Goal: Task Accomplishment & Management: Use online tool/utility

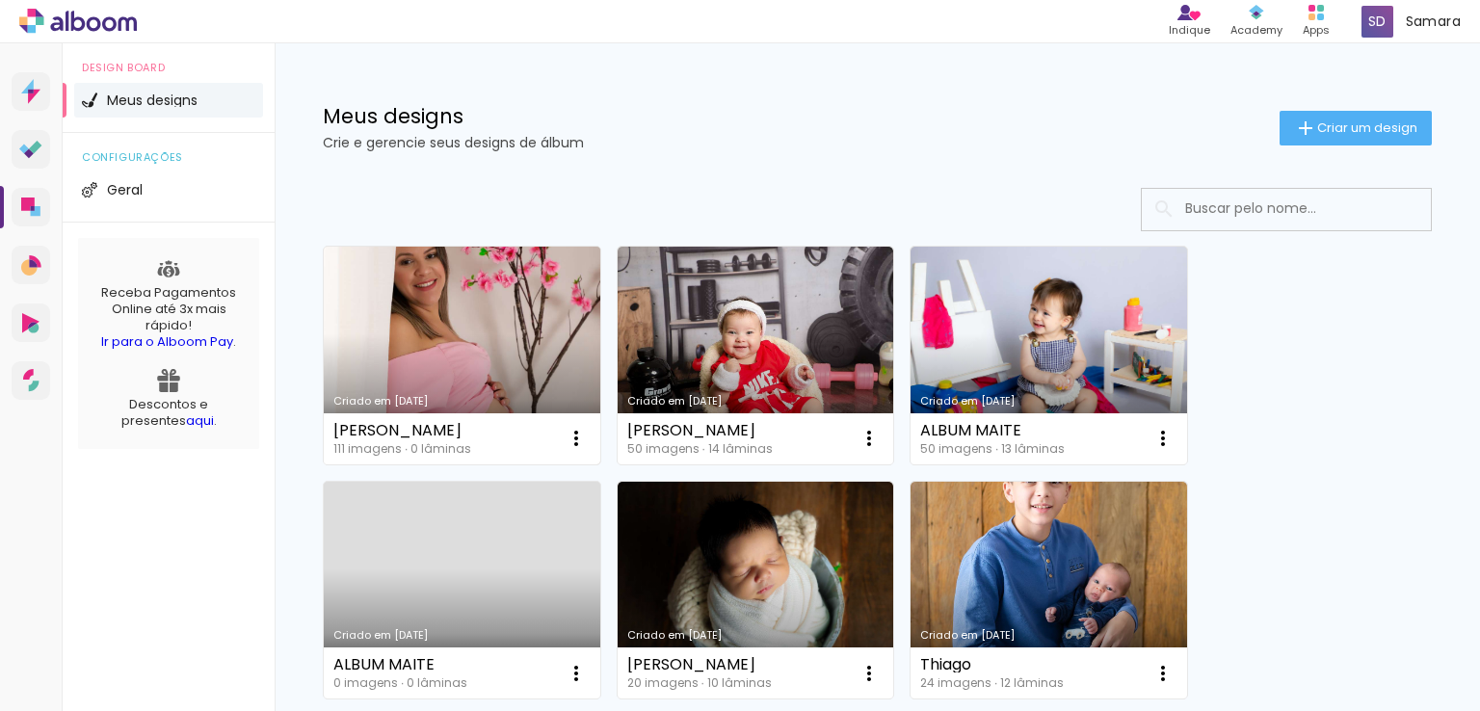
click at [398, 344] on link "Criado em [DATE]" at bounding box center [462, 356] width 277 height 218
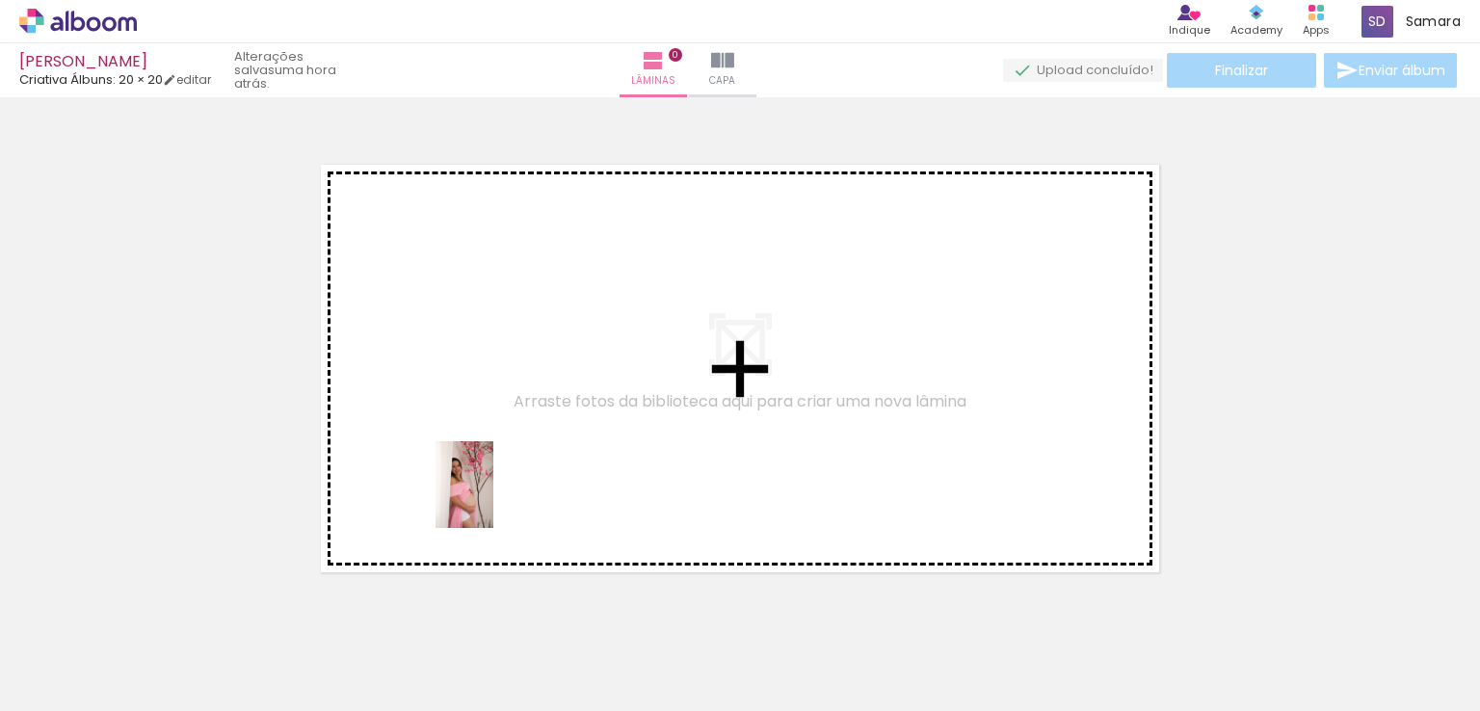
drag, startPoint x: 220, startPoint y: 625, endPoint x: 493, endPoint y: 498, distance: 301.8
click at [493, 498] on quentale-workspace at bounding box center [740, 355] width 1480 height 711
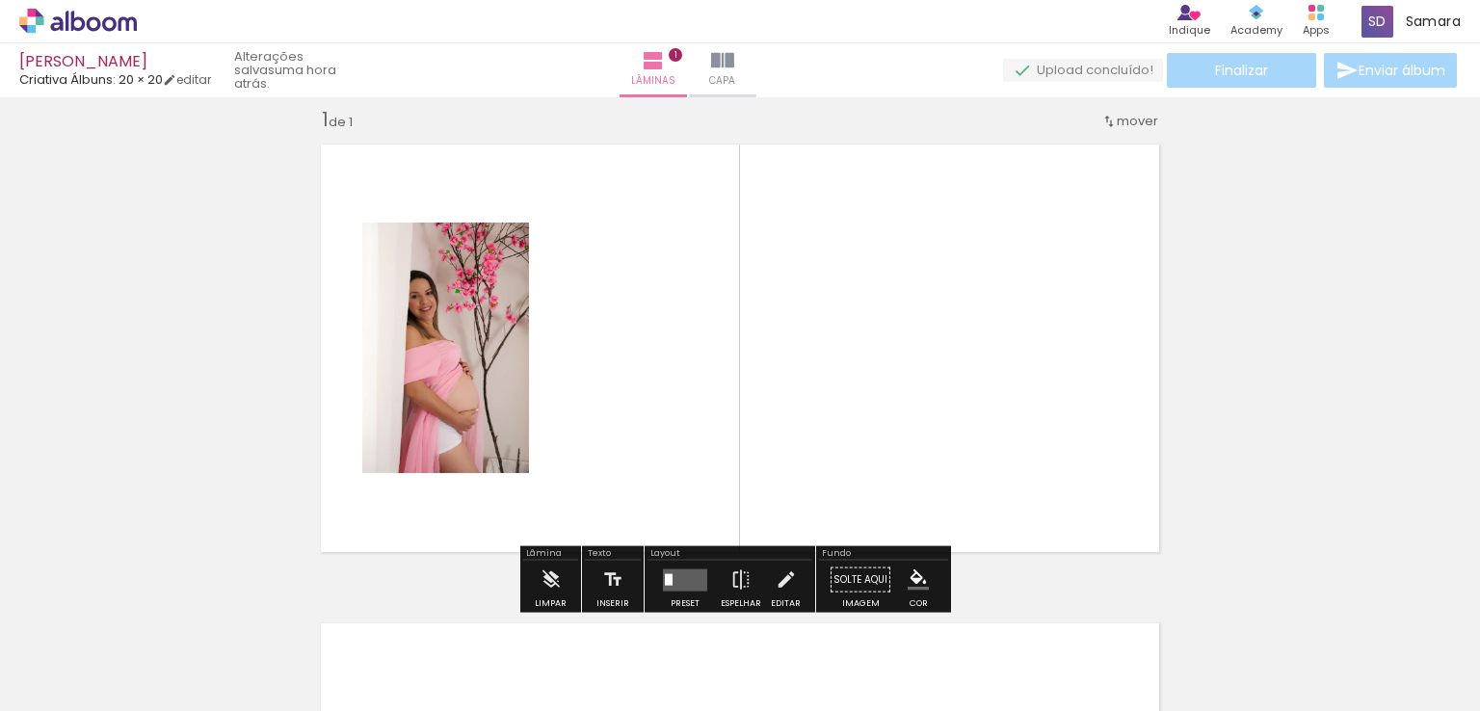
scroll to position [24, 0]
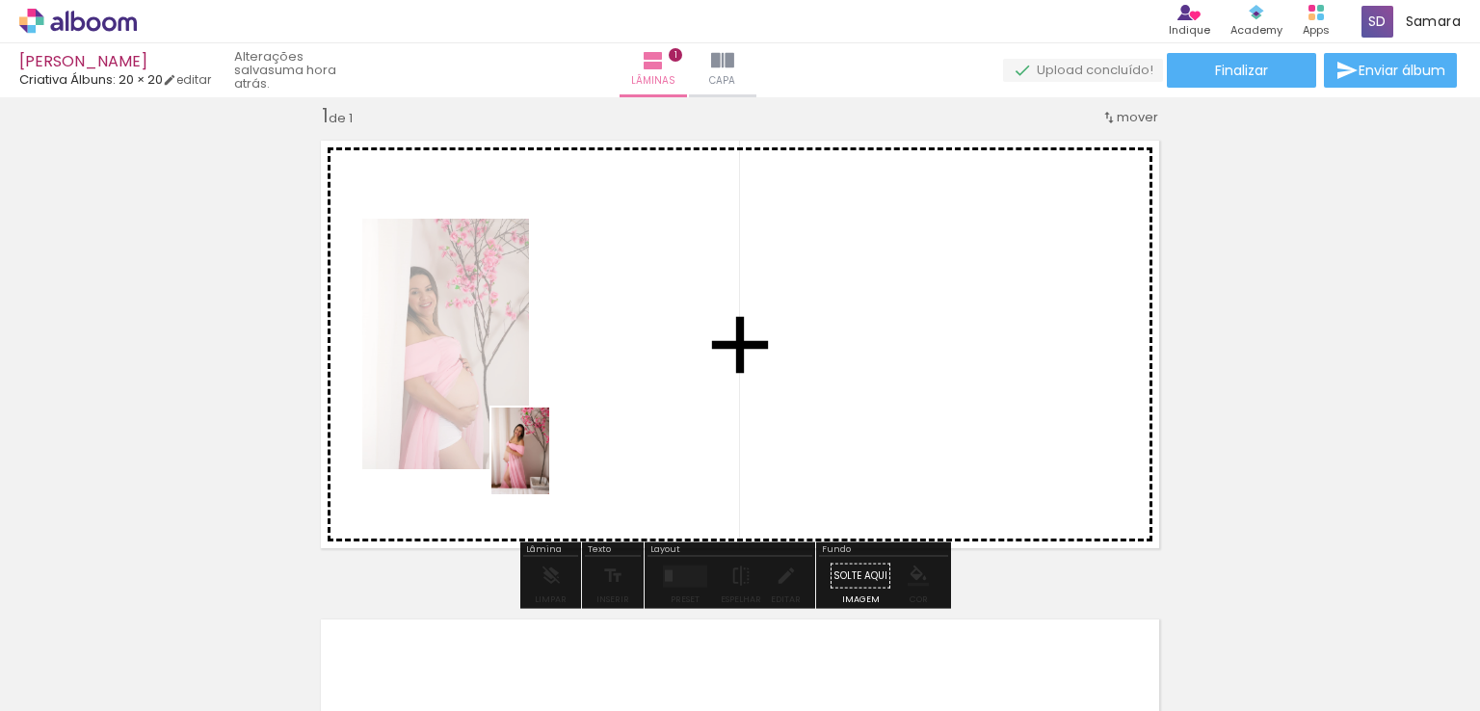
drag, startPoint x: 312, startPoint y: 642, endPoint x: 601, endPoint y: 444, distance: 350.2
click at [601, 444] on quentale-workspace at bounding box center [740, 355] width 1480 height 711
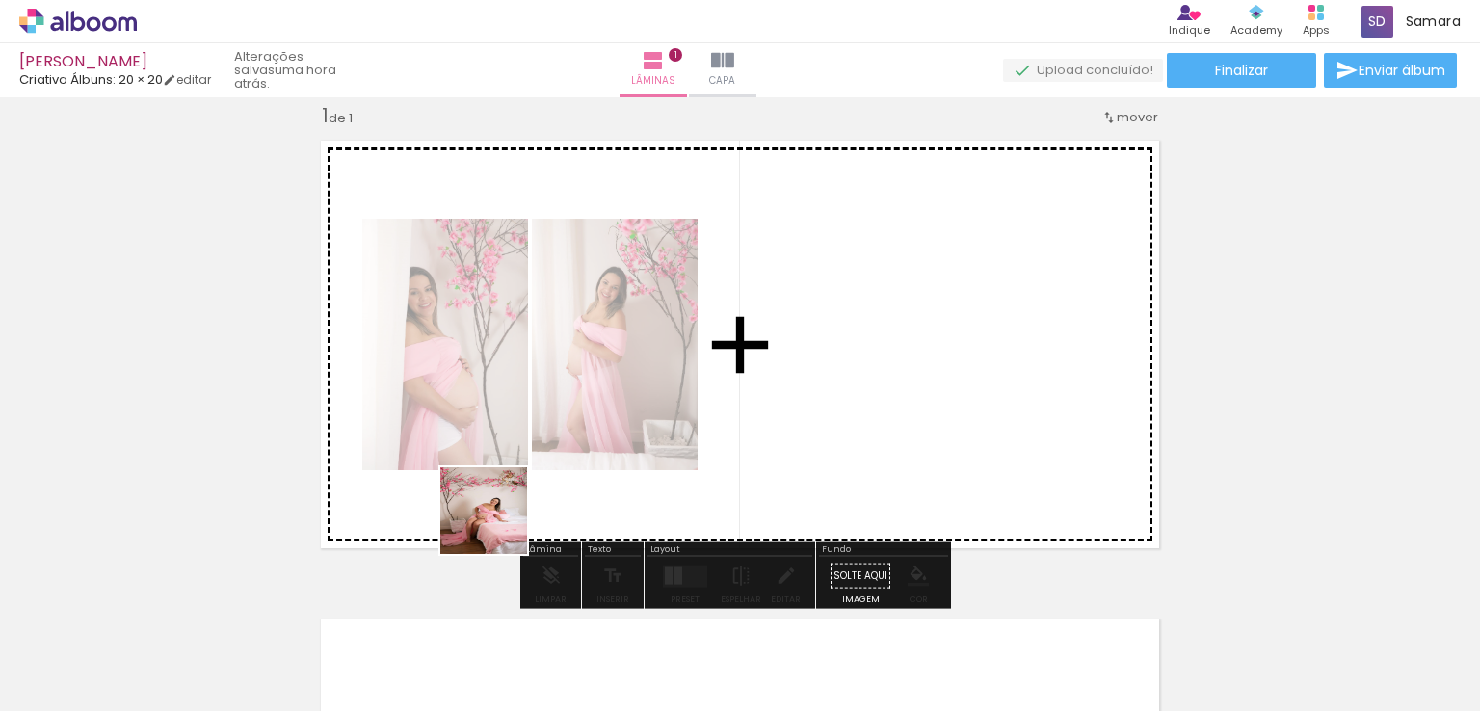
drag, startPoint x: 391, startPoint y: 649, endPoint x: 497, endPoint y: 556, distance: 140.7
click at [505, 518] on quentale-workspace at bounding box center [740, 355] width 1480 height 711
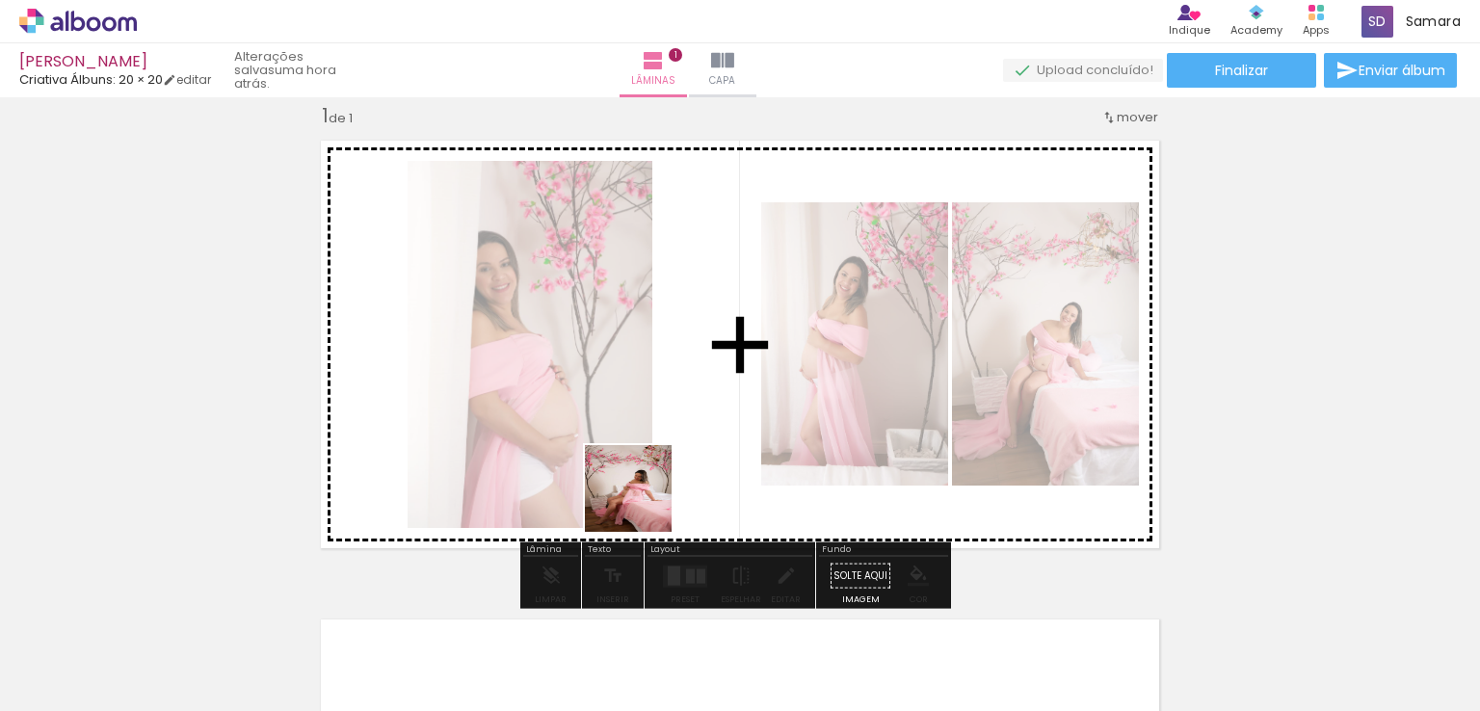
drag, startPoint x: 510, startPoint y: 640, endPoint x: 659, endPoint y: 490, distance: 211.9
click at [659, 490] on quentale-workspace at bounding box center [740, 355] width 1480 height 711
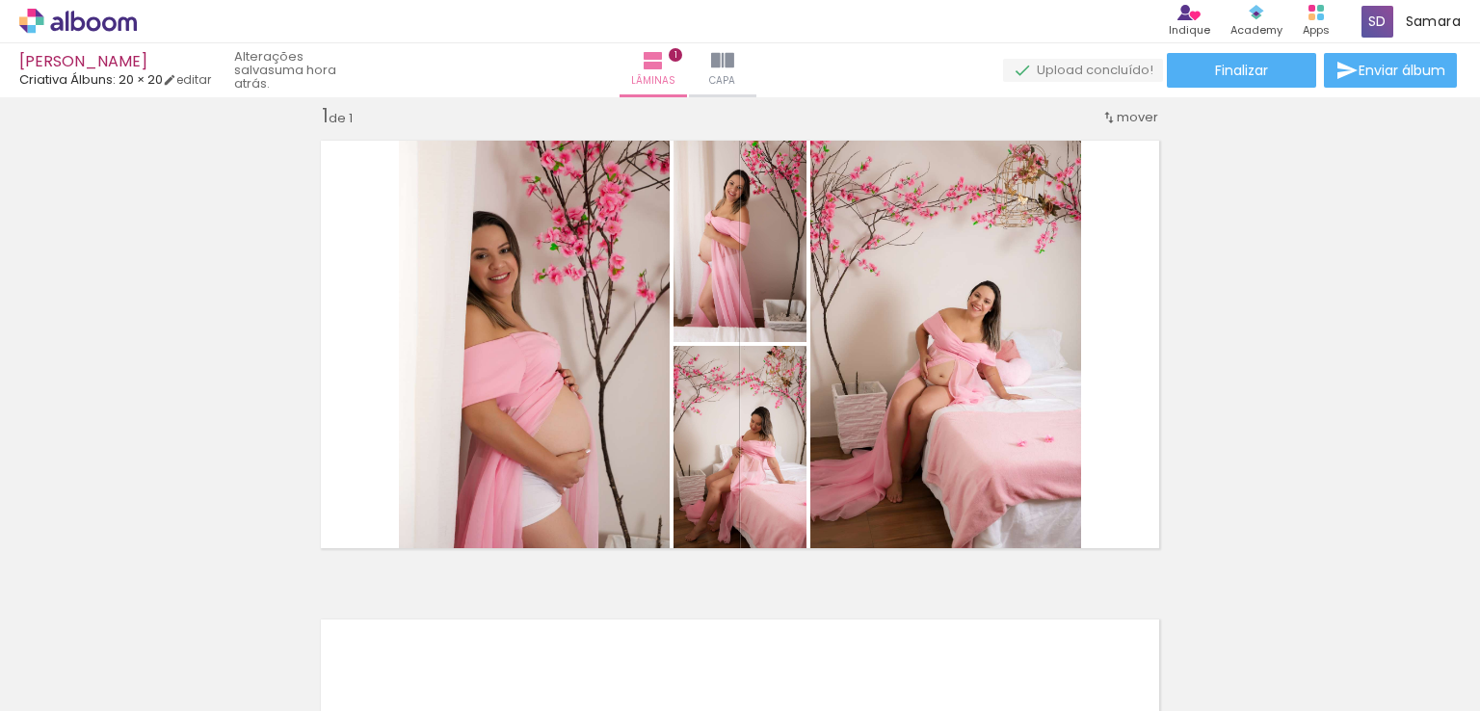
scroll to position [0, 0]
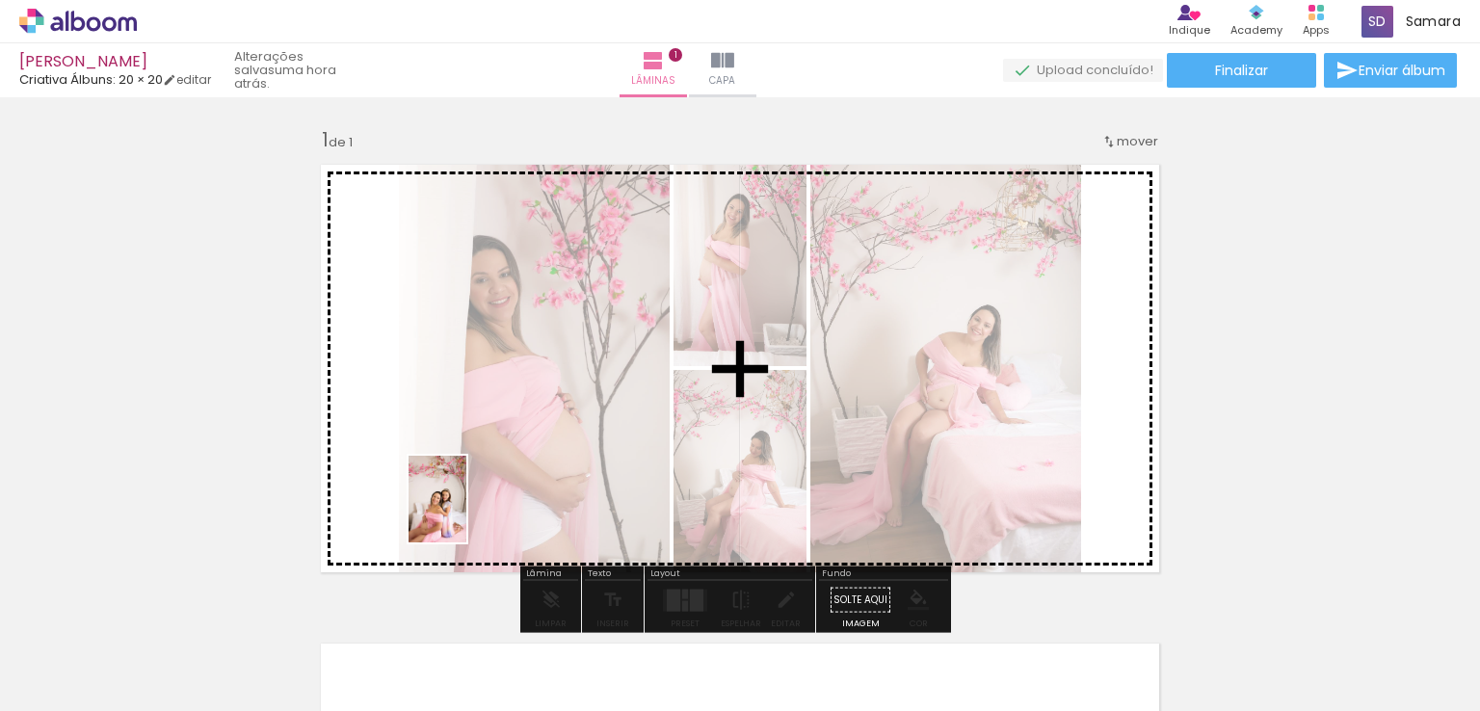
drag, startPoint x: 645, startPoint y: 629, endPoint x: 466, endPoint y: 514, distance: 212.5
click at [466, 514] on quentale-workspace at bounding box center [740, 355] width 1480 height 711
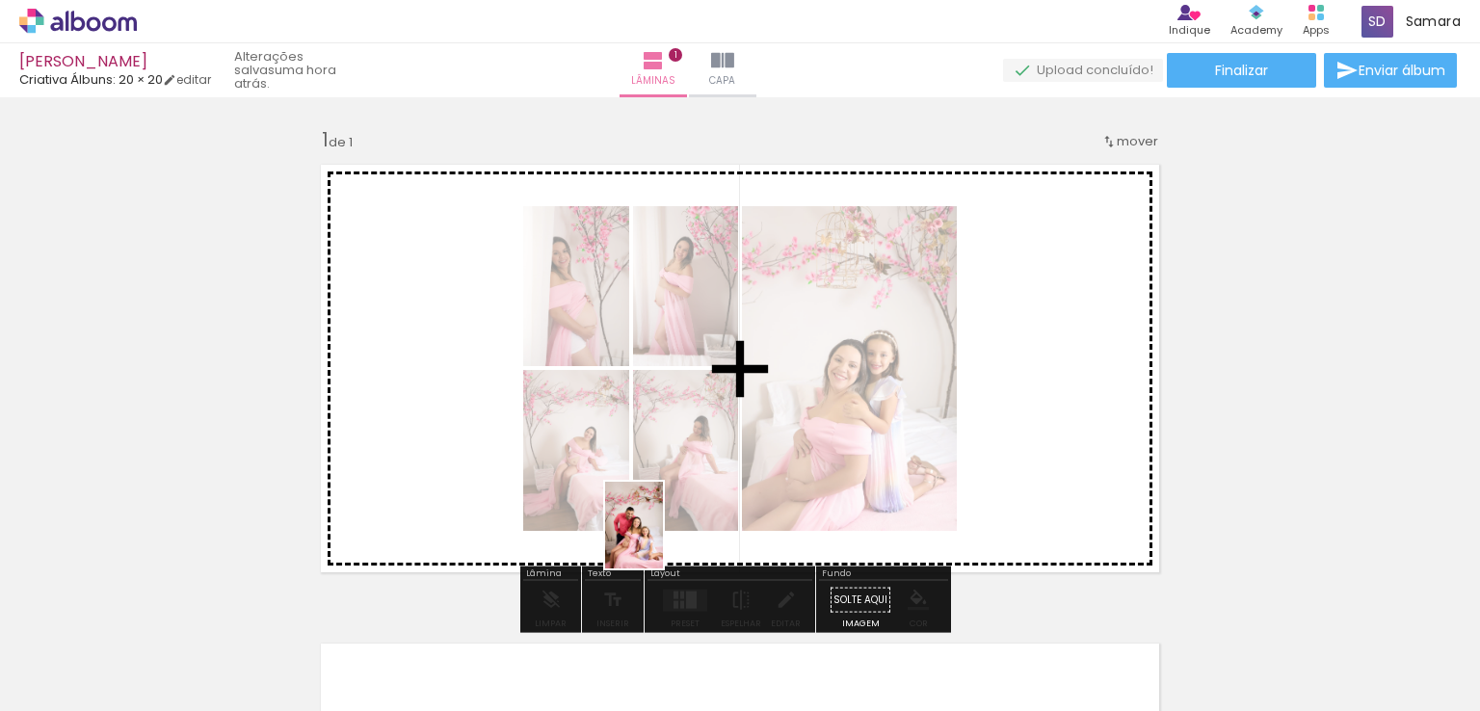
drag, startPoint x: 734, startPoint y: 665, endPoint x: 732, endPoint y: 570, distance: 95.4
click at [663, 539] on quentale-workspace at bounding box center [740, 355] width 1480 height 711
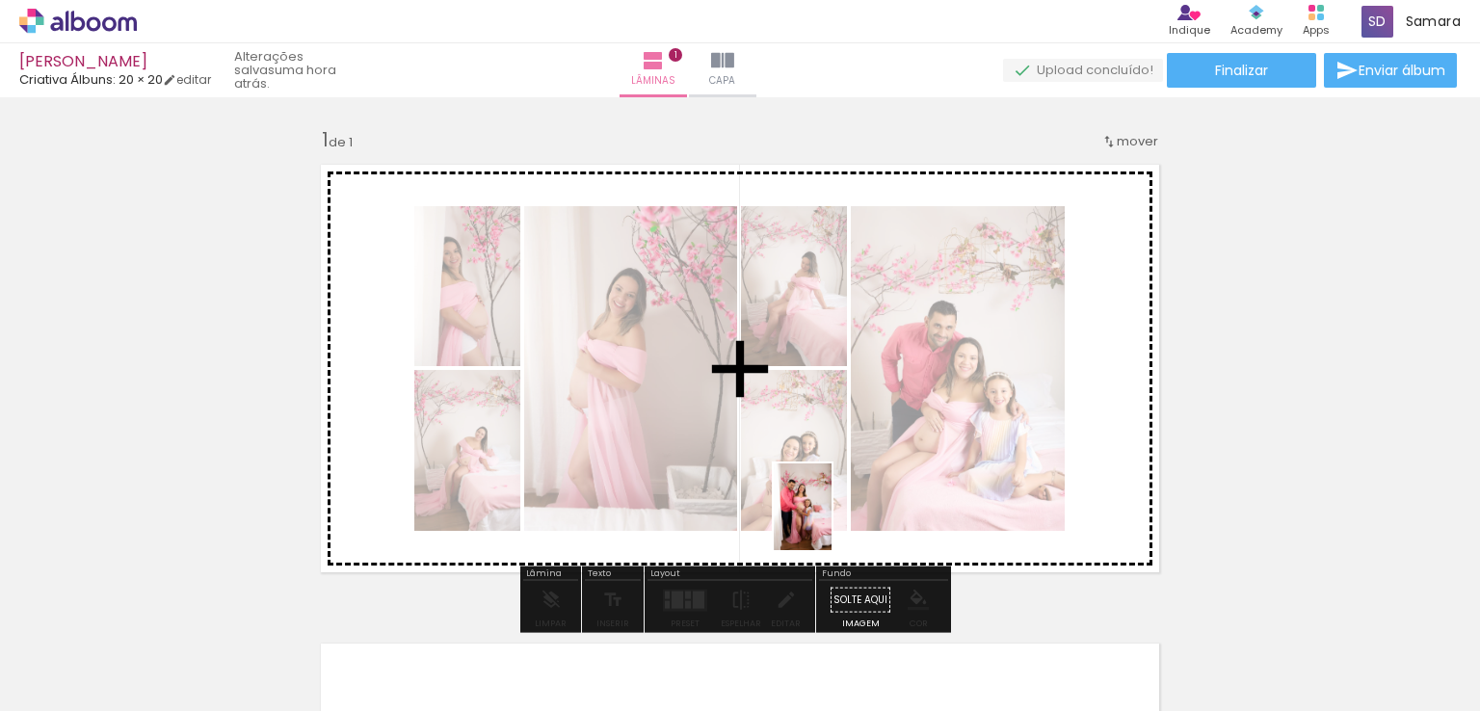
drag, startPoint x: 852, startPoint y: 647, endPoint x: 832, endPoint y: 514, distance: 134.5
click at [832, 515] on quentale-workspace at bounding box center [740, 355] width 1480 height 711
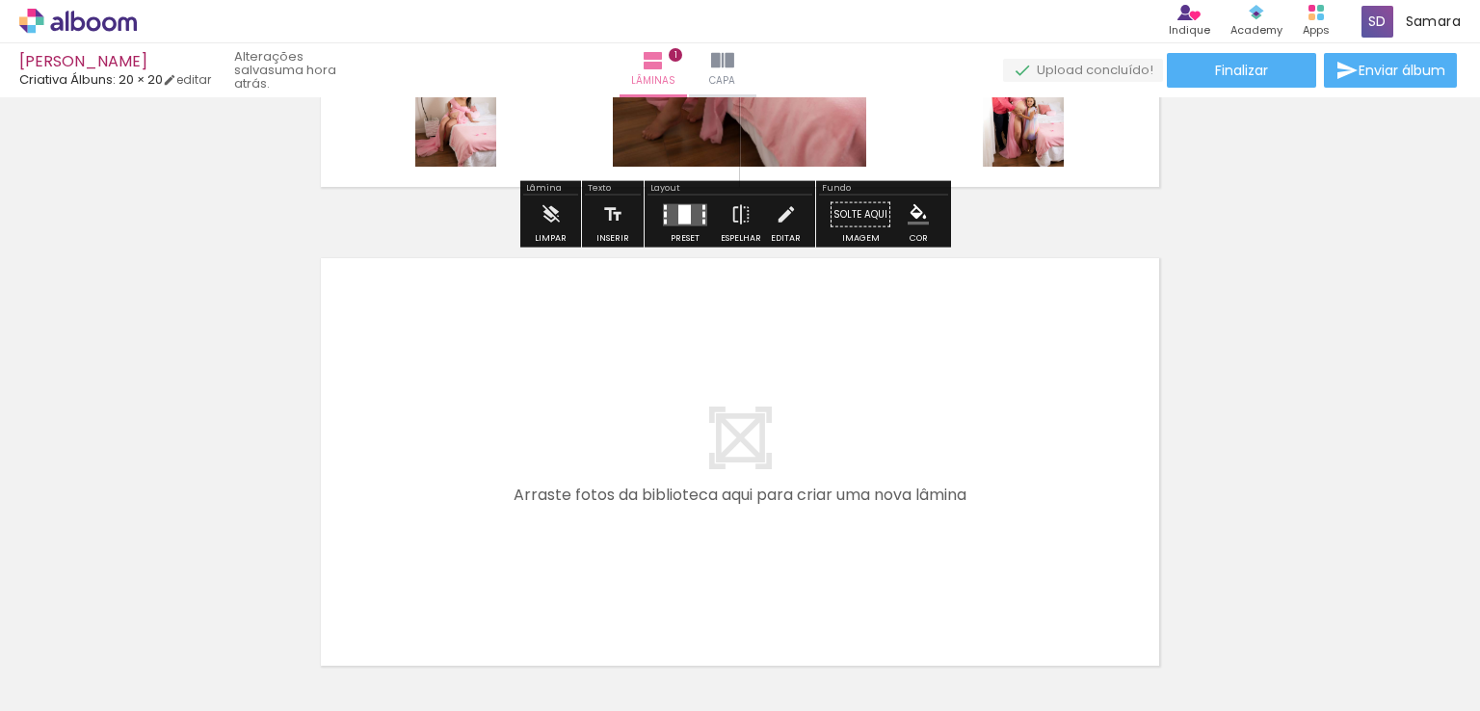
scroll to position [540, 0]
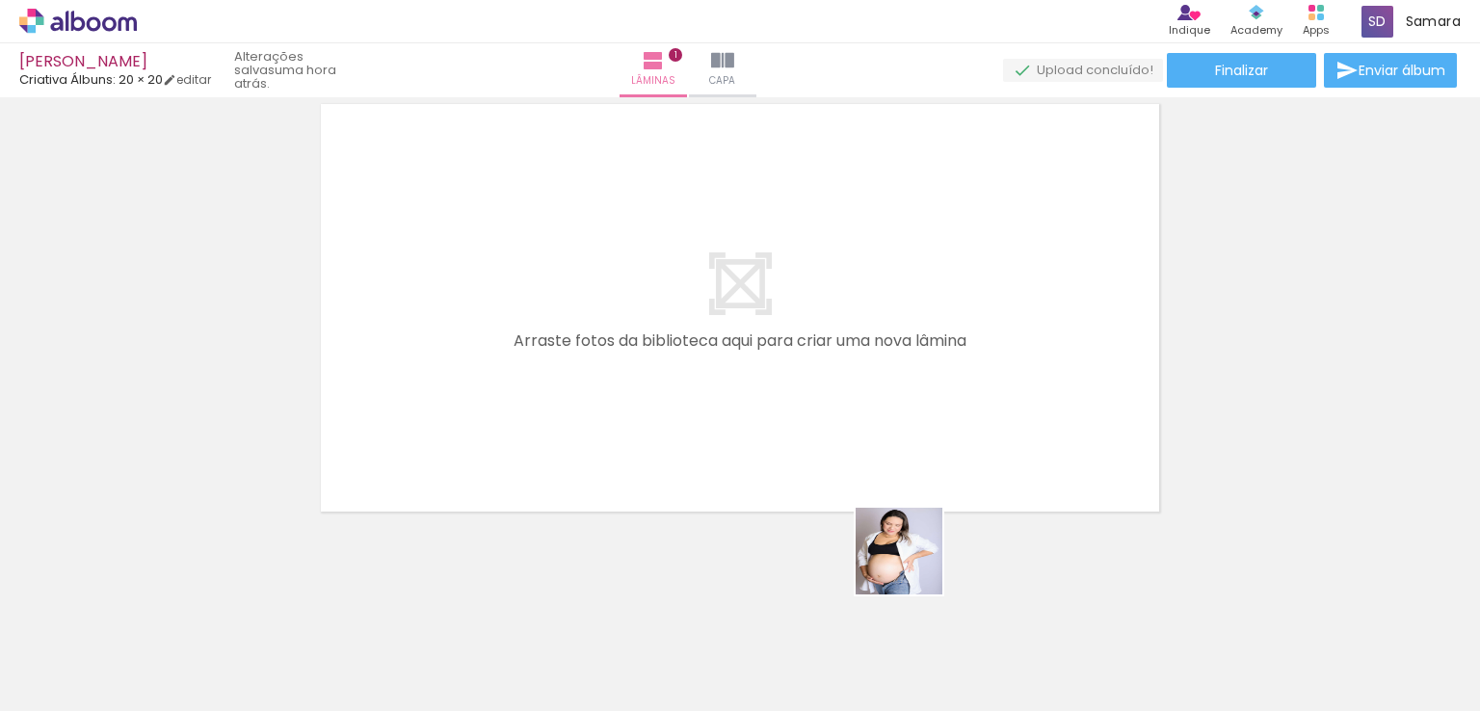
drag, startPoint x: 914, startPoint y: 566, endPoint x: 998, endPoint y: 533, distance: 90.9
click at [841, 428] on quentale-workspace at bounding box center [740, 355] width 1480 height 711
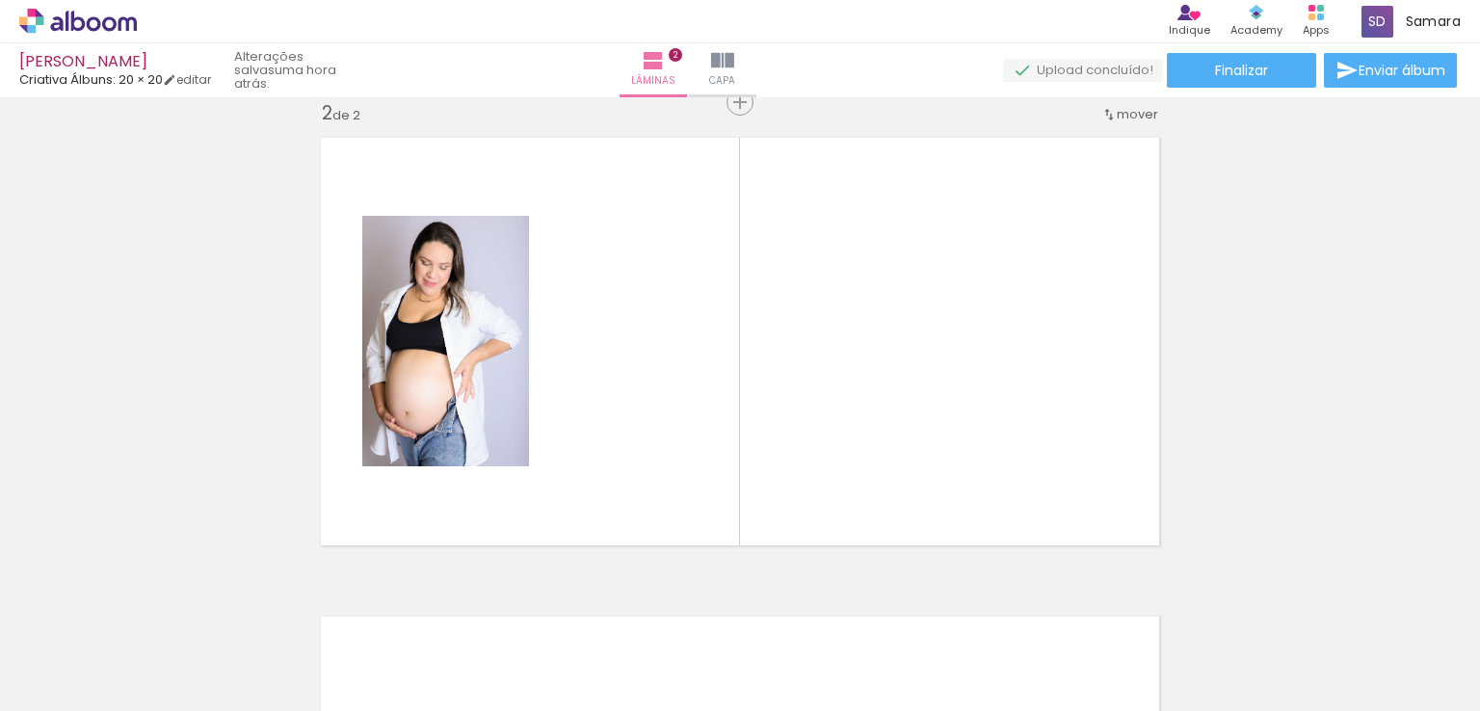
scroll to position [503, 0]
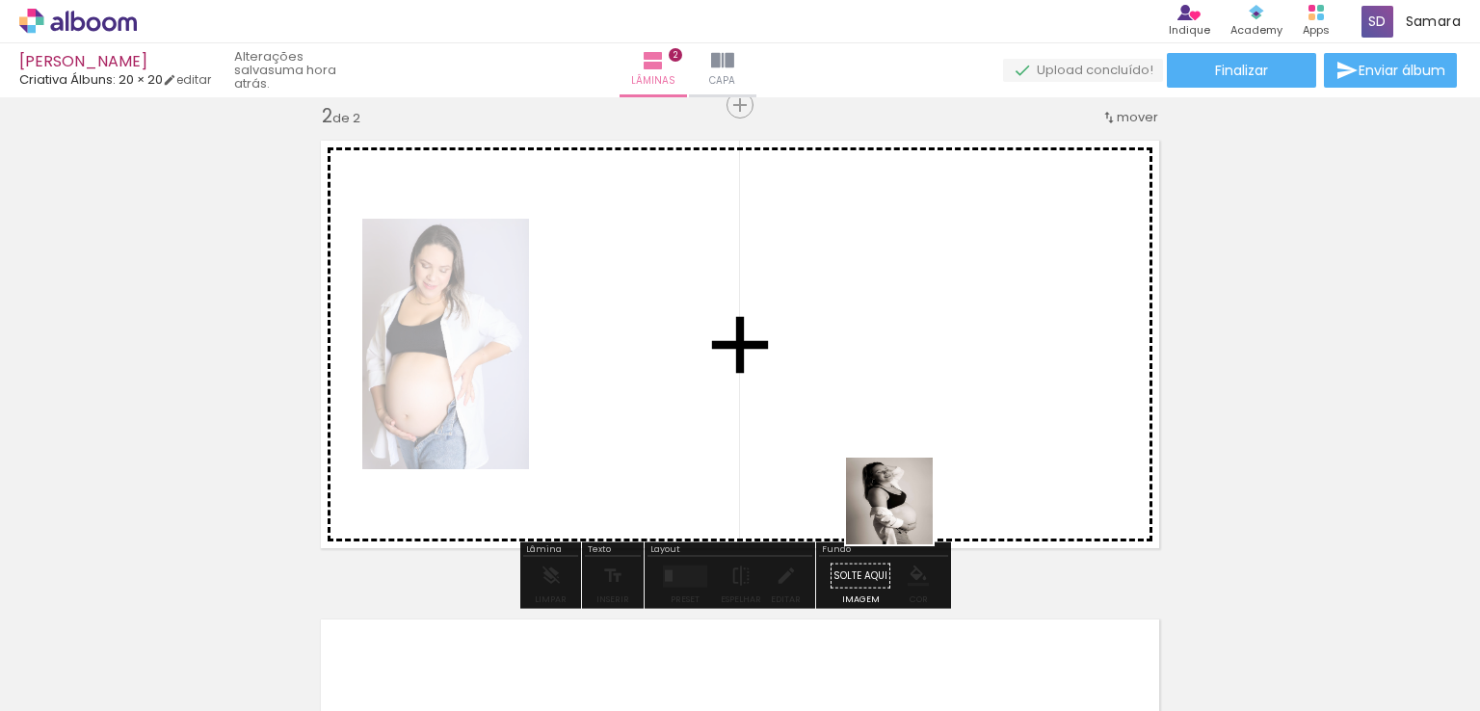
drag, startPoint x: 1060, startPoint y: 626, endPoint x: 944, endPoint y: 539, distance: 145.9
click at [865, 489] on quentale-workspace at bounding box center [740, 355] width 1480 height 711
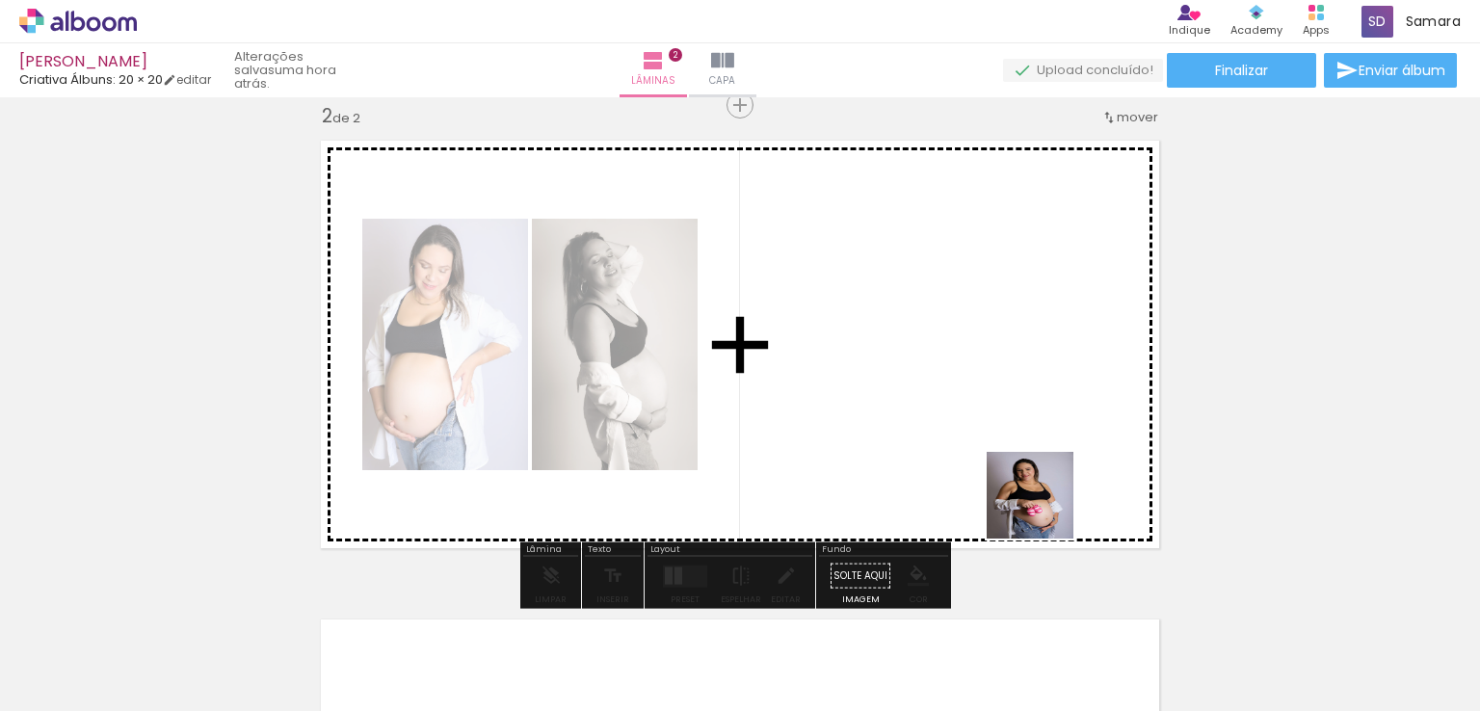
drag, startPoint x: 1180, startPoint y: 648, endPoint x: 1002, endPoint y: 507, distance: 226.4
click at [1042, 507] on quentale-workspace at bounding box center [740, 355] width 1480 height 711
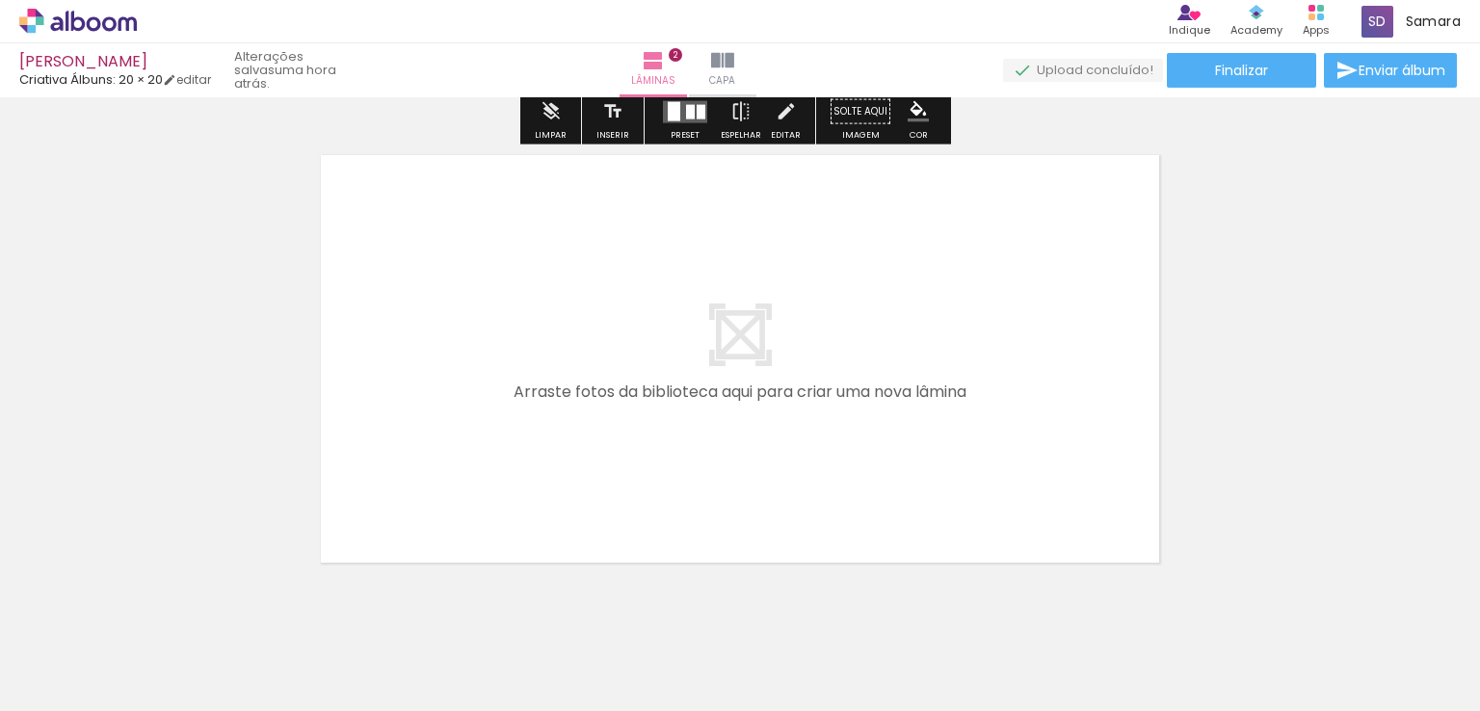
scroll to position [985, 0]
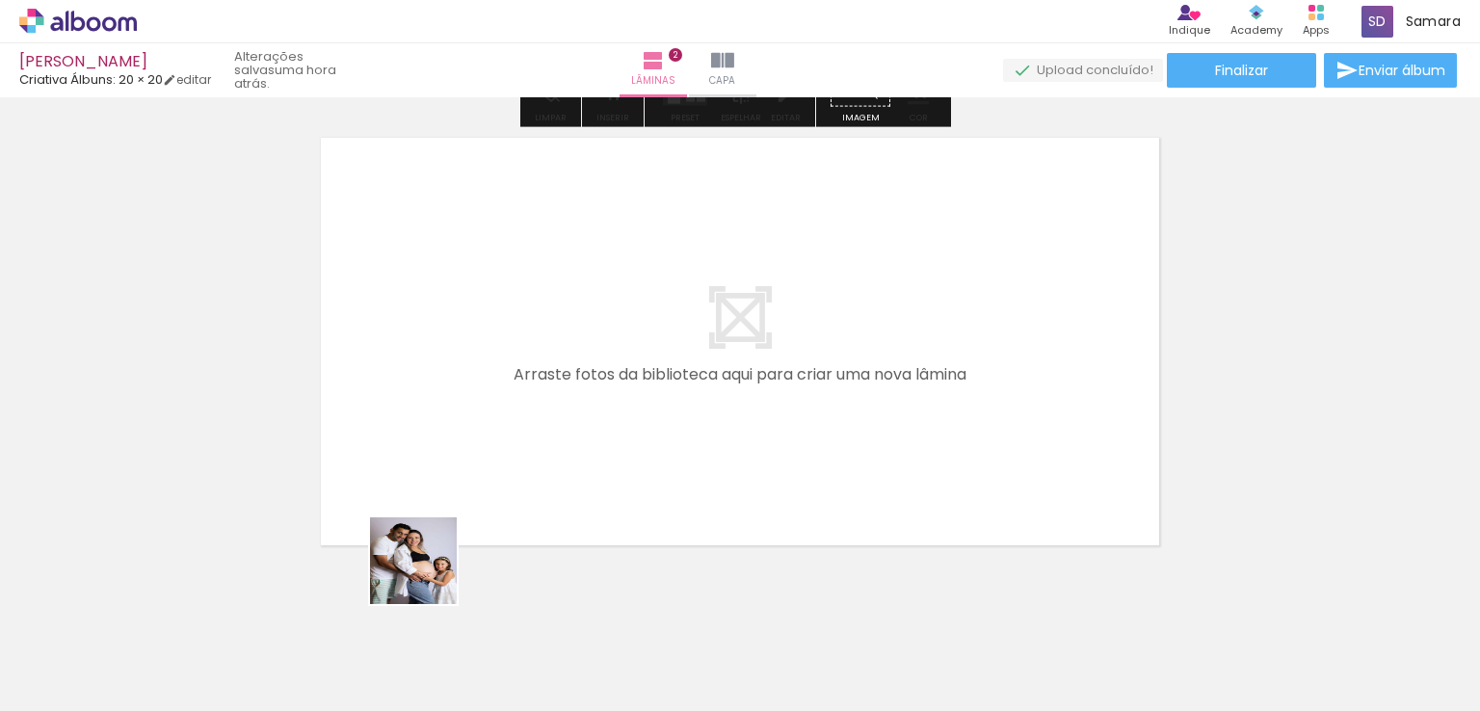
drag, startPoint x: 436, startPoint y: 625, endPoint x: 431, endPoint y: 499, distance: 126.3
click at [431, 499] on quentale-workspace at bounding box center [740, 355] width 1480 height 711
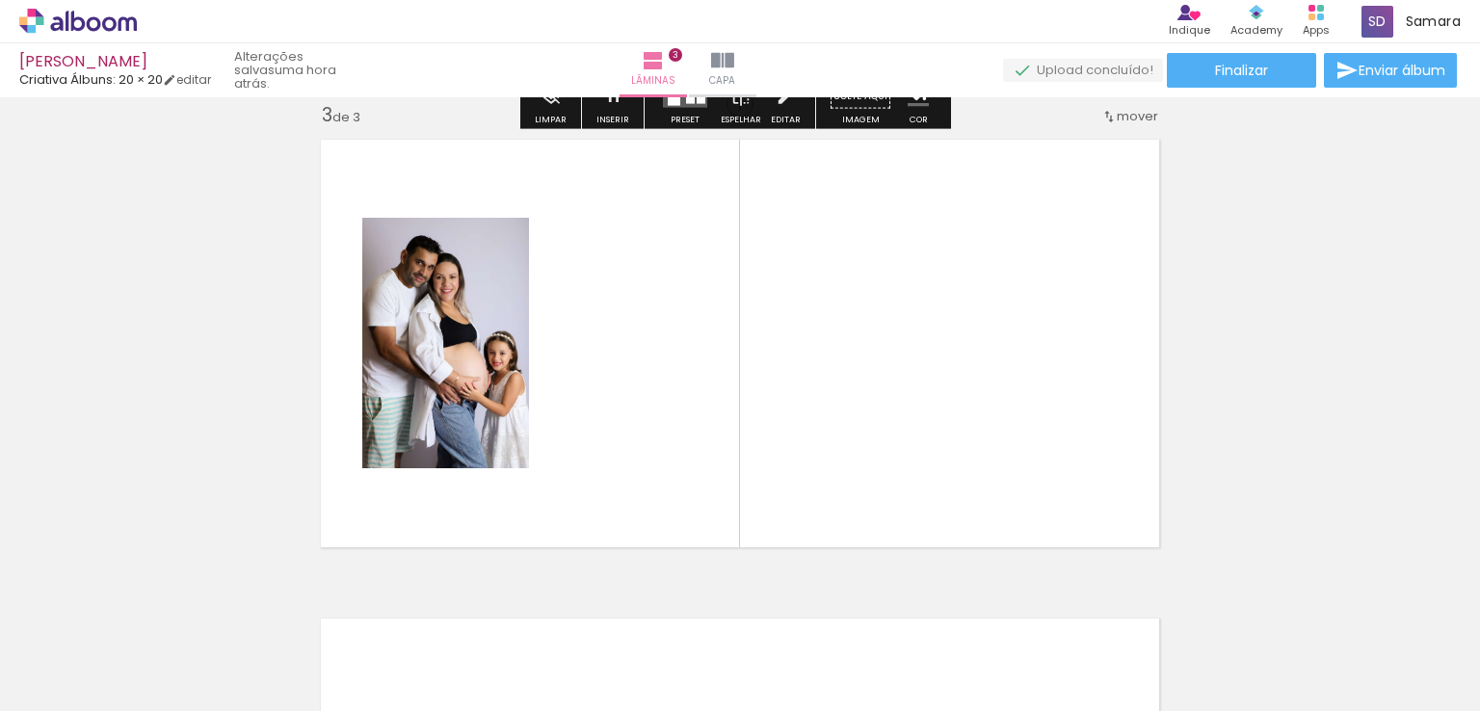
scroll to position [983, 0]
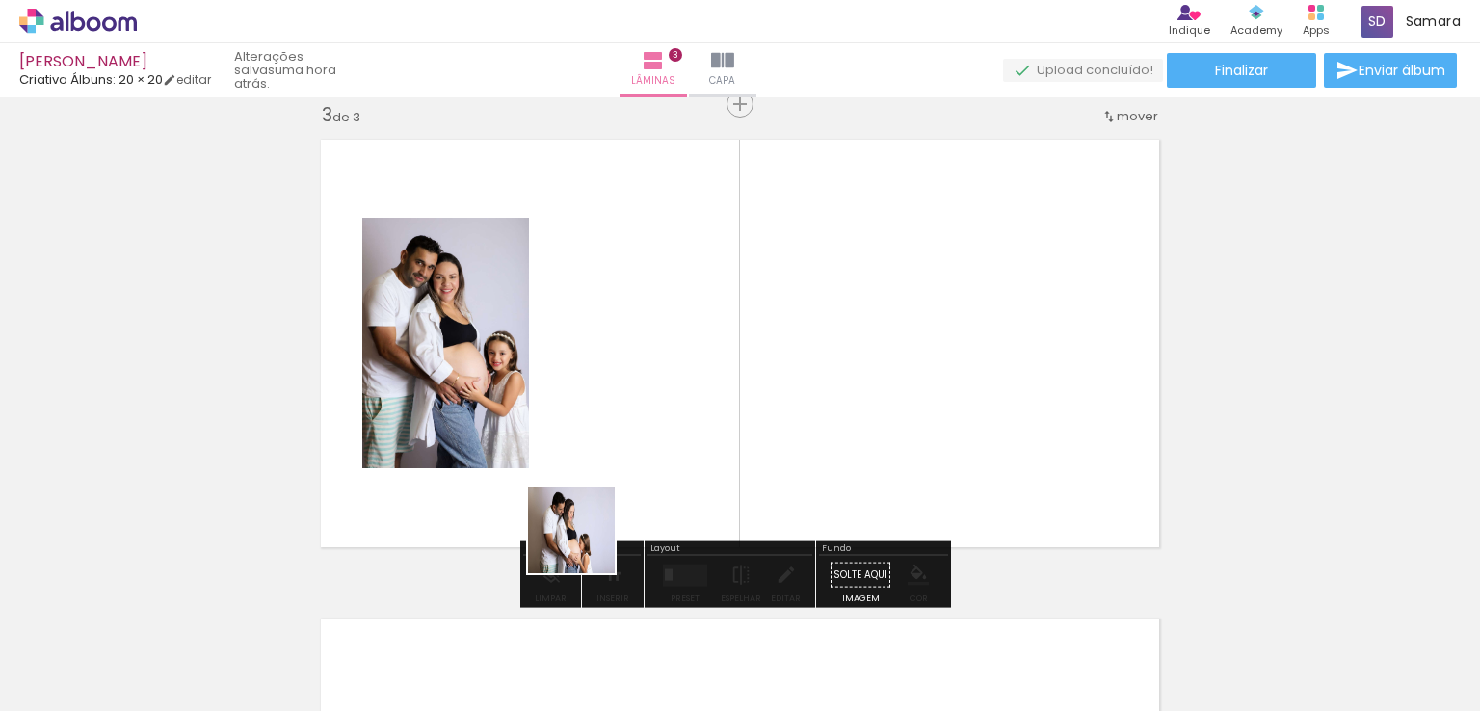
drag, startPoint x: 563, startPoint y: 575, endPoint x: 614, endPoint y: 533, distance: 66.4
click at [611, 506] on quentale-workspace at bounding box center [740, 355] width 1480 height 711
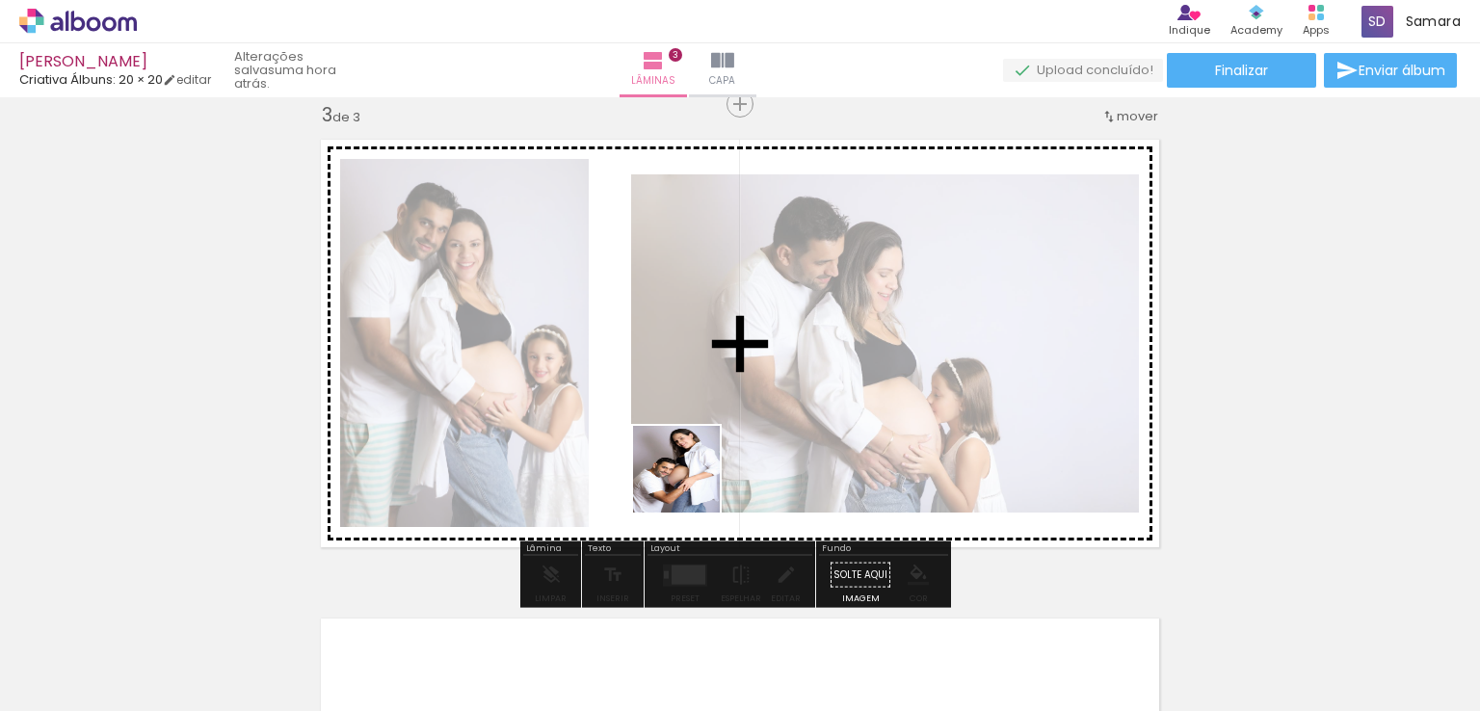
drag, startPoint x: 644, startPoint y: 624, endPoint x: 691, endPoint y: 484, distance: 147.5
click at [691, 484] on quentale-workspace at bounding box center [740, 355] width 1480 height 711
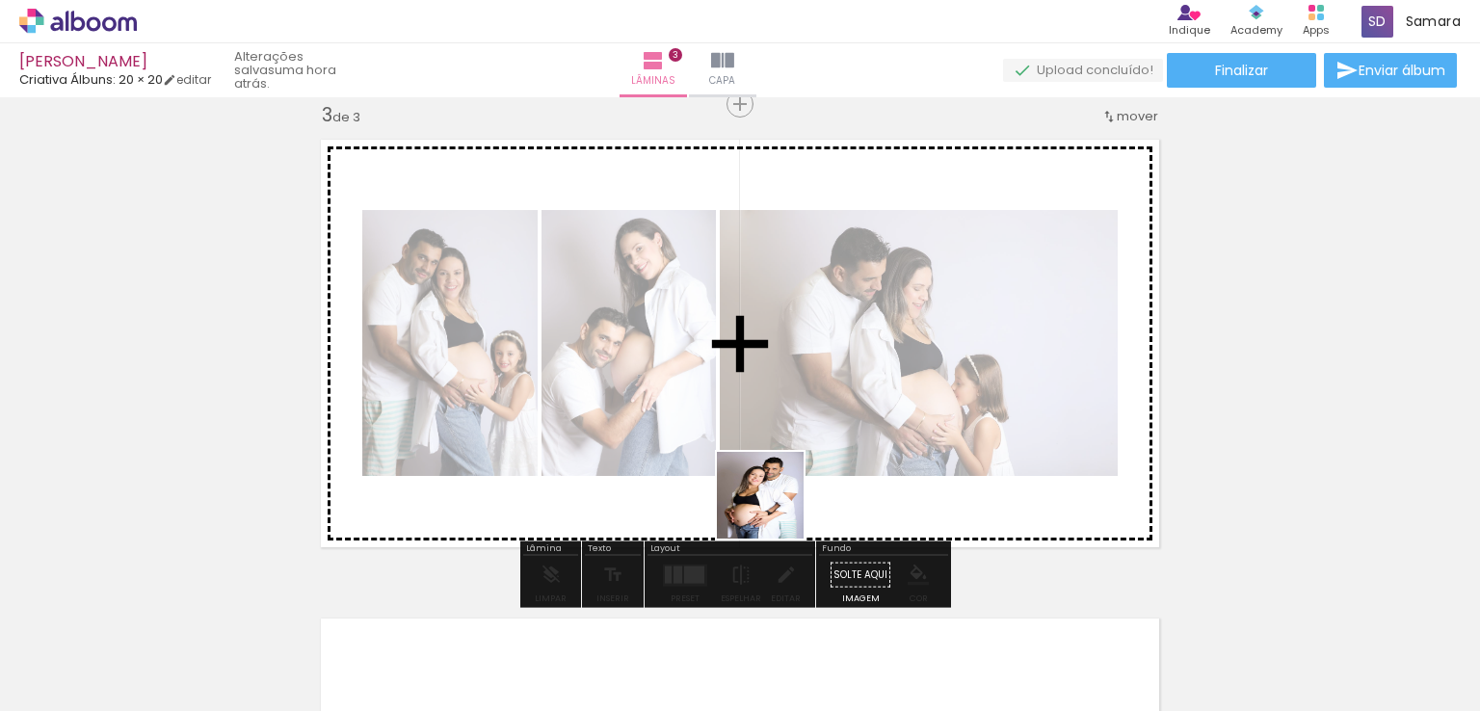
drag, startPoint x: 732, startPoint y: 626, endPoint x: 742, endPoint y: 483, distance: 143.9
click at [775, 503] on quentale-workspace at bounding box center [740, 355] width 1480 height 711
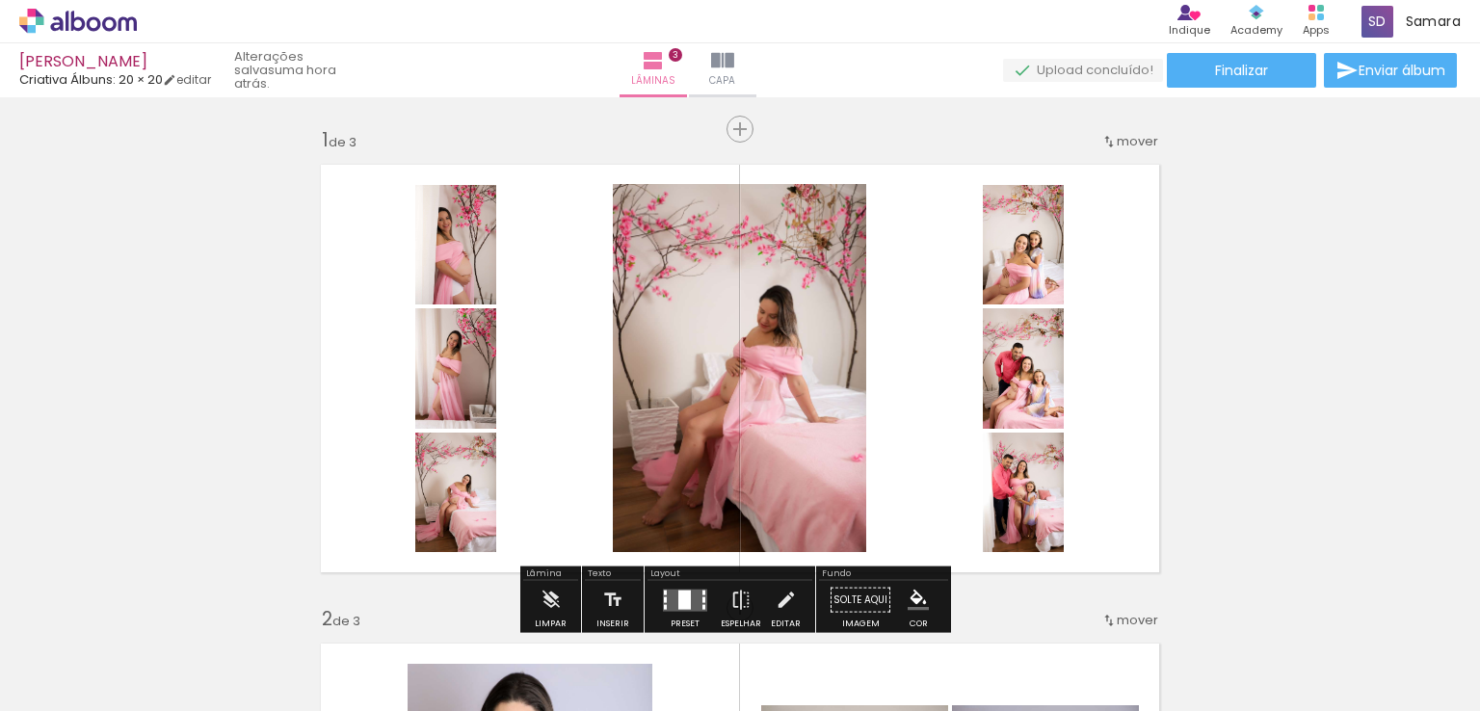
scroll to position [96, 0]
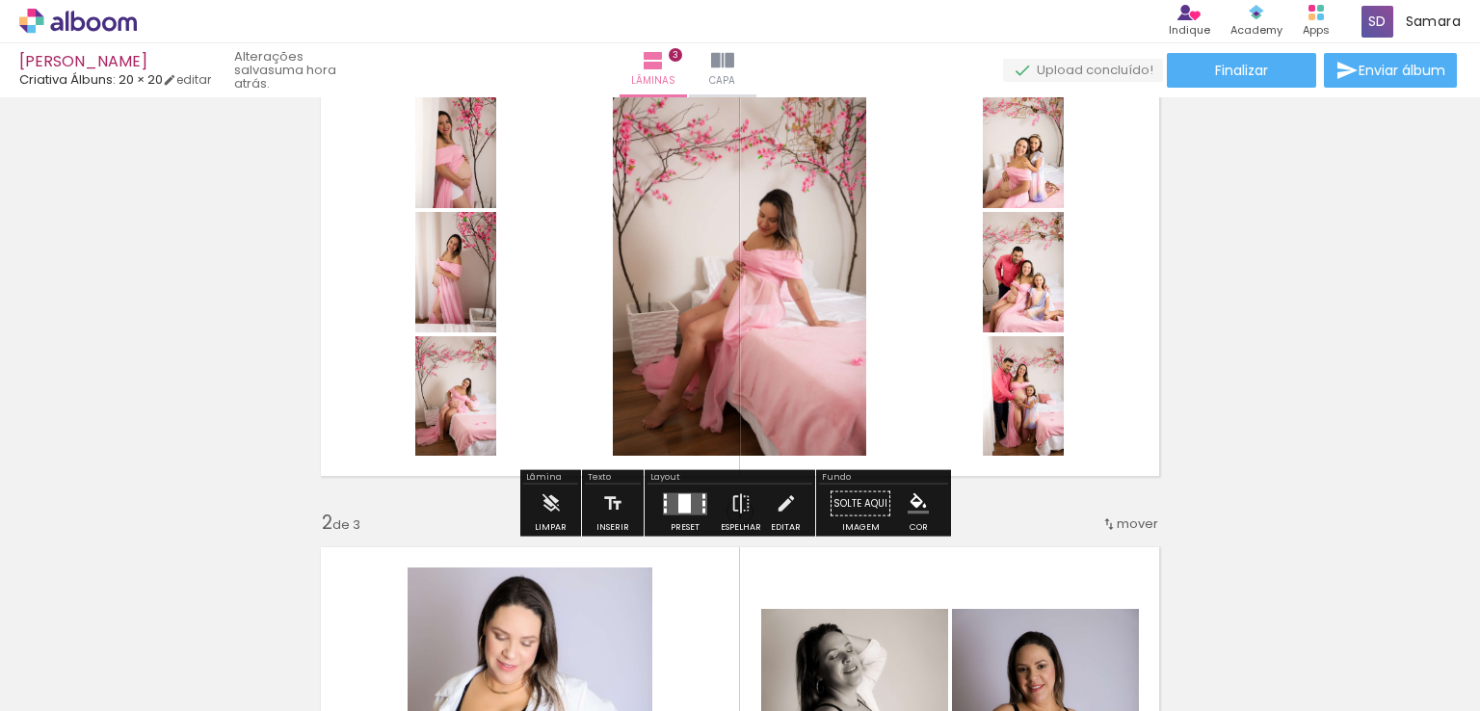
click at [678, 507] on div at bounding box center [684, 502] width 13 height 19
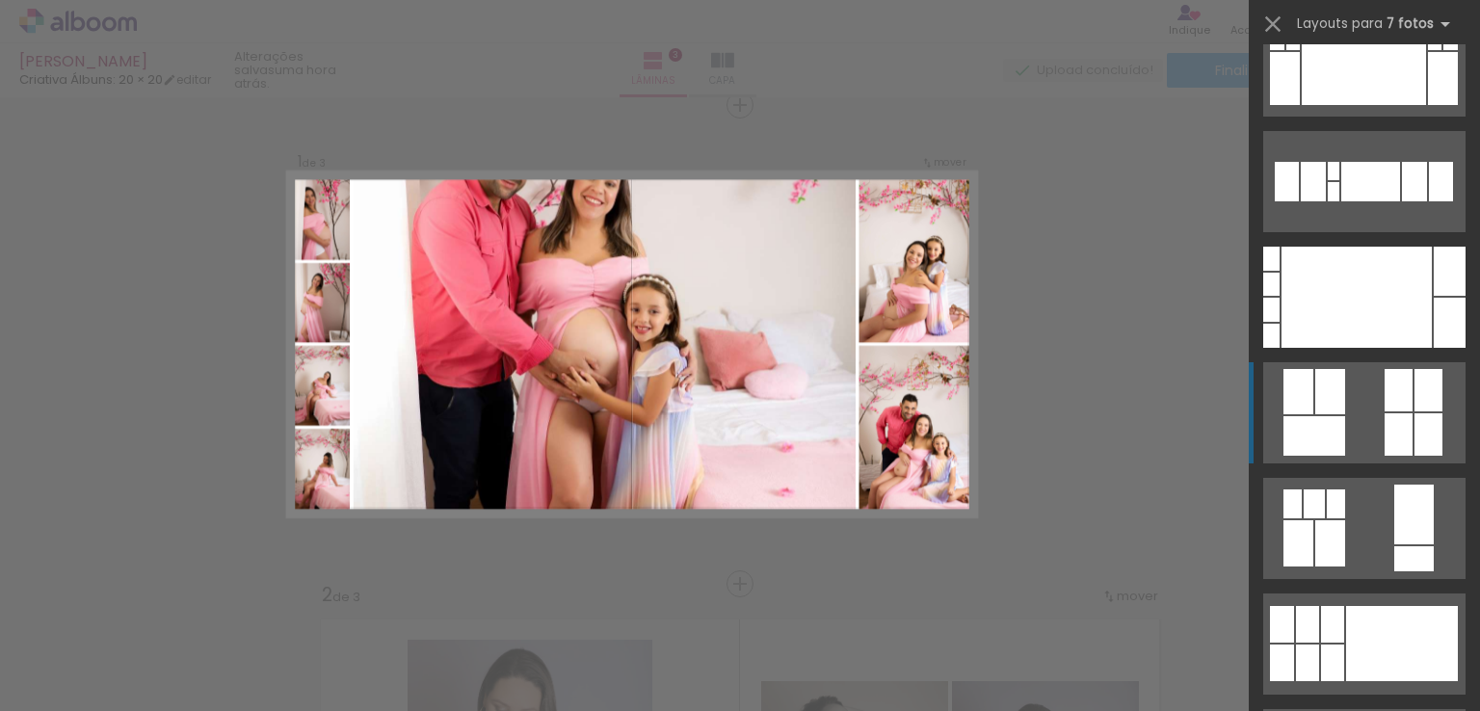
scroll to position [1928, 0]
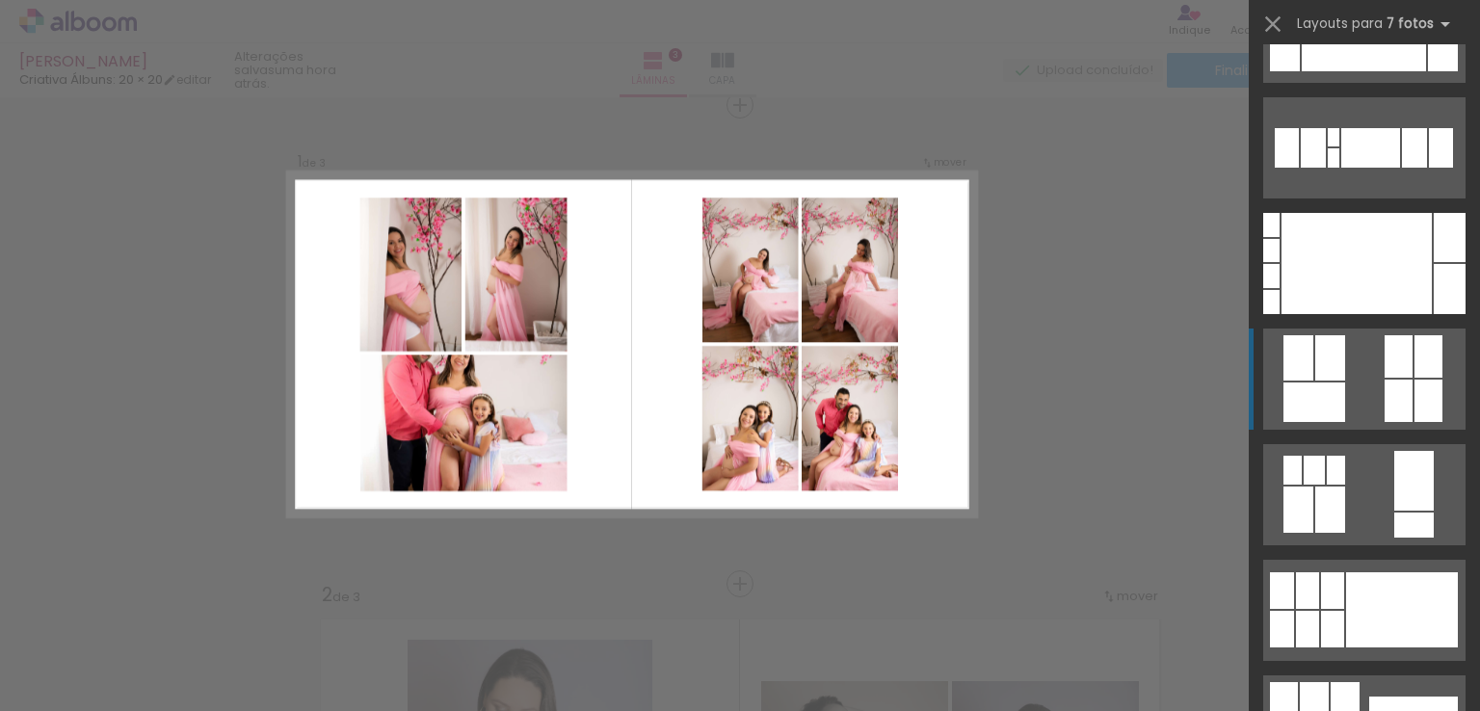
click at [1373, 372] on quentale-layouter at bounding box center [1365, 379] width 202 height 101
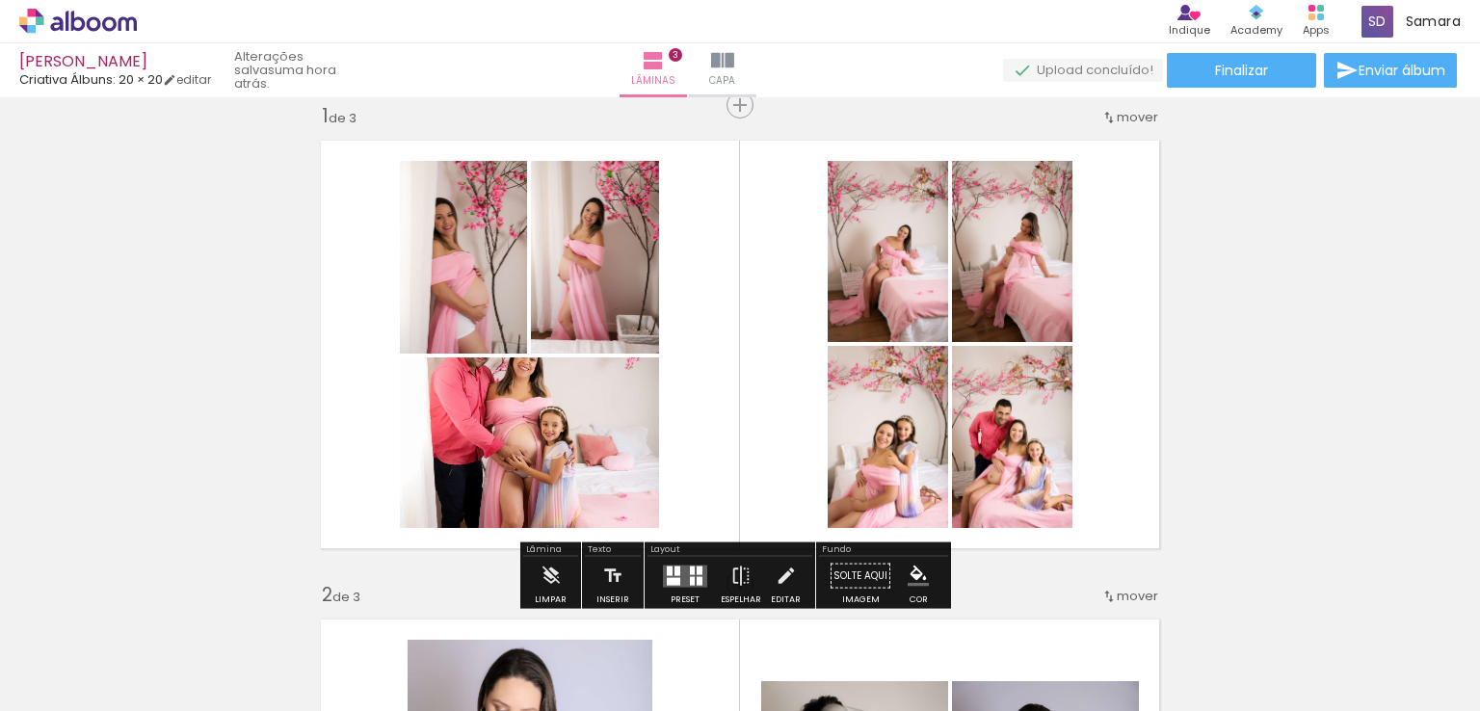
click at [675, 574] on div at bounding box center [678, 571] width 6 height 10
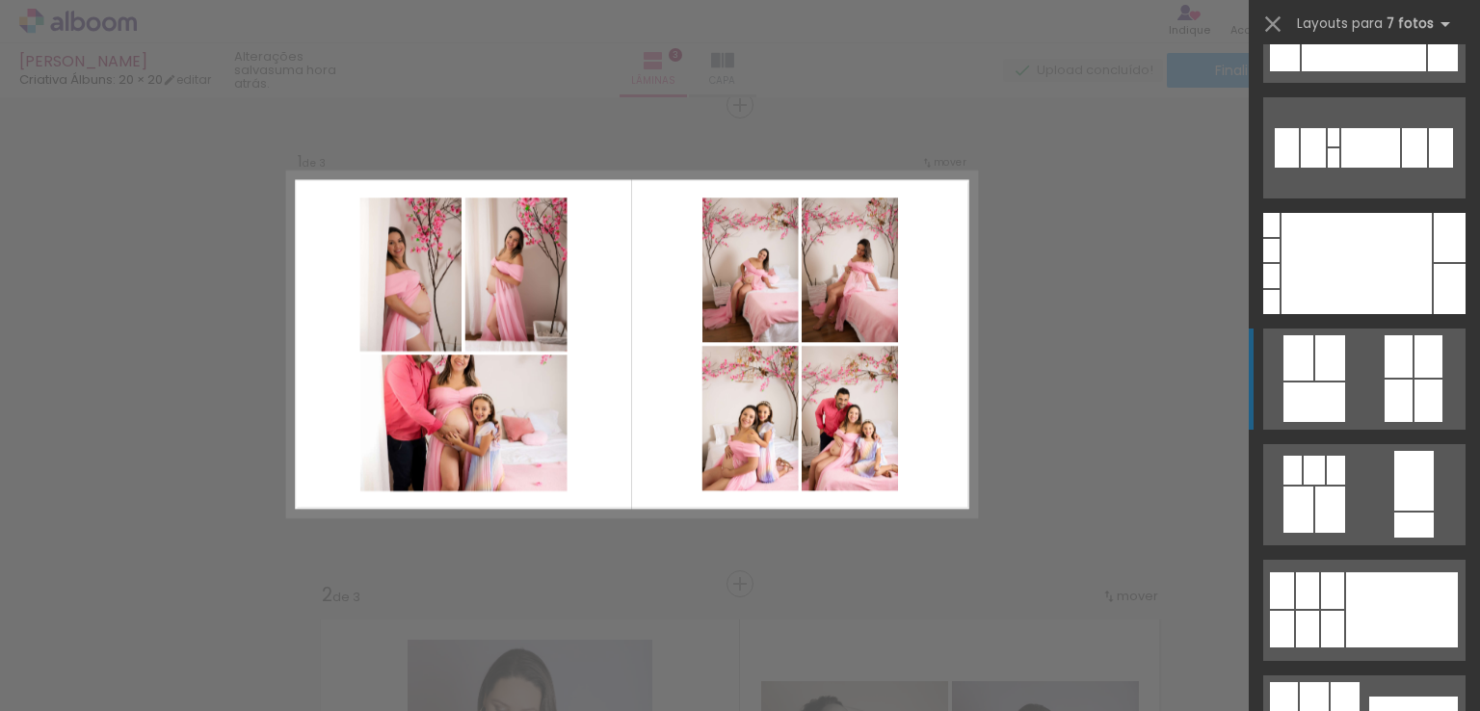
click at [1323, 356] on div at bounding box center [1331, 357] width 30 height 45
click at [1318, 375] on div at bounding box center [1331, 357] width 30 height 45
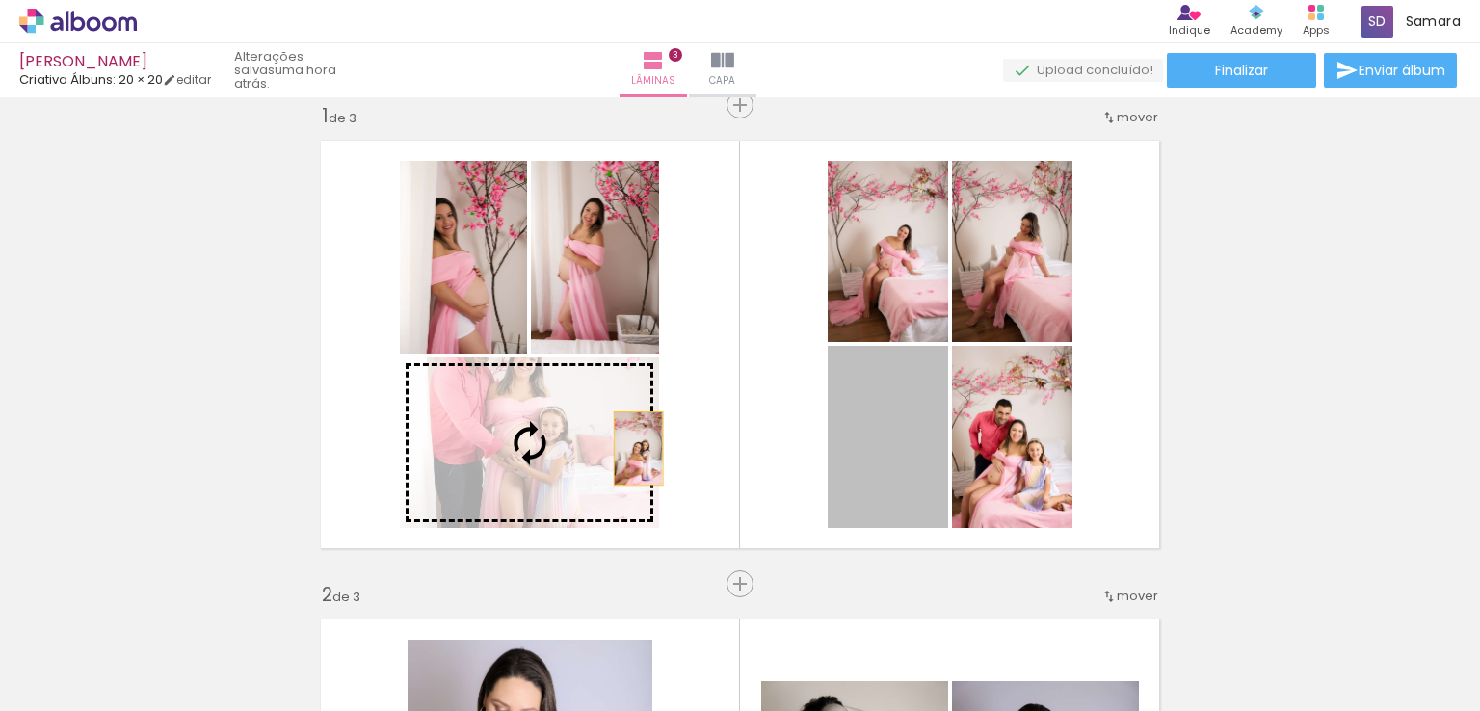
drag, startPoint x: 910, startPoint y: 451, endPoint x: 621, endPoint y: 448, distance: 289.1
click at [0, 0] on slot at bounding box center [0, 0] width 0 height 0
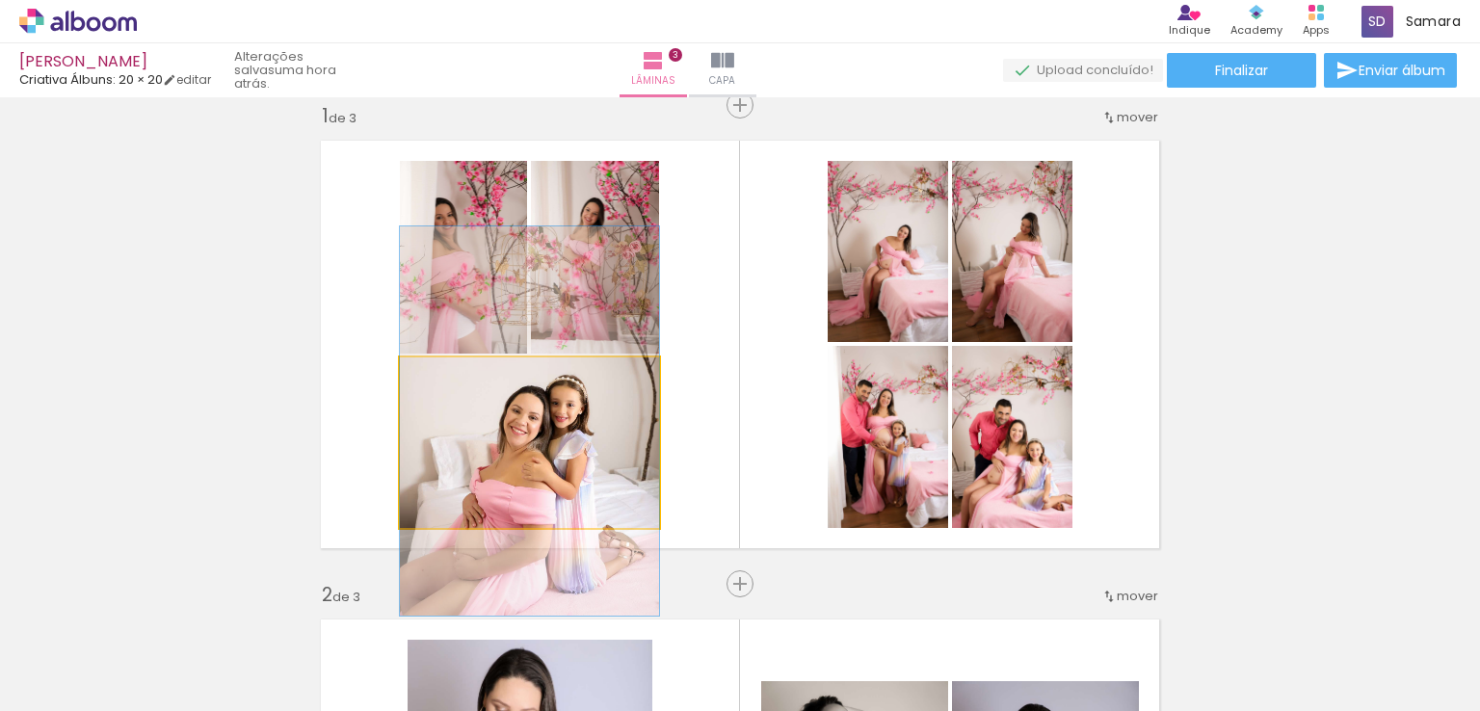
drag, startPoint x: 600, startPoint y: 456, endPoint x: 630, endPoint y: 421, distance: 45.8
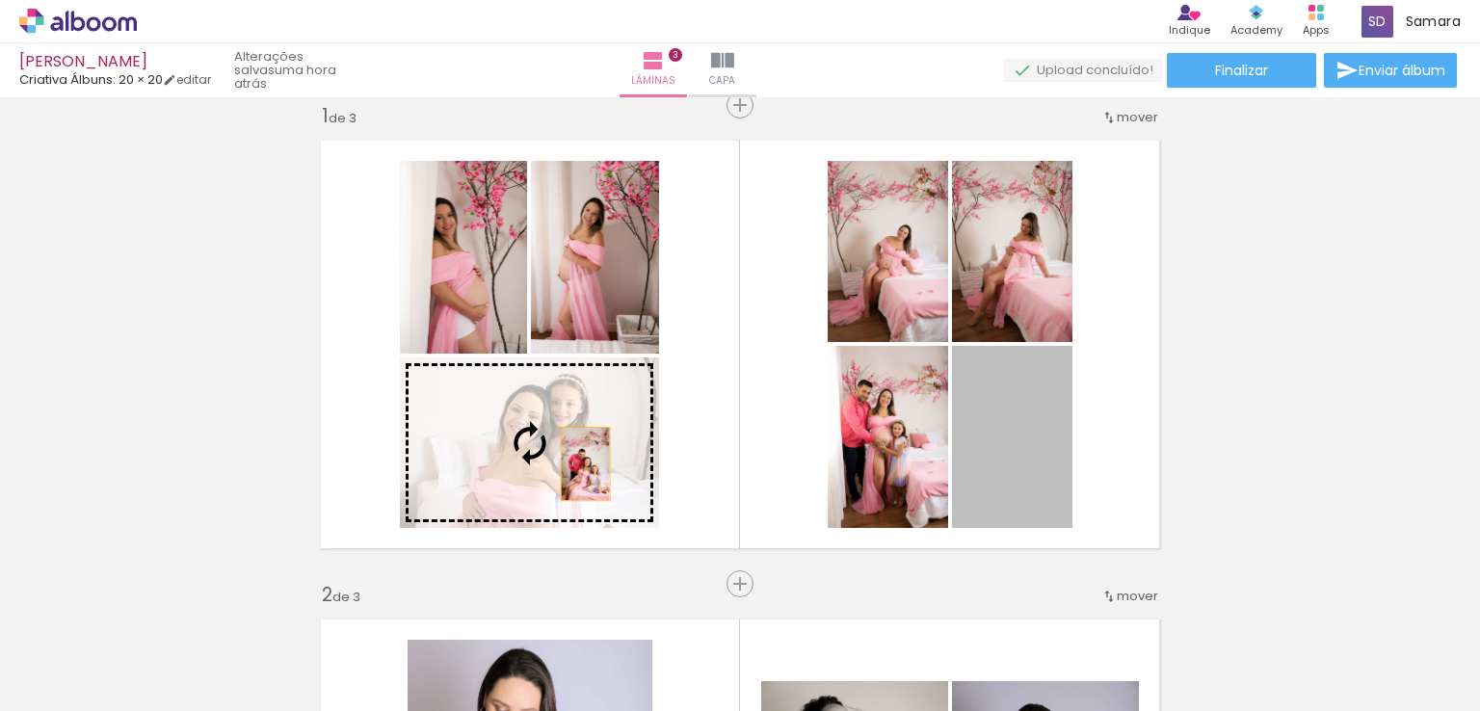
drag, startPoint x: 1002, startPoint y: 470, endPoint x: 568, endPoint y: 462, distance: 434.8
click at [0, 0] on slot at bounding box center [0, 0] width 0 height 0
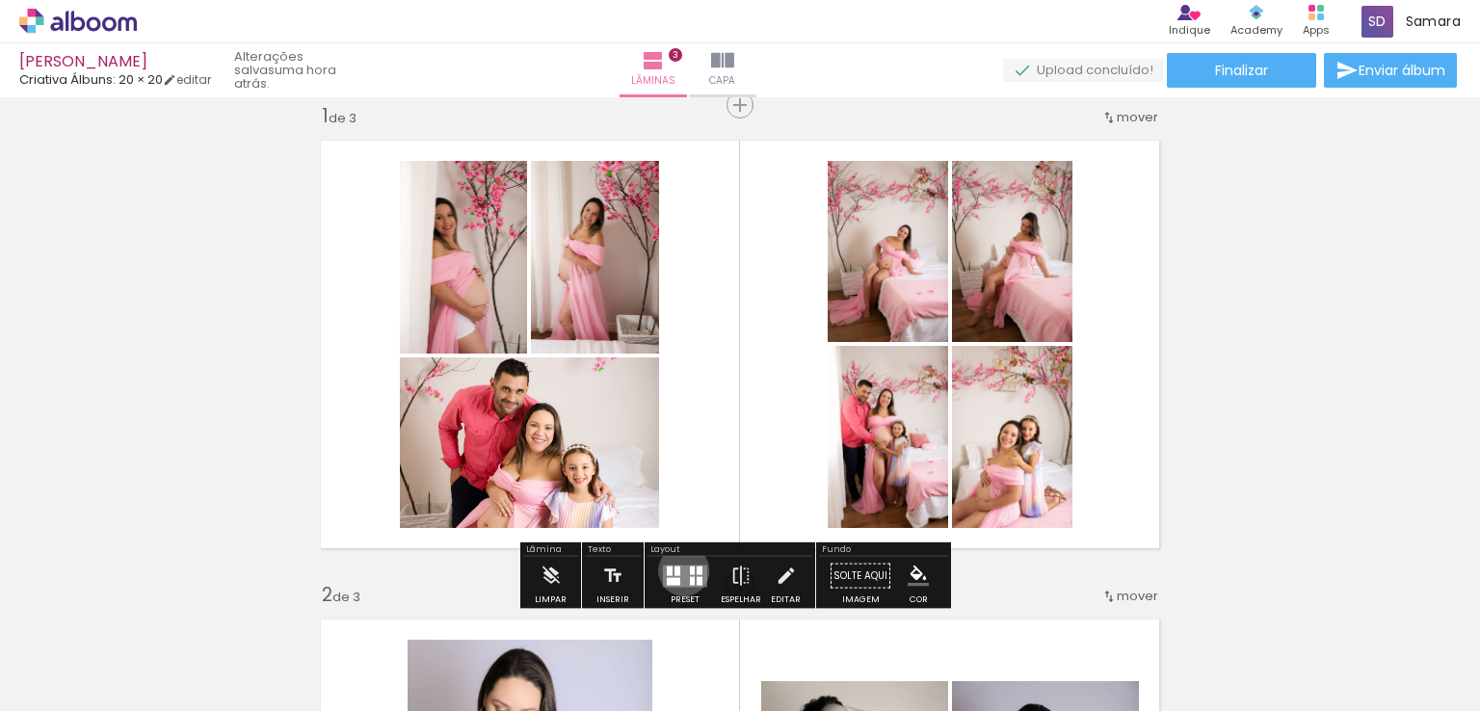
click at [679, 570] on quentale-layouter at bounding box center [685, 576] width 44 height 22
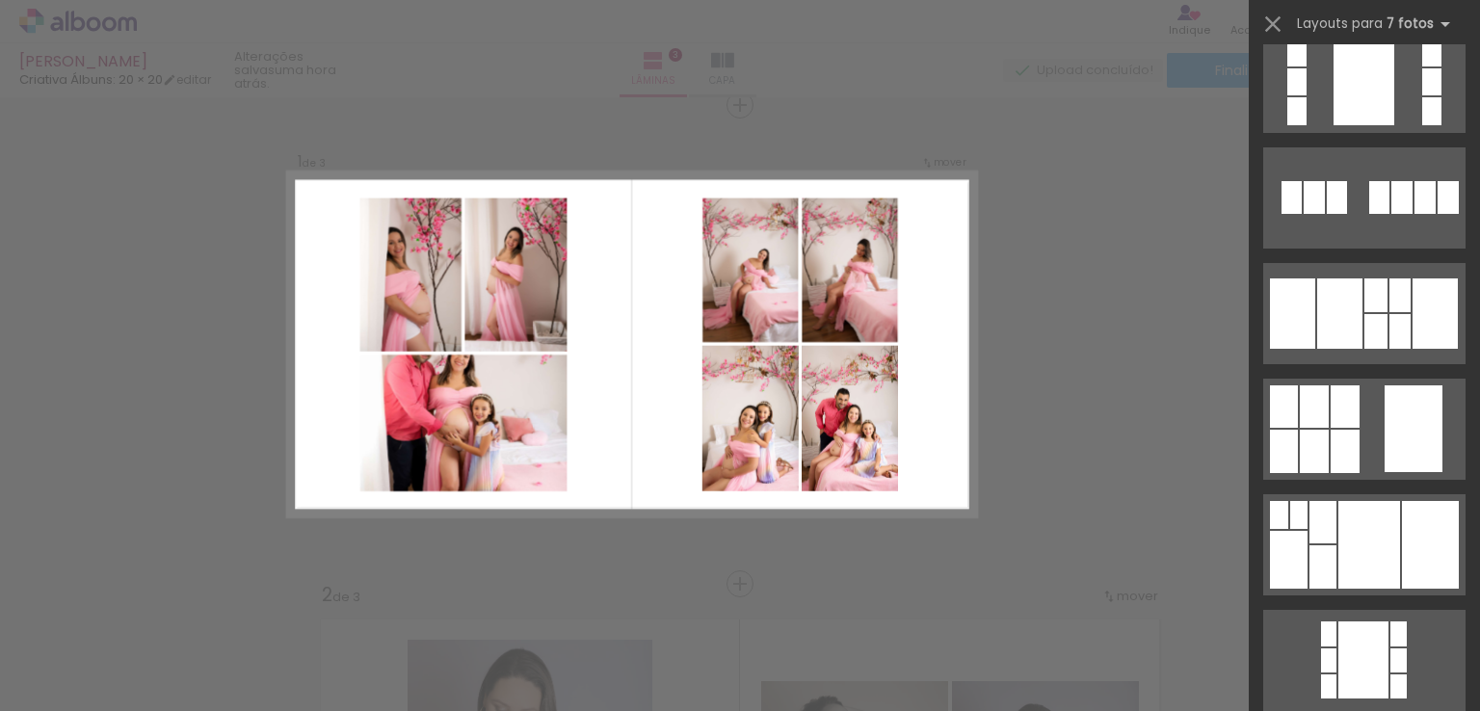
scroll to position [0, 0]
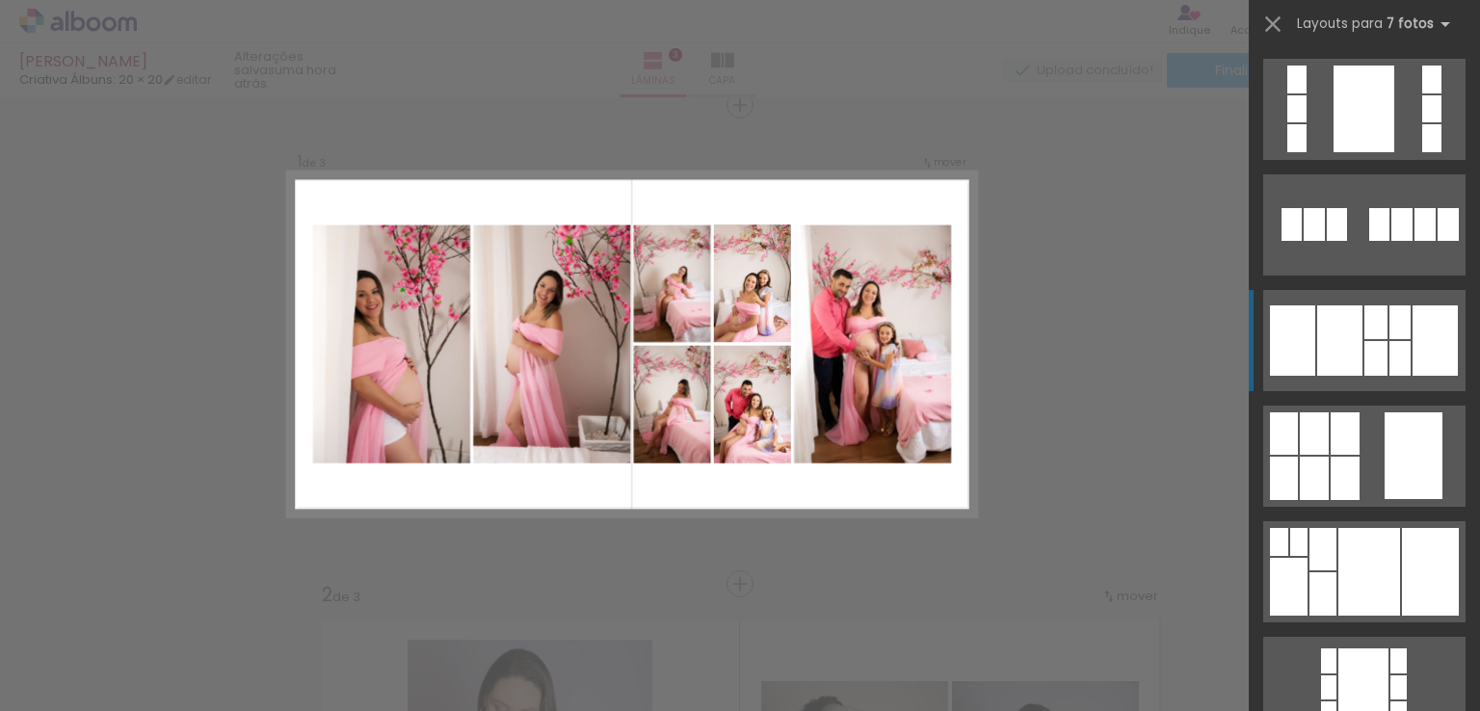
click at [1391, 332] on div at bounding box center [1400, 323] width 21 height 34
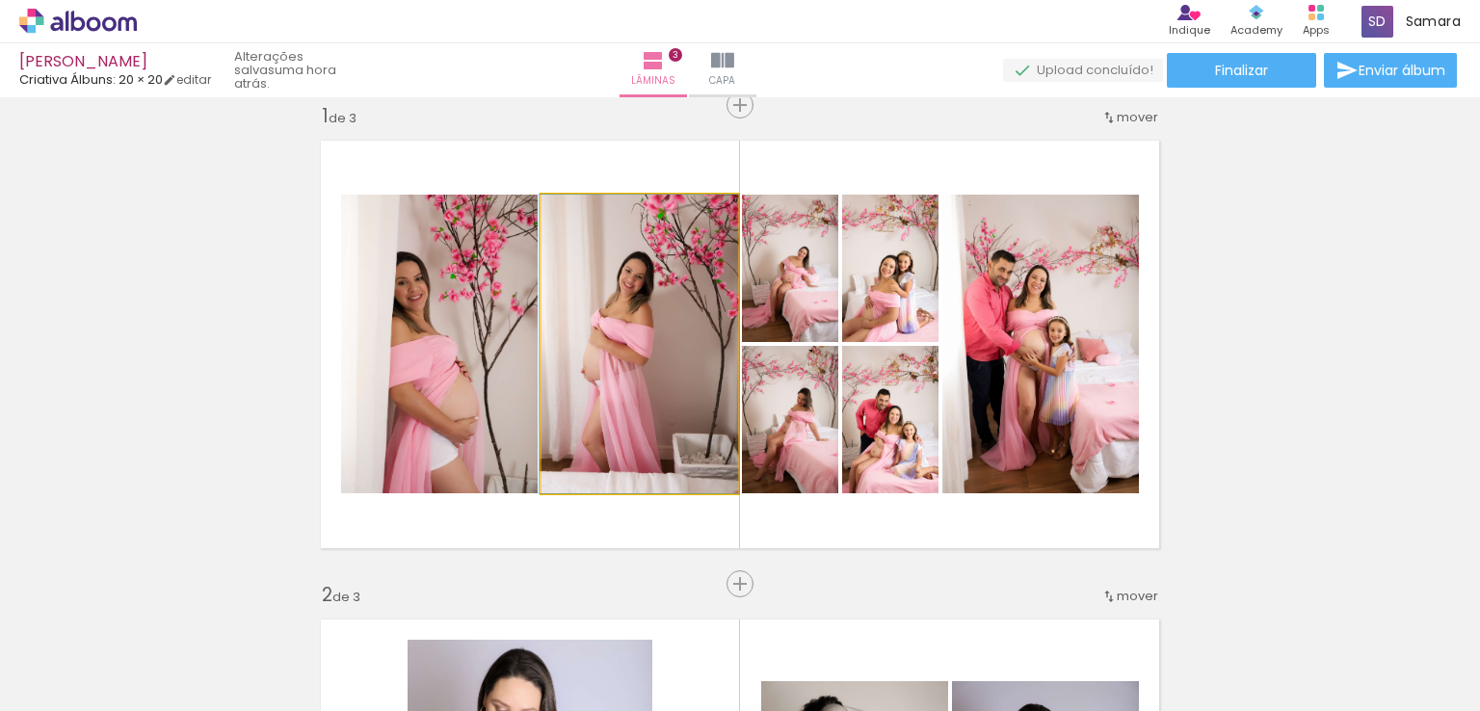
click at [639, 318] on quentale-photo at bounding box center [640, 344] width 197 height 299
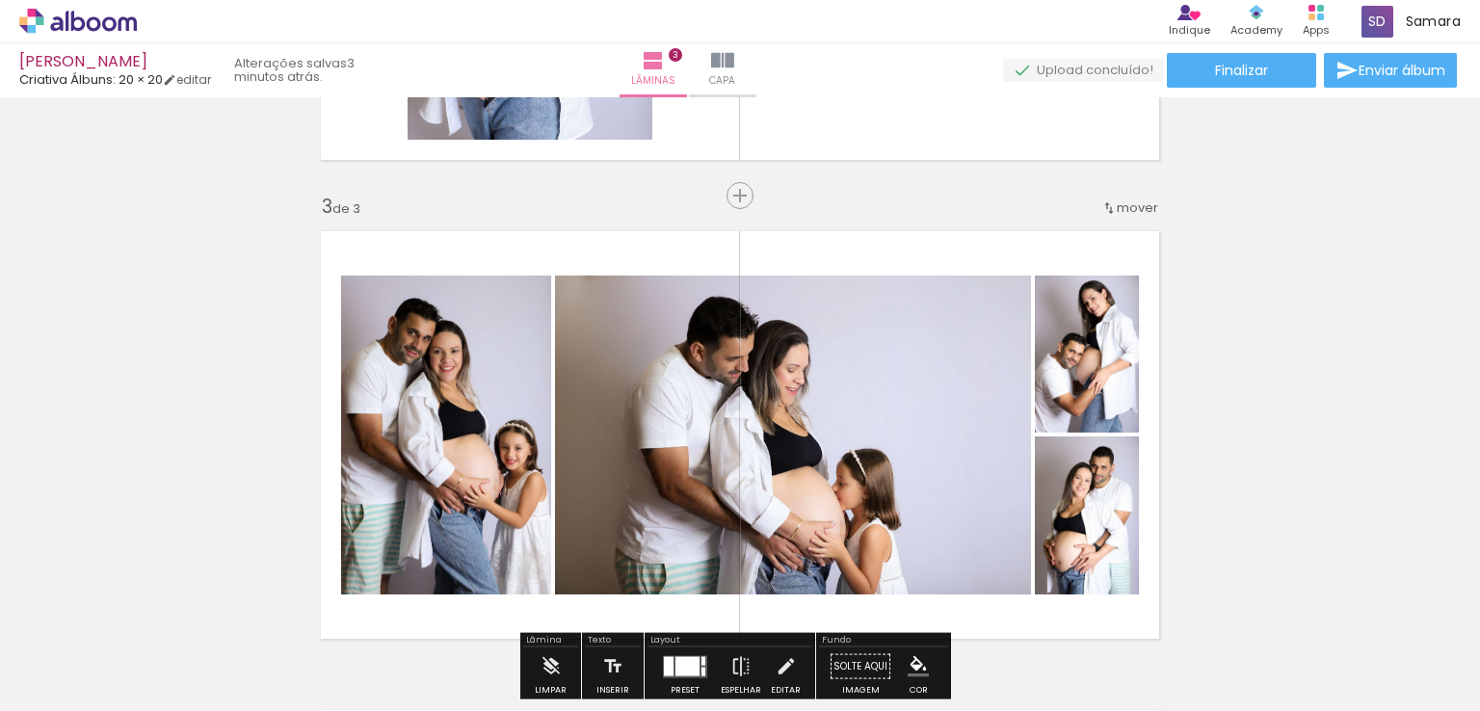
scroll to position [699, 0]
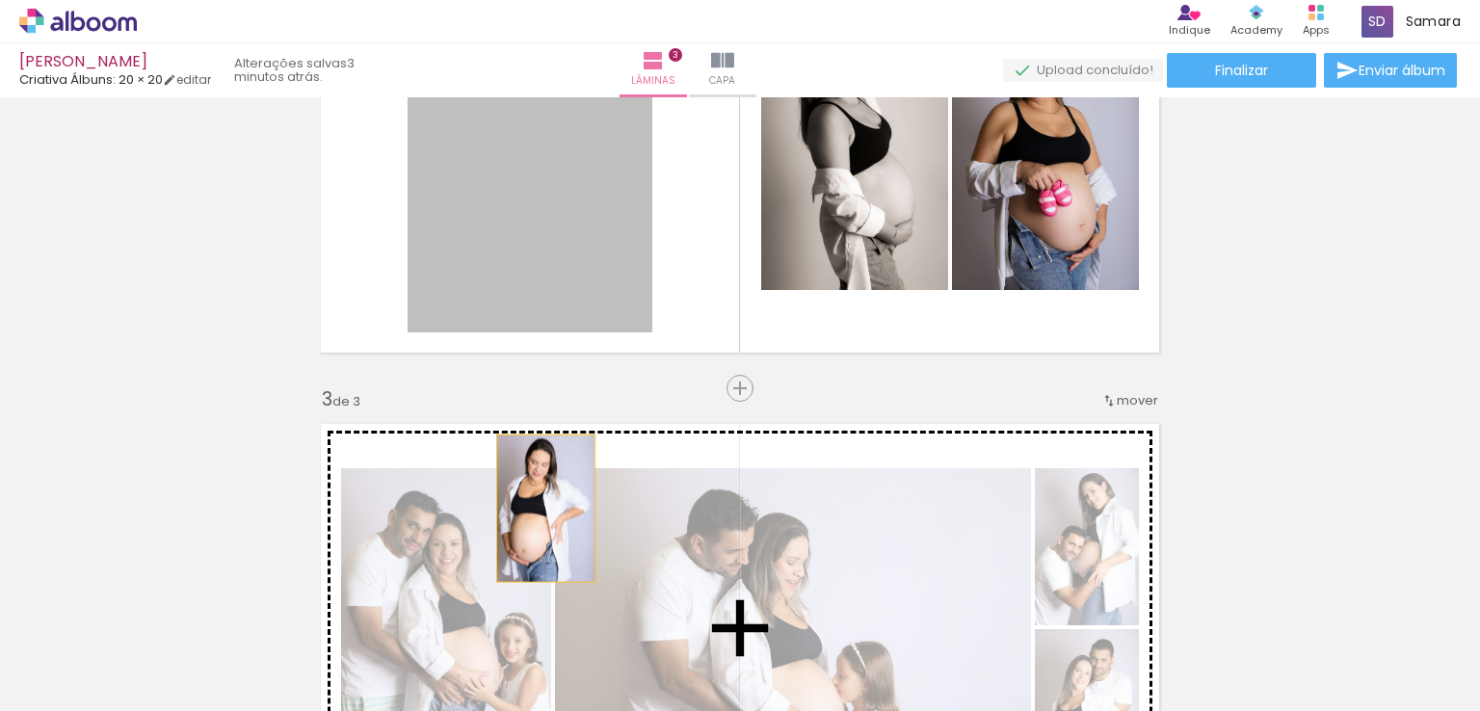
drag, startPoint x: 595, startPoint y: 180, endPoint x: 539, endPoint y: 508, distance: 332.4
click at [539, 508] on div "Inserir lâmina 1 de 3 Inserir lâmina 2 de 3 Inserir lâmina 3 de 3" at bounding box center [740, 363] width 1480 height 1917
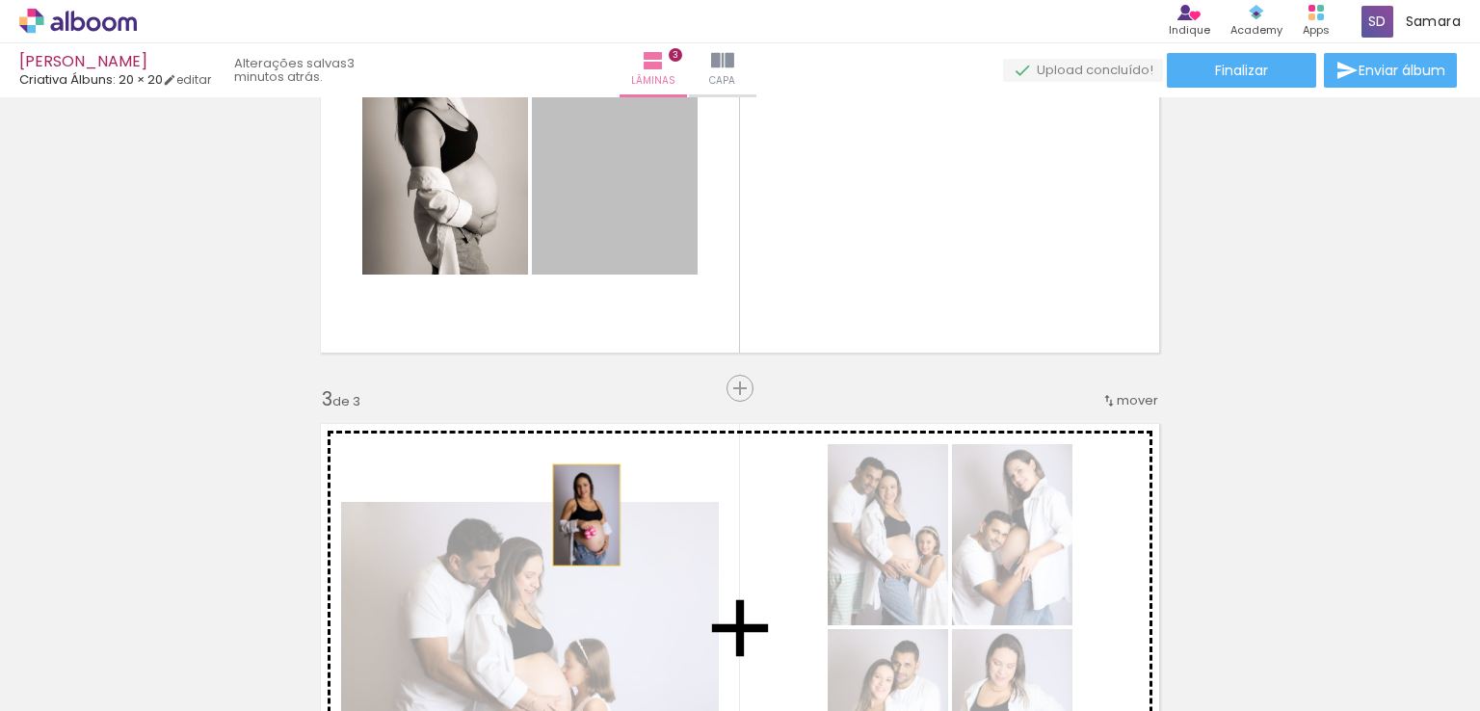
drag, startPoint x: 589, startPoint y: 207, endPoint x: 579, endPoint y: 515, distance: 307.6
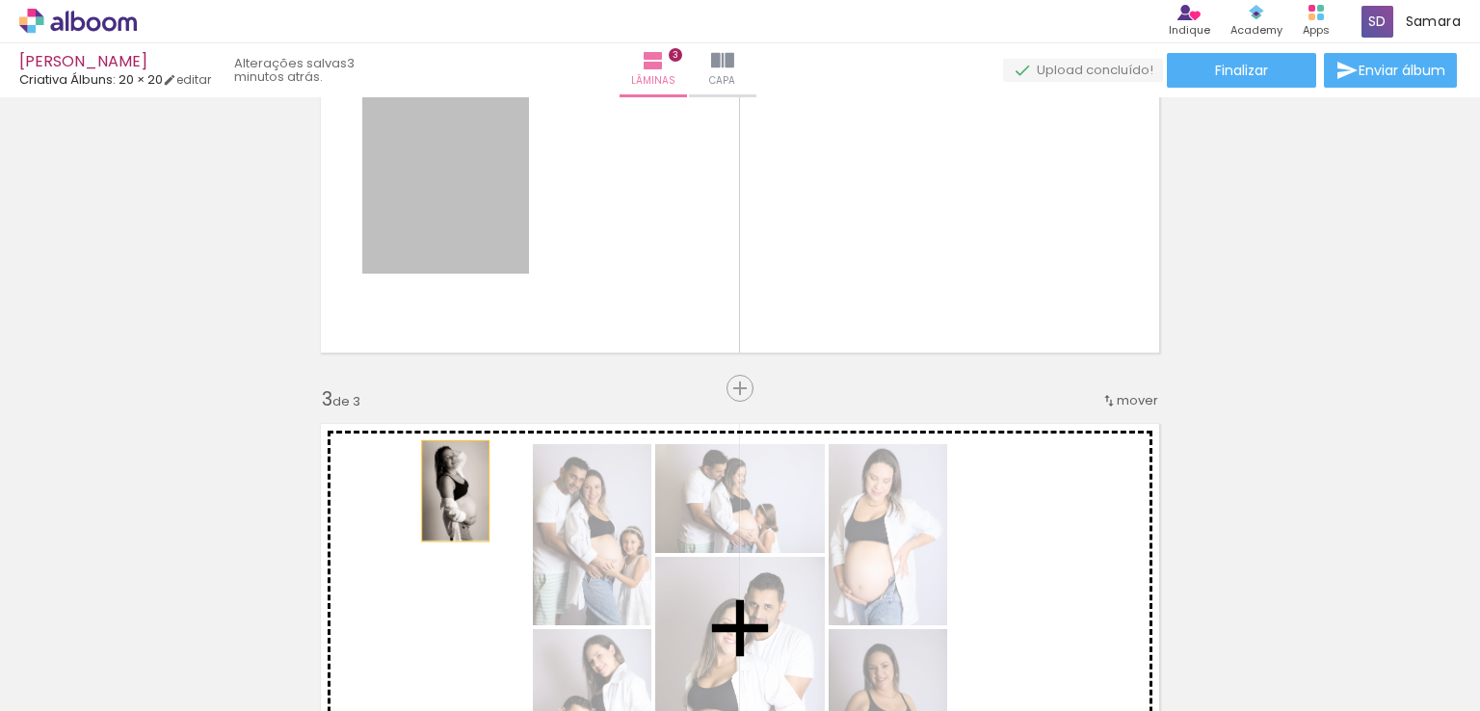
drag, startPoint x: 464, startPoint y: 186, endPoint x: 448, endPoint y: 491, distance: 304.9
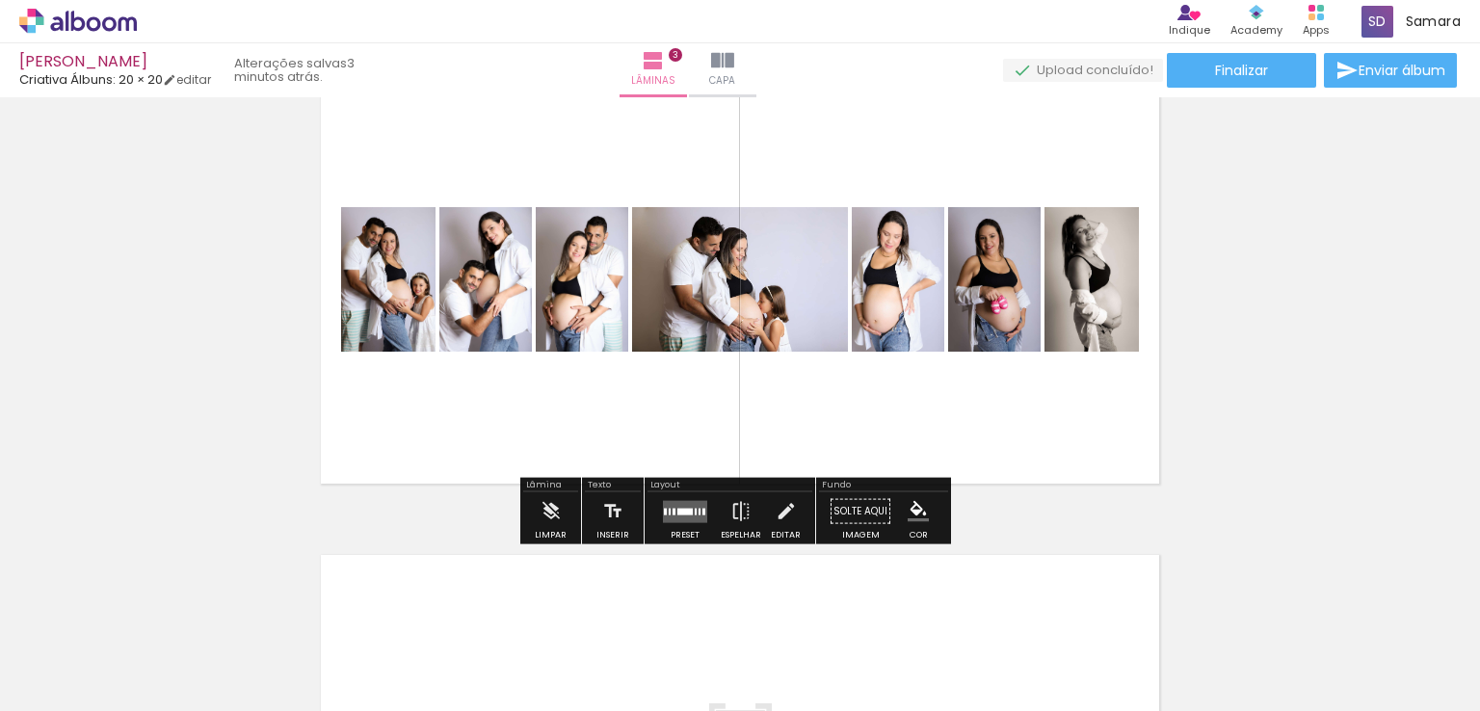
scroll to position [1084, 0]
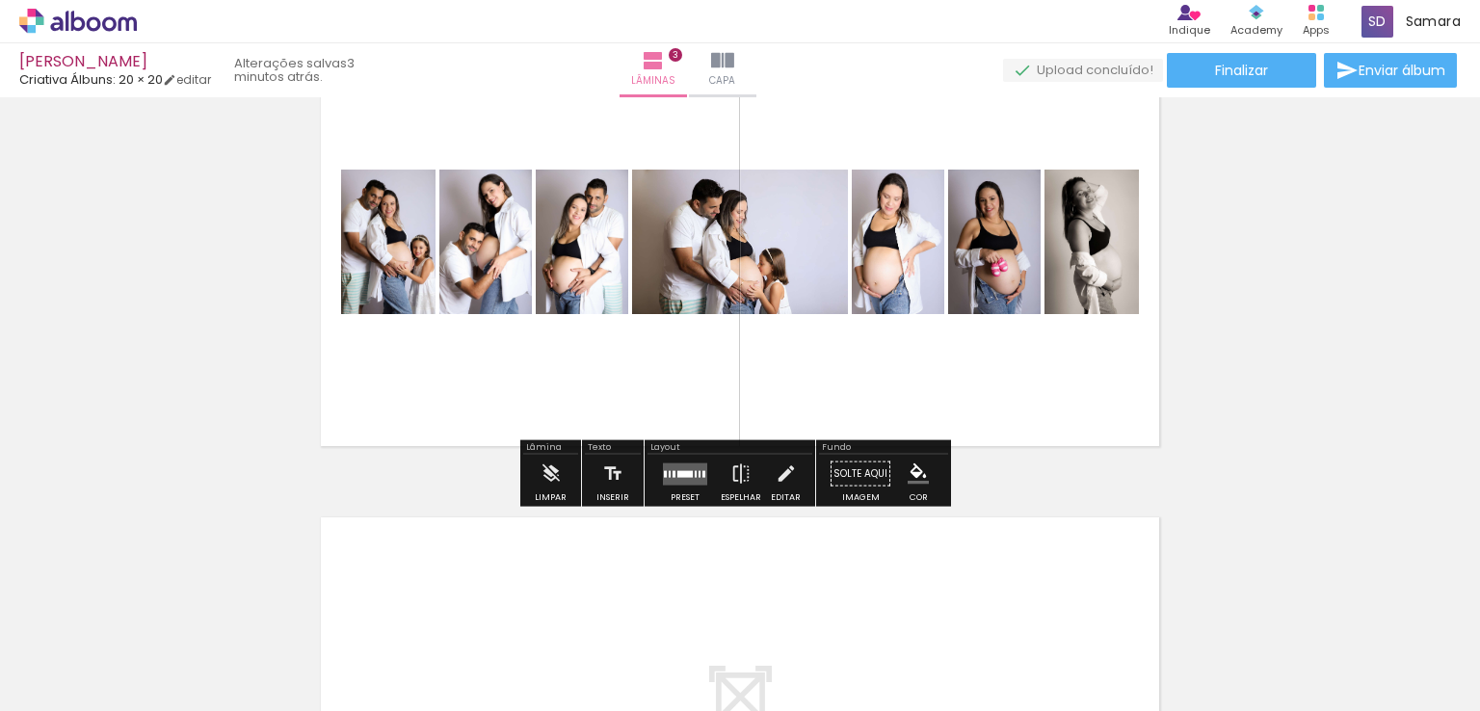
click at [683, 466] on quentale-layouter at bounding box center [685, 474] width 44 height 22
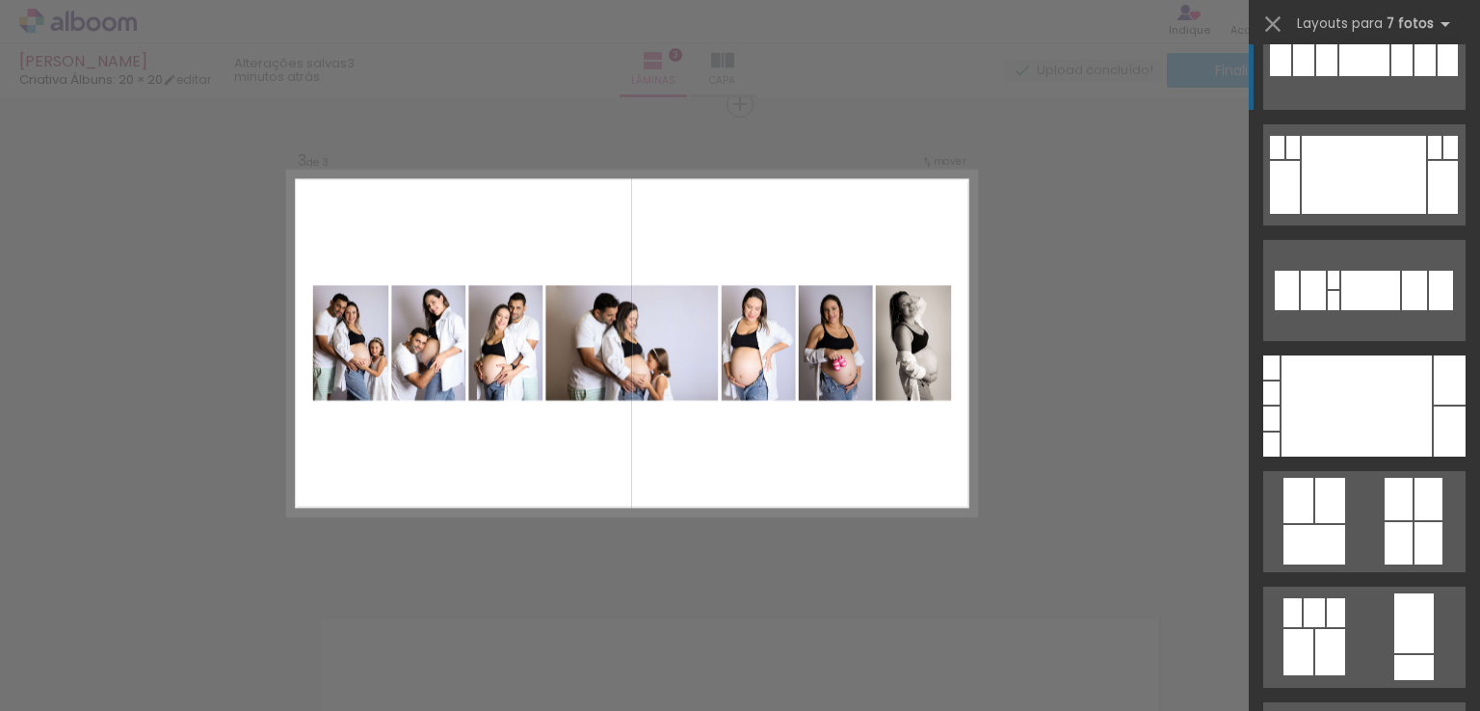
scroll to position [96, 0]
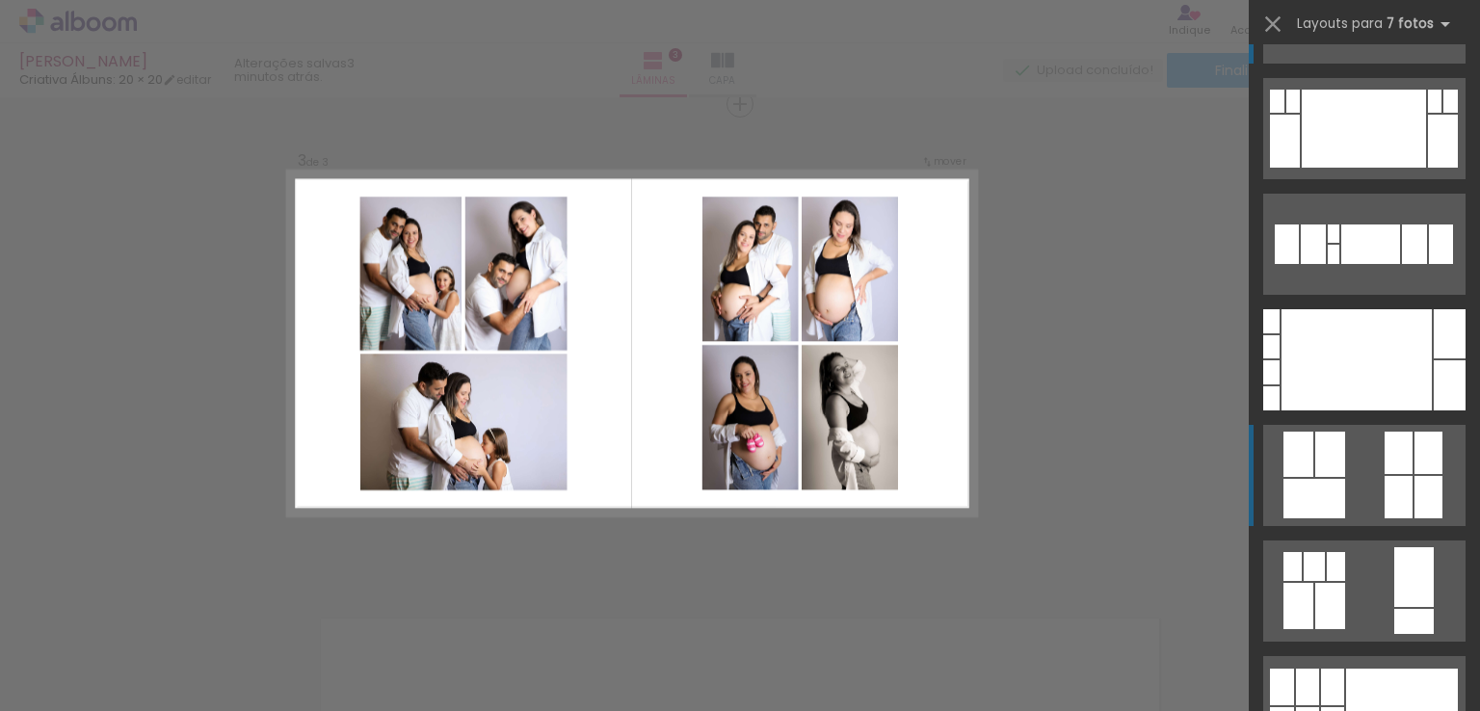
click at [1415, 460] on div at bounding box center [1429, 453] width 28 height 42
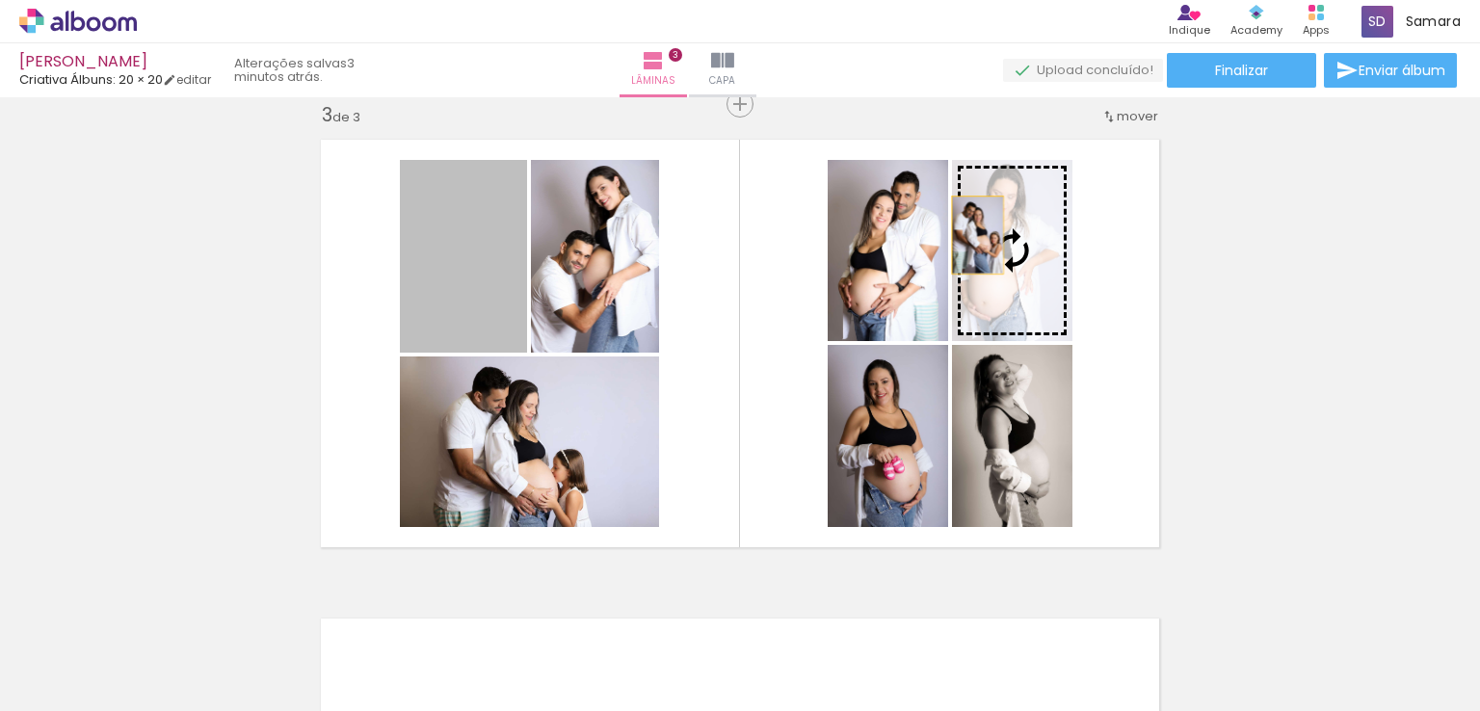
drag, startPoint x: 480, startPoint y: 283, endPoint x: 971, endPoint y: 235, distance: 492.9
click at [0, 0] on slot at bounding box center [0, 0] width 0 height 0
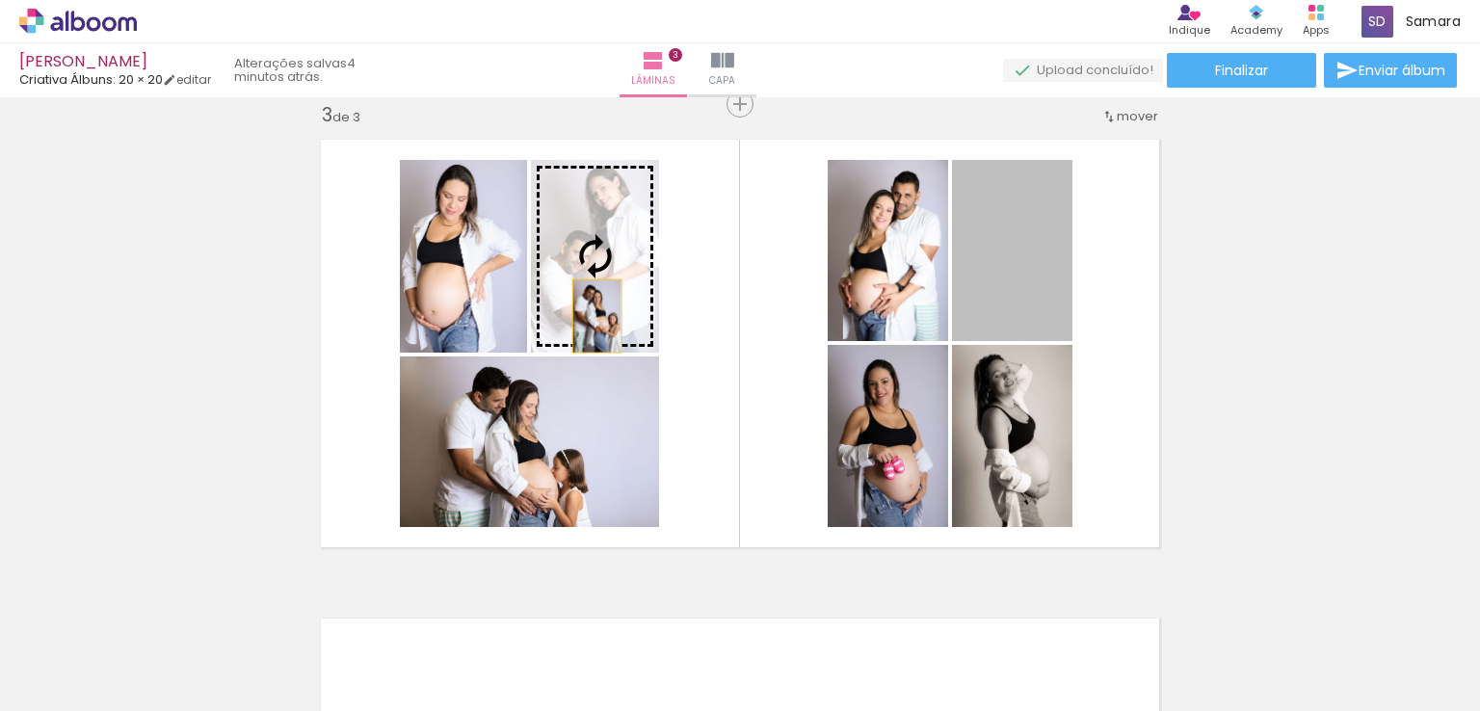
drag, startPoint x: 972, startPoint y: 275, endPoint x: 574, endPoint y: 311, distance: 399.7
click at [0, 0] on slot at bounding box center [0, 0] width 0 height 0
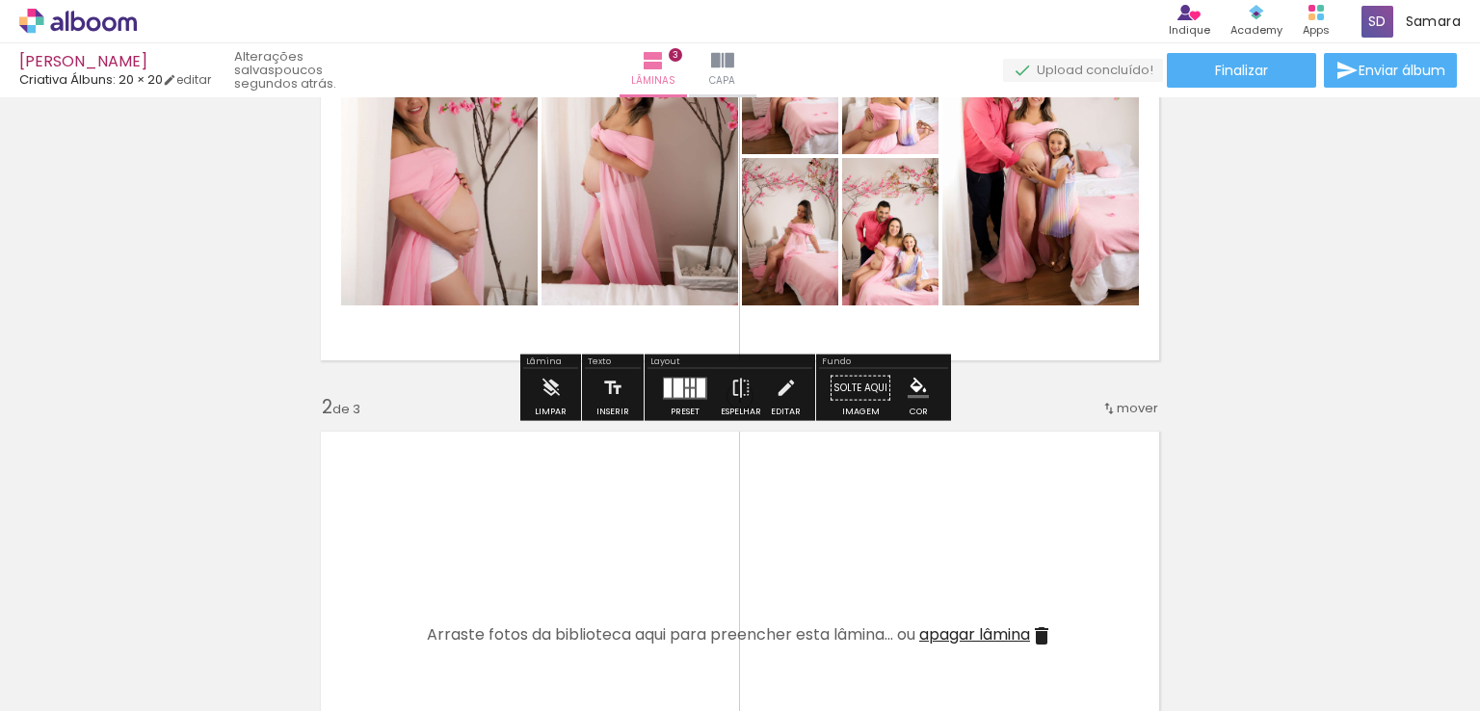
scroll to position [116, 0]
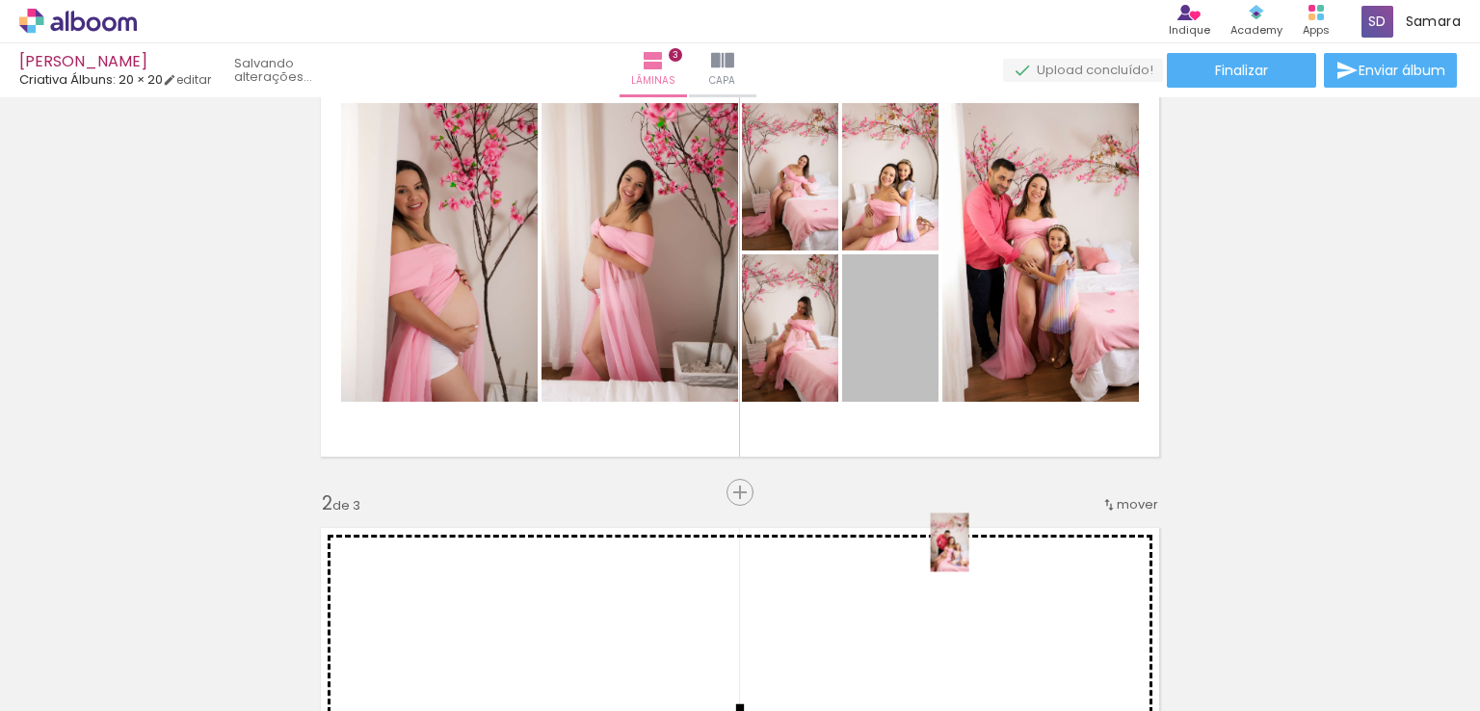
drag, startPoint x: 863, startPoint y: 322, endPoint x: 943, endPoint y: 543, distance: 234.8
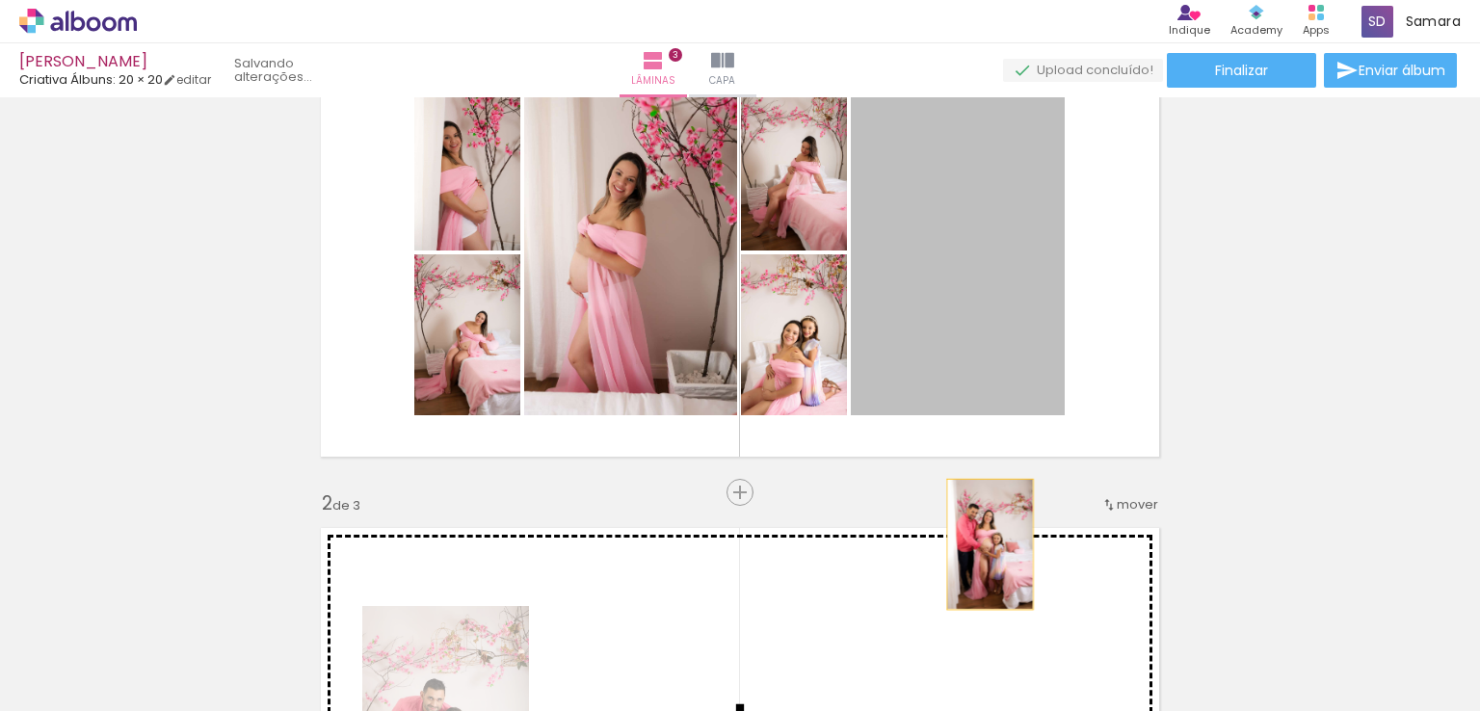
drag, startPoint x: 1002, startPoint y: 250, endPoint x: 975, endPoint y: 474, distance: 226.2
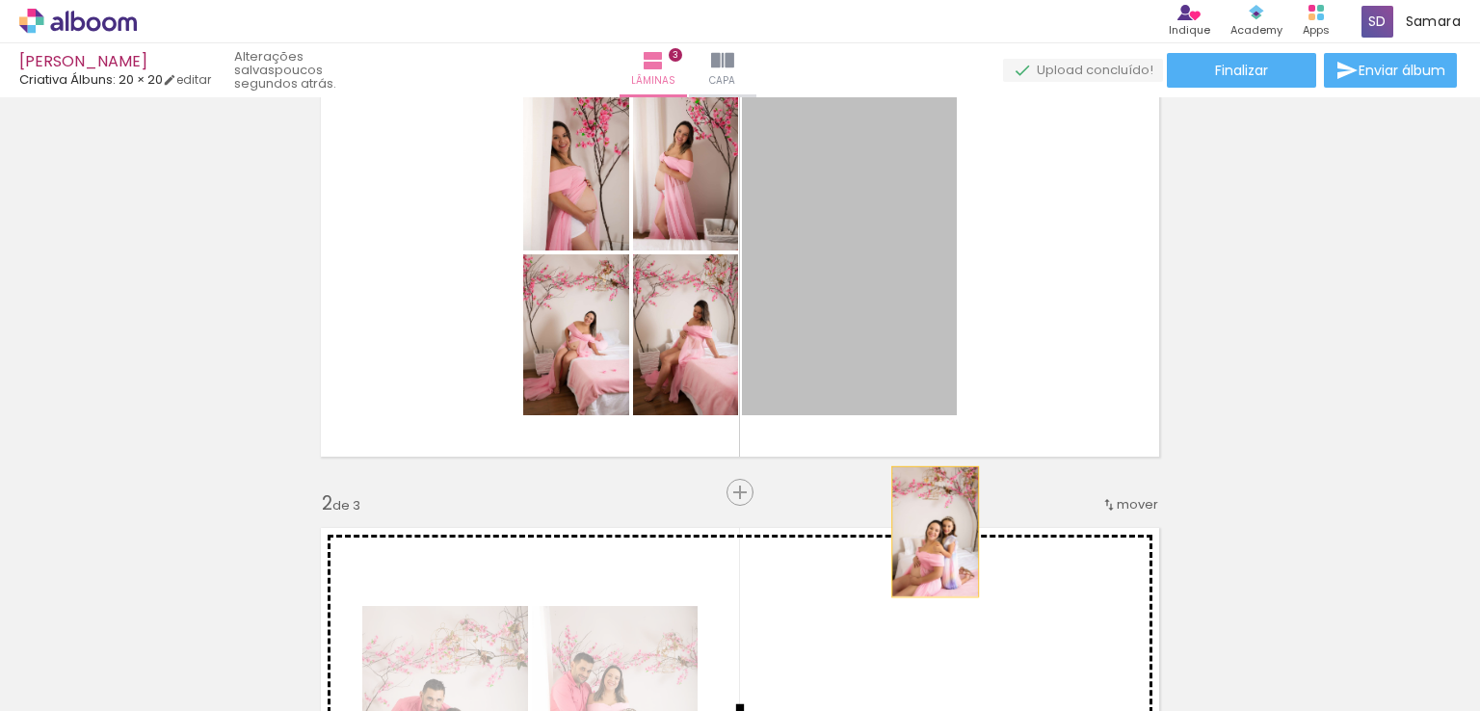
drag, startPoint x: 910, startPoint y: 294, endPoint x: 928, endPoint y: 532, distance: 238.8
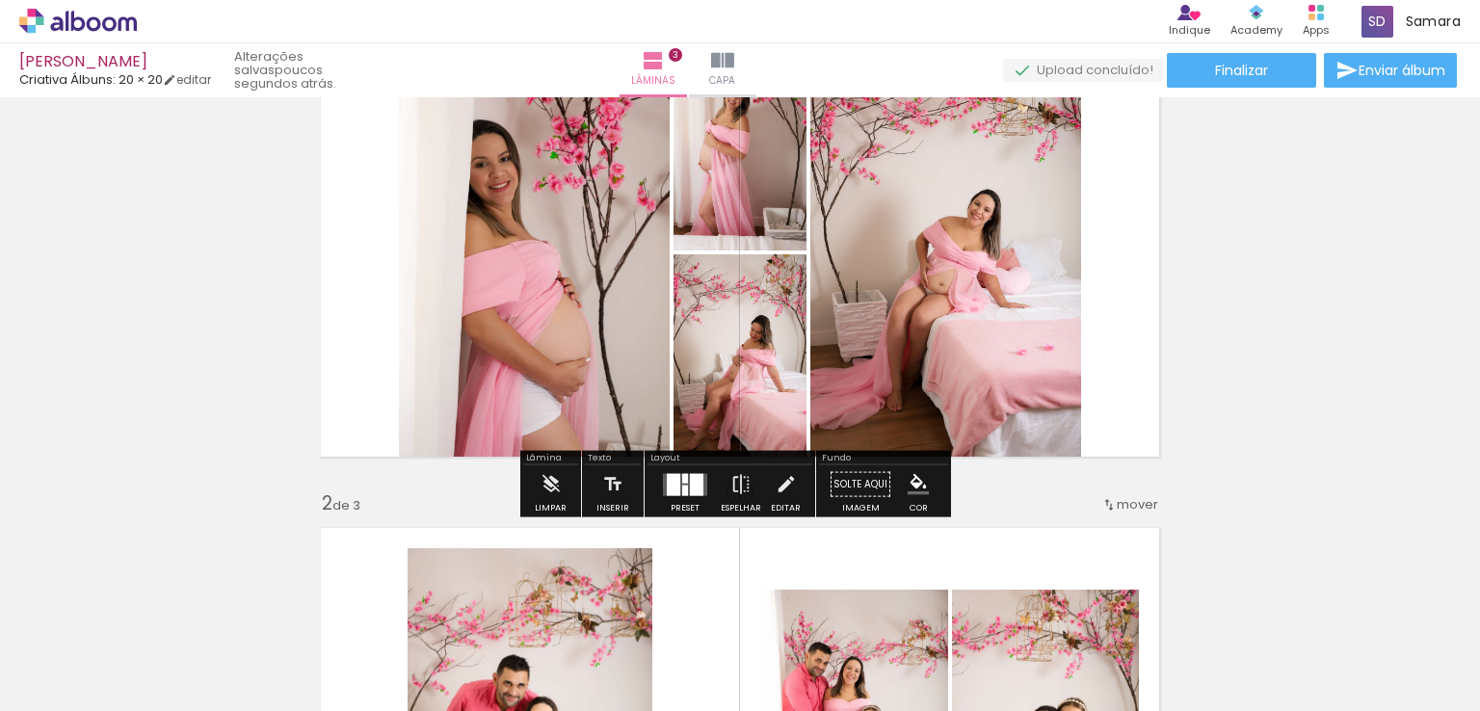
click at [686, 499] on div at bounding box center [685, 485] width 52 height 39
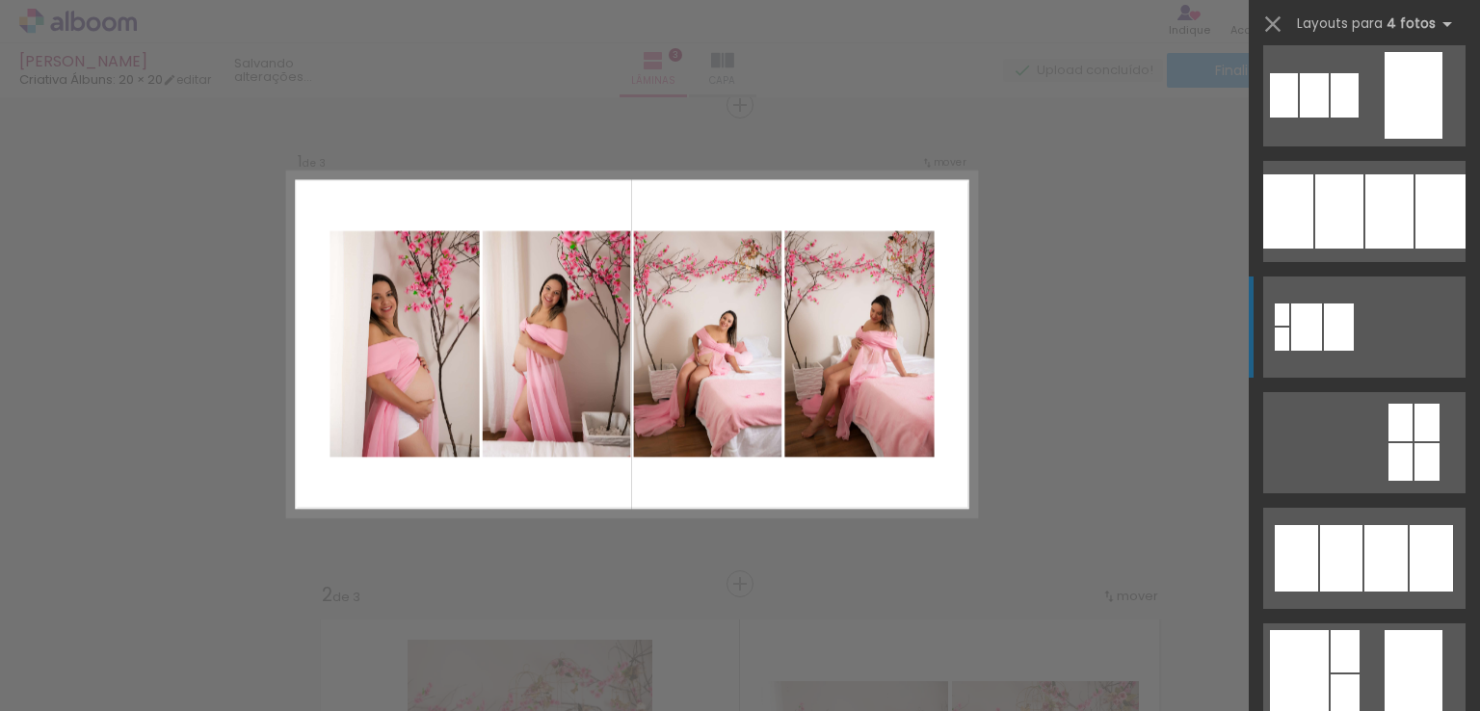
scroll to position [2120, 0]
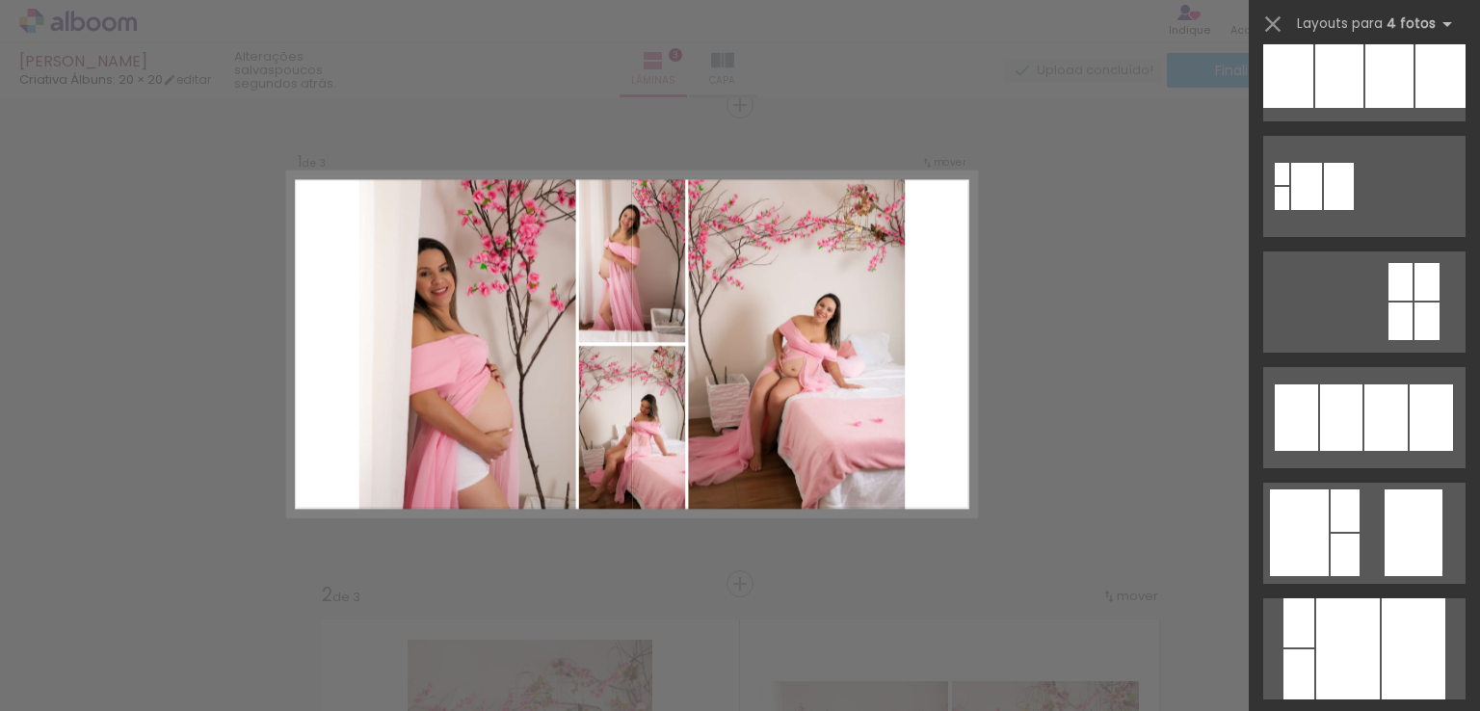
click at [959, 386] on quentale-layouter at bounding box center [631, 345] width 689 height 345
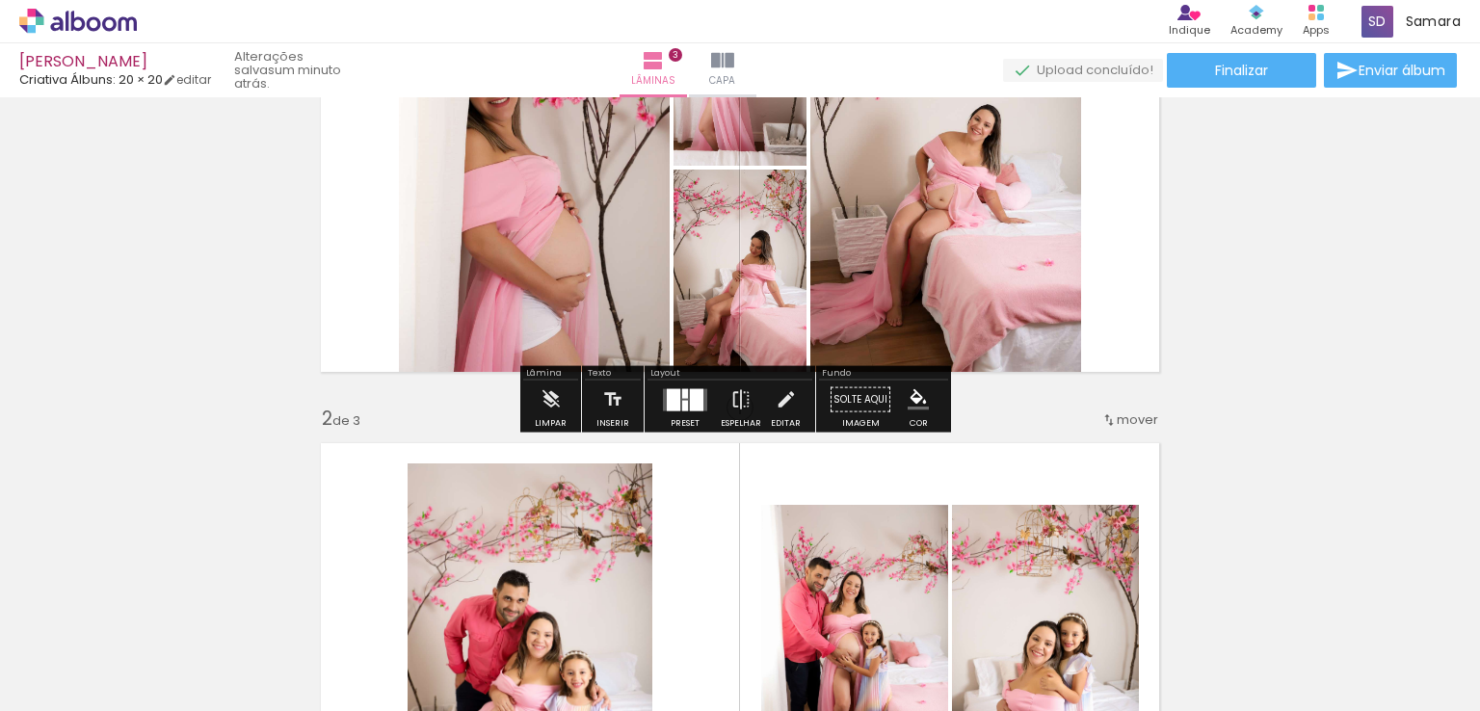
scroll to position [193, 0]
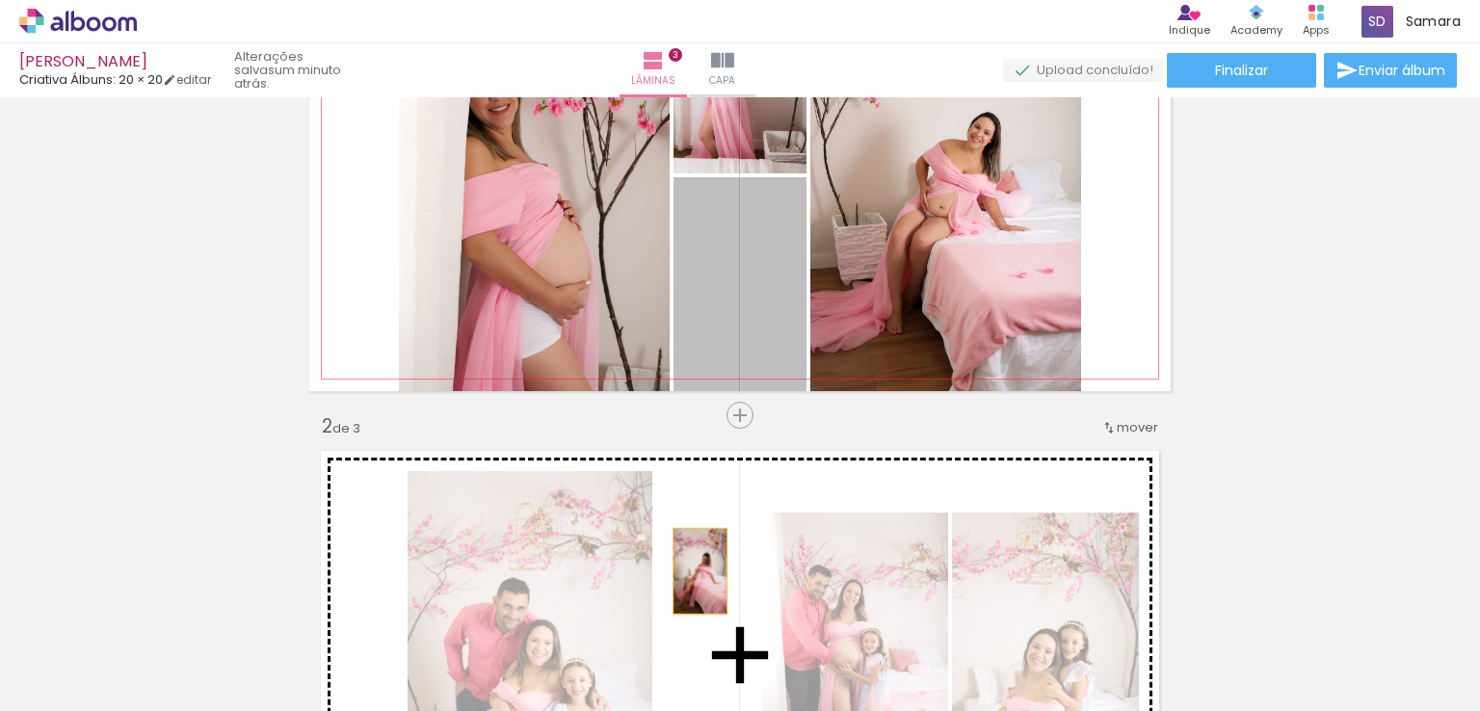
drag, startPoint x: 764, startPoint y: 278, endPoint x: 893, endPoint y: 177, distance: 163.5
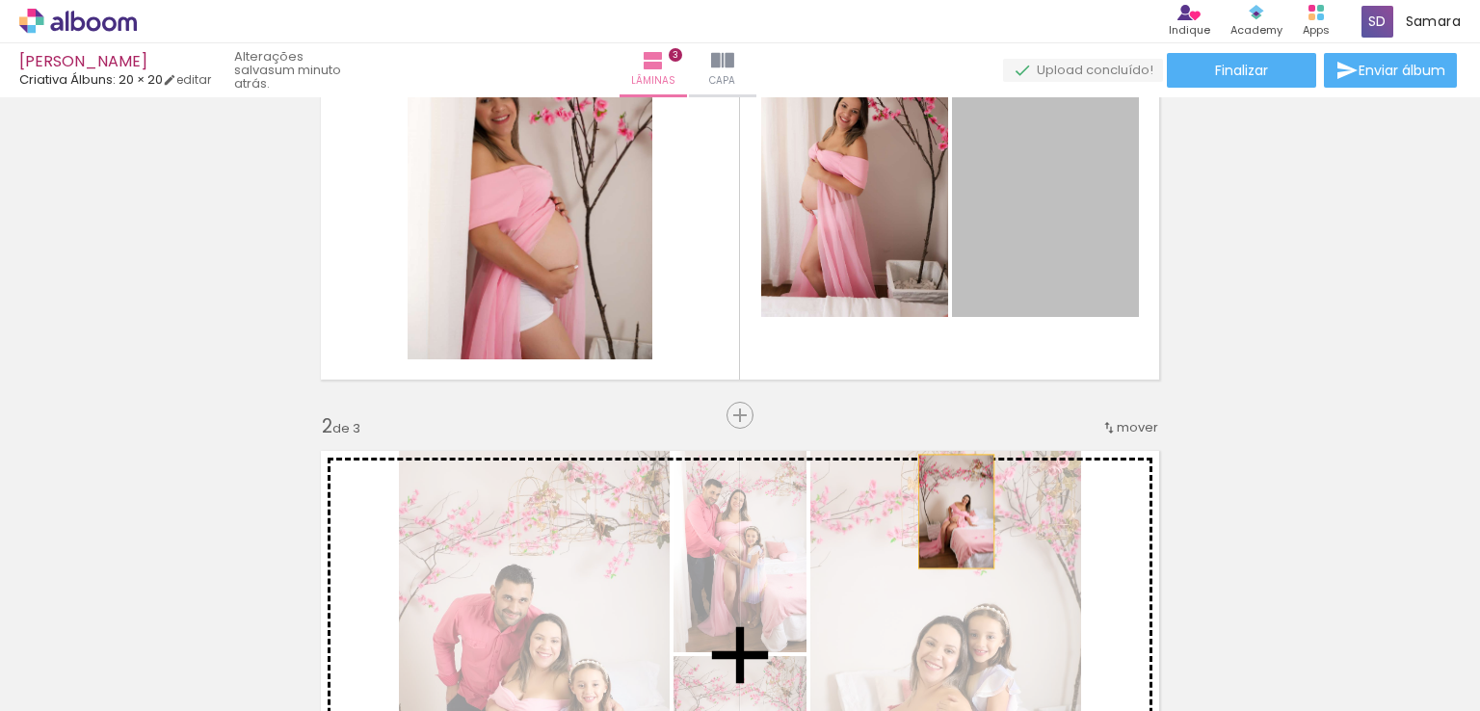
drag, startPoint x: 1008, startPoint y: 243, endPoint x: 938, endPoint y: 447, distance: 216.1
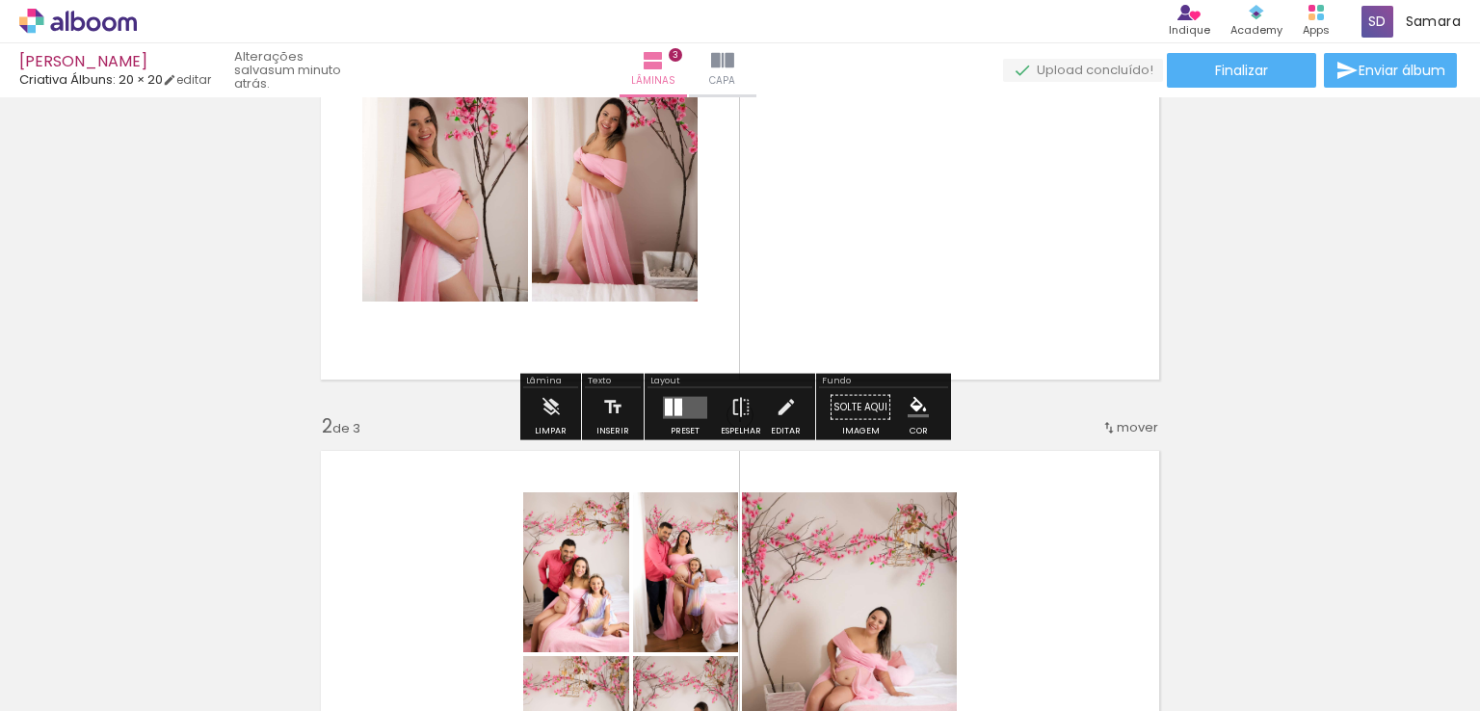
click at [677, 411] on div at bounding box center [679, 406] width 8 height 17
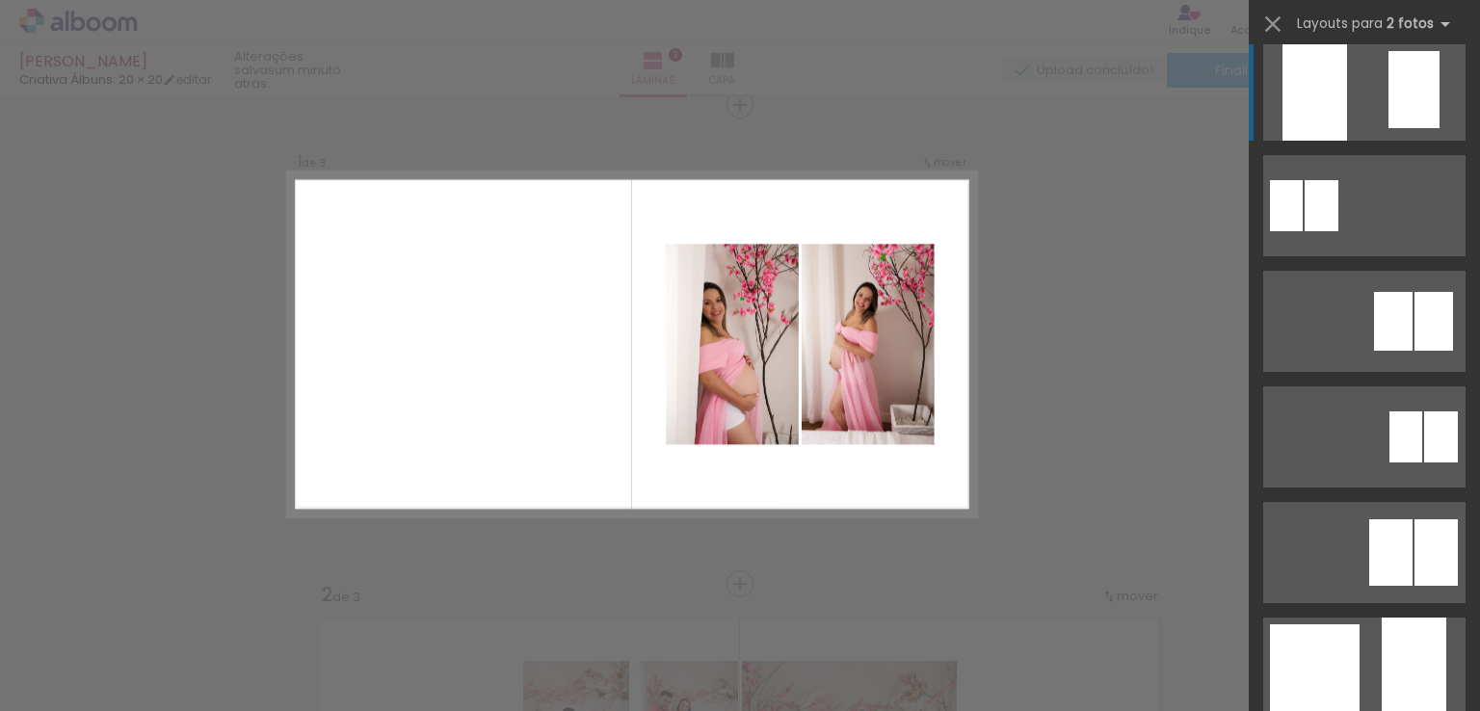
scroll to position [1253, 0]
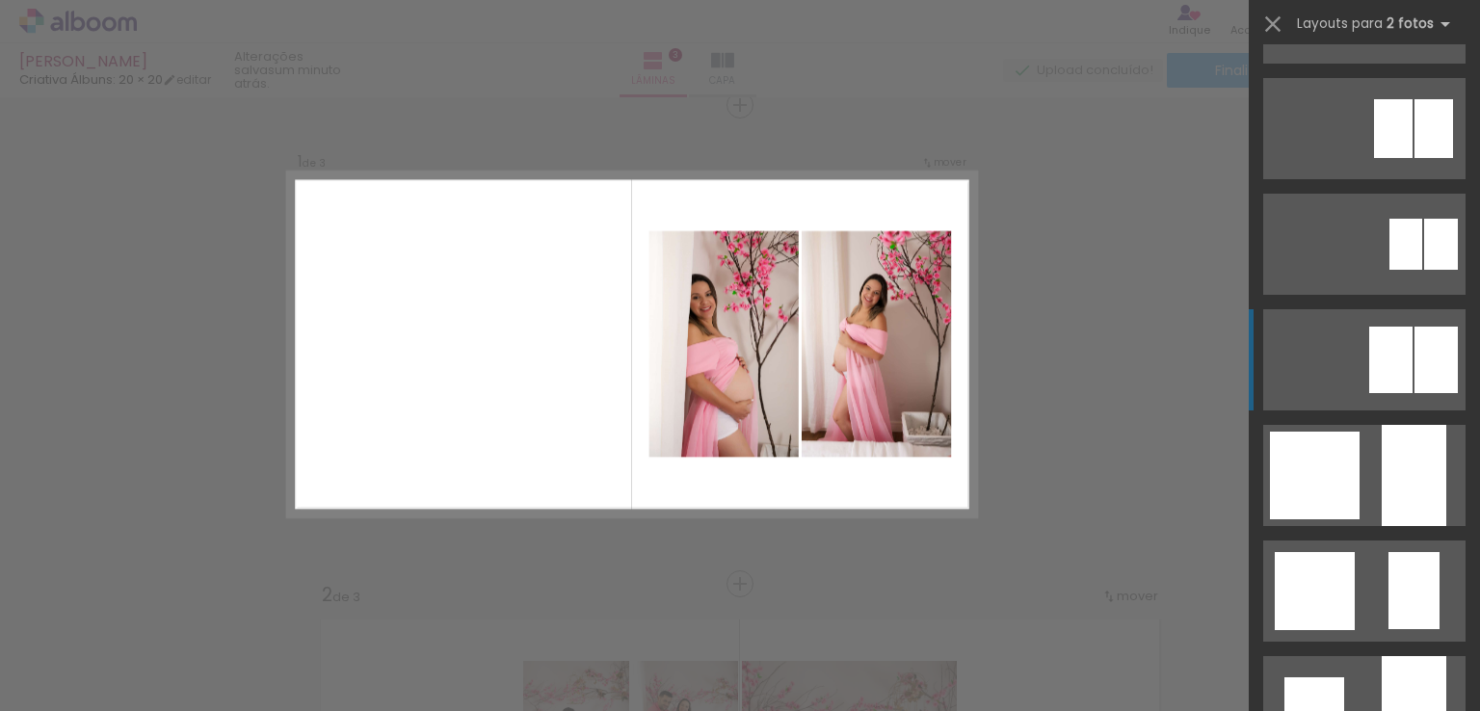
click at [1415, 362] on div at bounding box center [1436, 360] width 43 height 67
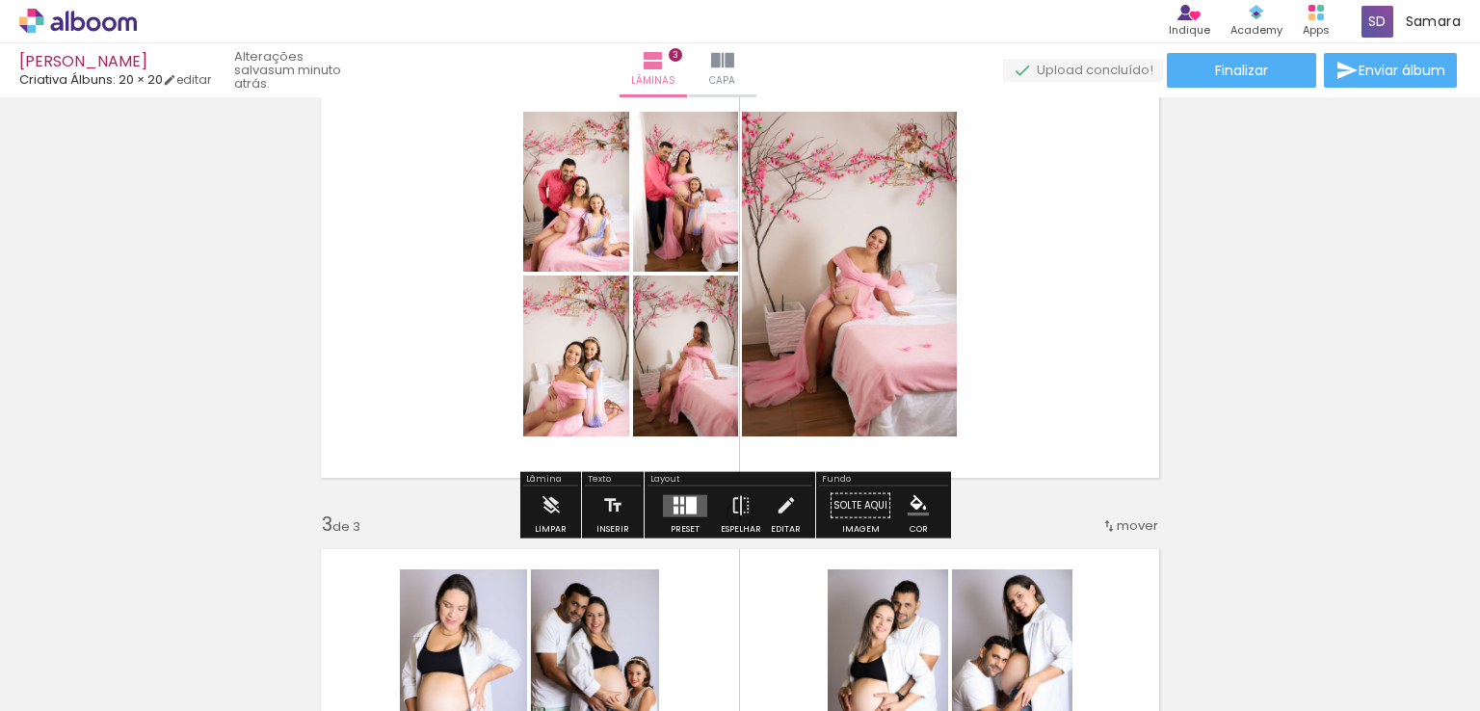
scroll to position [602, 0]
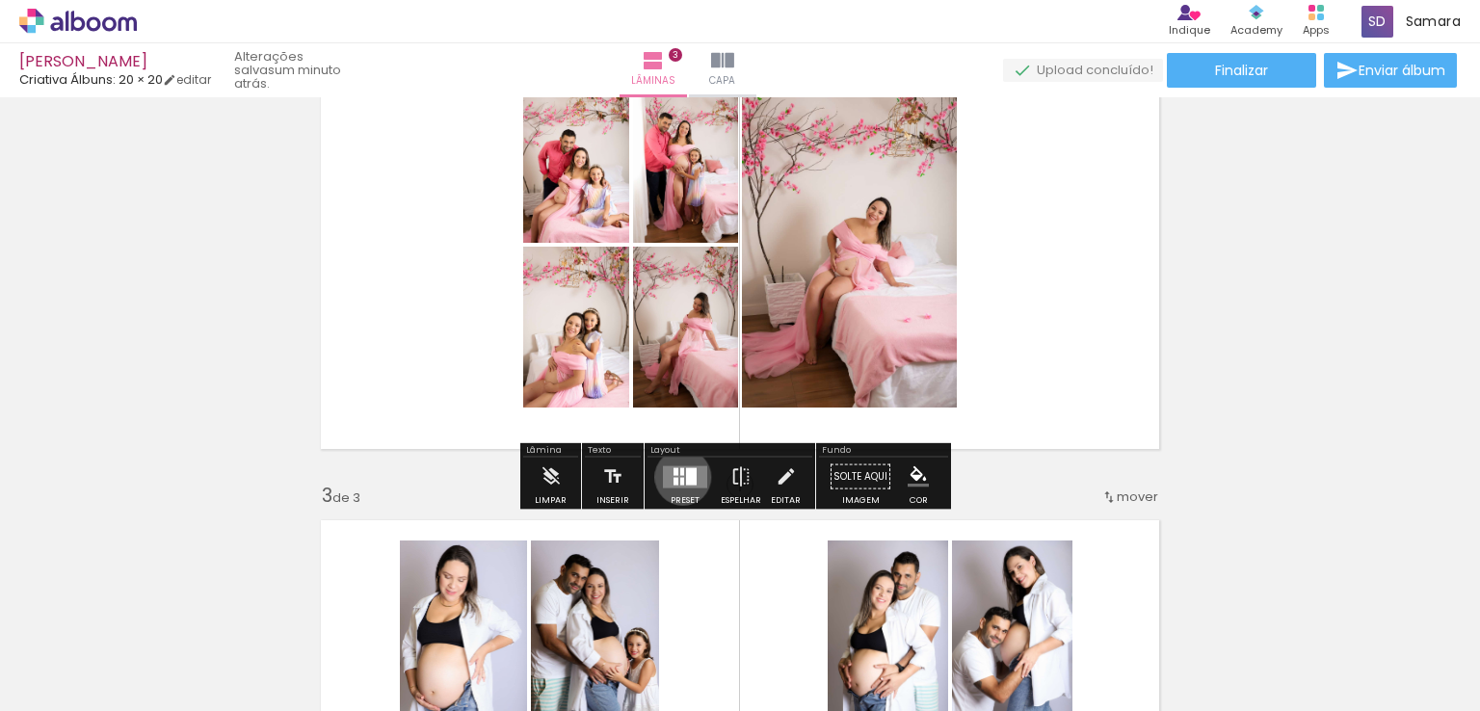
click at [680, 477] on div at bounding box center [682, 481] width 4 height 8
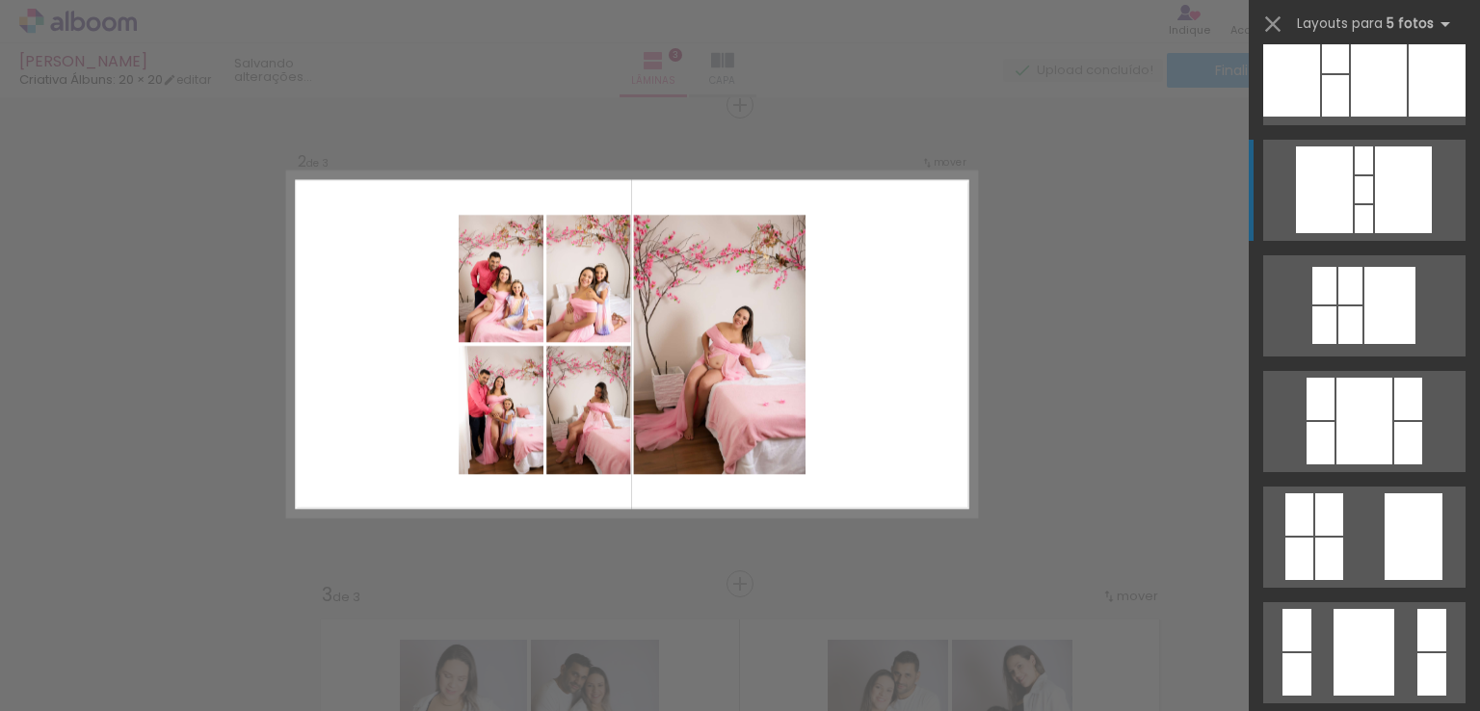
scroll to position [1095, 0]
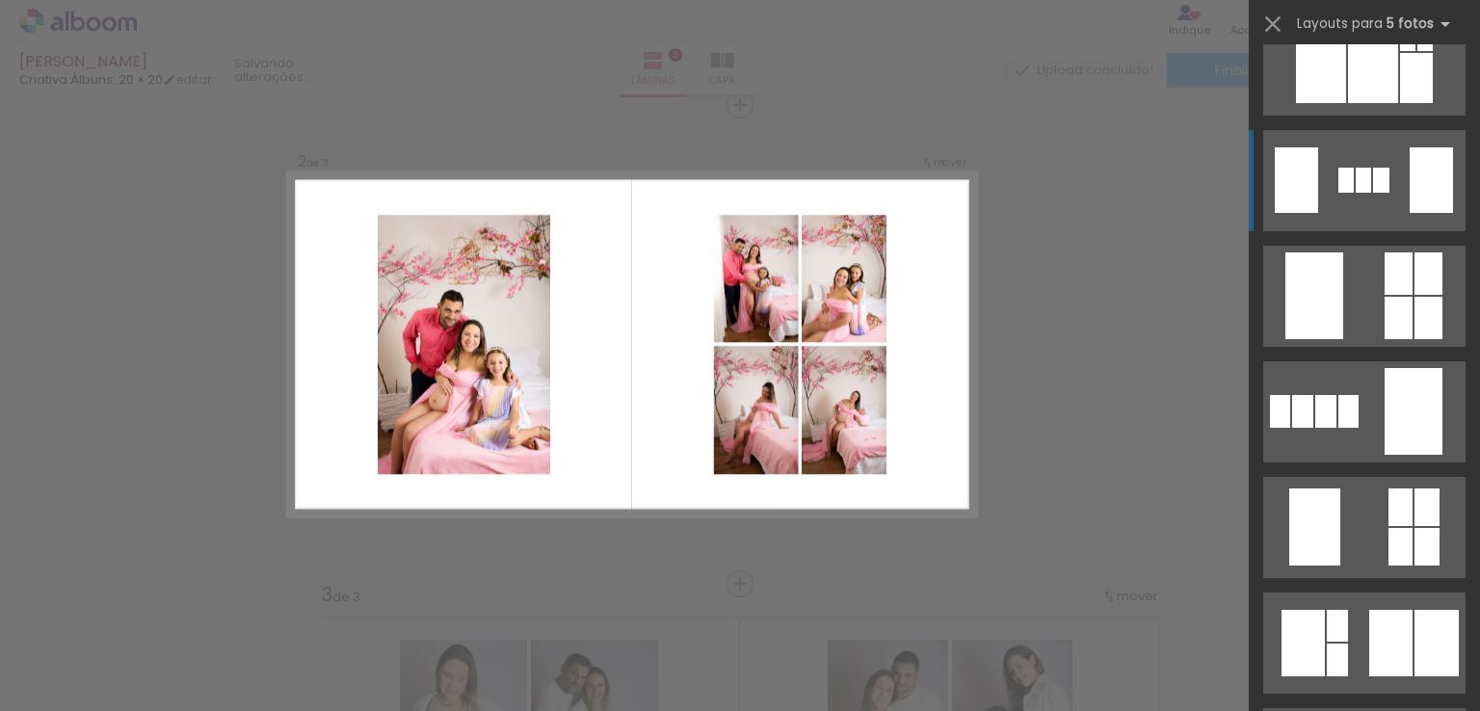
scroll to position [5397, 0]
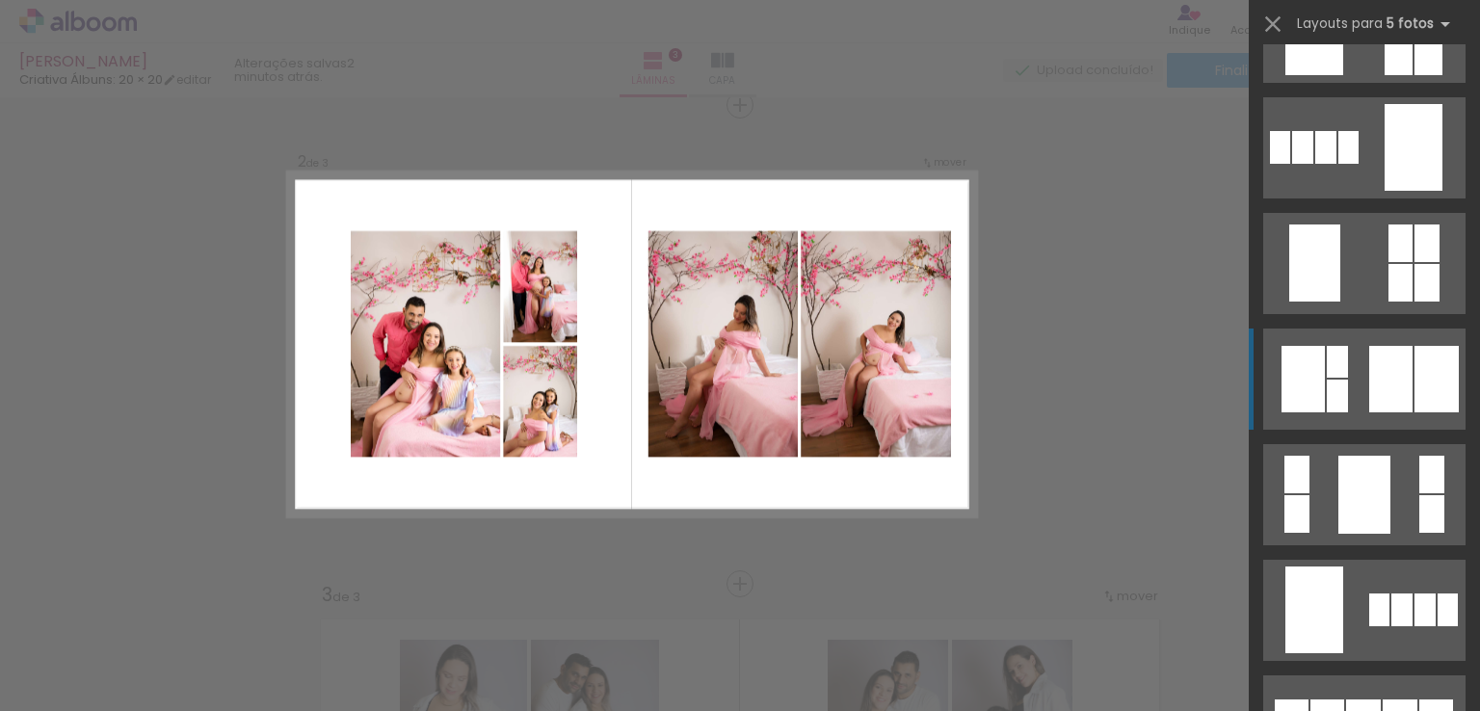
click at [1327, 363] on div at bounding box center [1337, 362] width 21 height 32
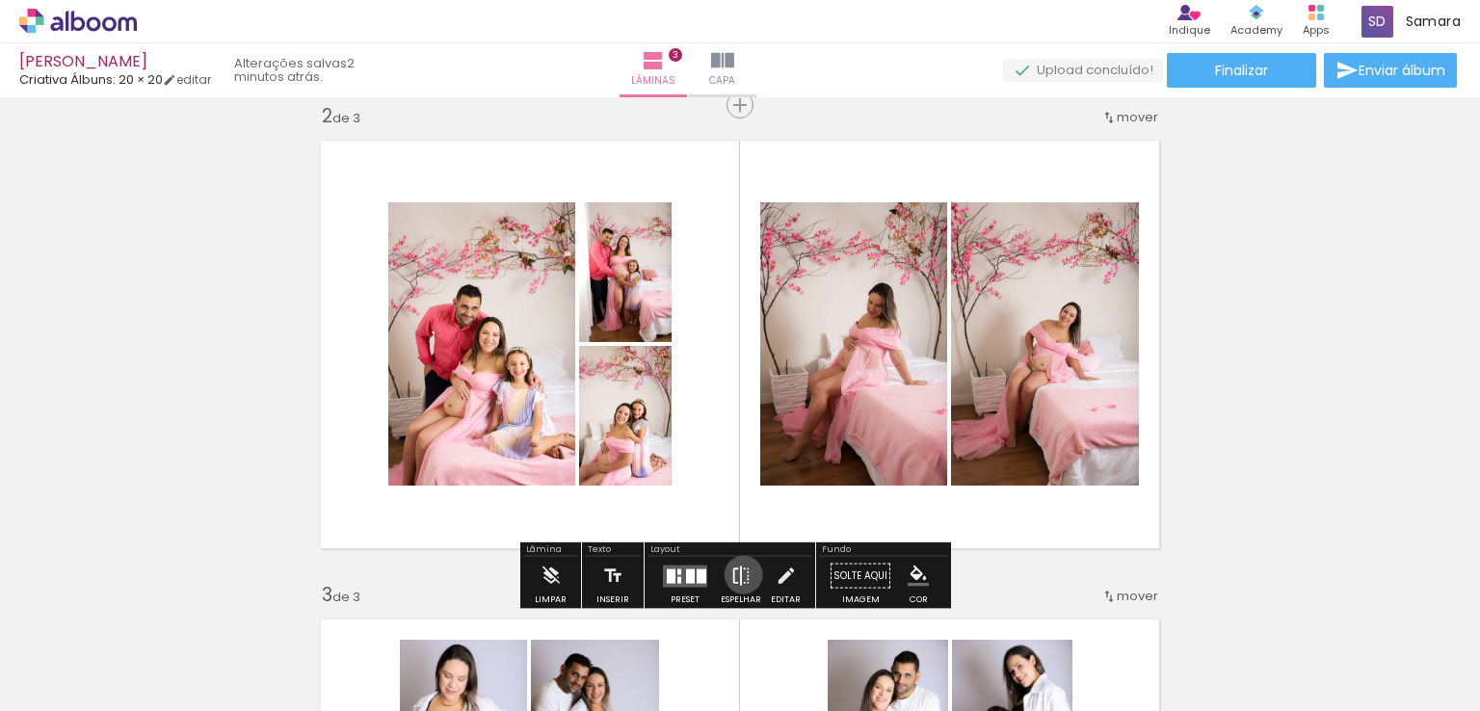
click at [739, 574] on iron-icon at bounding box center [741, 576] width 21 height 39
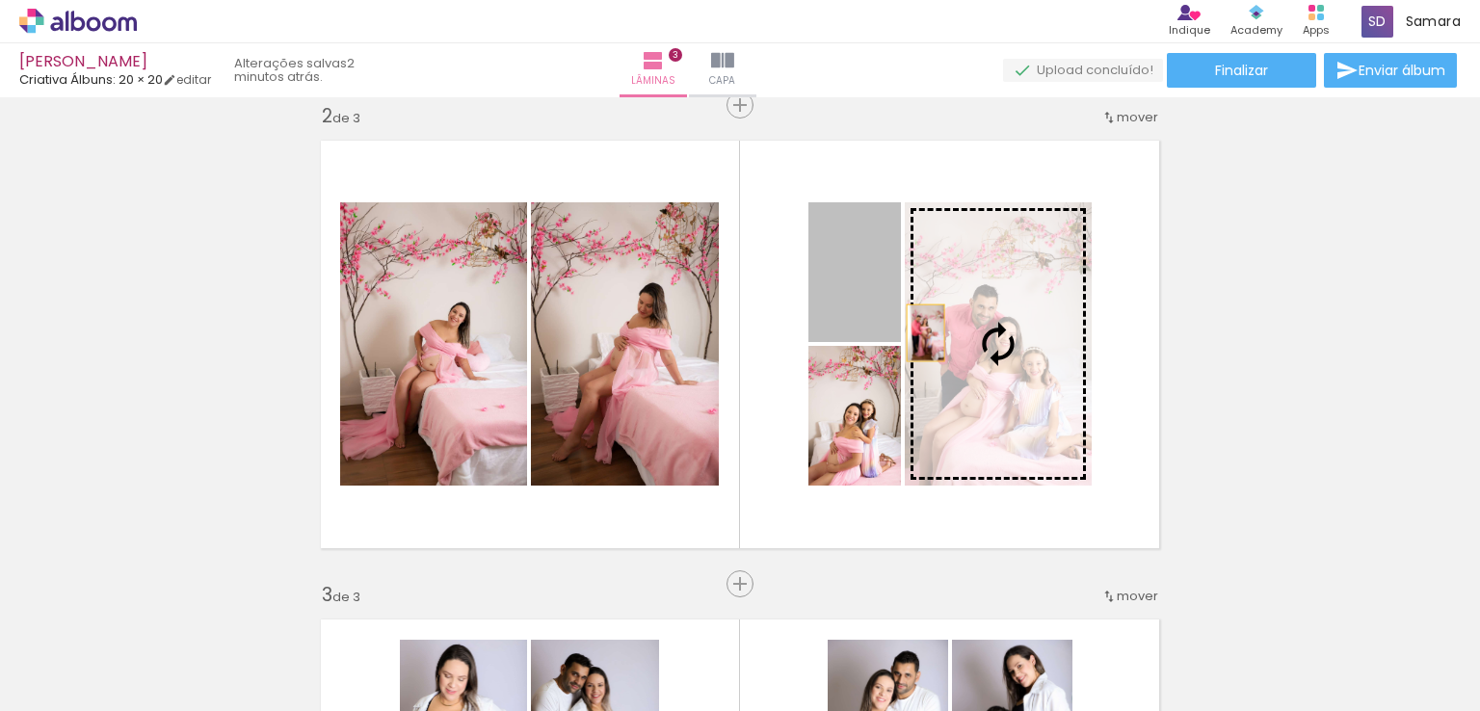
drag, startPoint x: 861, startPoint y: 304, endPoint x: 971, endPoint y: 367, distance: 127.8
click at [0, 0] on slot at bounding box center [0, 0] width 0 height 0
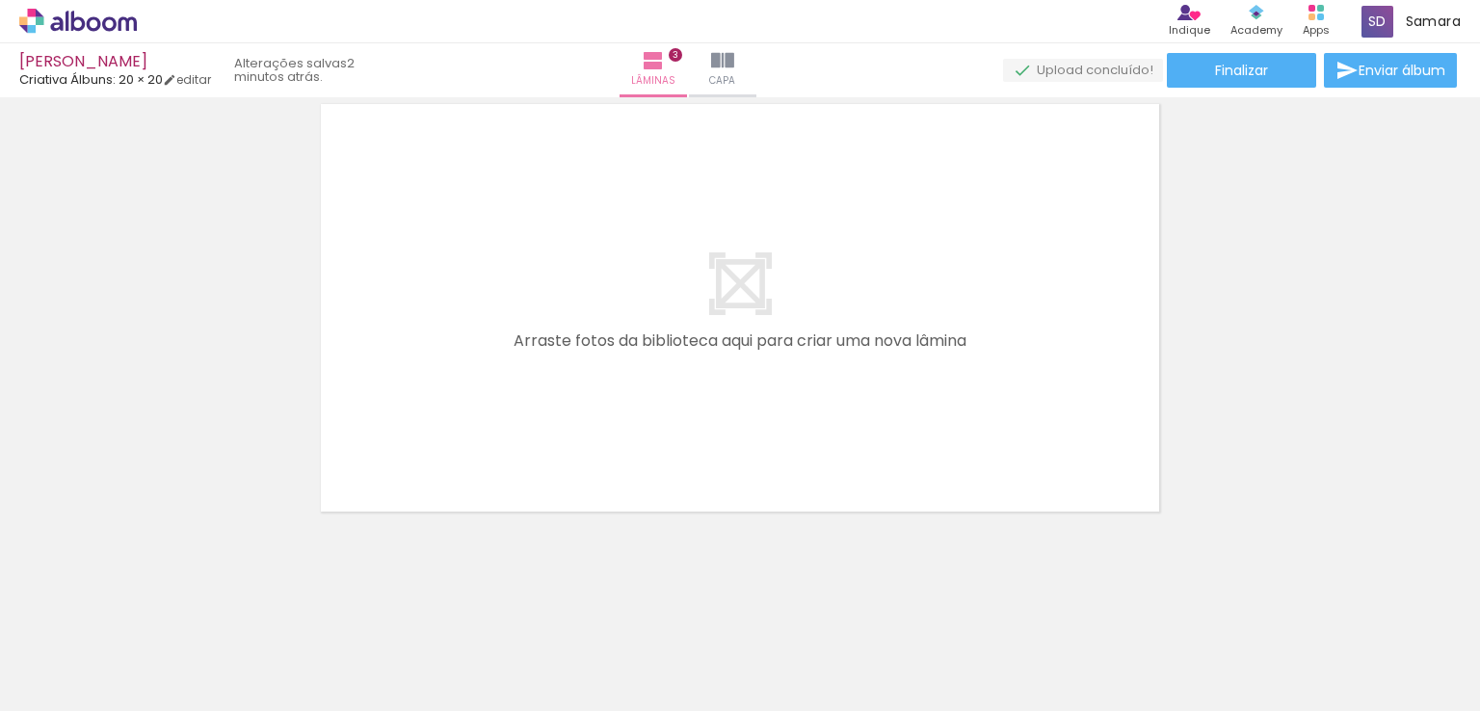
scroll to position [0, 1384]
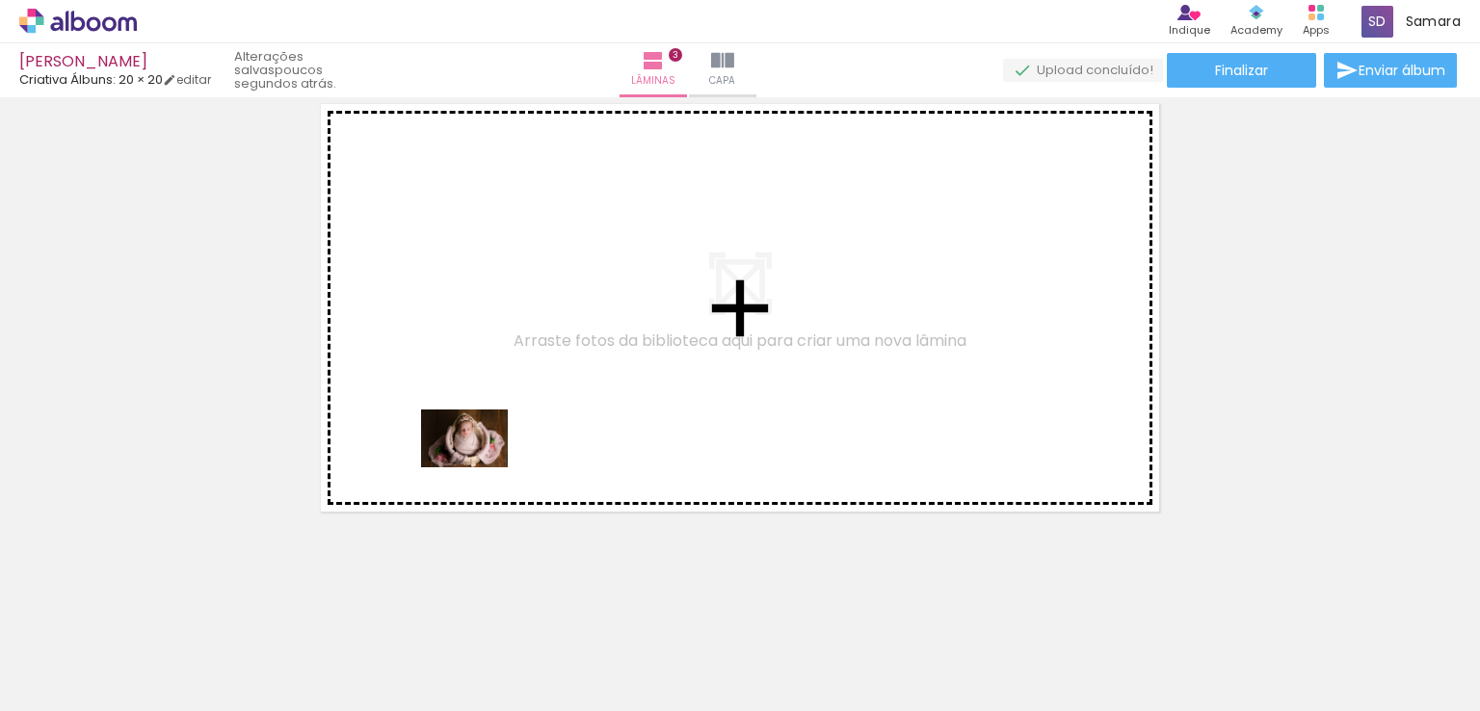
drag, startPoint x: 340, startPoint y: 657, endPoint x: 483, endPoint y: 460, distance: 243.7
click at [483, 460] on quentale-workspace at bounding box center [740, 355] width 1480 height 711
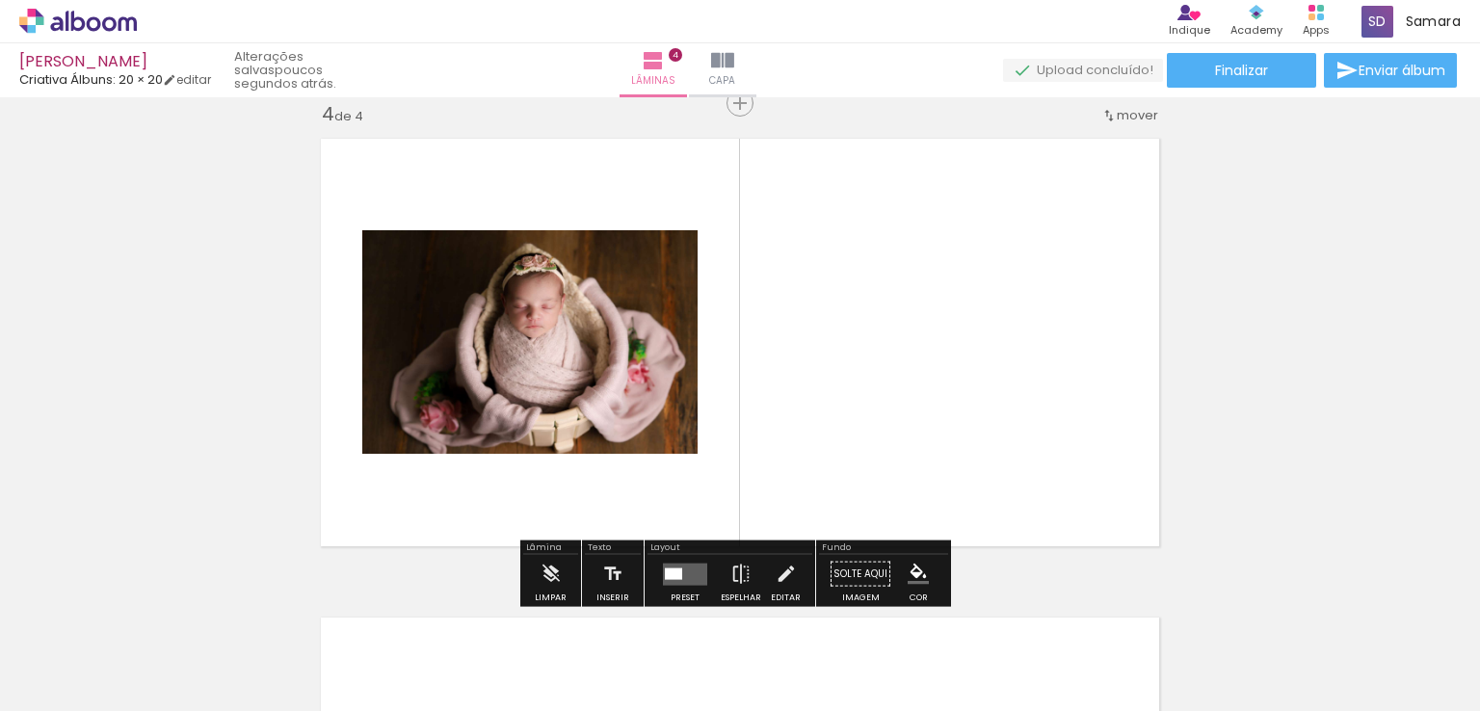
scroll to position [1461, 0]
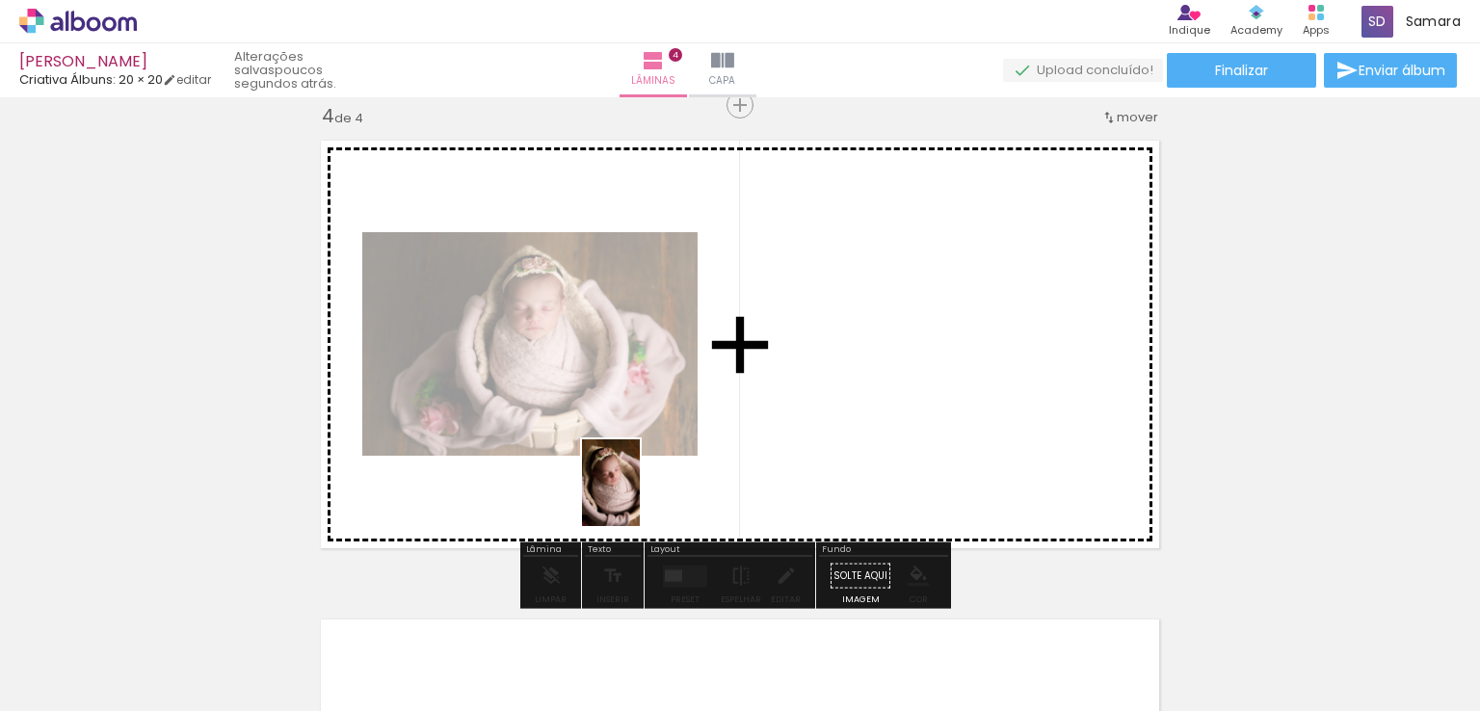
drag, startPoint x: 442, startPoint y: 644, endPoint x: 699, endPoint y: 445, distance: 324.3
click at [699, 445] on quentale-workspace at bounding box center [740, 355] width 1480 height 711
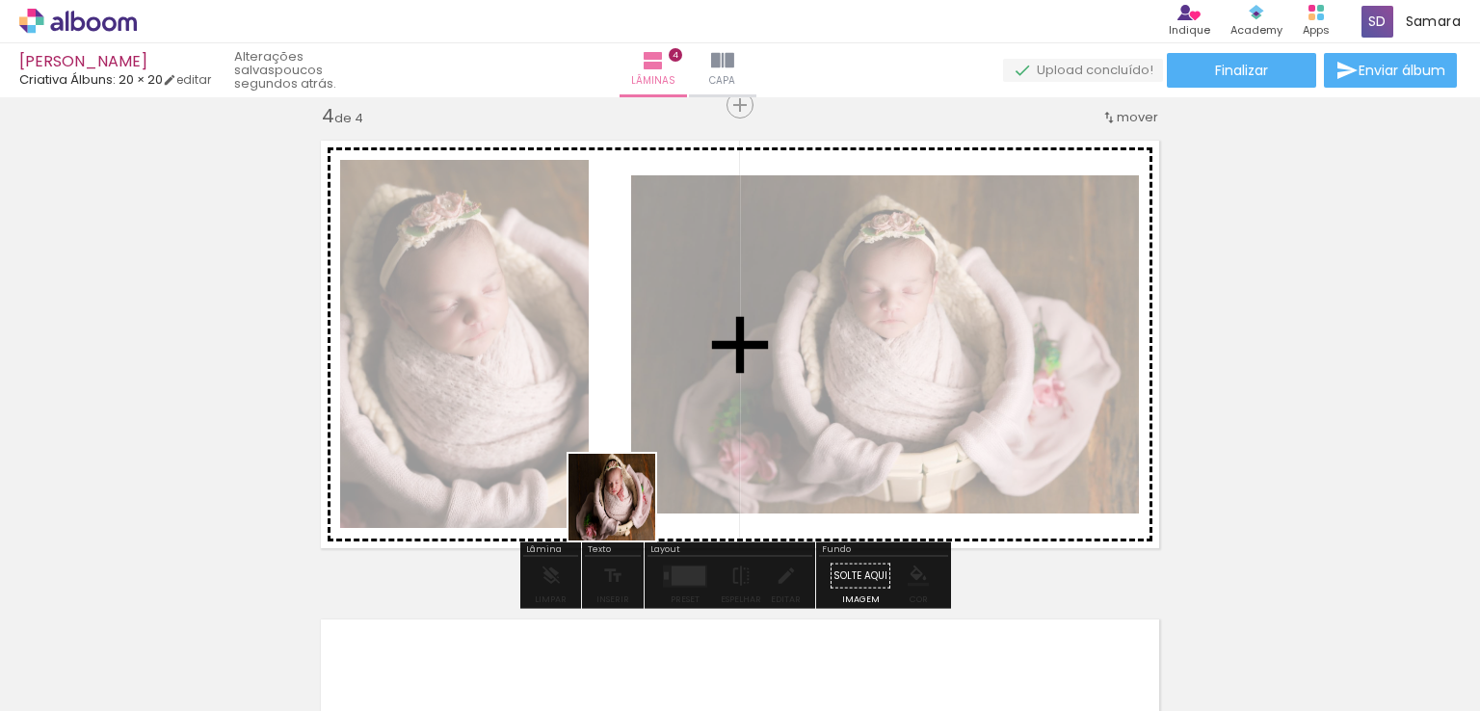
drag, startPoint x: 537, startPoint y: 652, endPoint x: 648, endPoint y: 473, distance: 210.8
click at [648, 473] on quentale-workspace at bounding box center [740, 355] width 1480 height 711
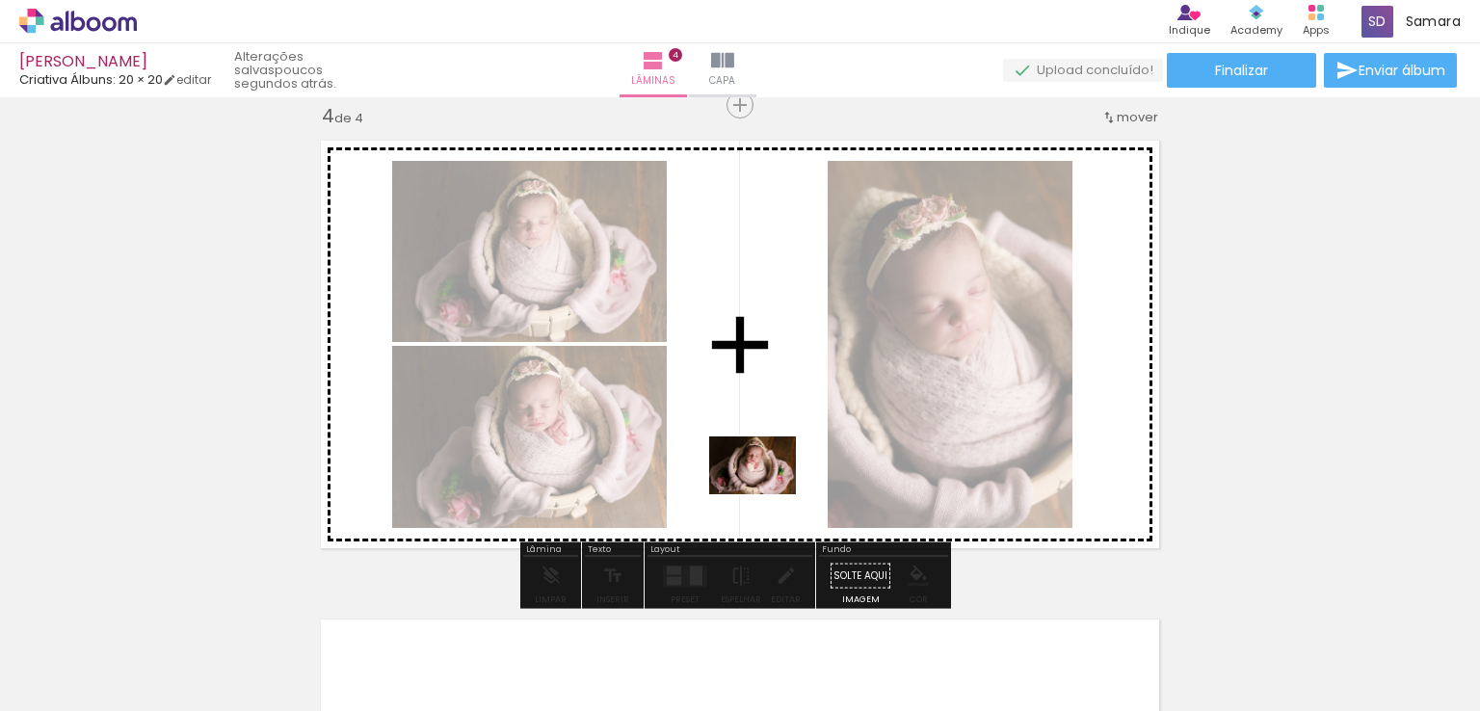
drag, startPoint x: 652, startPoint y: 645, endPoint x: 770, endPoint y: 492, distance: 193.7
click at [770, 492] on quentale-workspace at bounding box center [740, 355] width 1480 height 711
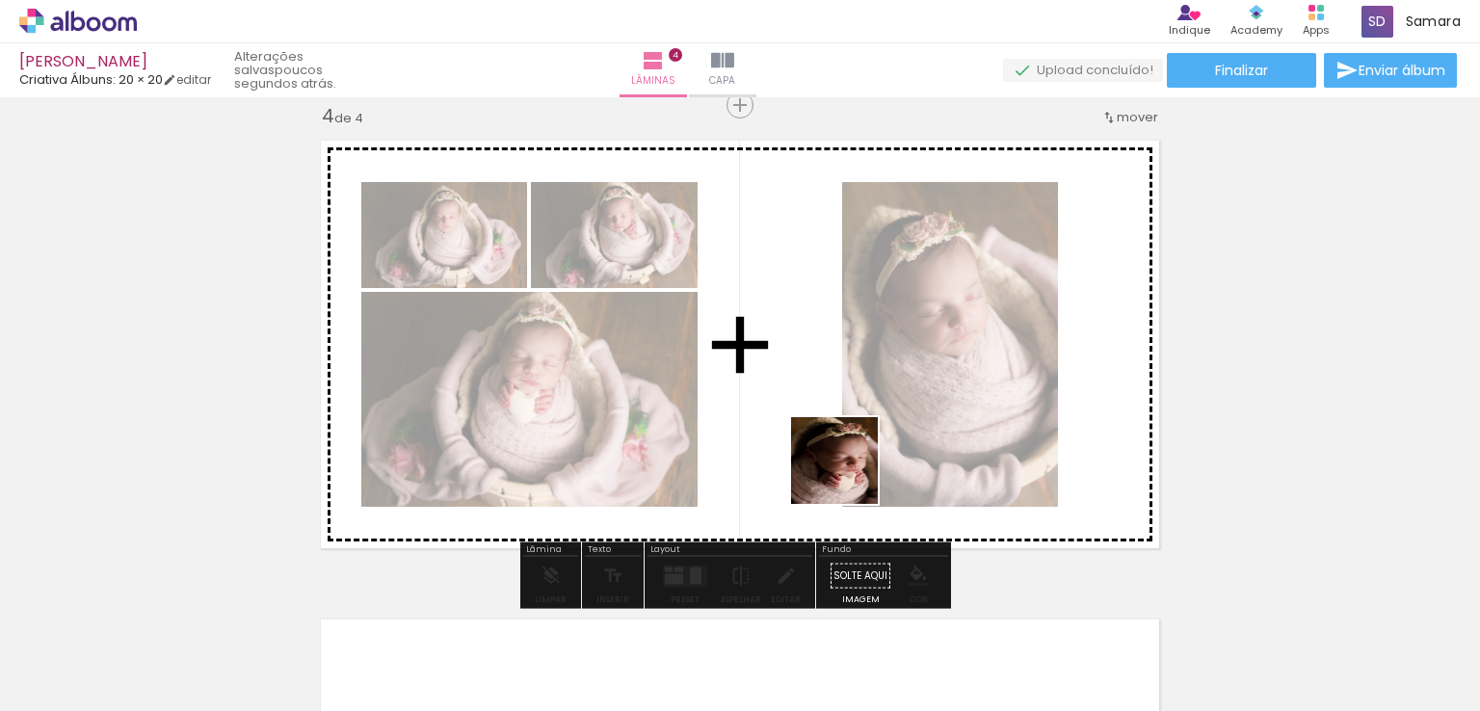
drag, startPoint x: 758, startPoint y: 633, endPoint x: 849, endPoint y: 475, distance: 182.2
click at [849, 475] on quentale-workspace at bounding box center [740, 355] width 1480 height 711
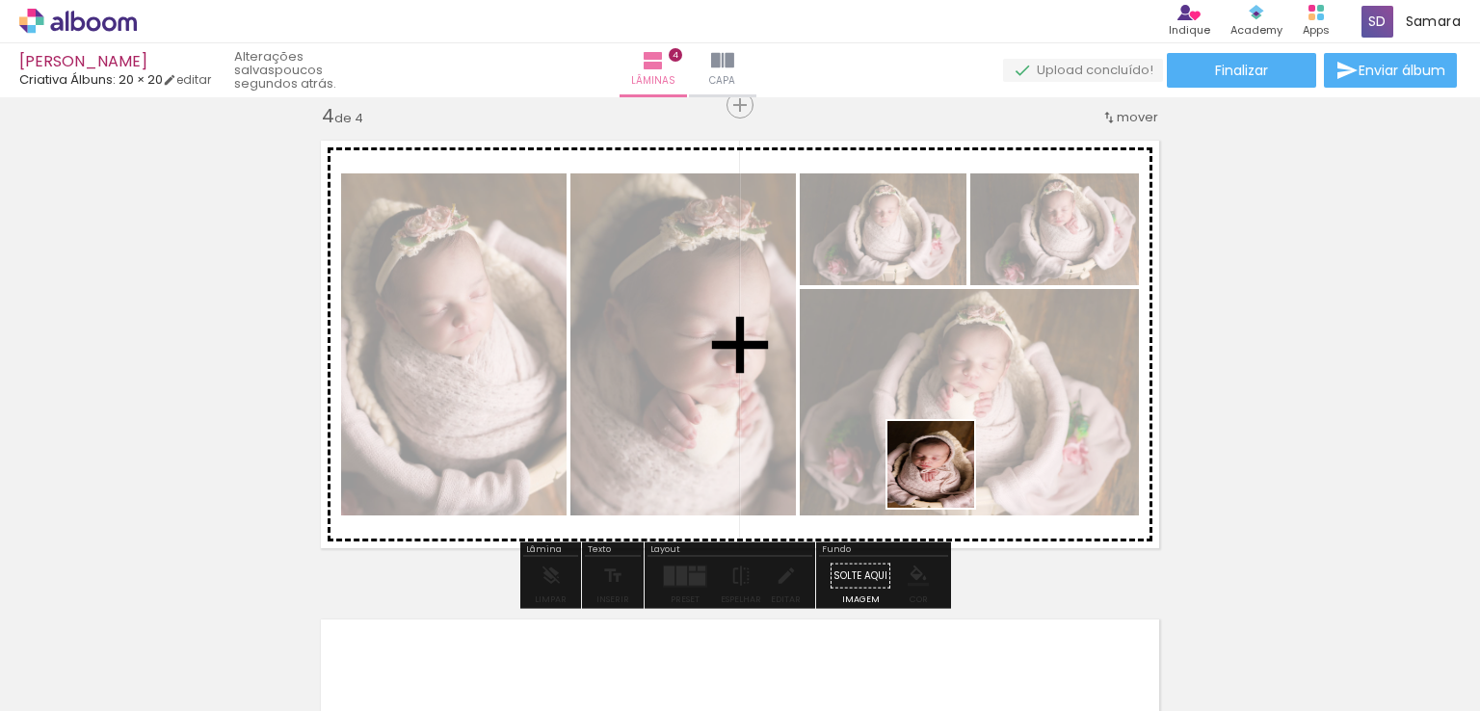
drag, startPoint x: 854, startPoint y: 654, endPoint x: 934, endPoint y: 440, distance: 228.4
click at [956, 448] on quentale-workspace at bounding box center [740, 355] width 1480 height 711
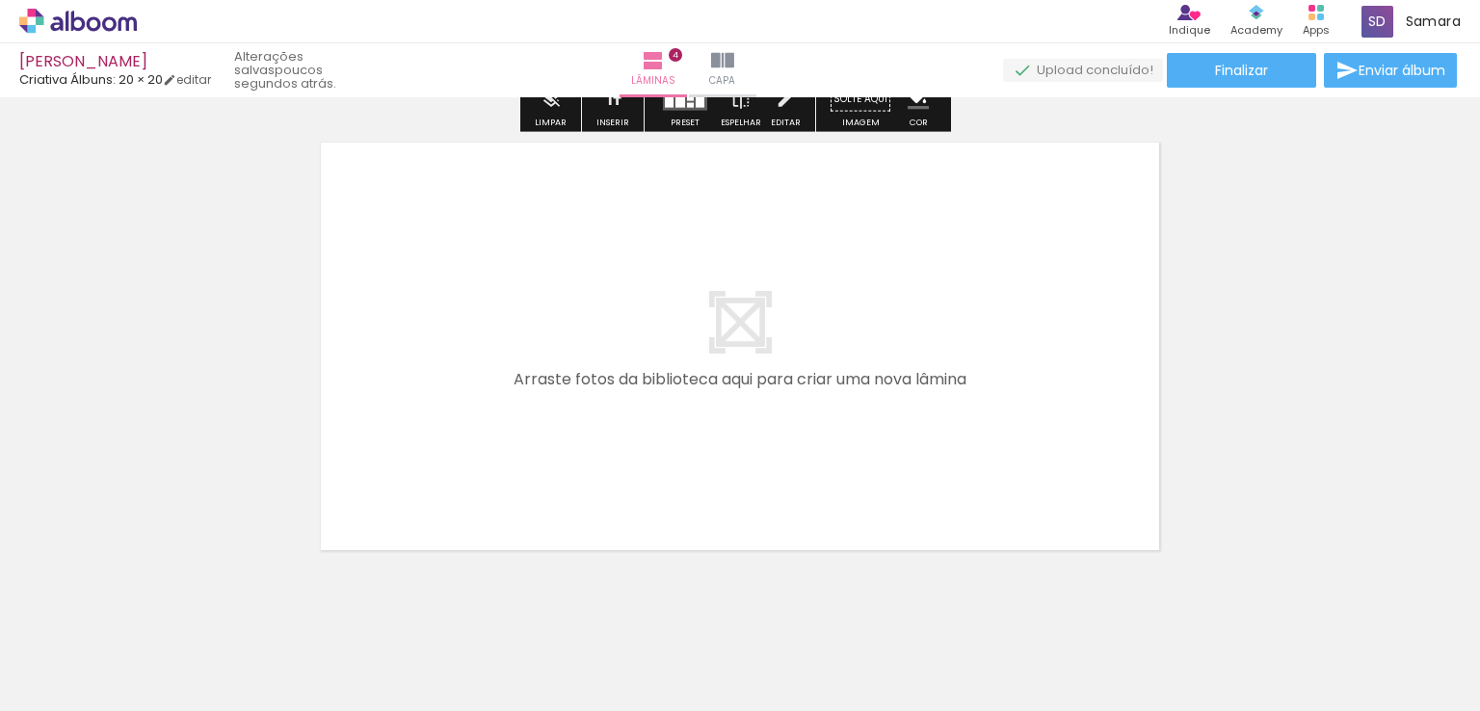
scroll to position [1977, 0]
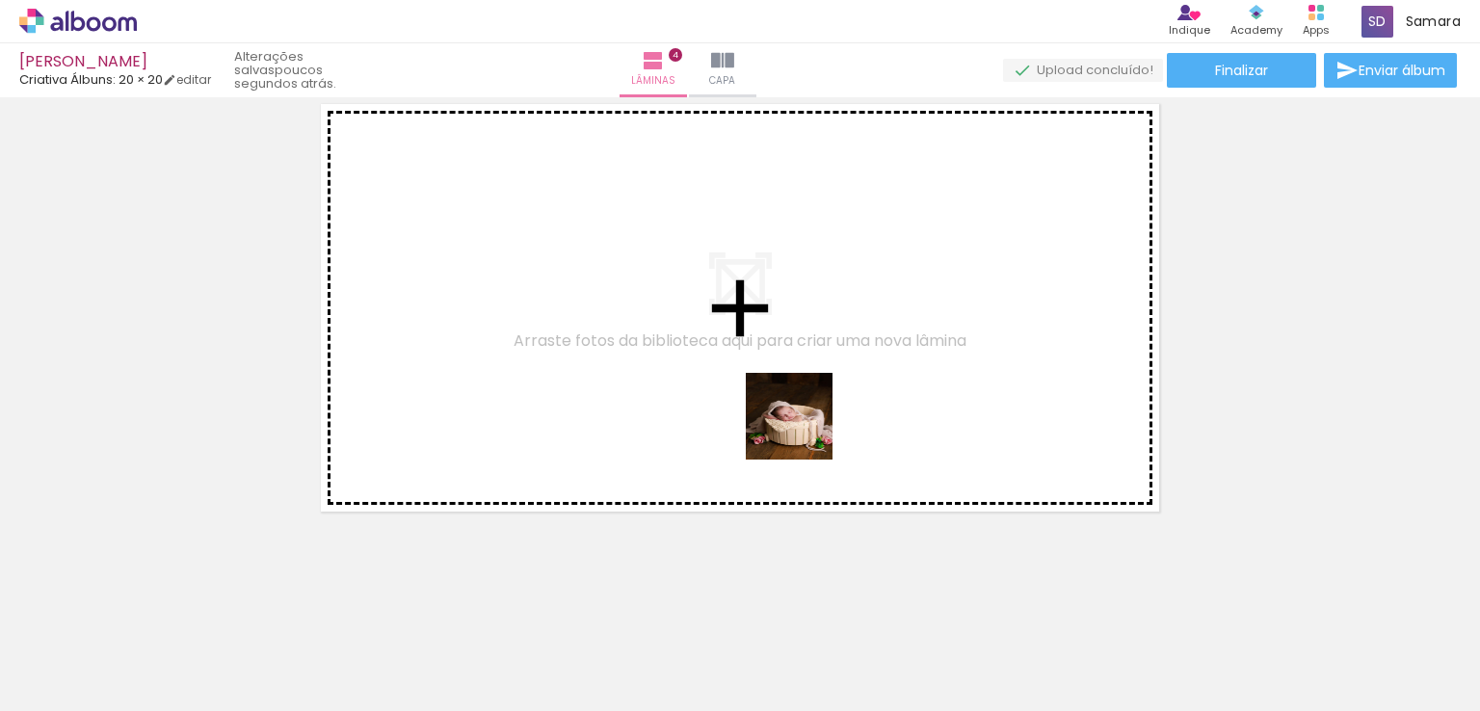
drag, startPoint x: 970, startPoint y: 649, endPoint x: 975, endPoint y: 552, distance: 96.6
click at [800, 427] on quentale-workspace at bounding box center [740, 355] width 1480 height 711
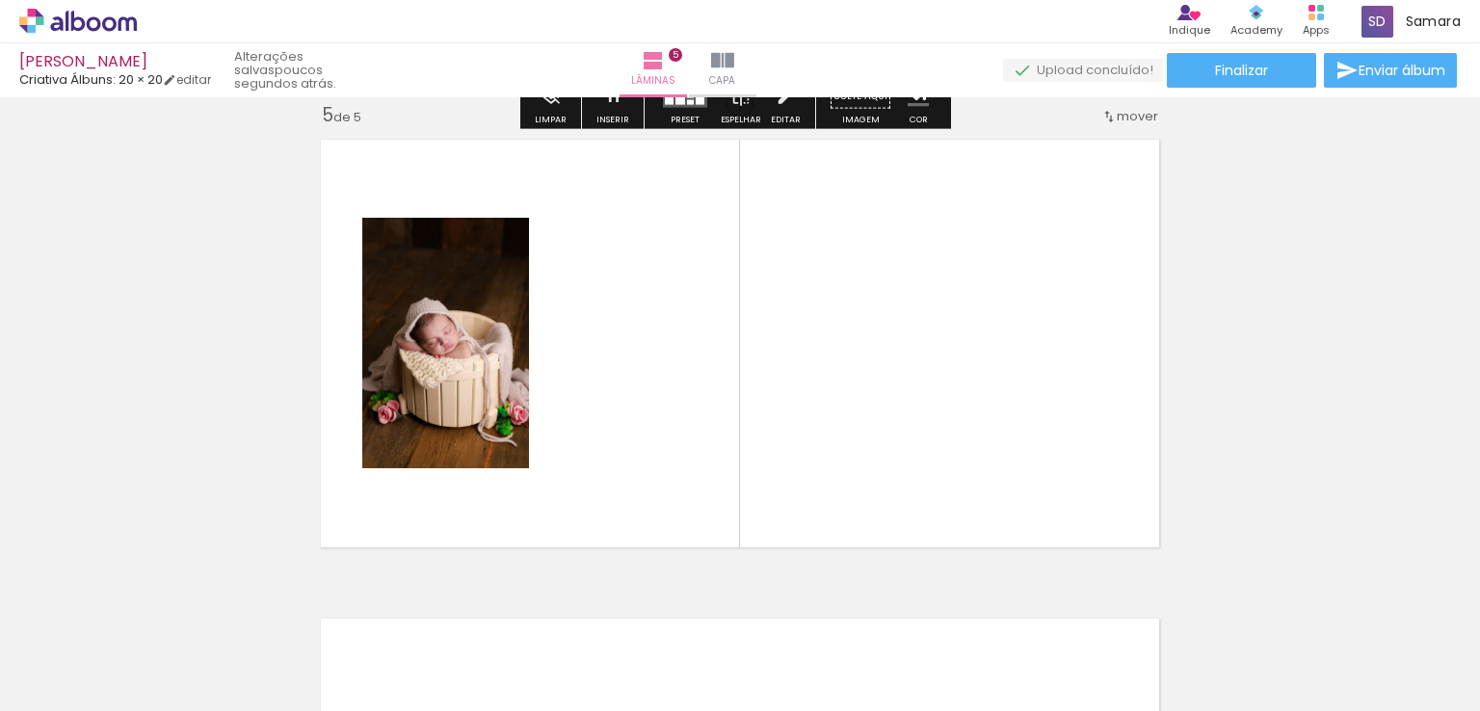
scroll to position [1940, 0]
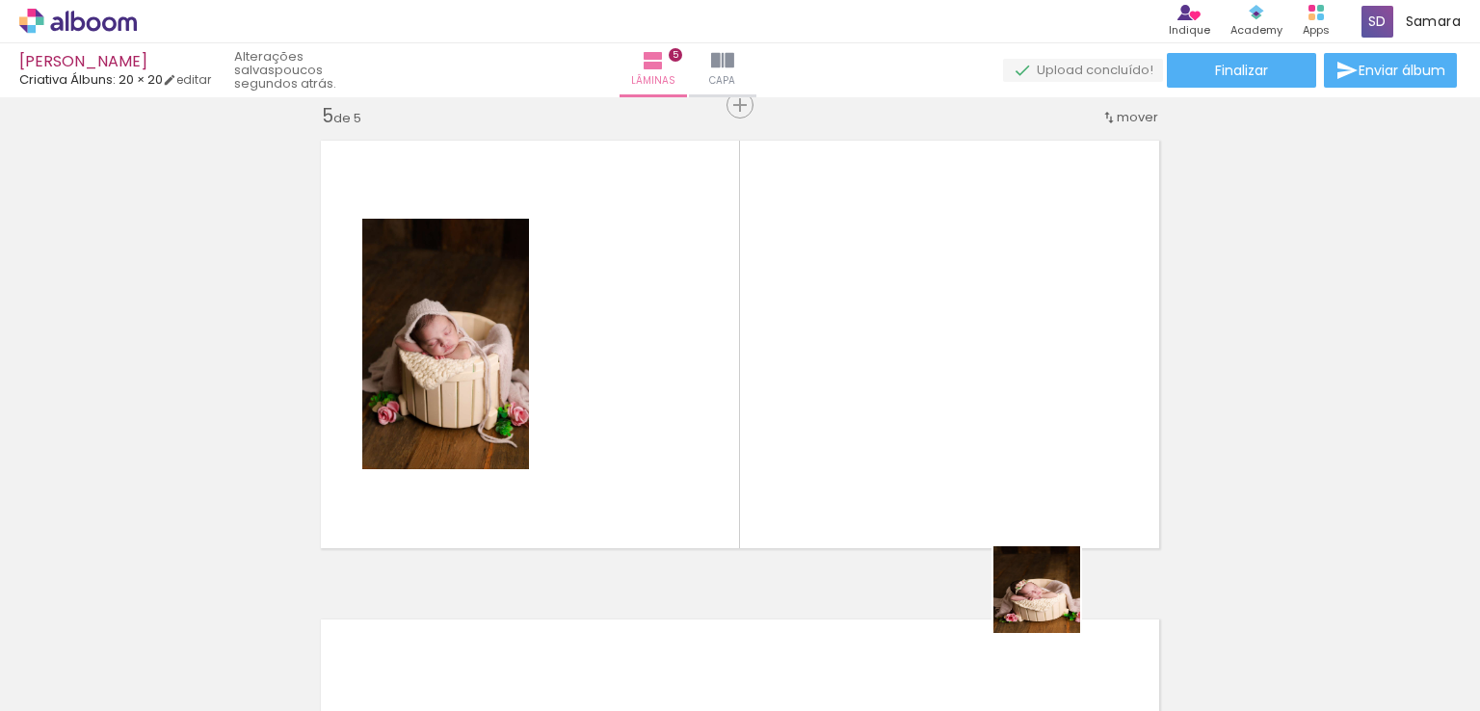
drag, startPoint x: 1085, startPoint y: 664, endPoint x: 986, endPoint y: 522, distance: 173.0
click at [899, 417] on quentale-workspace at bounding box center [740, 355] width 1480 height 711
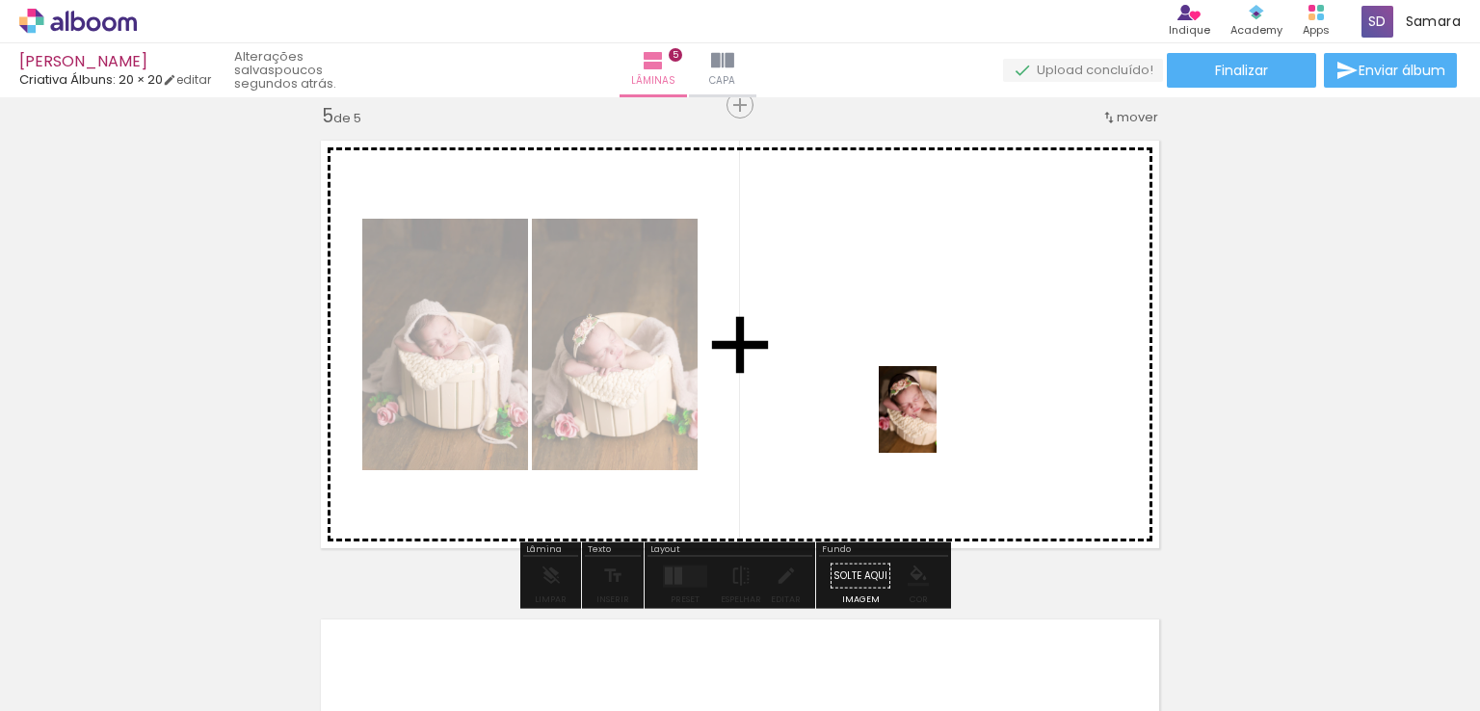
drag, startPoint x: 1182, startPoint y: 652, endPoint x: 878, endPoint y: 394, distance: 398.0
click at [929, 417] on quentale-workspace at bounding box center [740, 355] width 1480 height 711
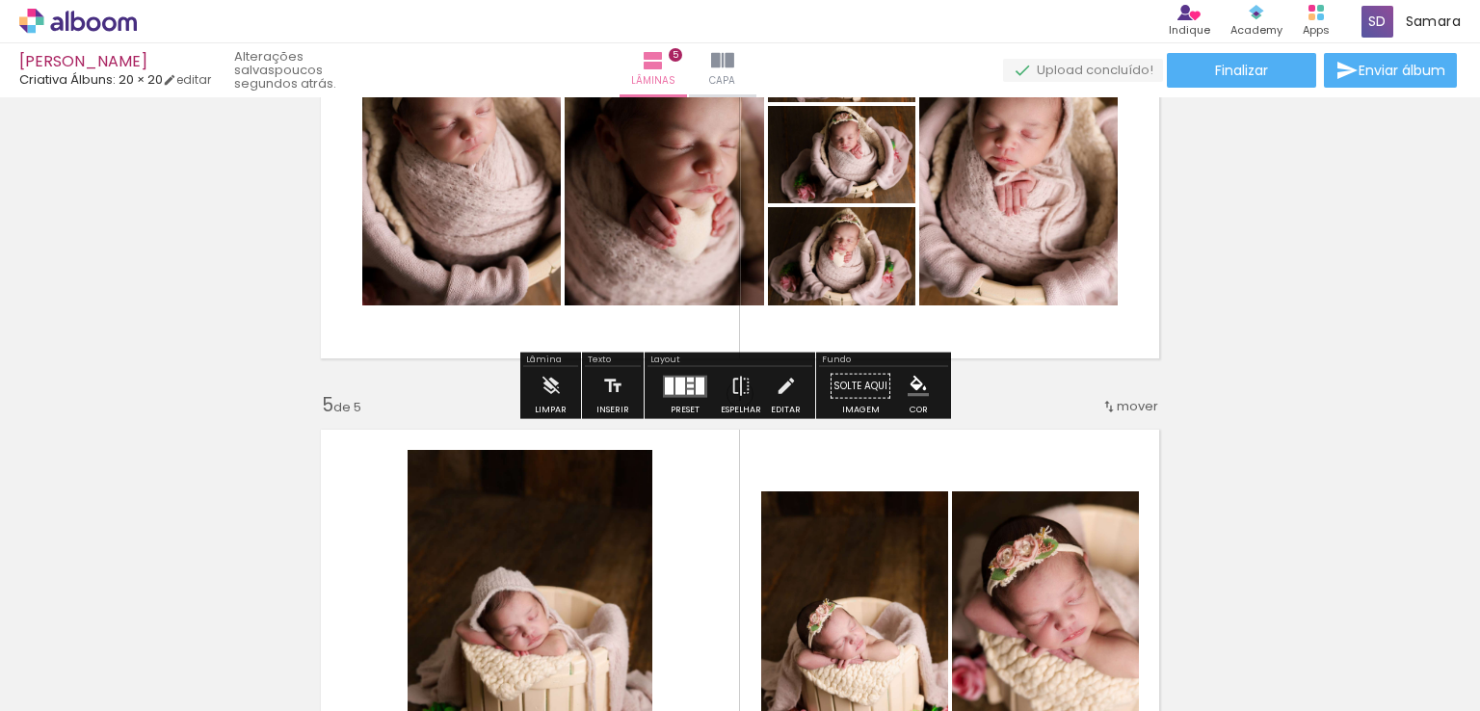
scroll to position [1555, 0]
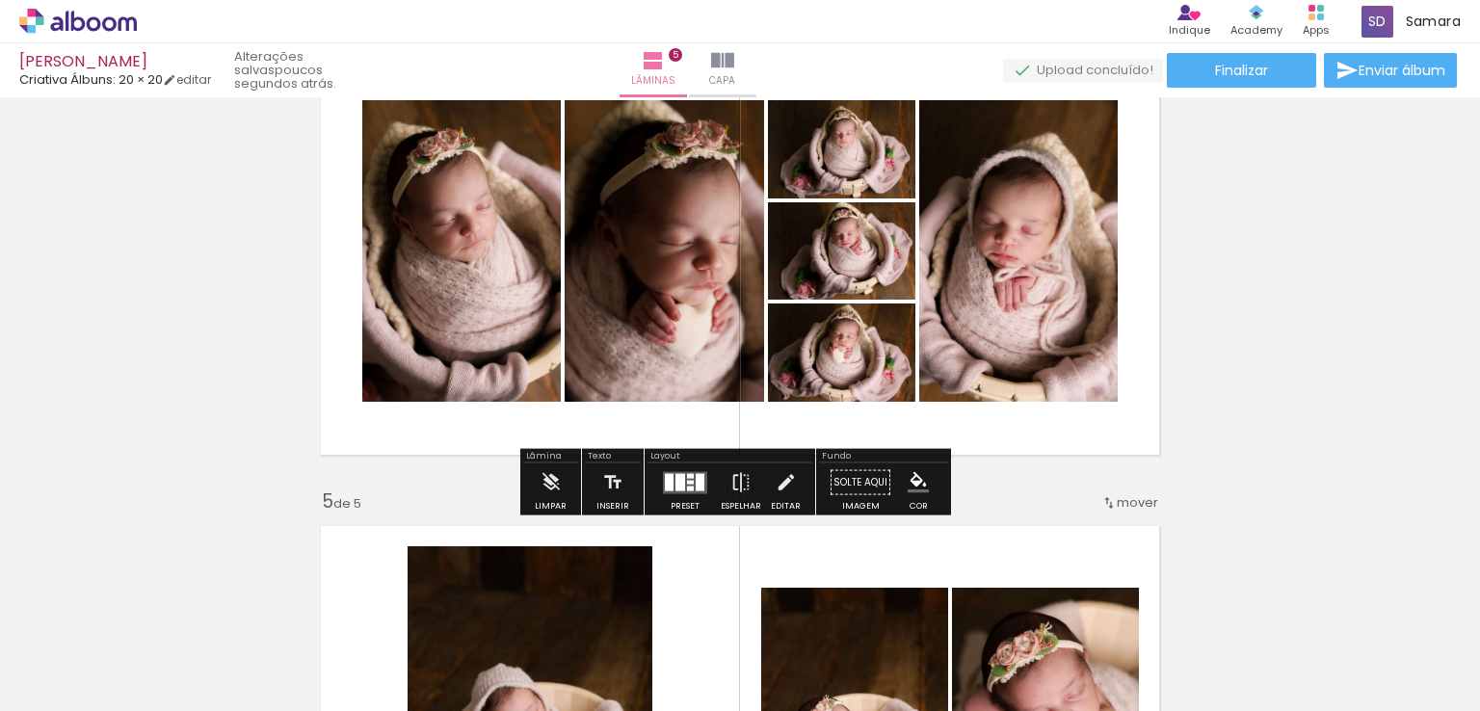
click at [676, 489] on div at bounding box center [681, 481] width 10 height 17
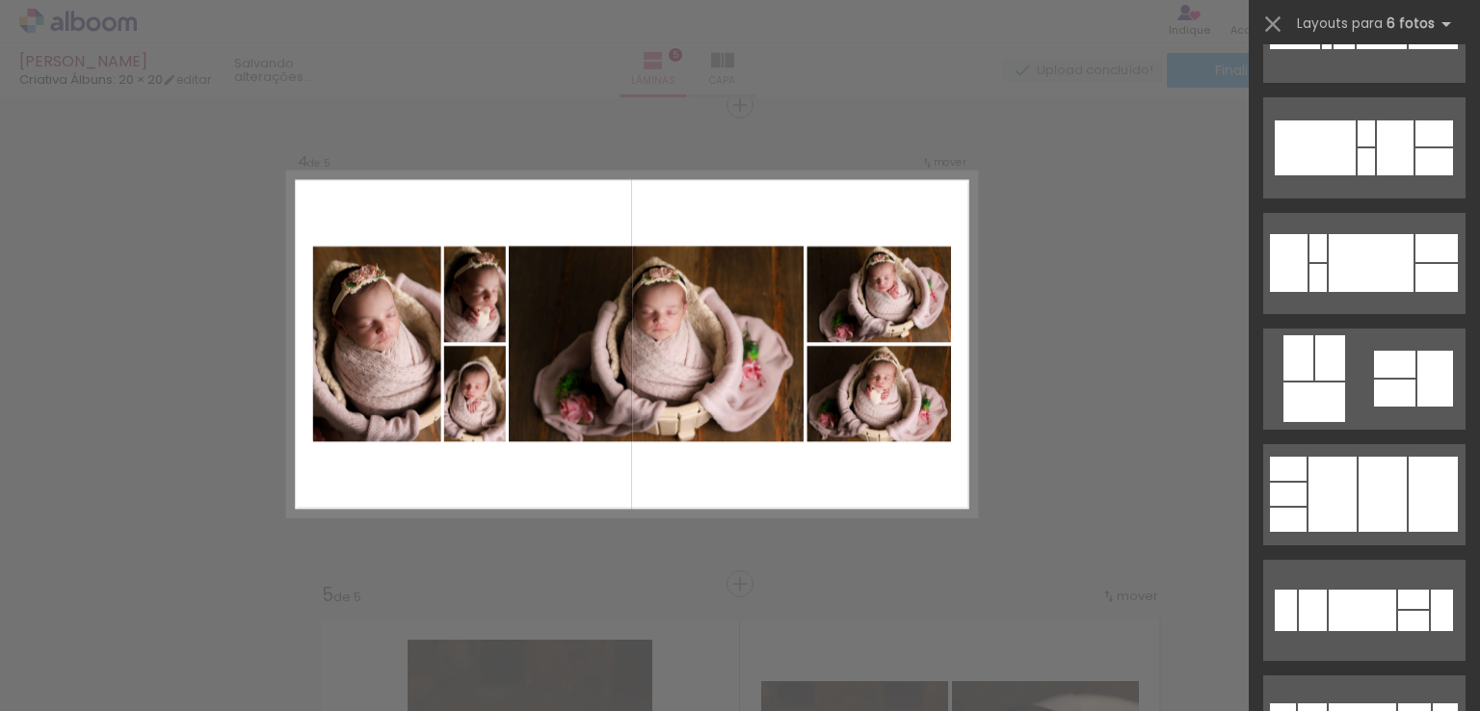
scroll to position [1253, 0]
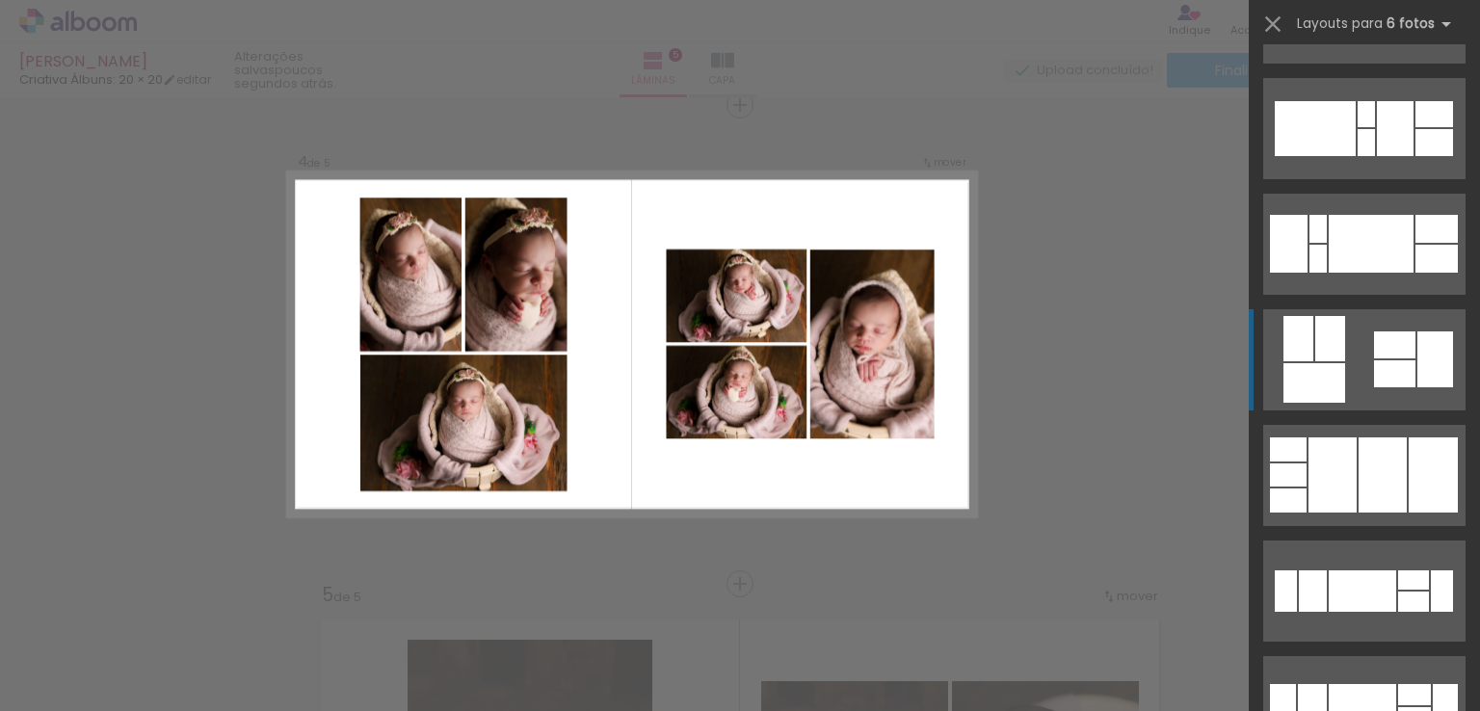
click at [1318, 364] on div at bounding box center [1315, 383] width 62 height 40
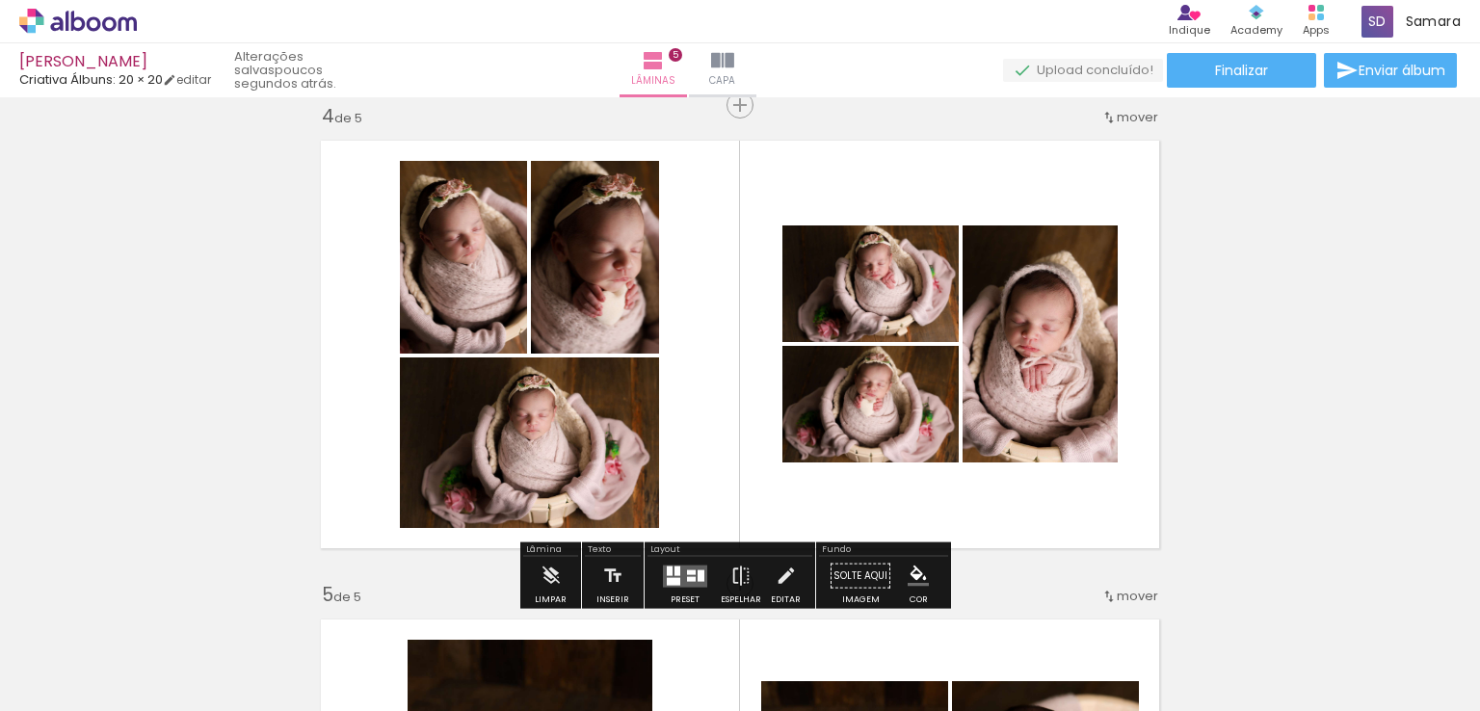
click at [675, 573] on div at bounding box center [678, 571] width 6 height 10
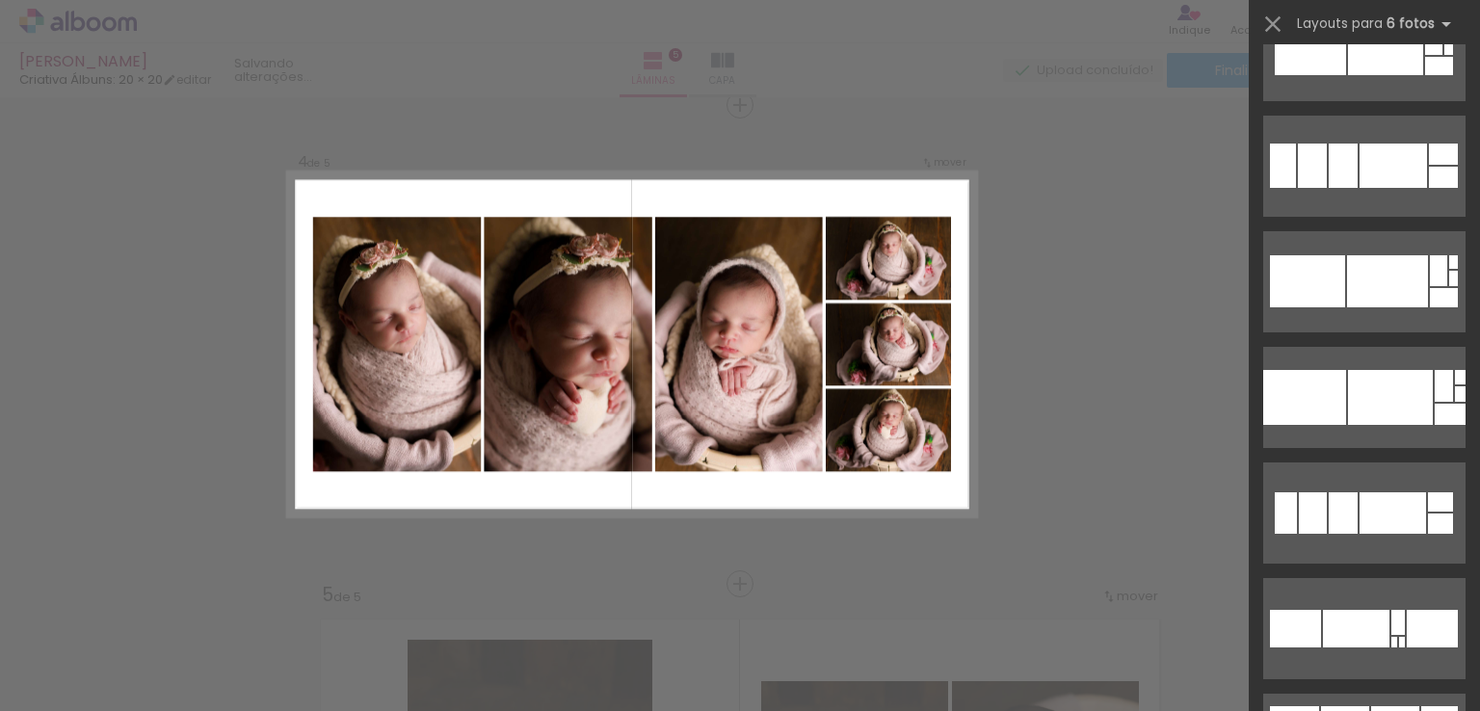
scroll to position [2949, 0]
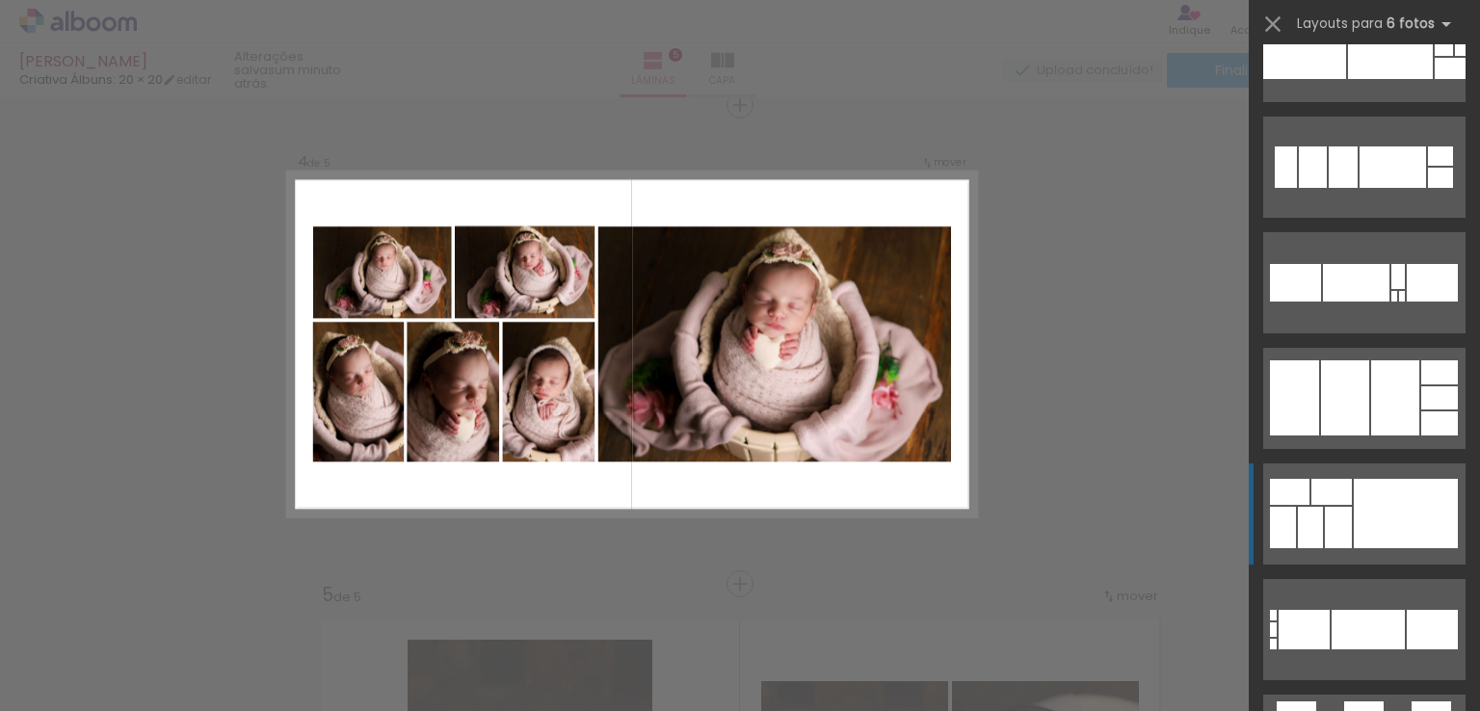
click at [1309, 507] on div at bounding box center [1310, 527] width 25 height 41
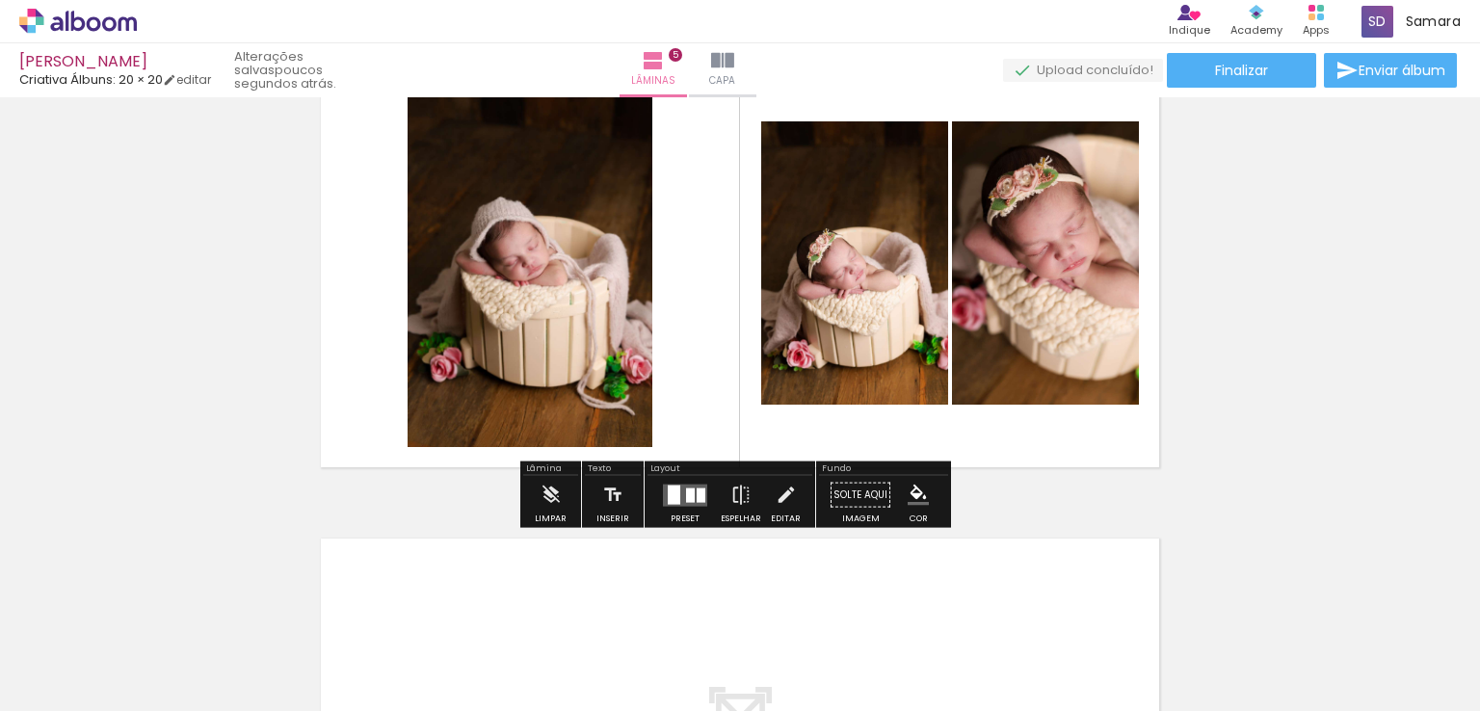
scroll to position [2136, 0]
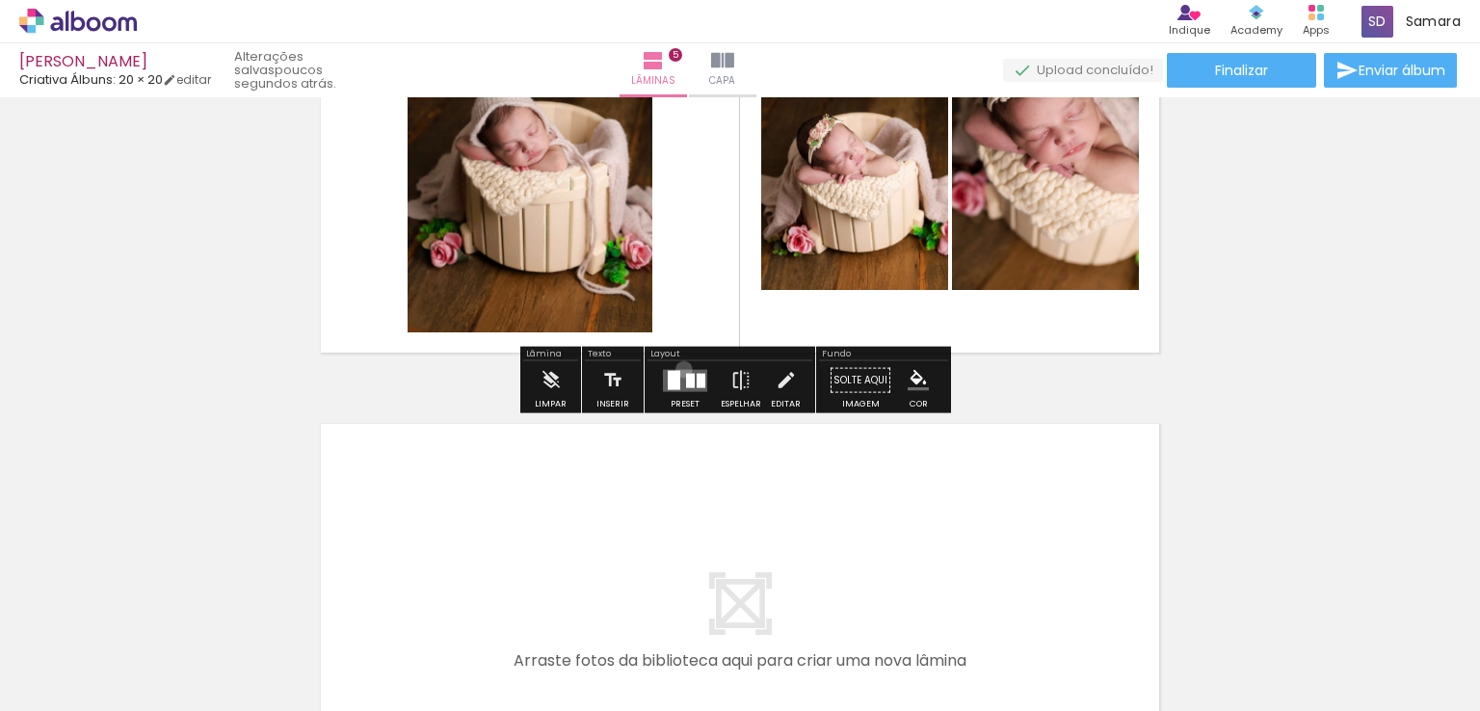
click at [681, 371] on quentale-layouter at bounding box center [685, 380] width 44 height 22
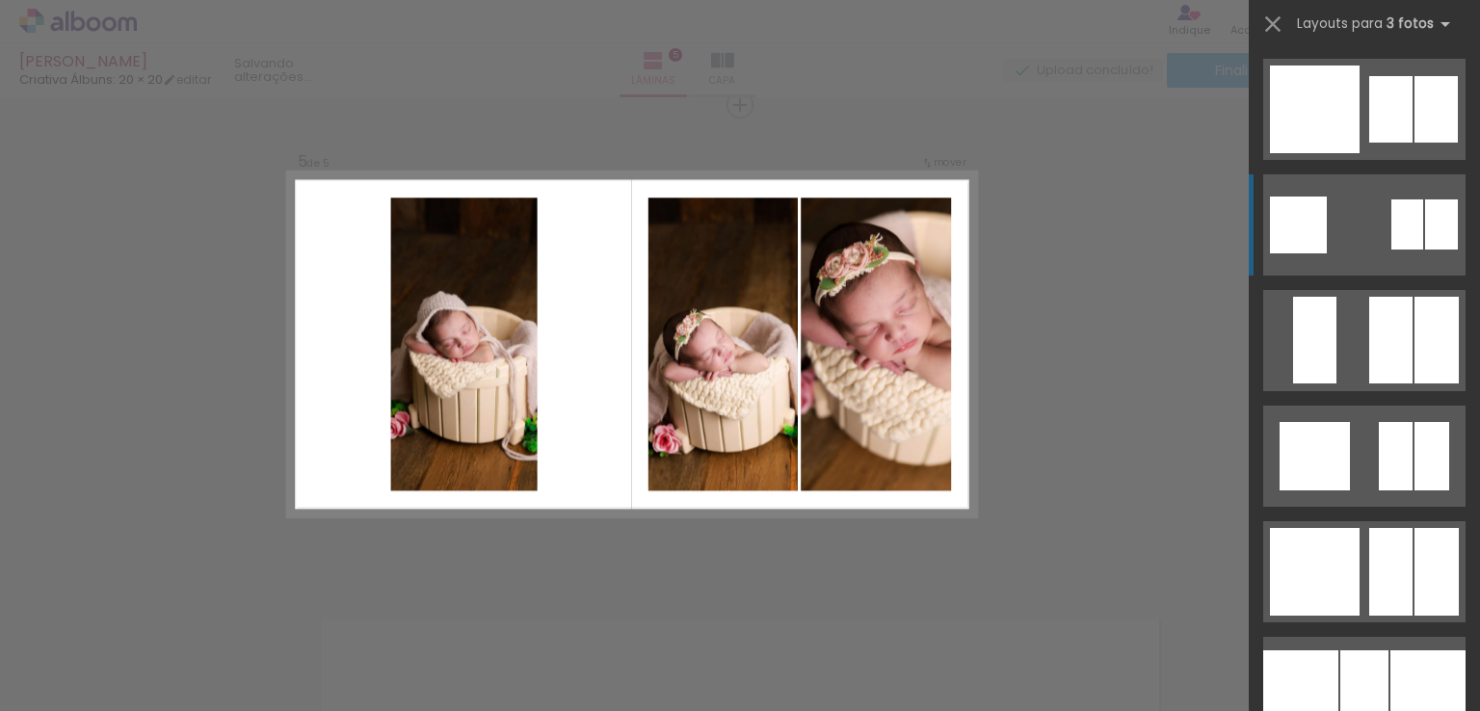
scroll to position [2120, 0]
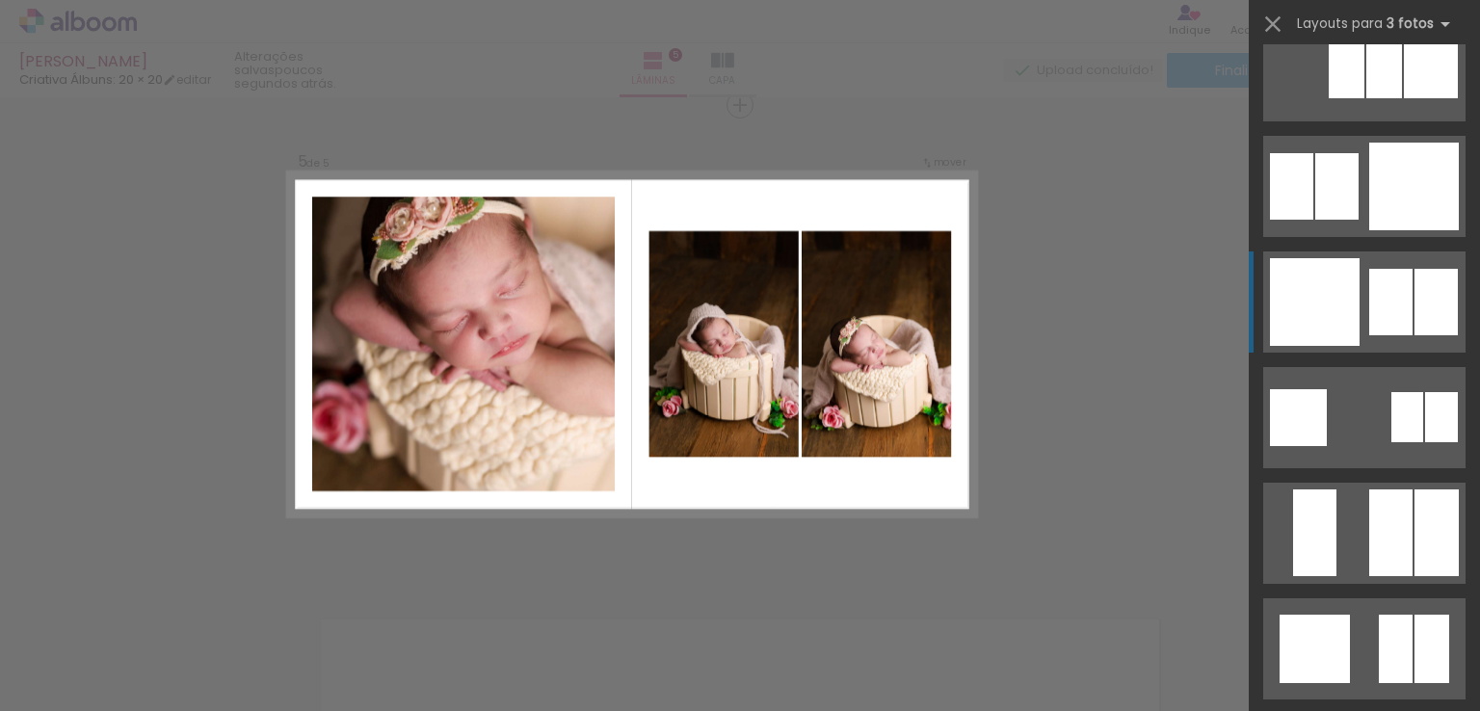
click at [1326, 321] on div at bounding box center [1315, 302] width 90 height 88
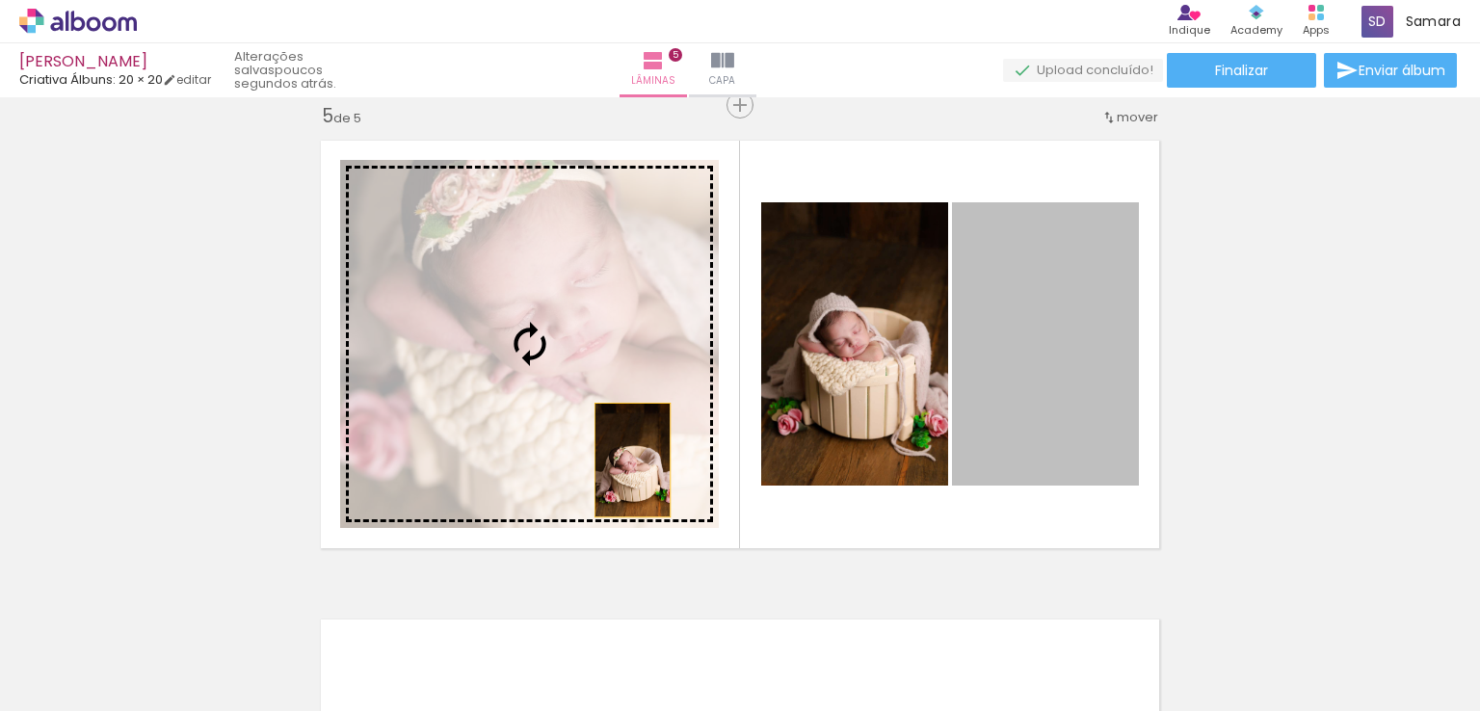
drag, startPoint x: 1012, startPoint y: 390, endPoint x: 563, endPoint y: 473, distance: 456.7
click at [0, 0] on slot at bounding box center [0, 0] width 0 height 0
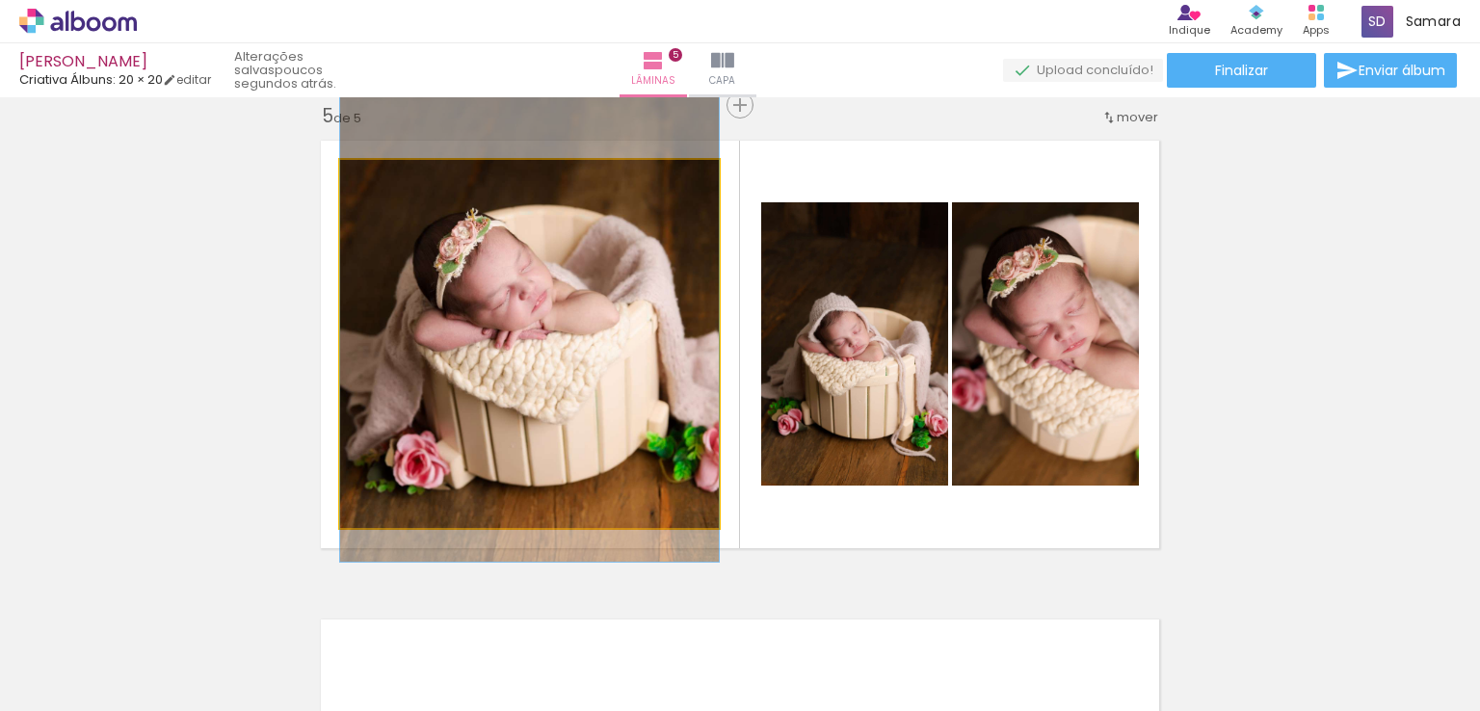
drag, startPoint x: 566, startPoint y: 387, endPoint x: 568, endPoint y: 321, distance: 66.5
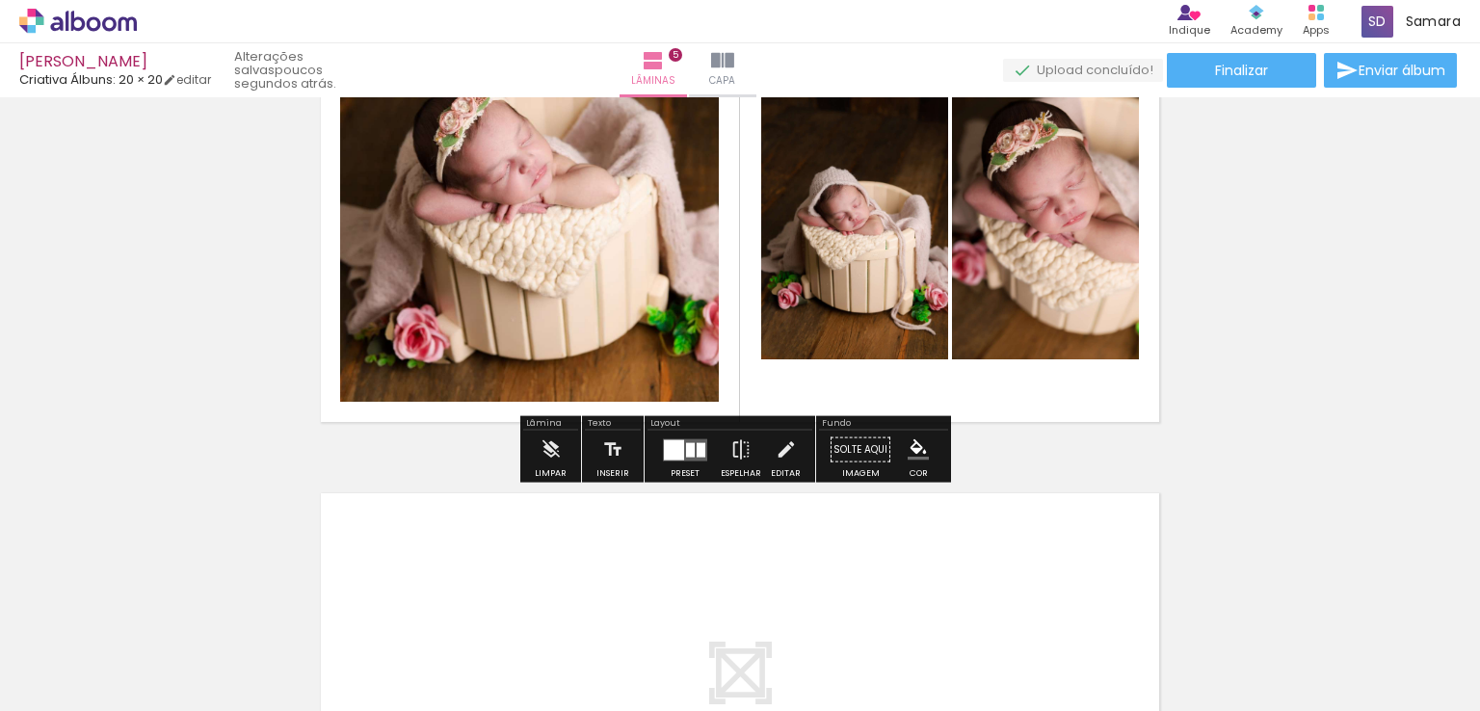
scroll to position [2070, 0]
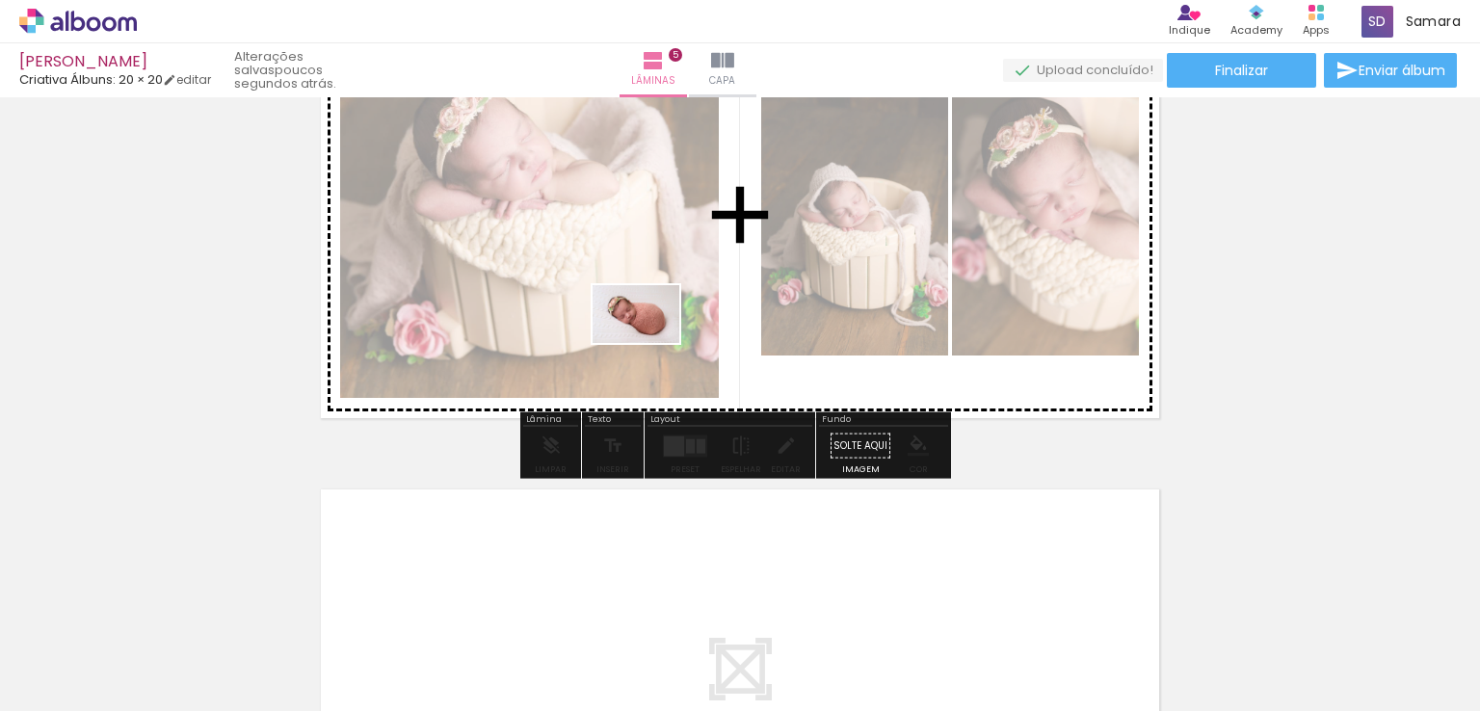
drag, startPoint x: 260, startPoint y: 664, endPoint x: 689, endPoint y: 313, distance: 554.1
click at [689, 313] on quentale-workspace at bounding box center [740, 355] width 1480 height 711
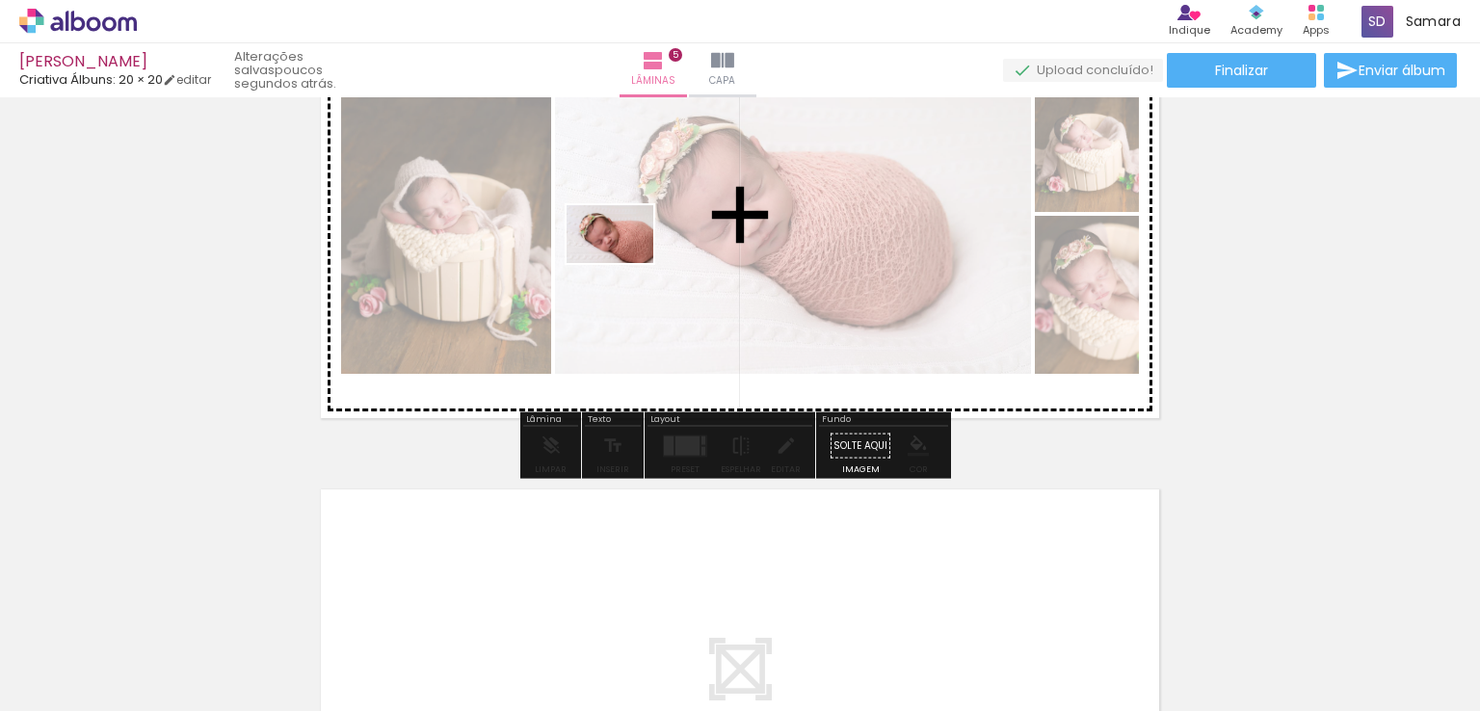
drag, startPoint x: 382, startPoint y: 652, endPoint x: 602, endPoint y: 531, distance: 251.9
click at [625, 263] on quentale-workspace at bounding box center [740, 355] width 1480 height 711
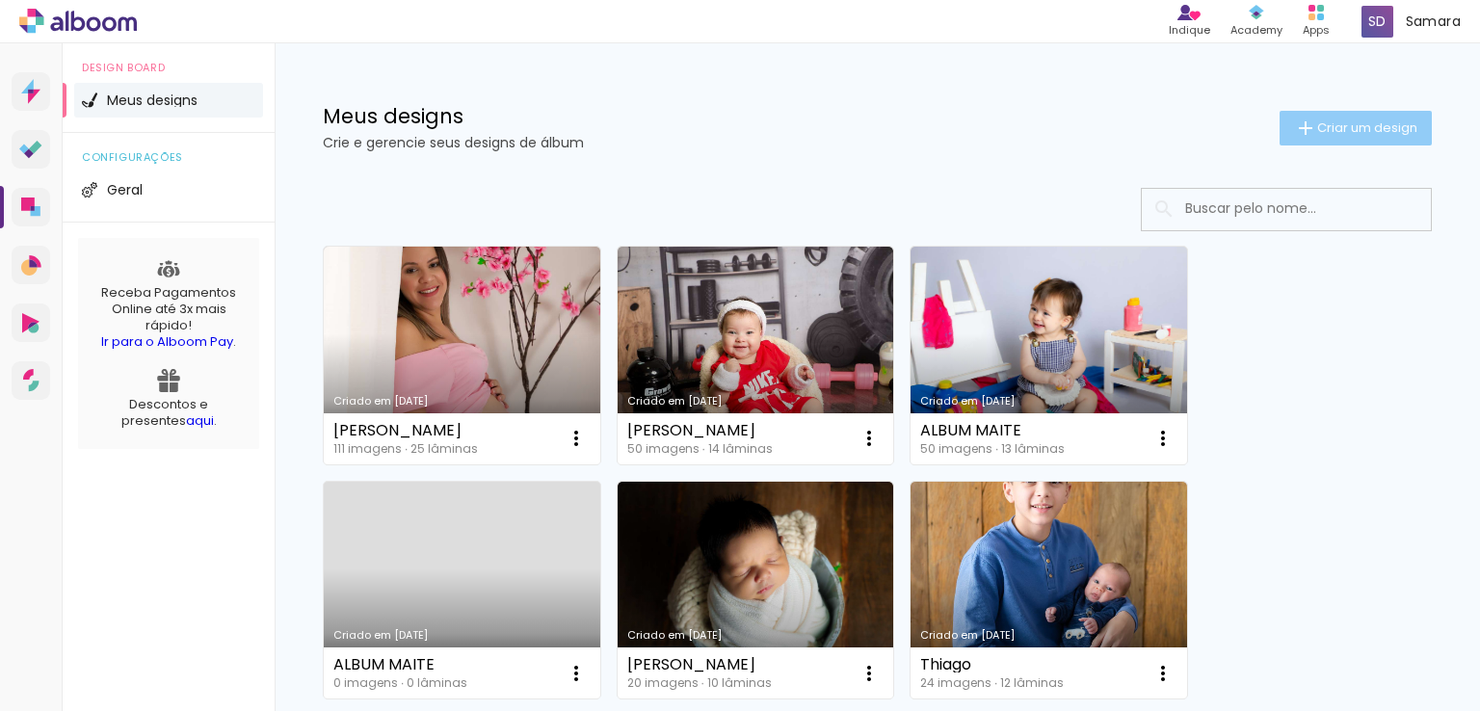
click at [1280, 114] on paper-button "Criar um design" at bounding box center [1356, 128] width 152 height 35
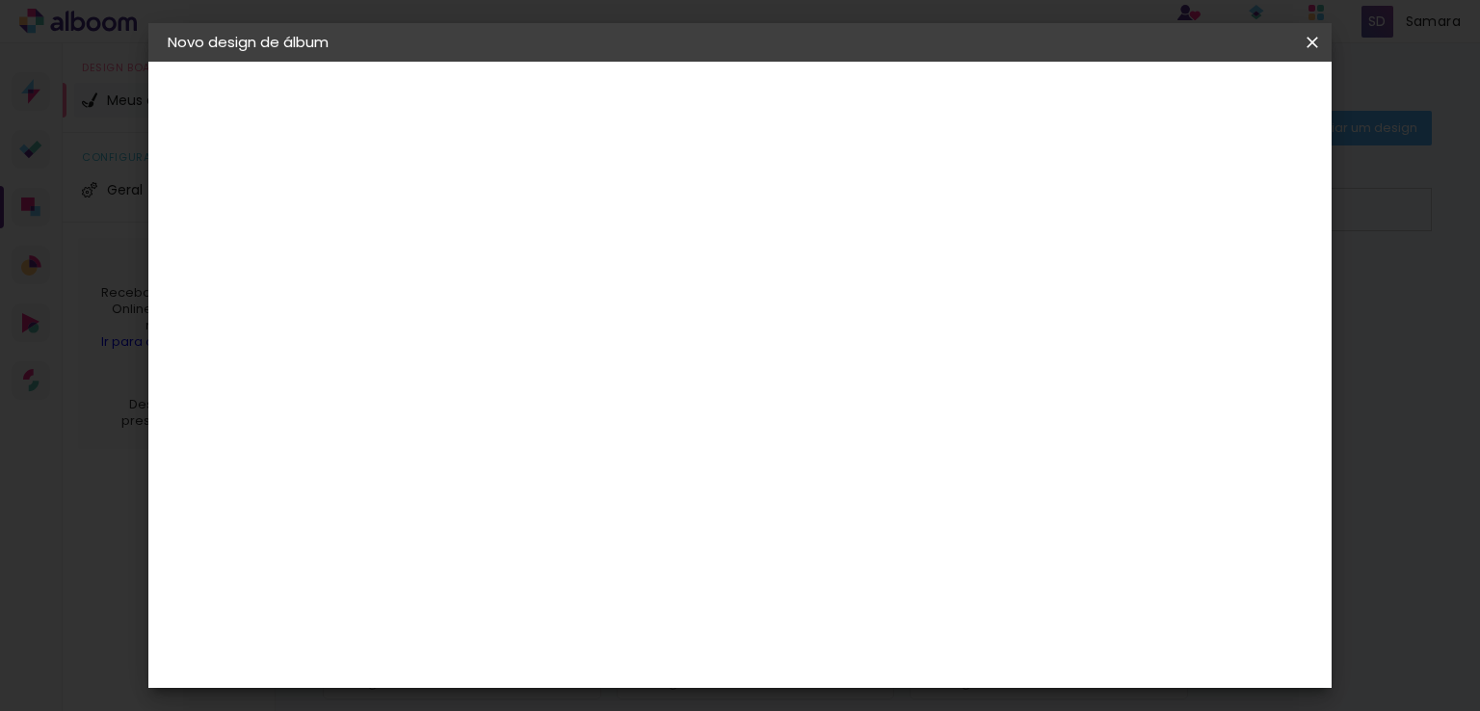
click at [483, 253] on input at bounding box center [483, 259] width 0 height 30
type input "CAIO"
click at [0, 0] on slot "Avançar" at bounding box center [0, 0] width 0 height 0
click at [528, 584] on div "Criativa Álbuns" at bounding box center [498, 599] width 59 height 31
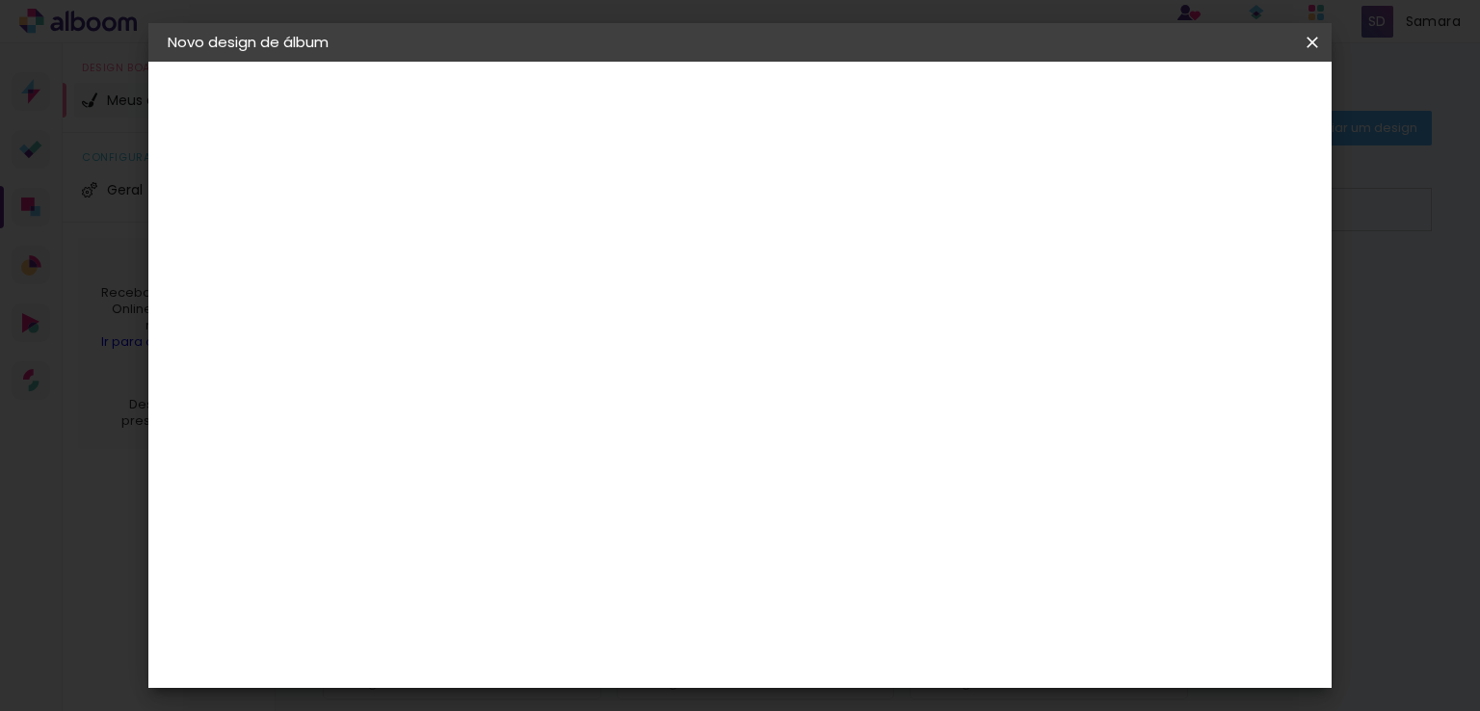
click at [0, 0] on slot "Avançar" at bounding box center [0, 0] width 0 height 0
click at [558, 321] on input "text" at bounding box center [520, 336] width 75 height 30
click at [0, 0] on slot "Fotolivro Premium" at bounding box center [0, 0] width 0 height 0
type input "Fotolivro Premium"
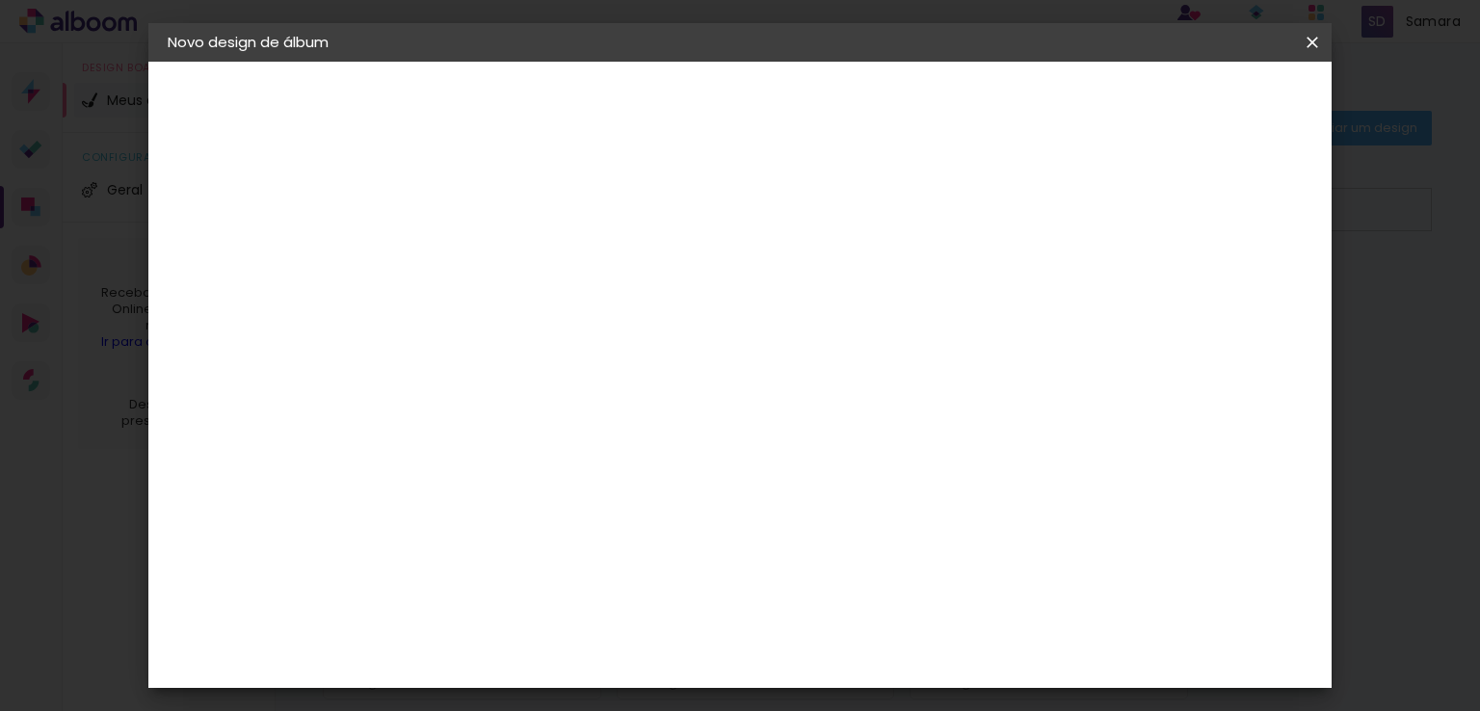
click at [613, 434] on span "20 × 20" at bounding box center [568, 459] width 90 height 51
click at [797, 91] on paper-button "Avançar" at bounding box center [750, 102] width 94 height 33
click at [1025, 109] on span "Iniciar design" at bounding box center [982, 101] width 88 height 13
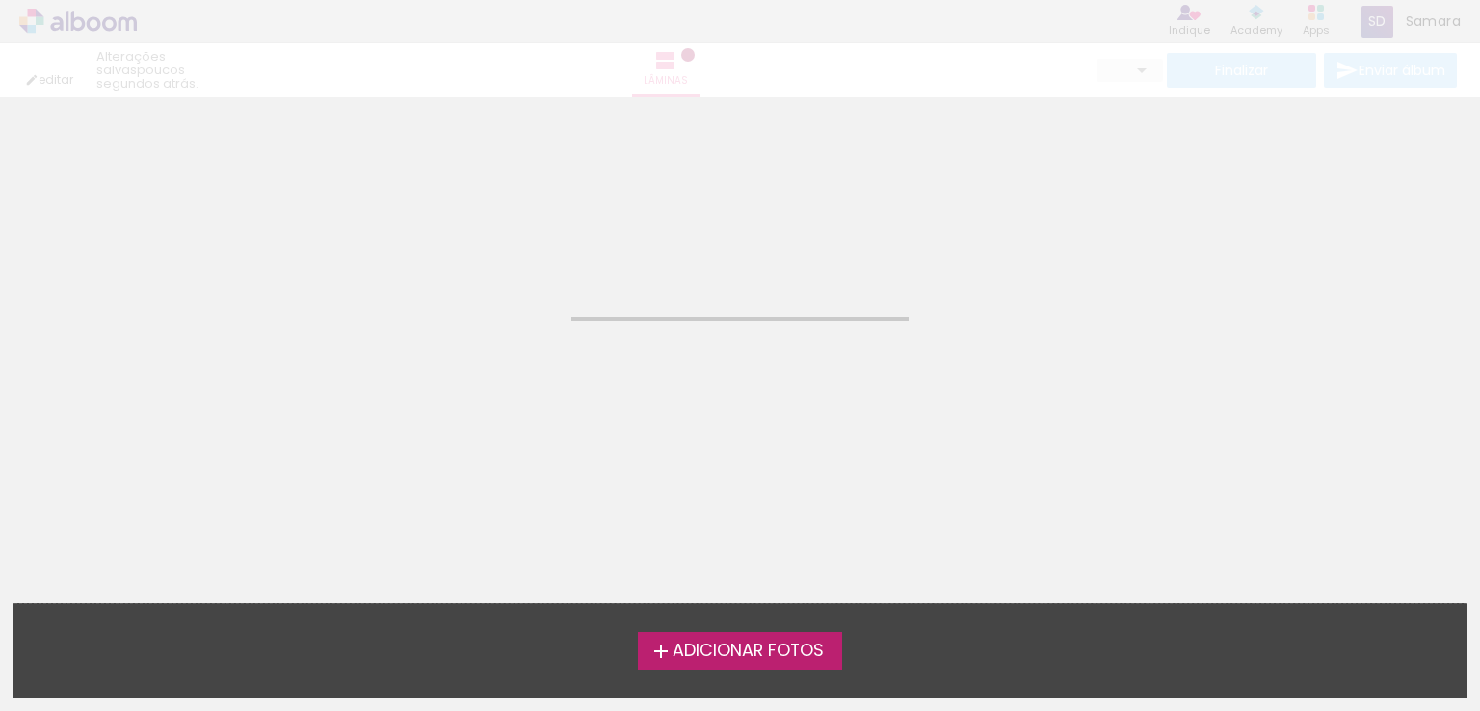
click at [777, 629] on div "Adicionar Fotos Solte suas fotos aqui..." at bounding box center [739, 650] width 1453 height 93
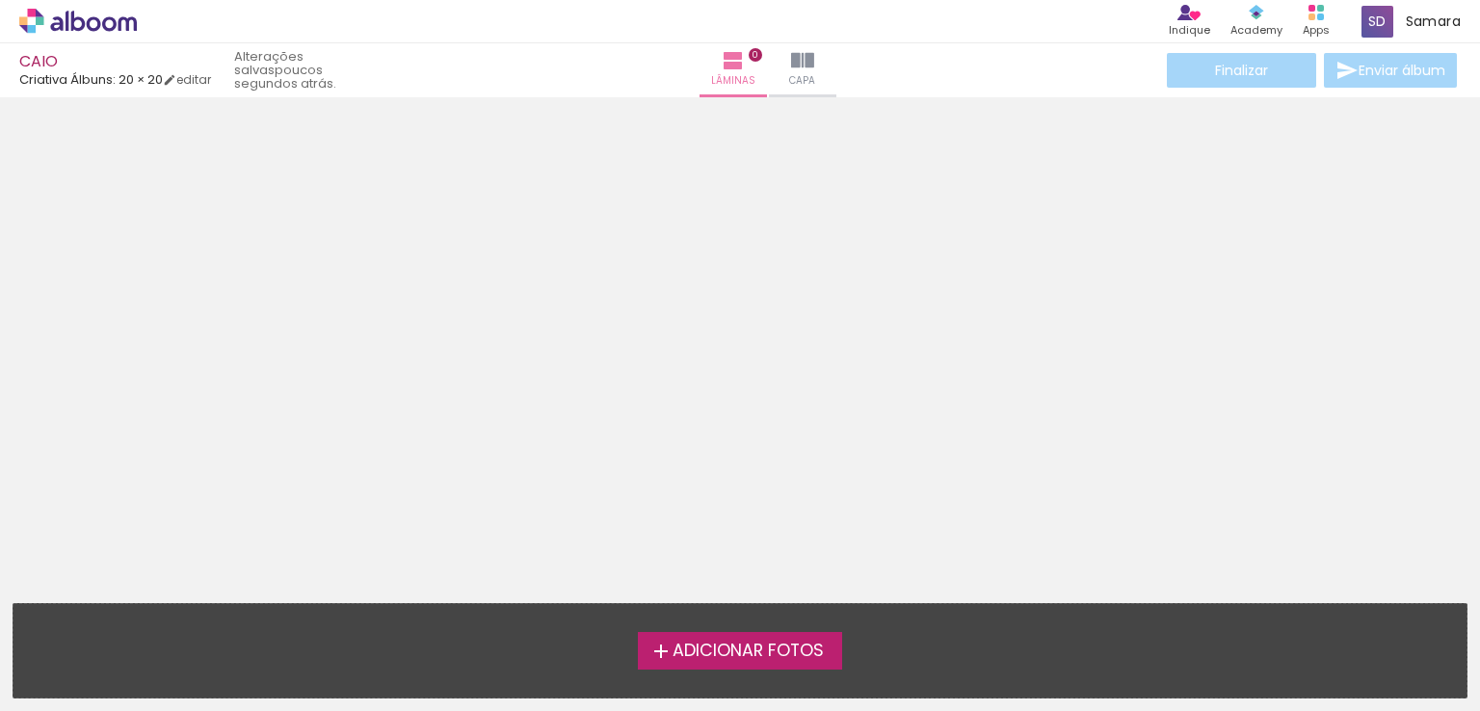
click at [810, 652] on span "Adicionar Fotos" at bounding box center [748, 651] width 151 height 17
click at [0, 0] on input "file" at bounding box center [0, 0] width 0 height 0
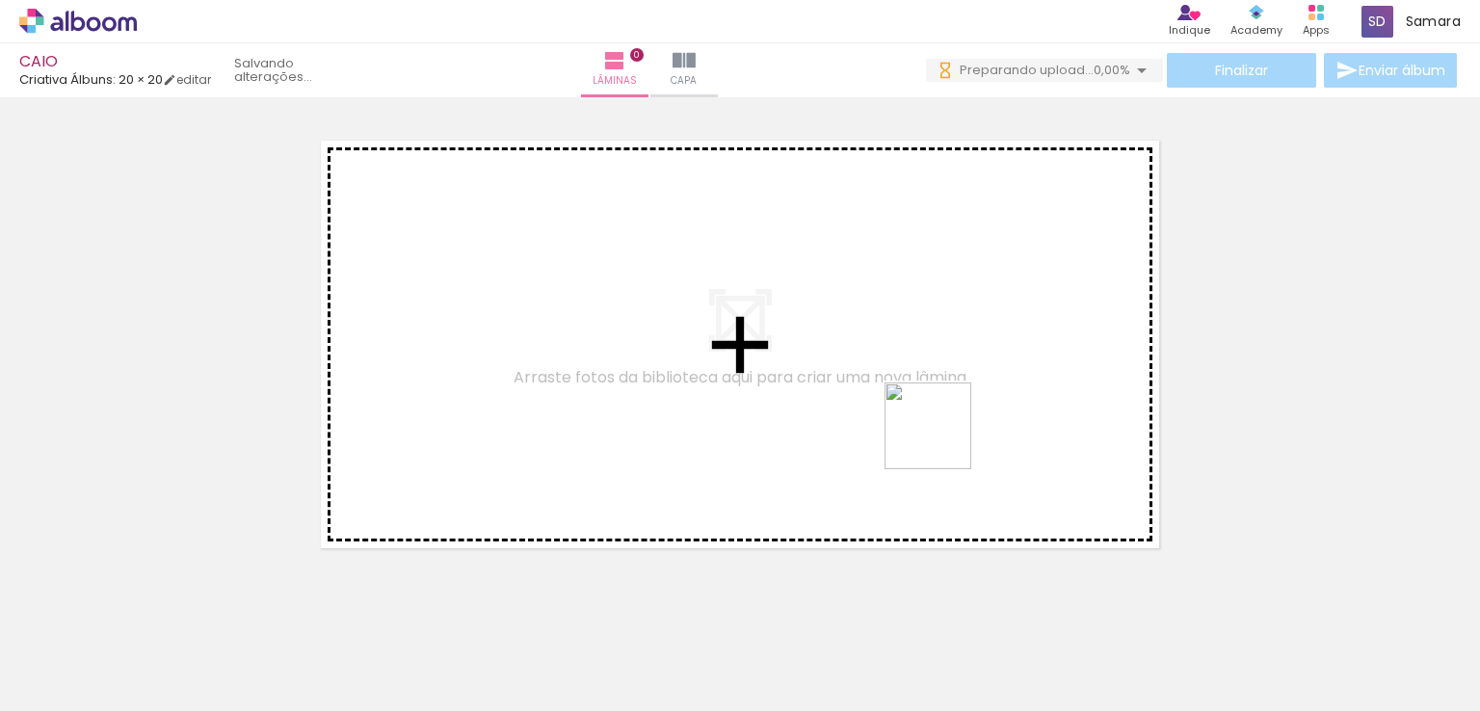
drag, startPoint x: 748, startPoint y: 652, endPoint x: 951, endPoint y: 435, distance: 297.3
click at [951, 436] on quentale-workspace at bounding box center [740, 355] width 1480 height 711
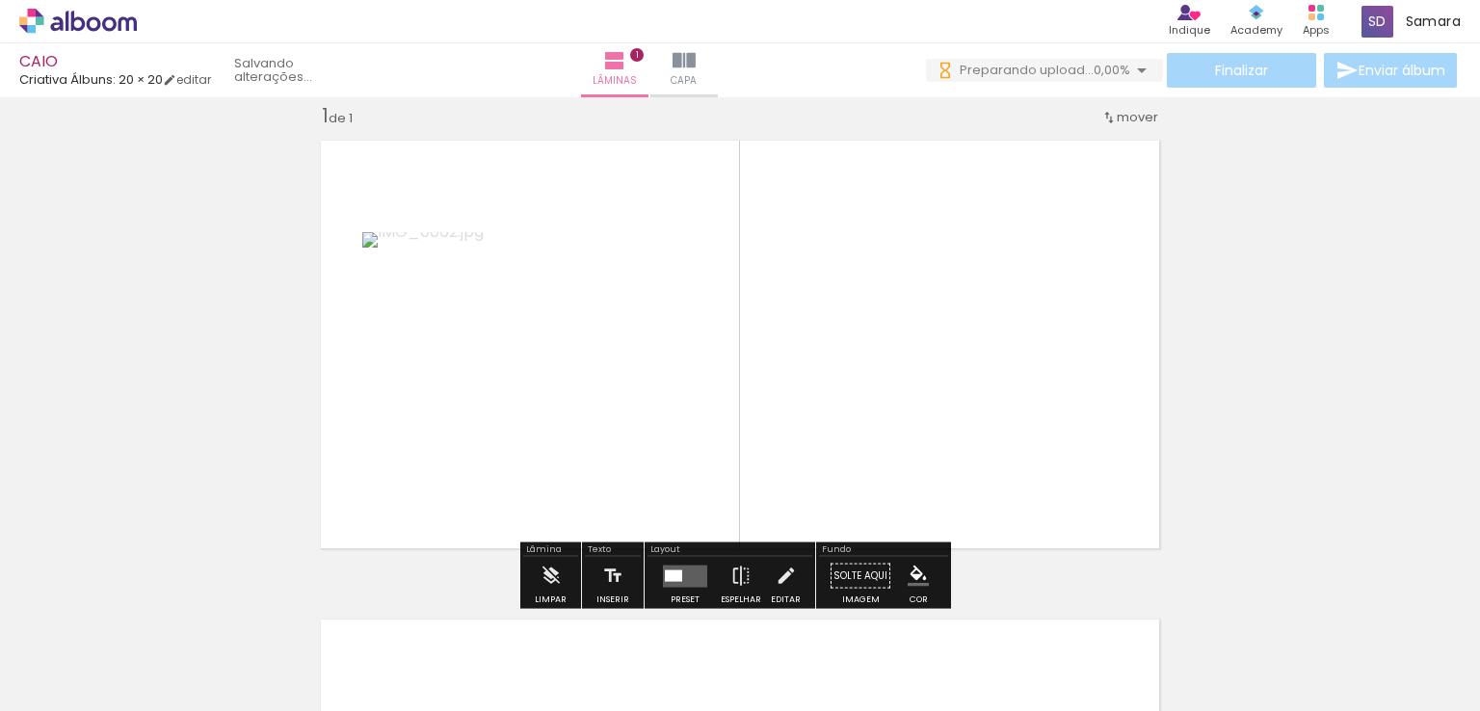
click at [680, 574] on quentale-layouter at bounding box center [685, 576] width 44 height 22
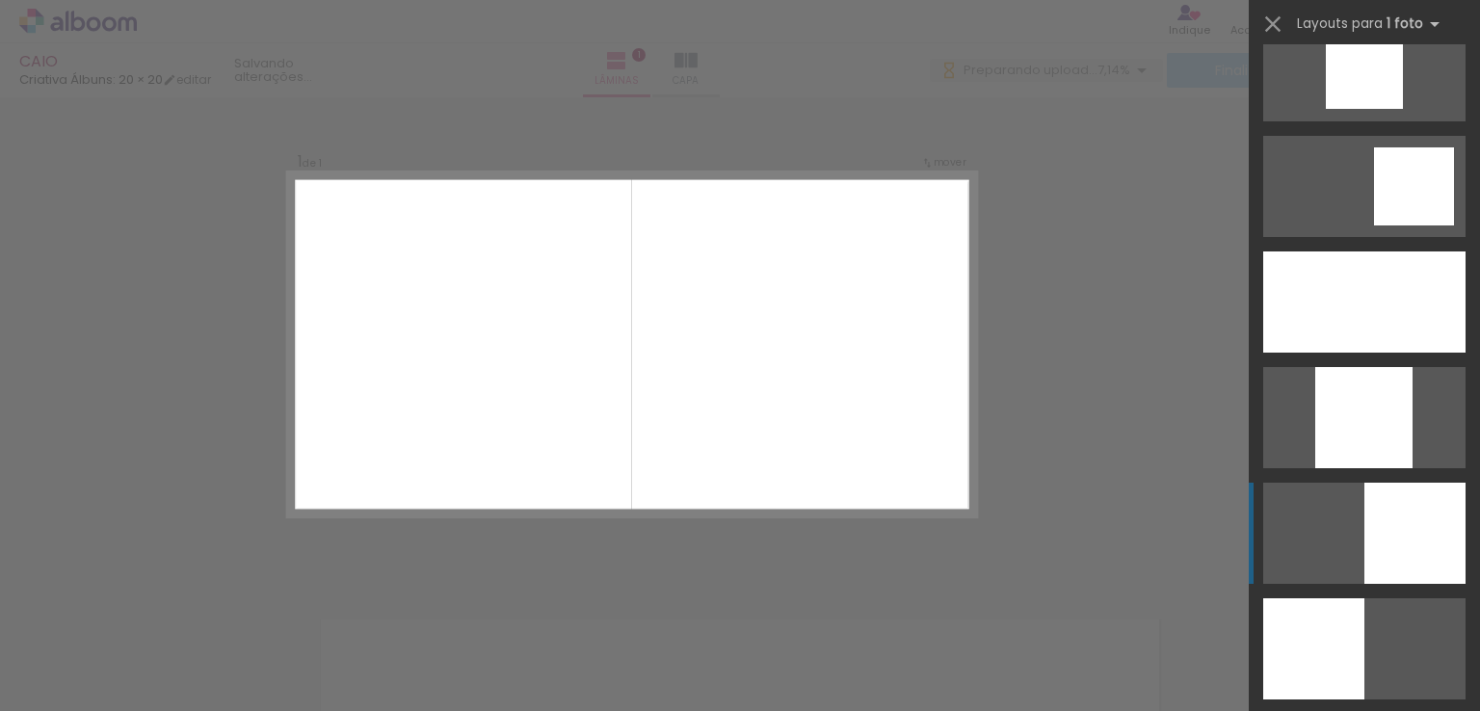
click at [1407, 541] on div at bounding box center [1415, 533] width 101 height 101
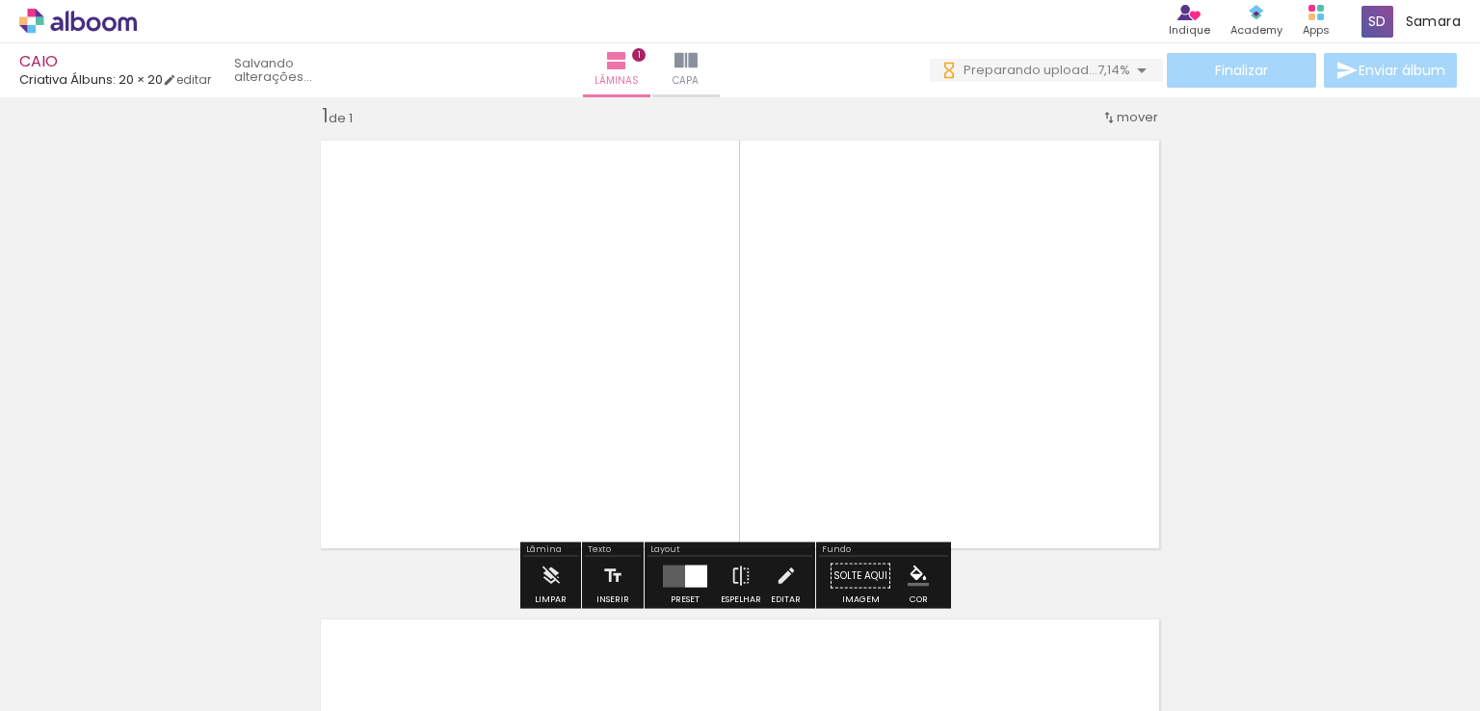
click at [1305, 463] on div "Inserir lâmina 1 de 1" at bounding box center [740, 559] width 1480 height 959
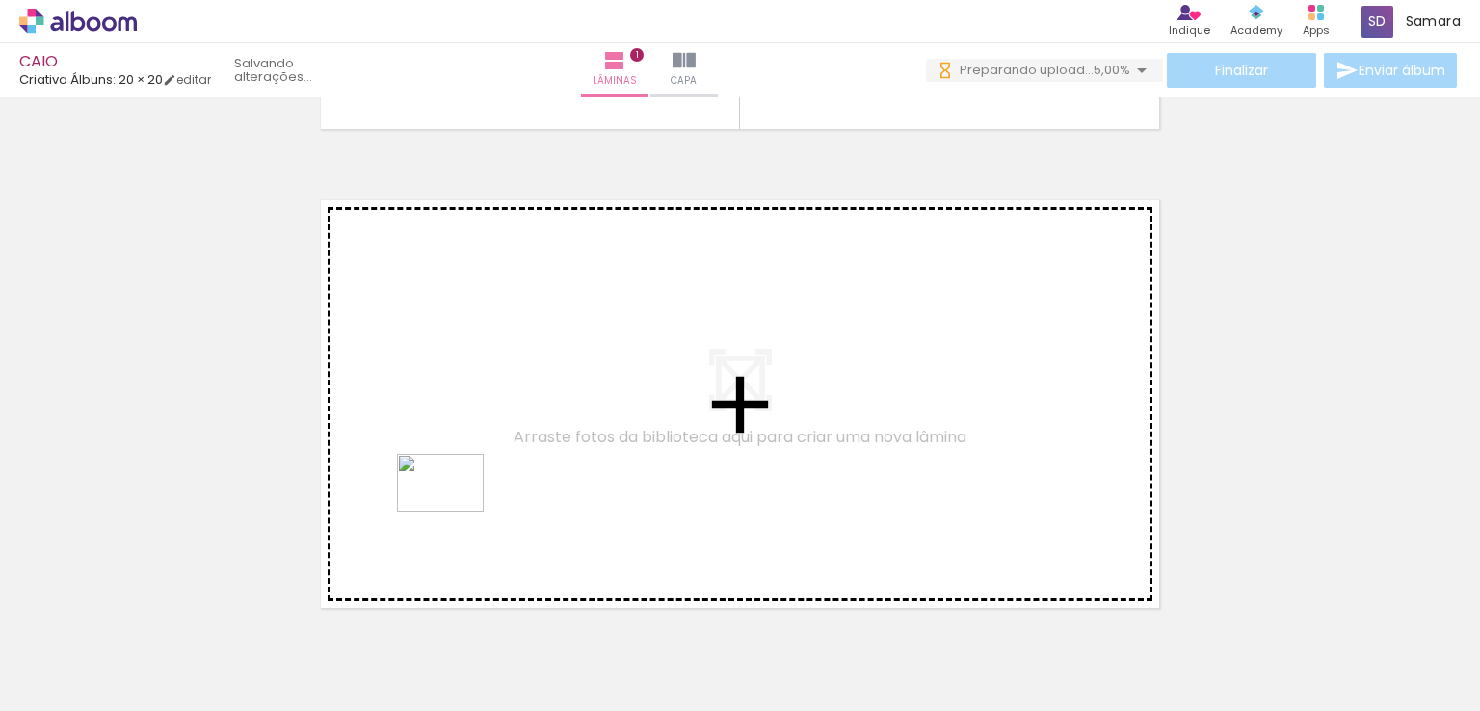
drag, startPoint x: 548, startPoint y: 656, endPoint x: 455, endPoint y: 506, distance: 177.0
click at [455, 506] on quentale-workspace at bounding box center [740, 355] width 1480 height 711
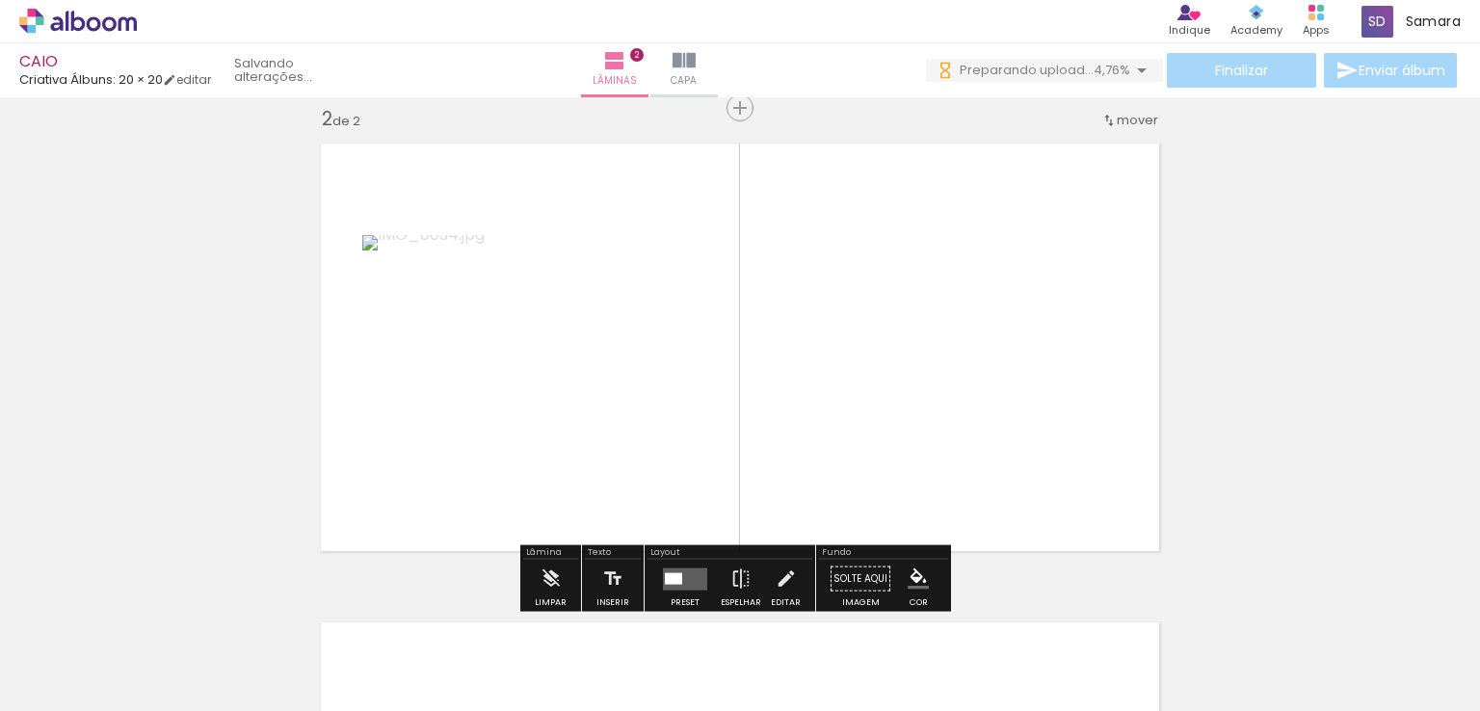
scroll to position [503, 0]
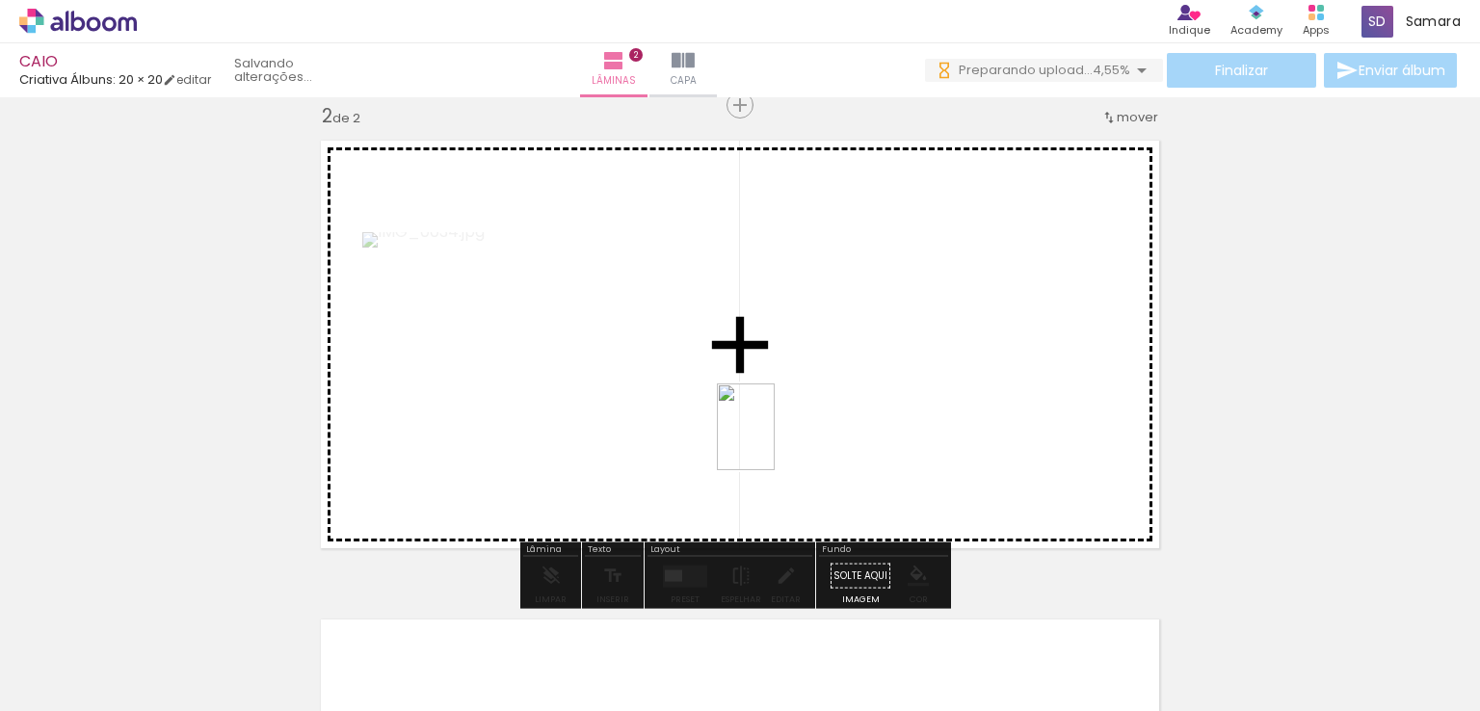
drag, startPoint x: 763, startPoint y: 448, endPoint x: 775, endPoint y: 441, distance: 13.4
click at [775, 441] on quentale-workspace at bounding box center [740, 355] width 1480 height 711
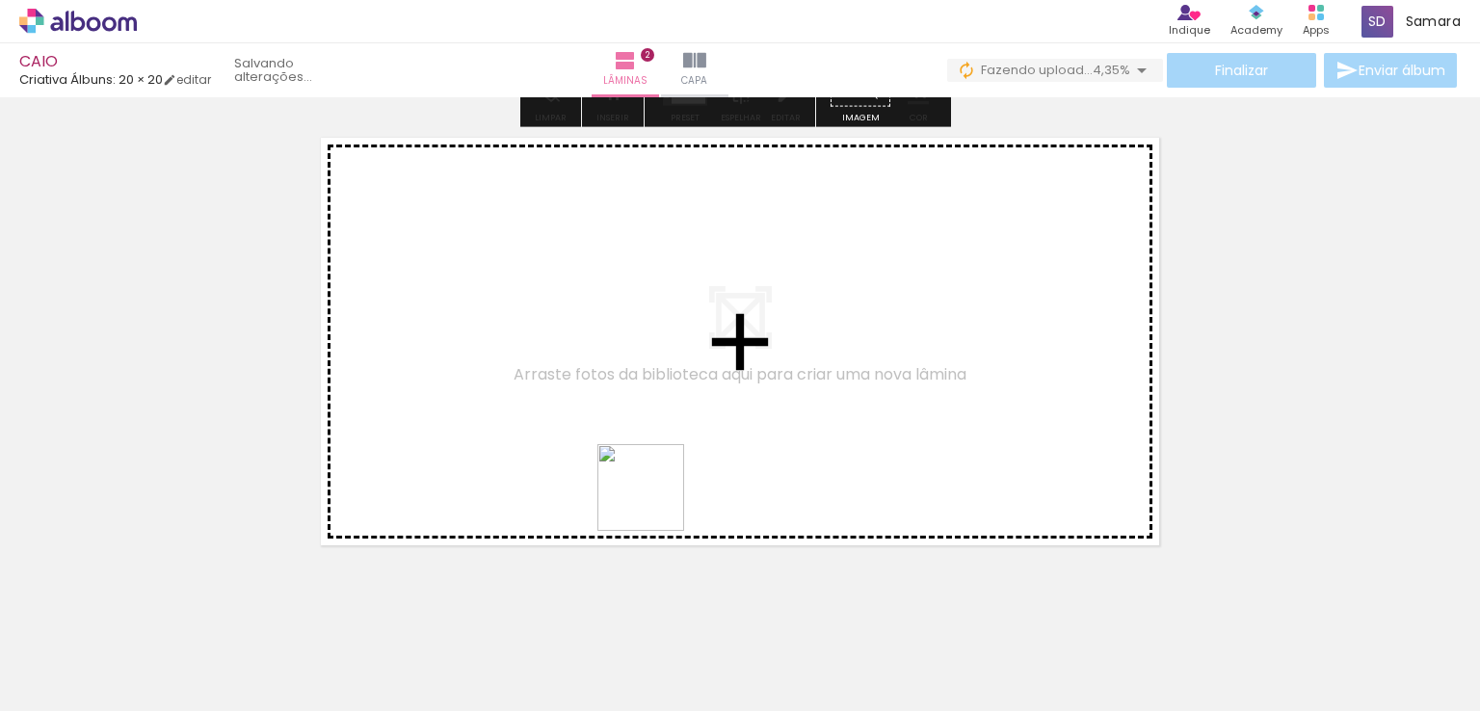
drag, startPoint x: 847, startPoint y: 648, endPoint x: 655, endPoint y: 502, distance: 240.8
click at [655, 502] on quentale-workspace at bounding box center [740, 355] width 1480 height 711
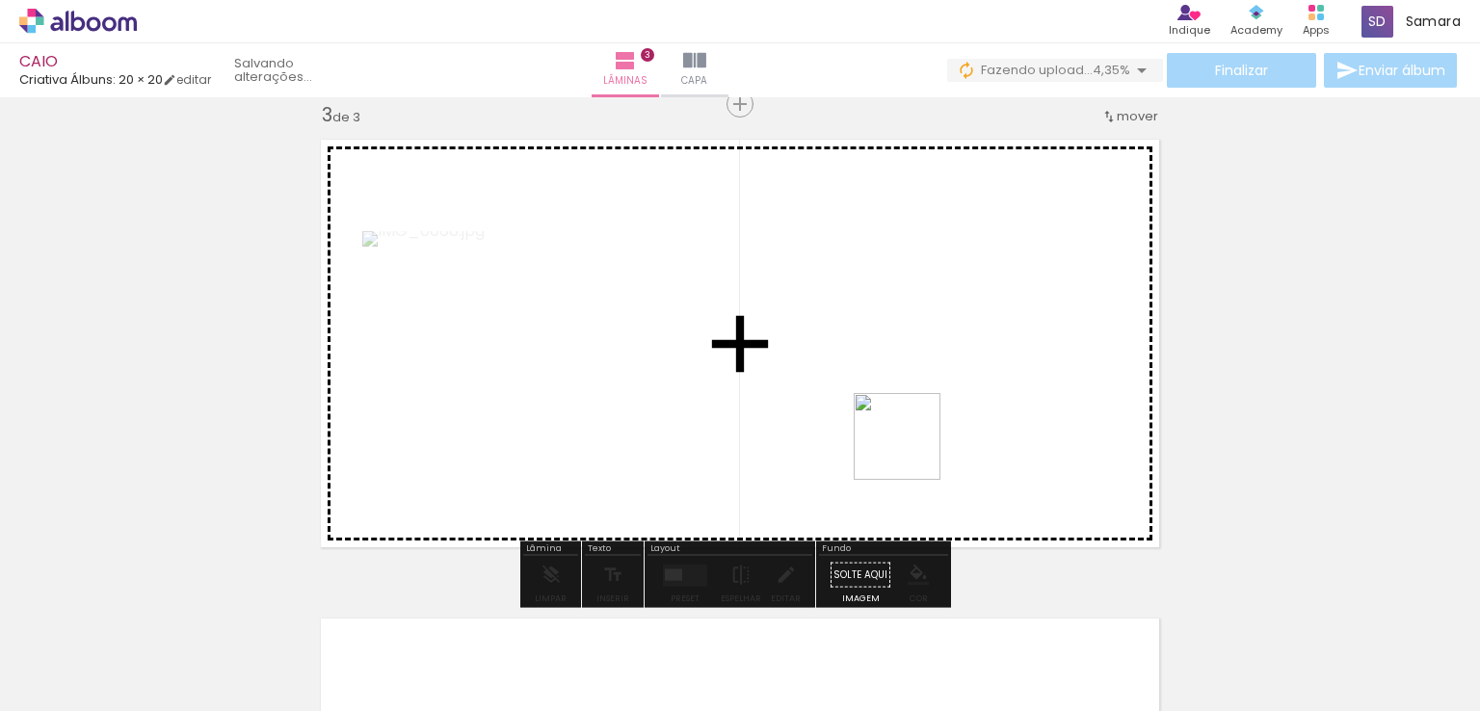
drag, startPoint x: 974, startPoint y: 644, endPoint x: 907, endPoint y: 437, distance: 217.9
click at [907, 437] on quentale-workspace at bounding box center [740, 355] width 1480 height 711
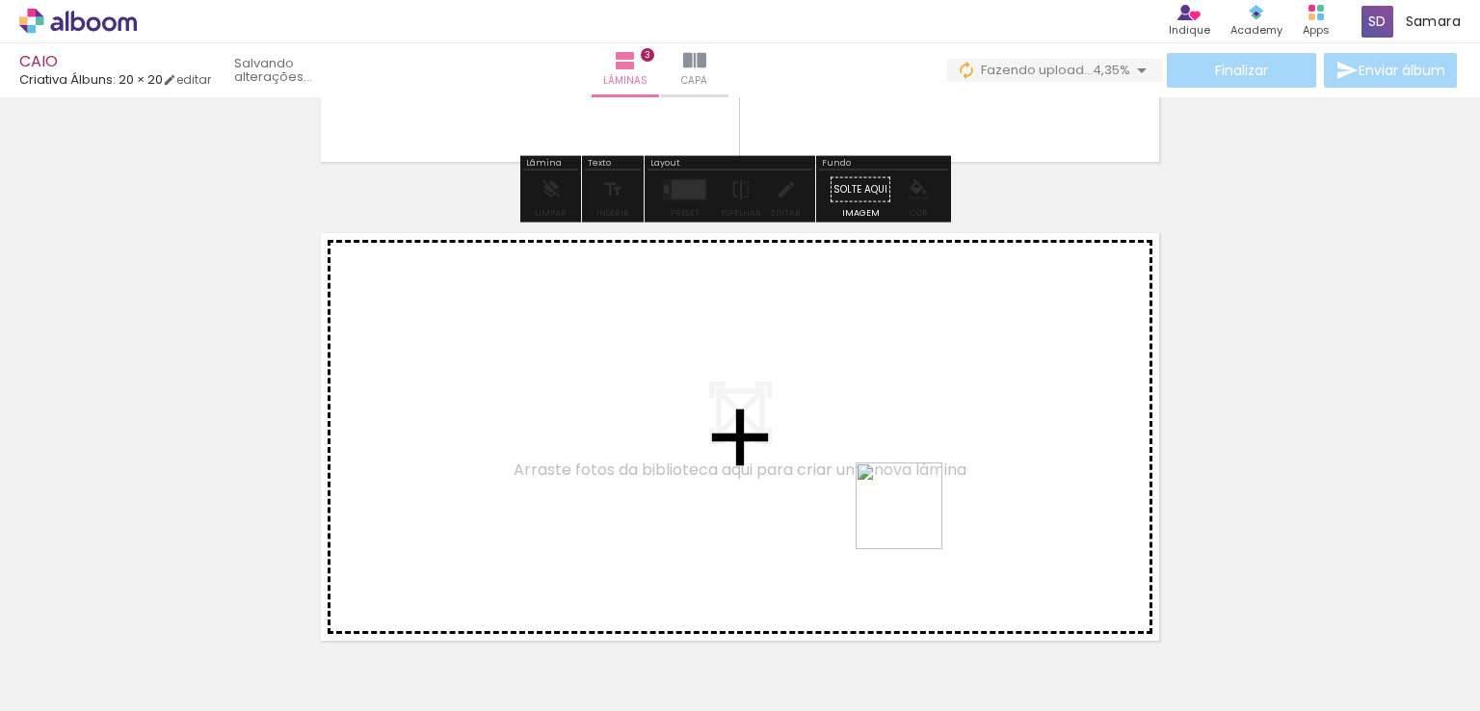
drag, startPoint x: 1087, startPoint y: 649, endPoint x: 1126, endPoint y: 602, distance: 60.2
click at [912, 518] on quentale-workspace at bounding box center [740, 355] width 1480 height 711
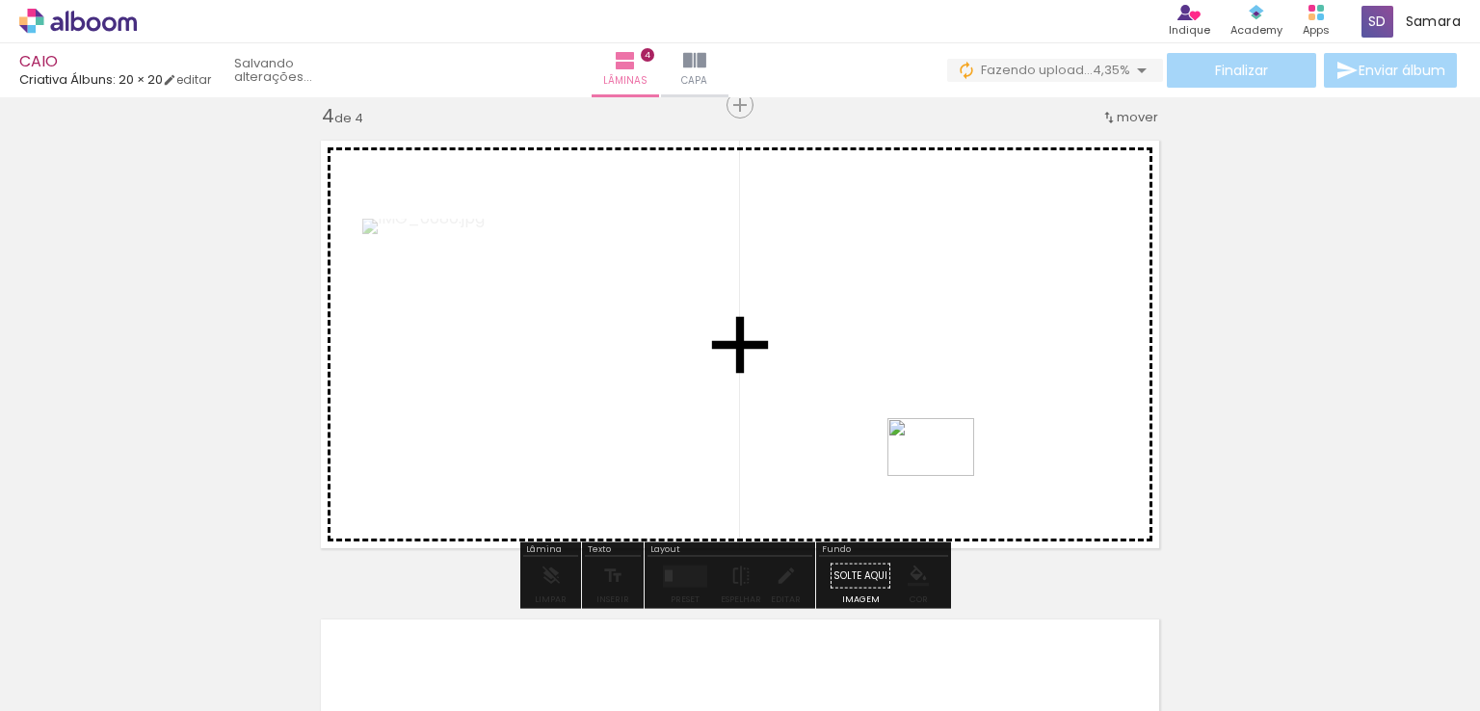
drag, startPoint x: 1205, startPoint y: 649, endPoint x: 1126, endPoint y: 583, distance: 102.7
click at [945, 475] on quentale-workspace at bounding box center [740, 355] width 1480 height 711
drag, startPoint x: 1268, startPoint y: 640, endPoint x: 1056, endPoint y: 494, distance: 257.2
click at [1056, 494] on quentale-workspace at bounding box center [740, 355] width 1480 height 711
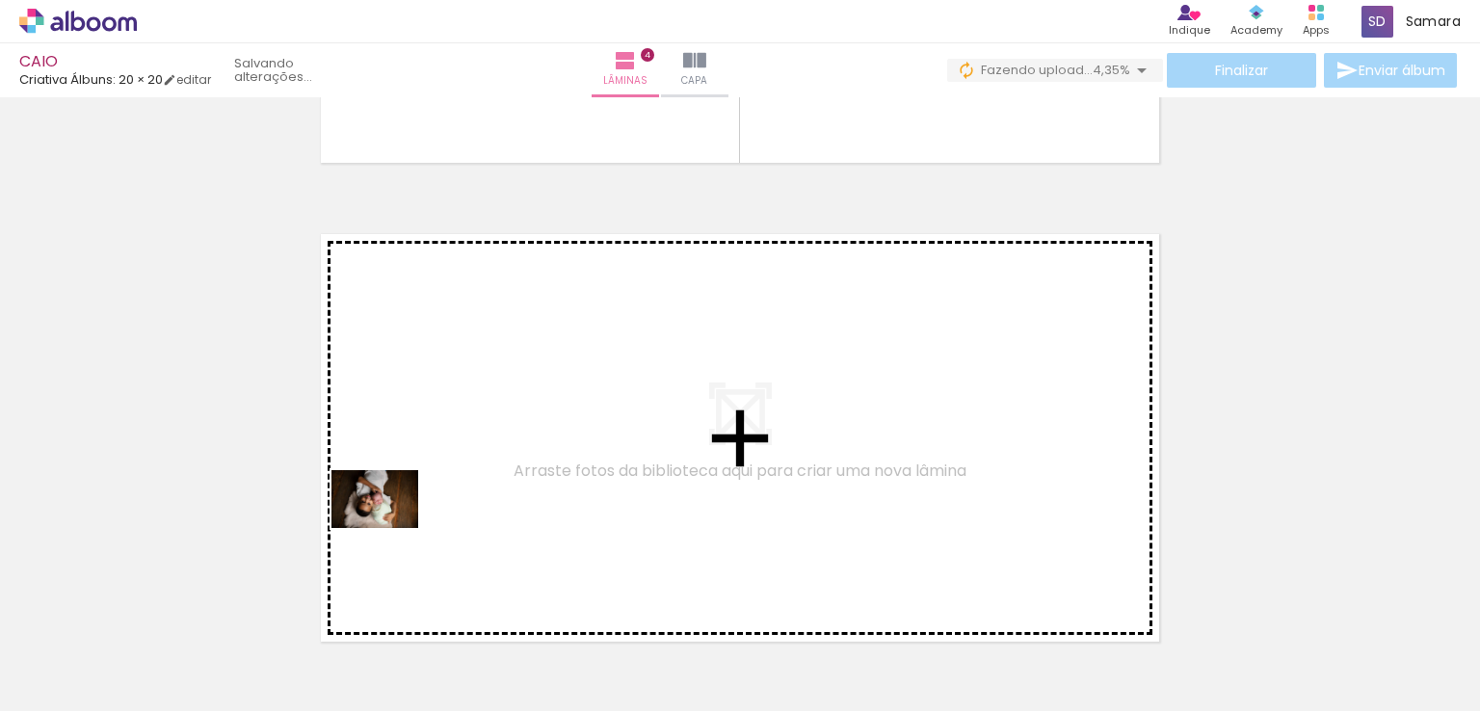
drag, startPoint x: 297, startPoint y: 660, endPoint x: 389, endPoint y: 528, distance: 161.2
click at [389, 528] on quentale-workspace at bounding box center [740, 355] width 1480 height 711
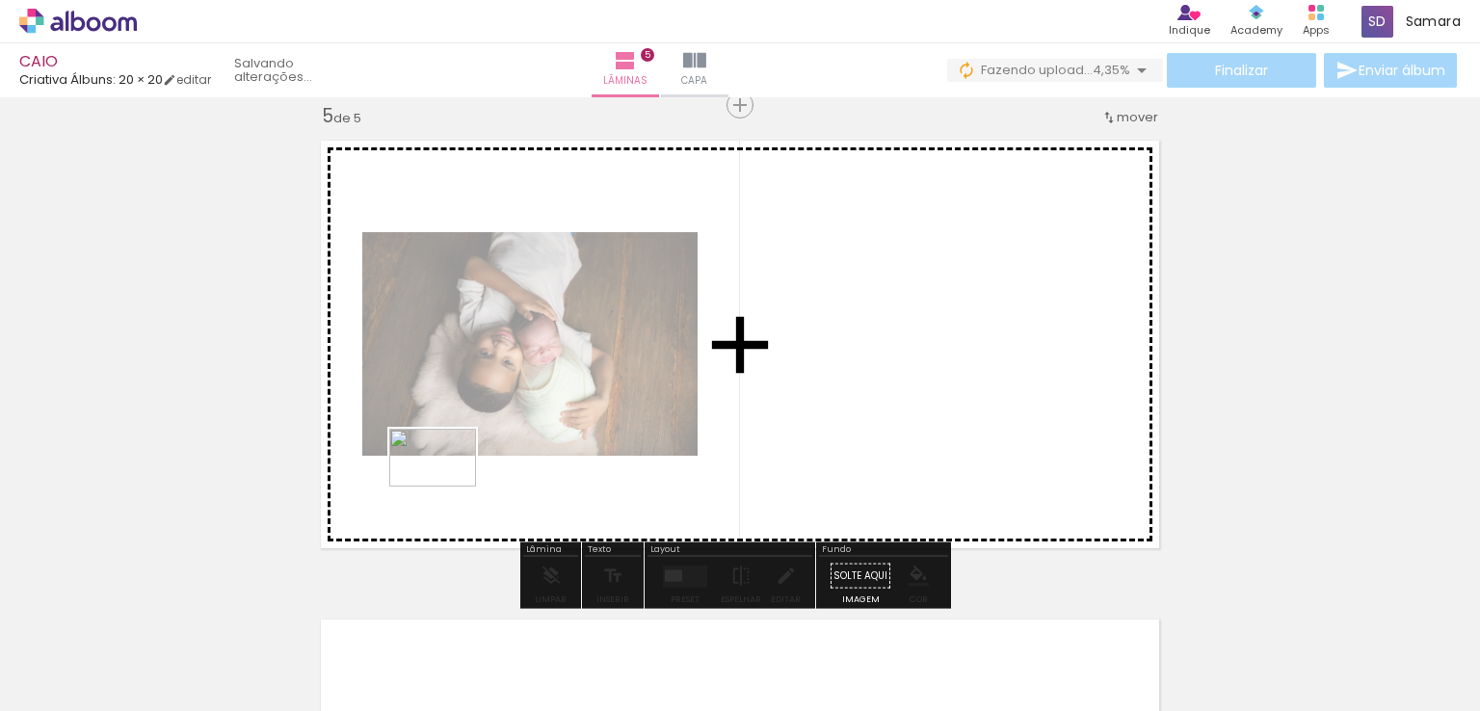
drag, startPoint x: 411, startPoint y: 661, endPoint x: 447, endPoint y: 487, distance: 178.2
click at [447, 487] on quentale-workspace at bounding box center [740, 355] width 1480 height 711
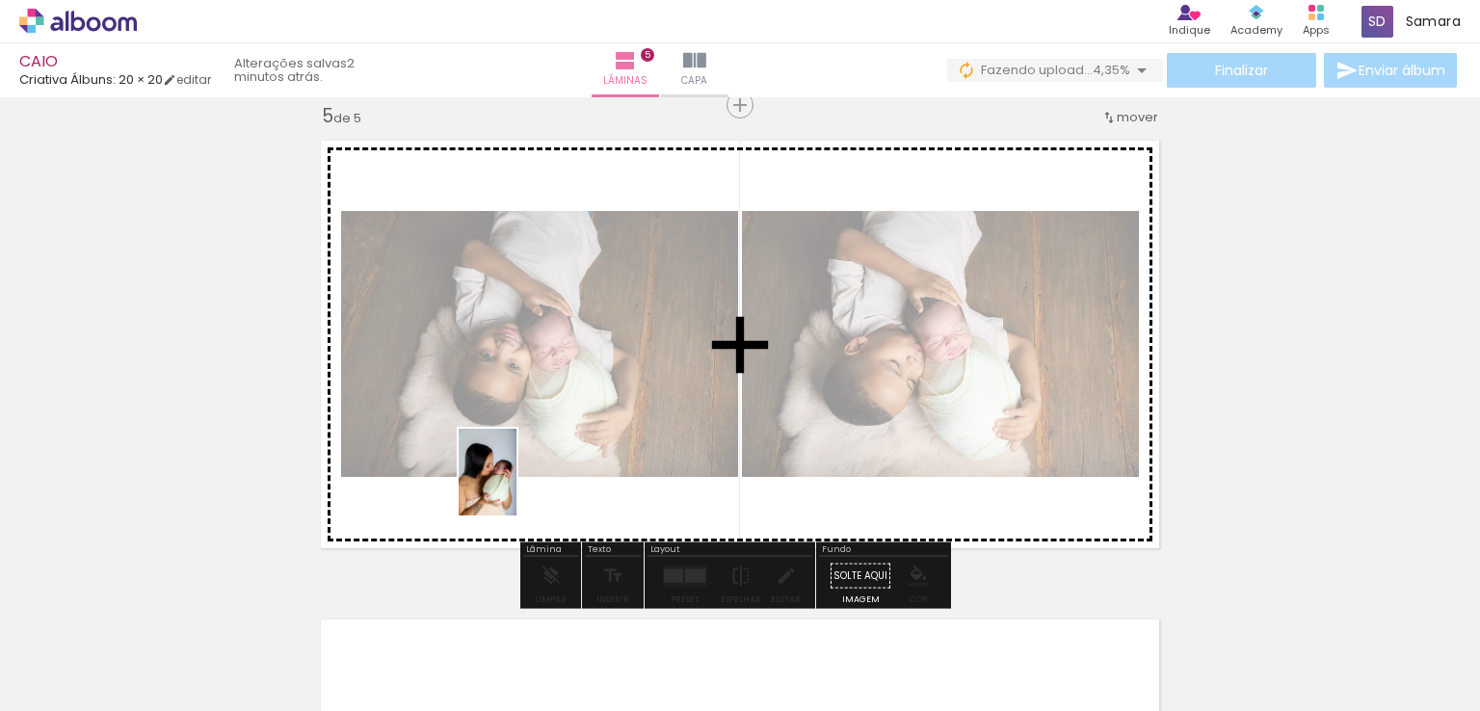
drag, startPoint x: 235, startPoint y: 618, endPoint x: 517, endPoint y: 487, distance: 310.5
click at [517, 487] on quentale-workspace at bounding box center [740, 355] width 1480 height 711
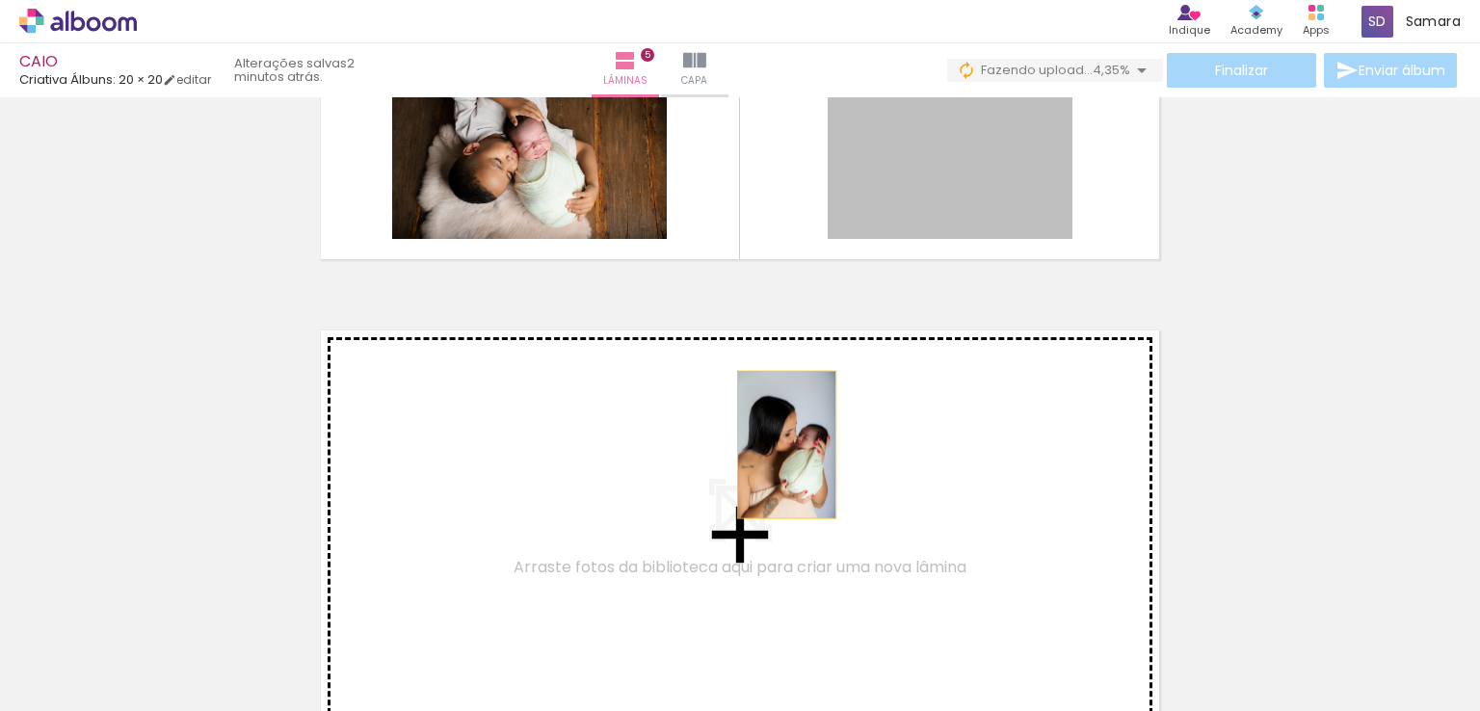
drag, startPoint x: 935, startPoint y: 163, endPoint x: 740, endPoint y: 456, distance: 351.8
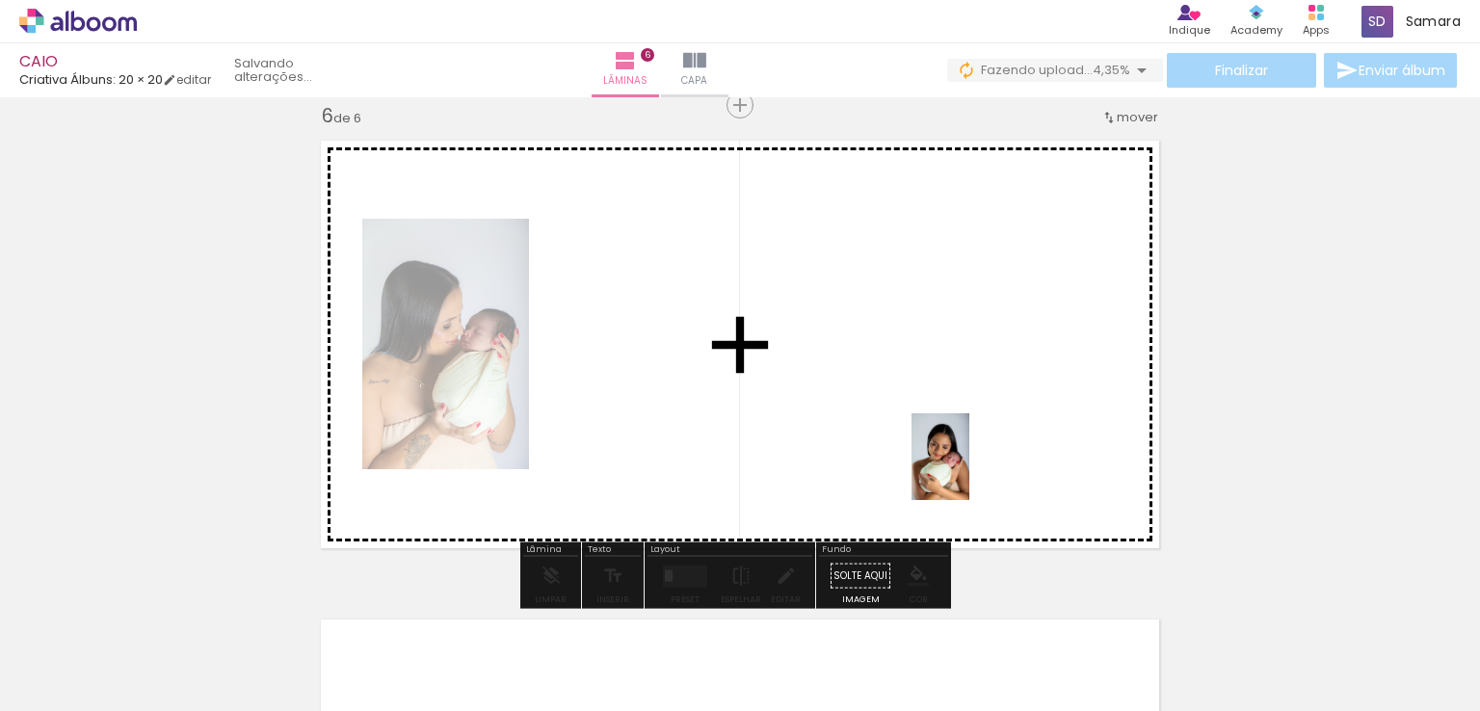
drag, startPoint x: 1300, startPoint y: 678, endPoint x: 967, endPoint y: 467, distance: 394.7
click at [969, 471] on quentale-workspace at bounding box center [740, 355] width 1480 height 711
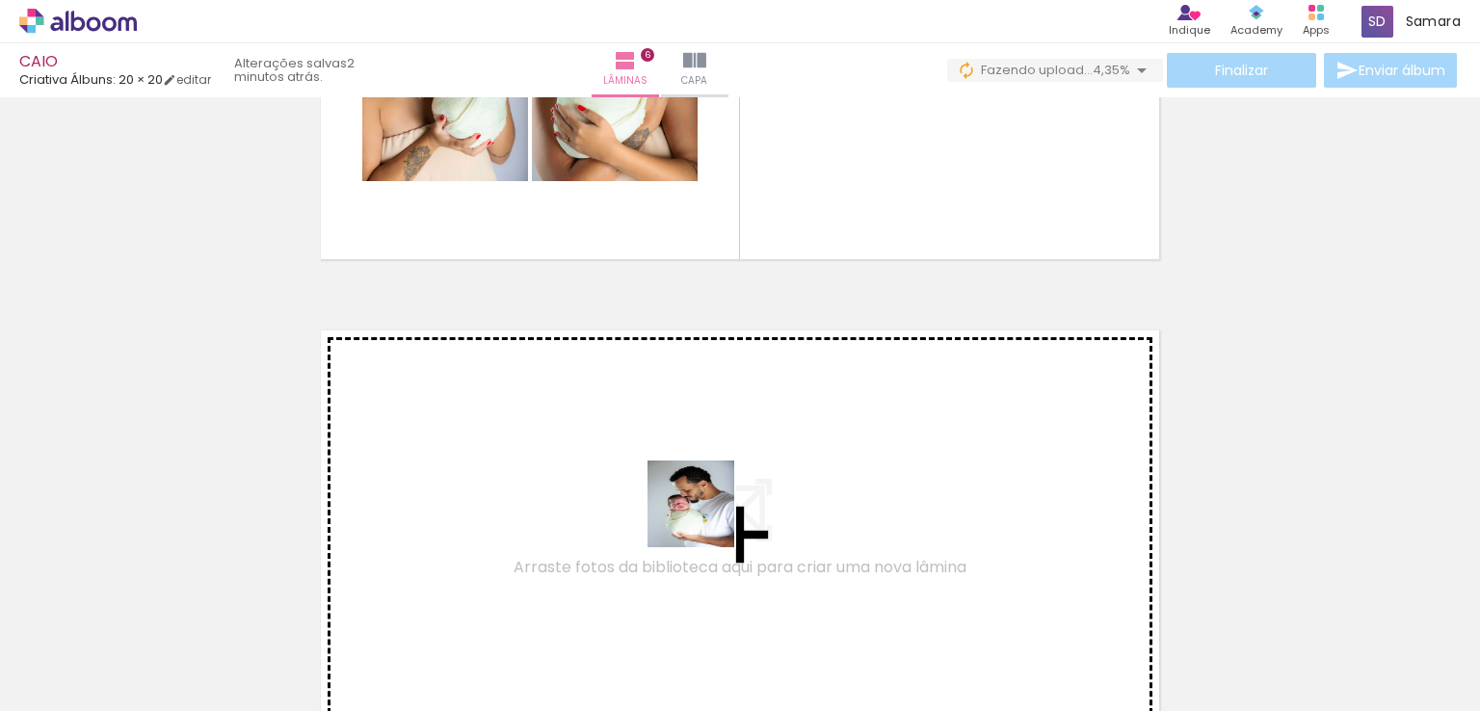
drag, startPoint x: 779, startPoint y: 639, endPoint x: 840, endPoint y: 620, distance: 64.6
click at [704, 517] on quentale-workspace at bounding box center [740, 355] width 1480 height 711
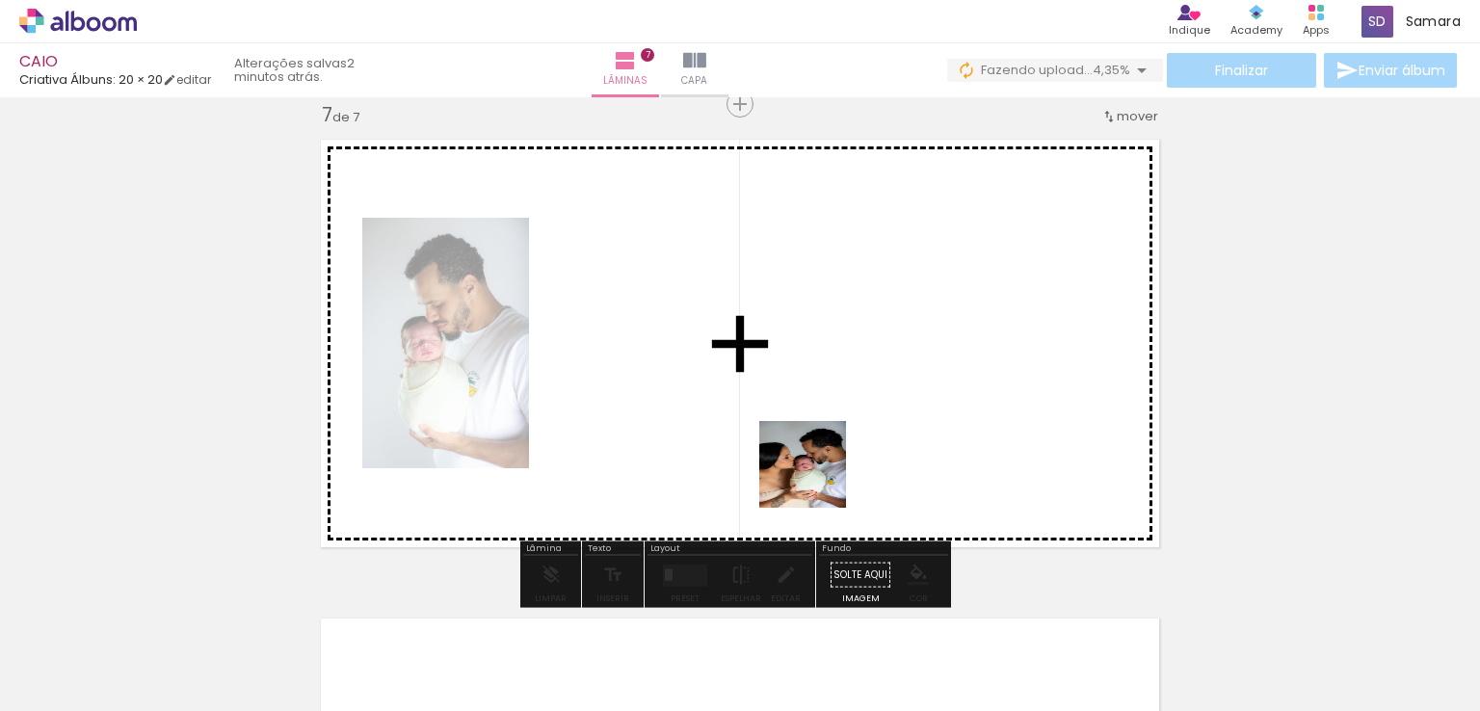
drag, startPoint x: 852, startPoint y: 574, endPoint x: 803, endPoint y: 437, distance: 146.3
click at [803, 437] on quentale-workspace at bounding box center [740, 355] width 1480 height 711
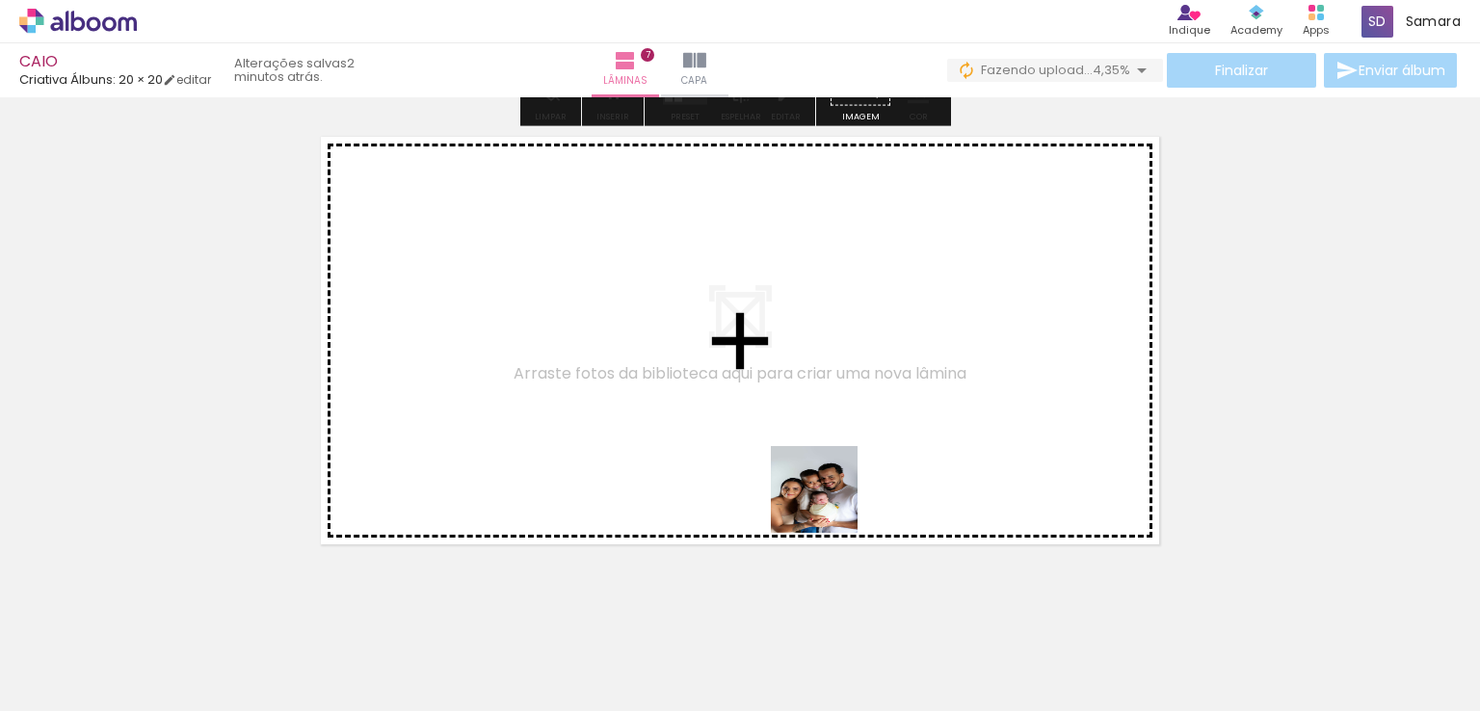
drag, startPoint x: 968, startPoint y: 638, endPoint x: 786, endPoint y: 473, distance: 244.9
click at [786, 473] on quentale-workspace at bounding box center [740, 355] width 1480 height 711
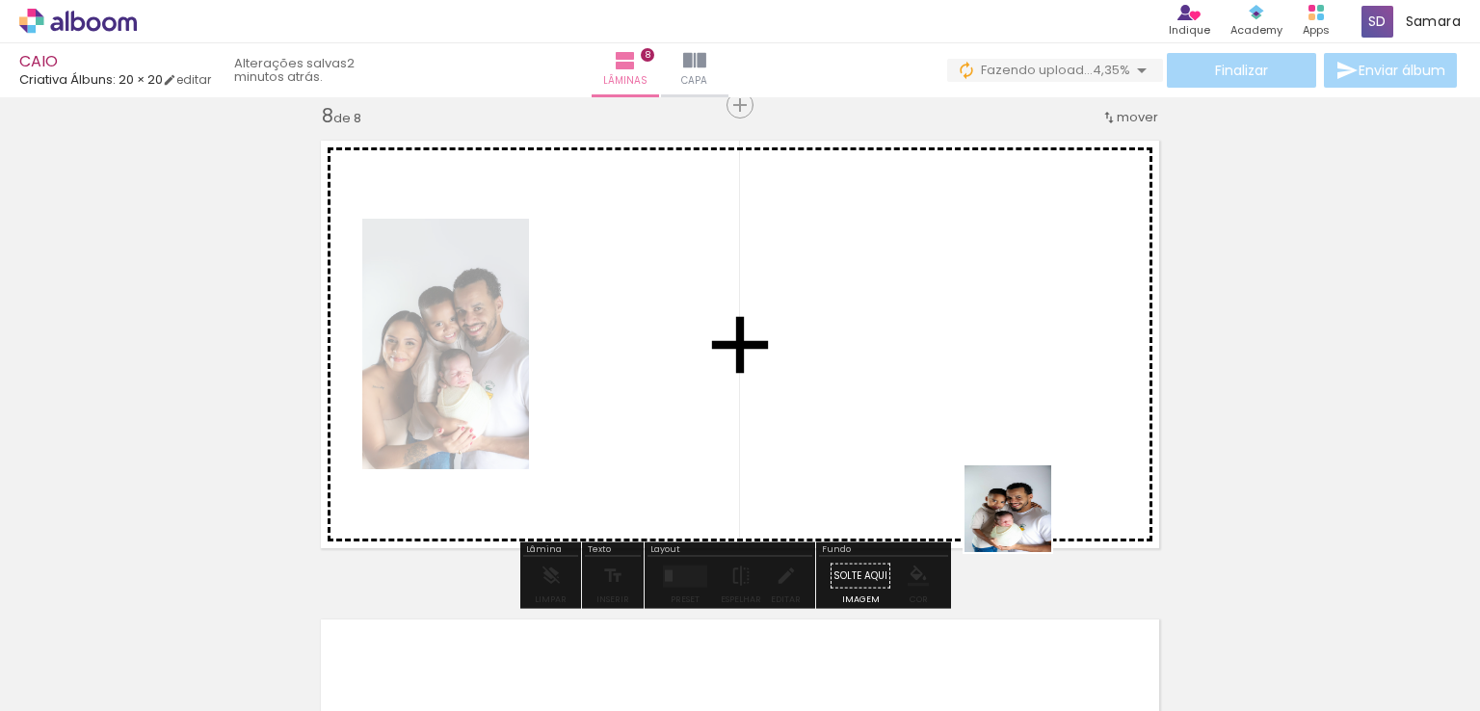
drag, startPoint x: 1106, startPoint y: 641, endPoint x: 1026, endPoint y: 487, distance: 173.7
click at [989, 444] on quentale-workspace at bounding box center [740, 355] width 1480 height 711
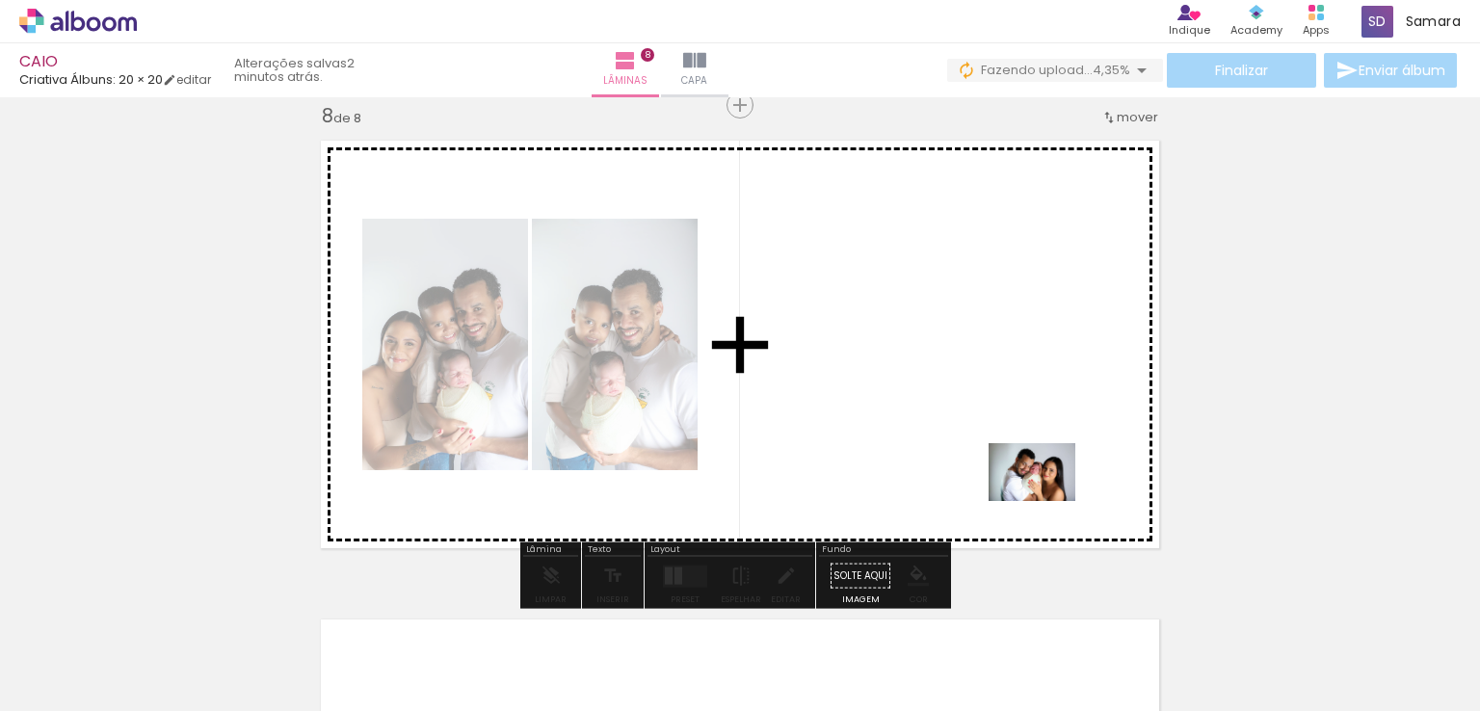
drag, startPoint x: 1198, startPoint y: 673, endPoint x: 1182, endPoint y: 563, distance: 111.1
click at [1044, 497] on quentale-workspace at bounding box center [740, 355] width 1480 height 711
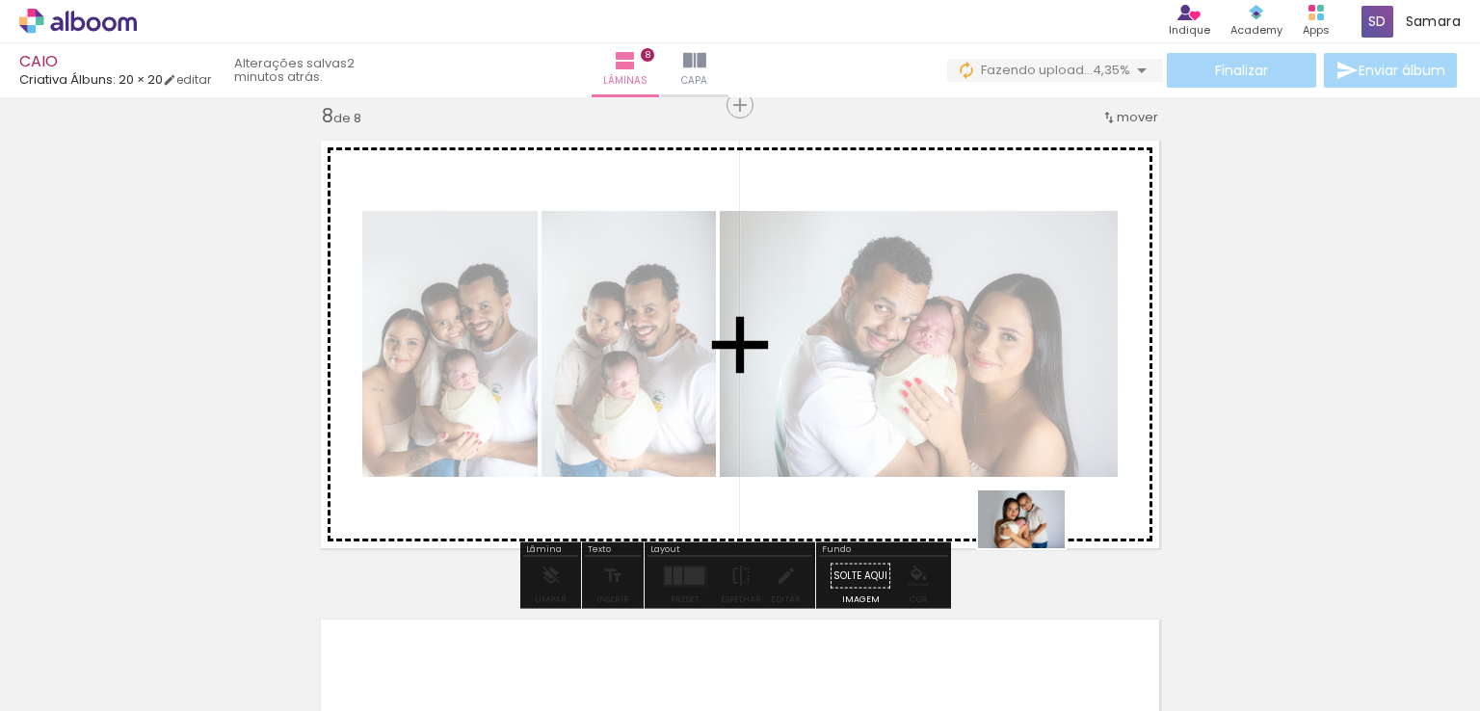
drag, startPoint x: 1407, startPoint y: 652, endPoint x: 1032, endPoint y: 537, distance: 392.3
click at [1033, 545] on quentale-workspace at bounding box center [740, 355] width 1480 height 711
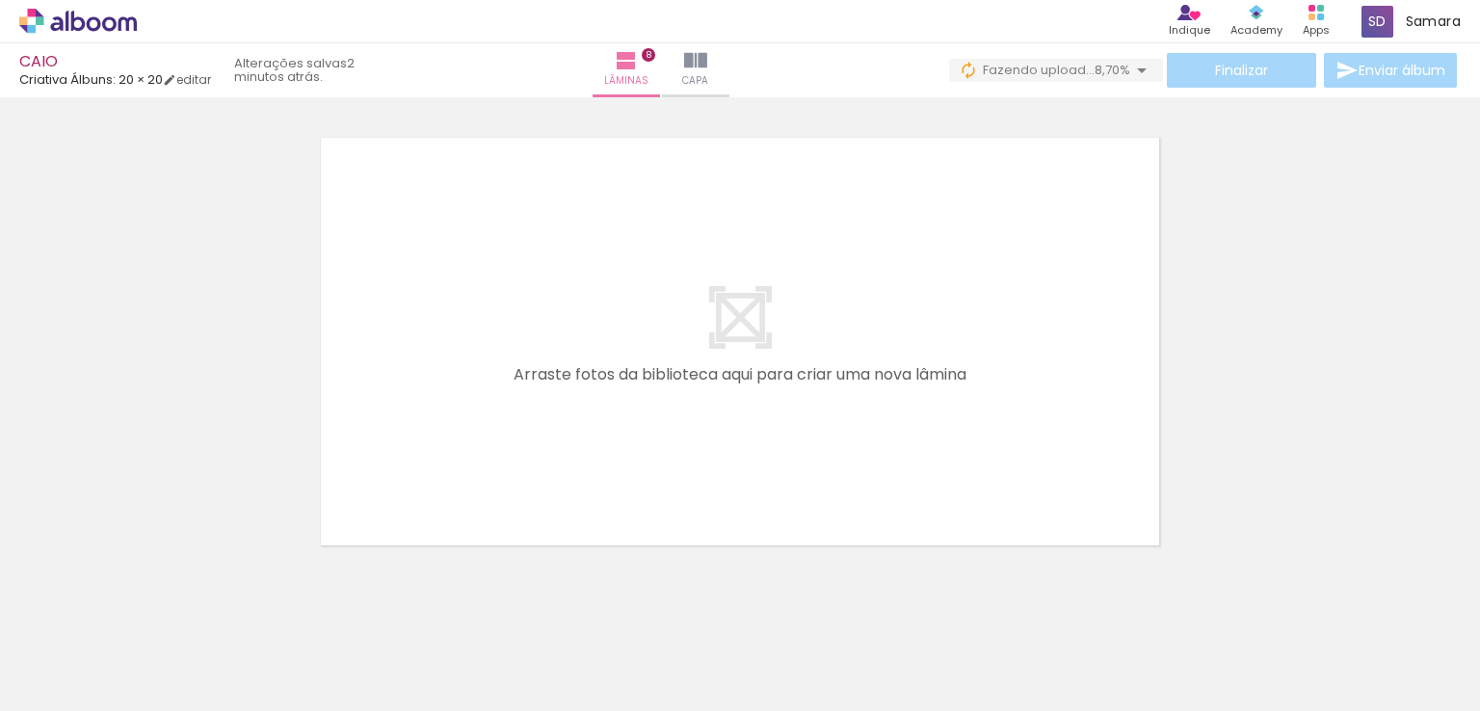
scroll to position [3763, 0]
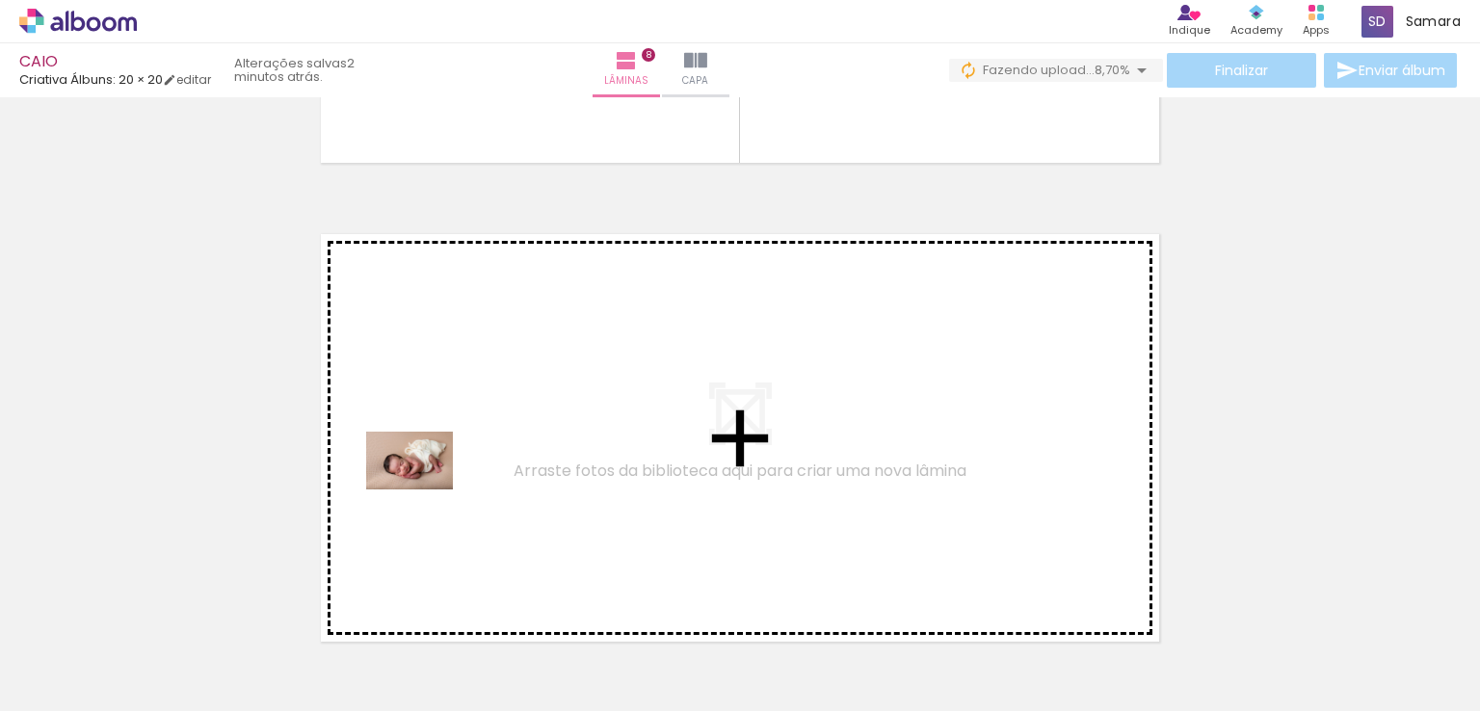
drag, startPoint x: 223, startPoint y: 656, endPoint x: 424, endPoint y: 490, distance: 261.5
click at [424, 490] on quentale-workspace at bounding box center [740, 355] width 1480 height 711
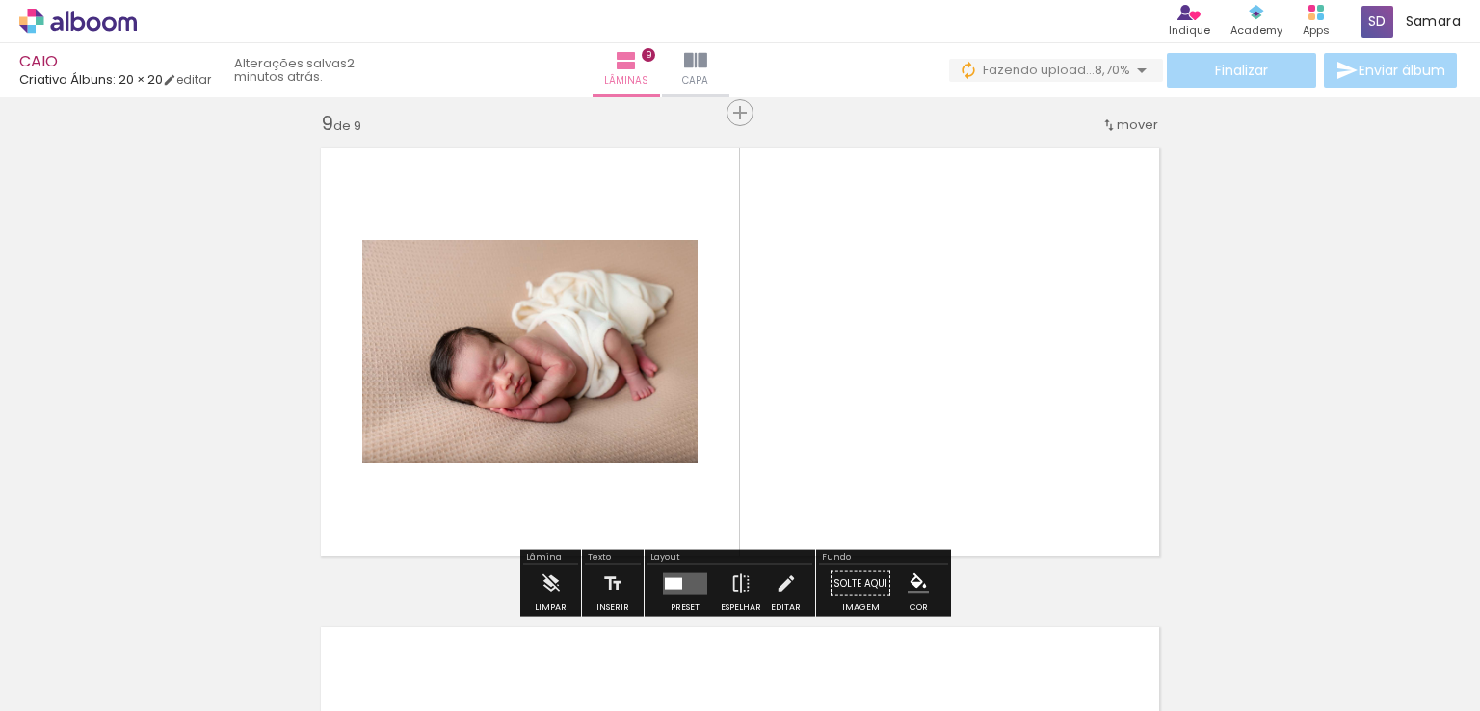
scroll to position [3856, 0]
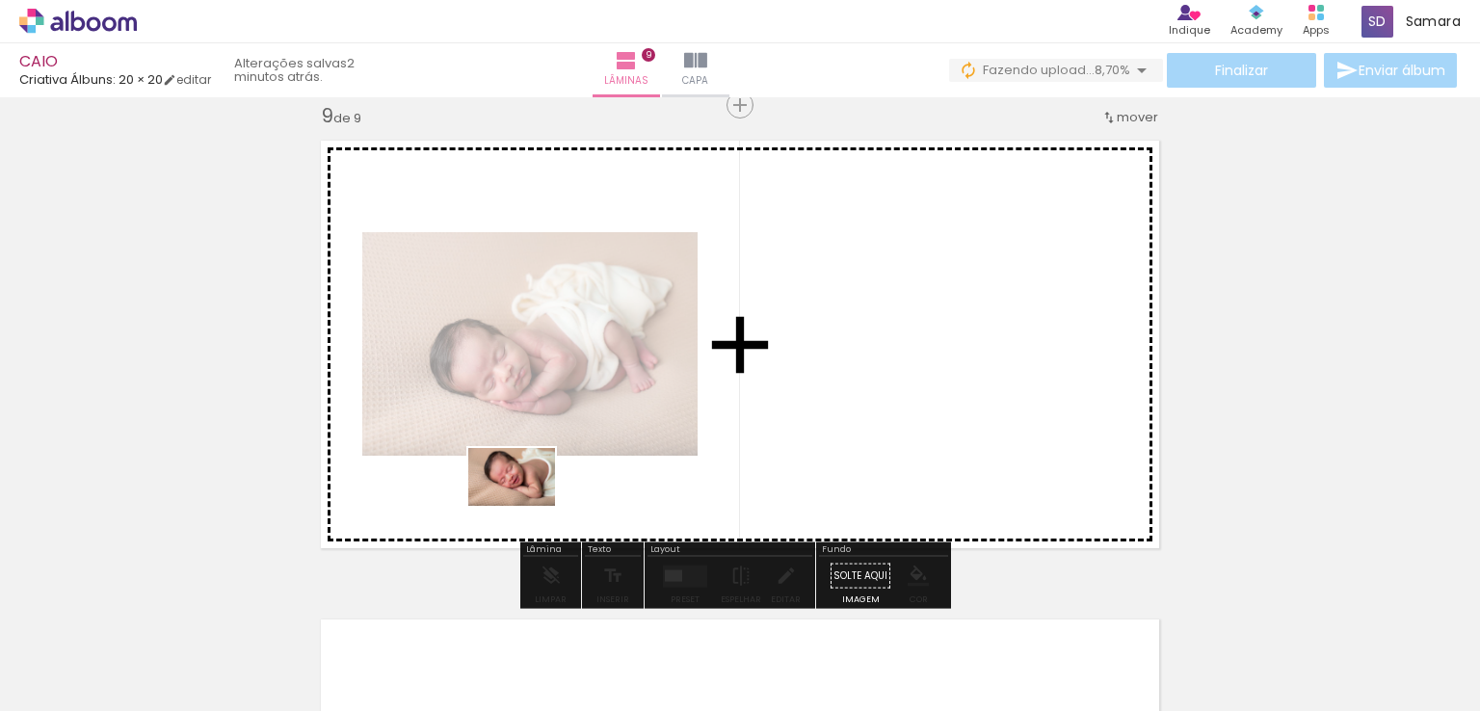
drag, startPoint x: 413, startPoint y: 648, endPoint x: 526, endPoint y: 506, distance: 181.1
click at [526, 506] on quentale-workspace at bounding box center [740, 355] width 1480 height 711
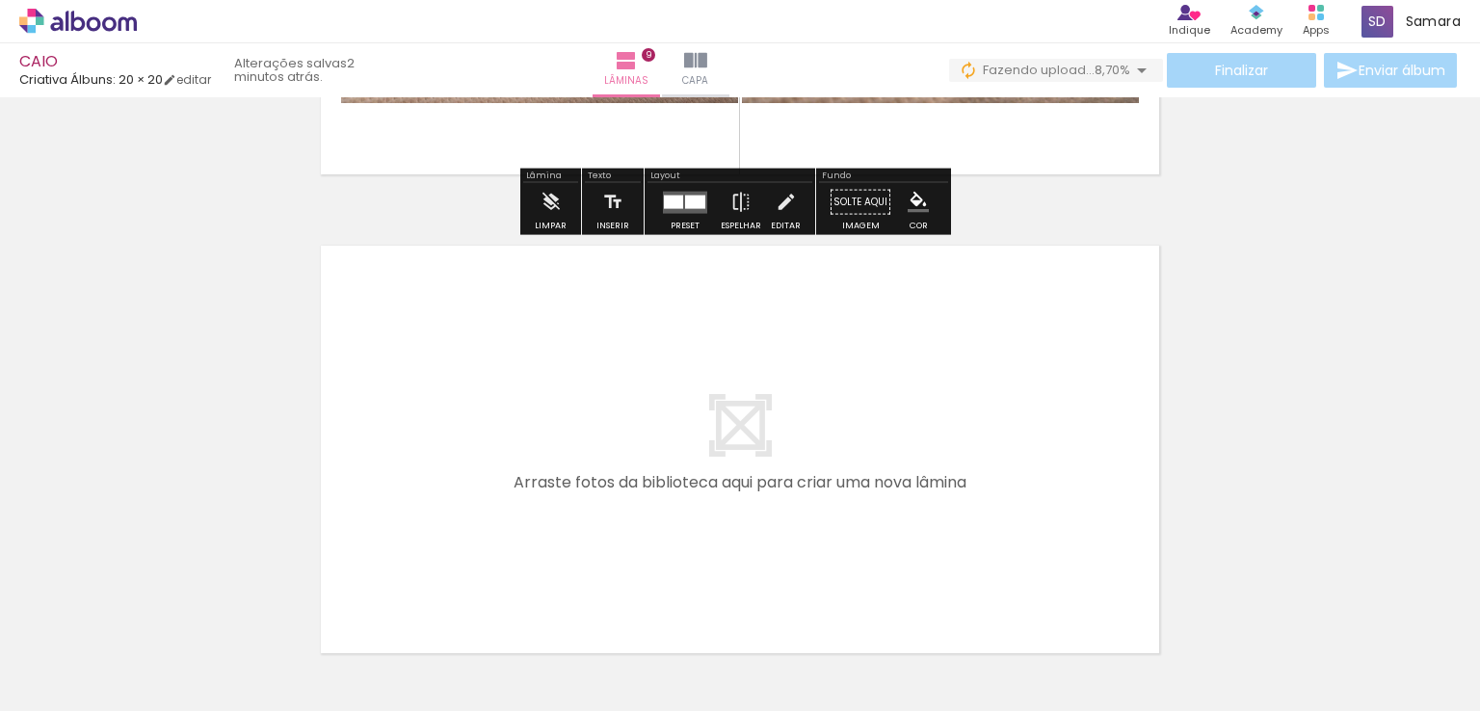
scroll to position [4242, 0]
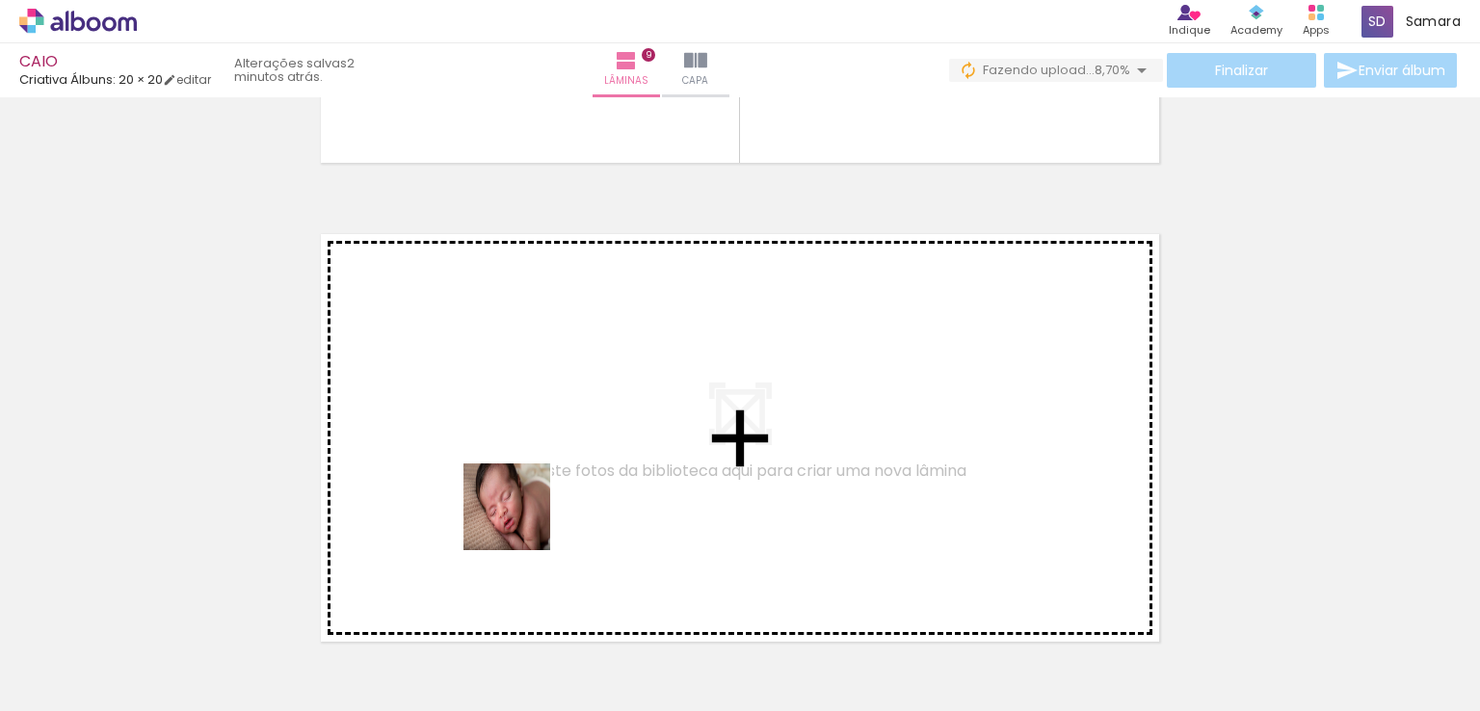
drag, startPoint x: 625, startPoint y: 661, endPoint x: 502, endPoint y: 504, distance: 199.7
click at [502, 504] on quentale-workspace at bounding box center [740, 355] width 1480 height 711
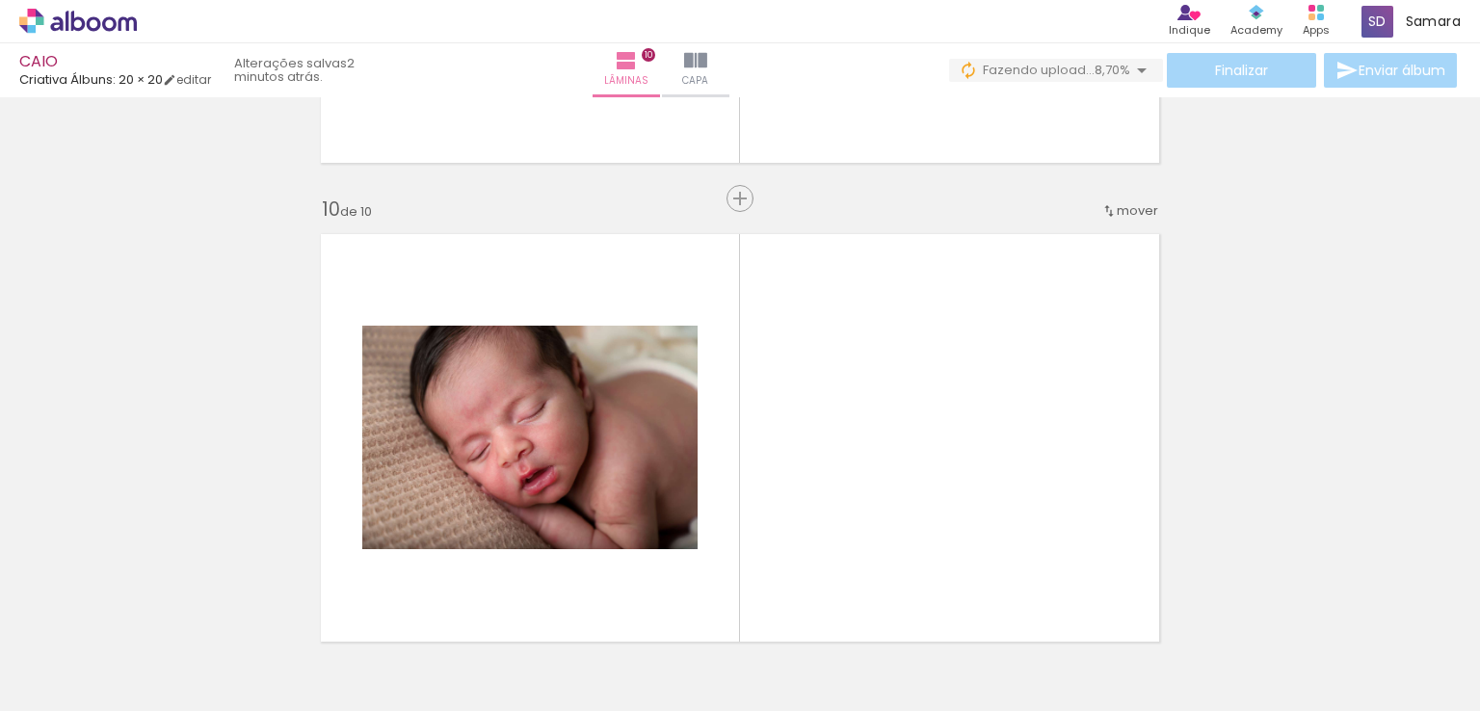
scroll to position [4335, 0]
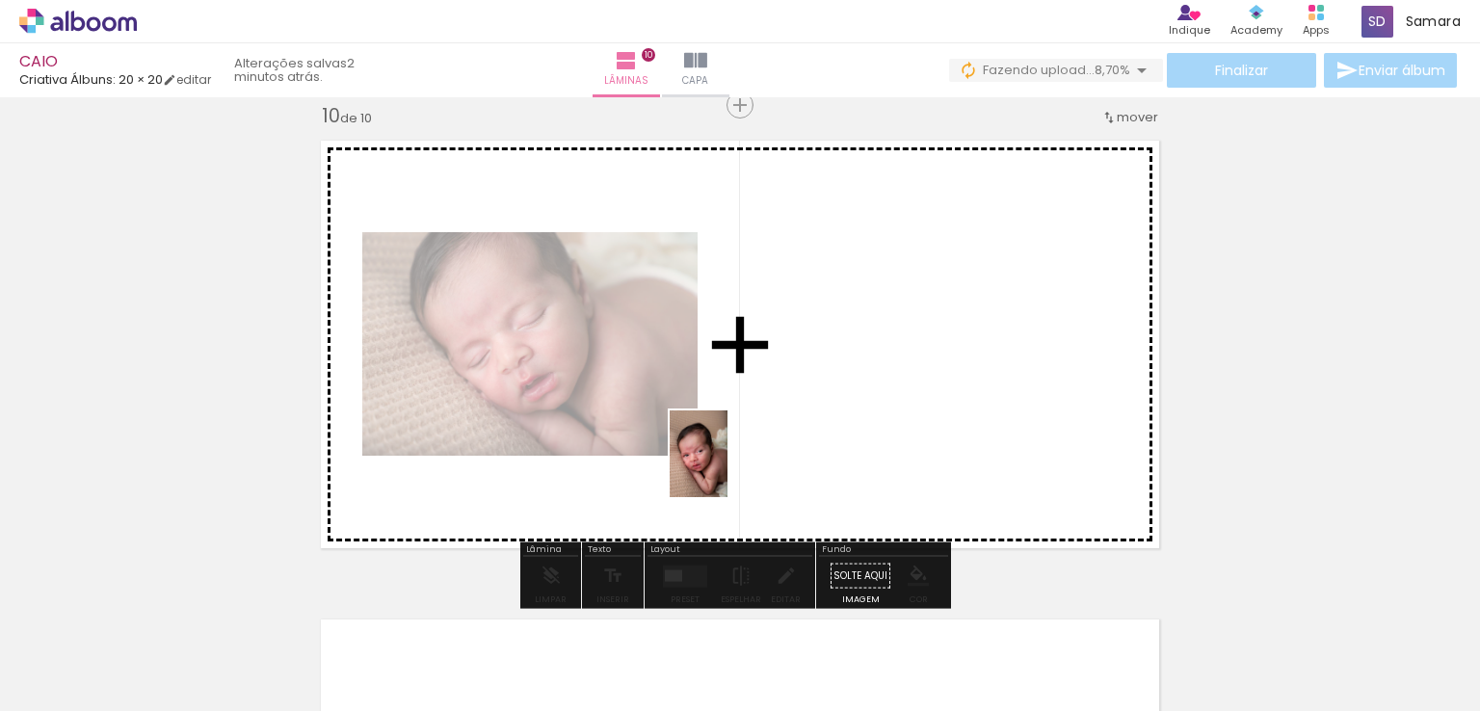
drag, startPoint x: 561, startPoint y: 679, endPoint x: 728, endPoint y: 468, distance: 269.0
click at [728, 468] on quentale-workspace at bounding box center [740, 355] width 1480 height 711
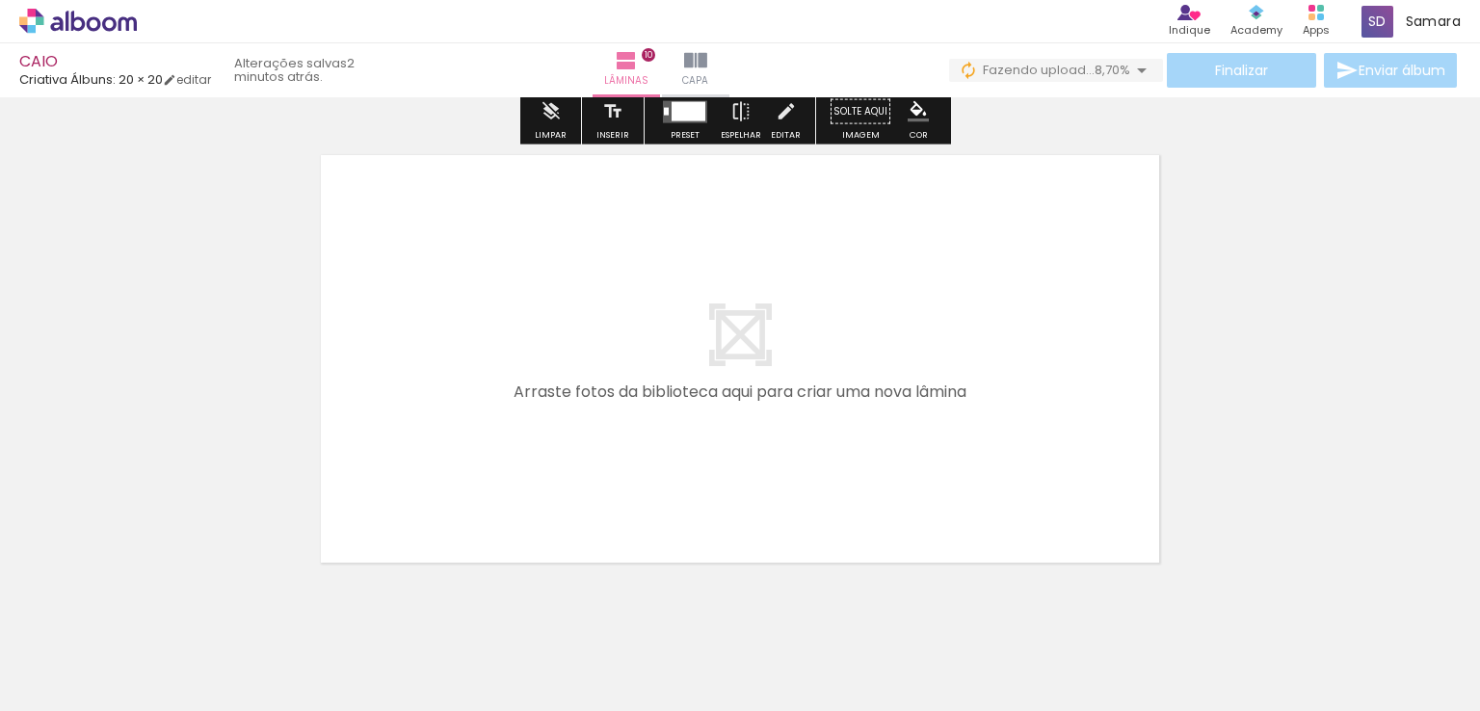
scroll to position [4817, 0]
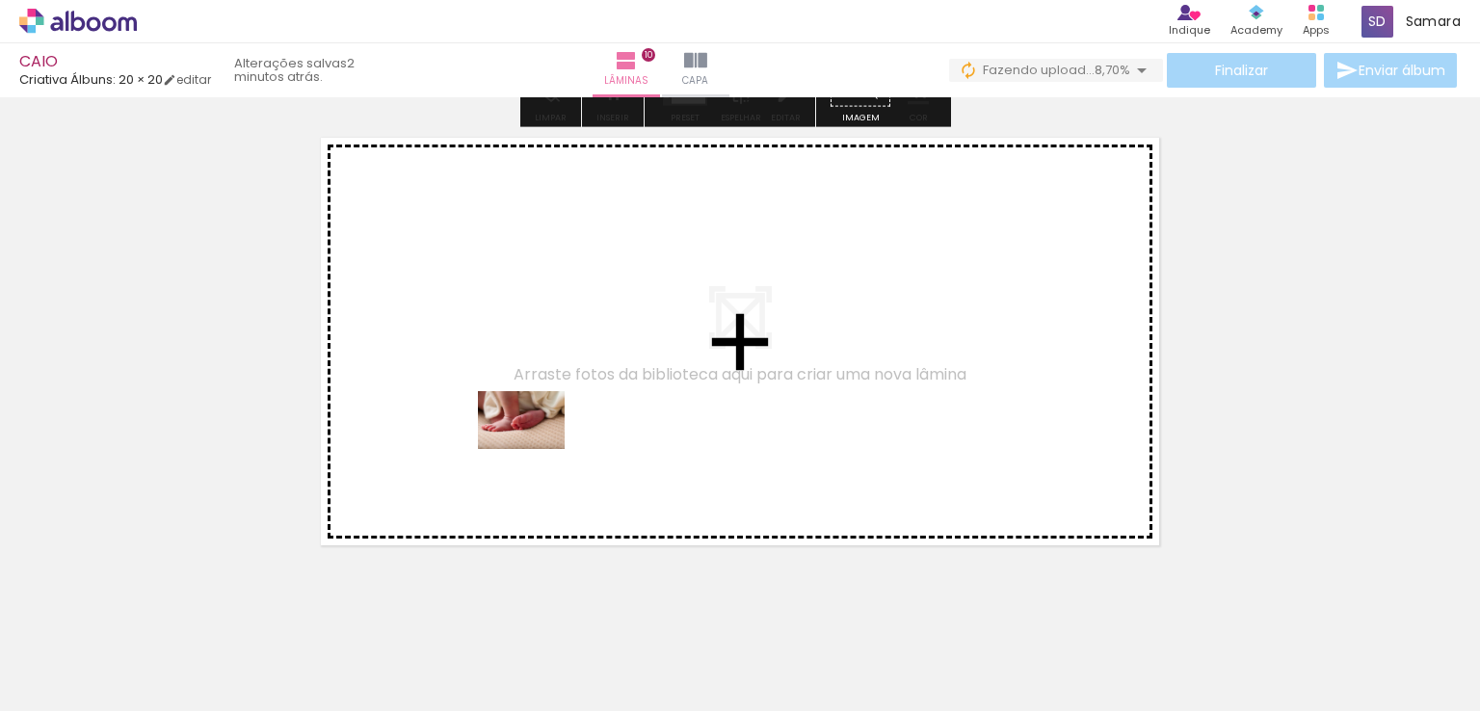
drag, startPoint x: 334, startPoint y: 661, endPoint x: 536, endPoint y: 449, distance: 292.5
click at [536, 449] on quentale-workspace at bounding box center [740, 355] width 1480 height 711
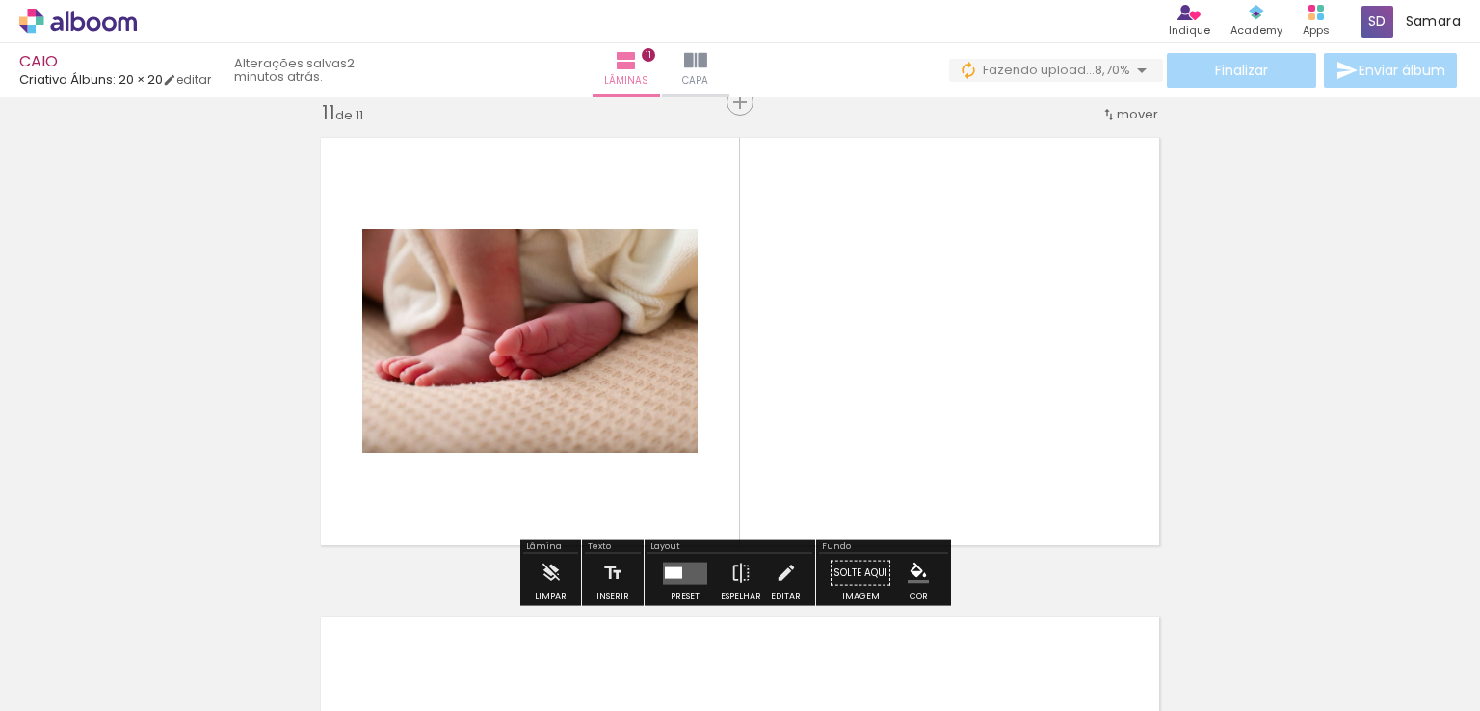
scroll to position [4815, 0]
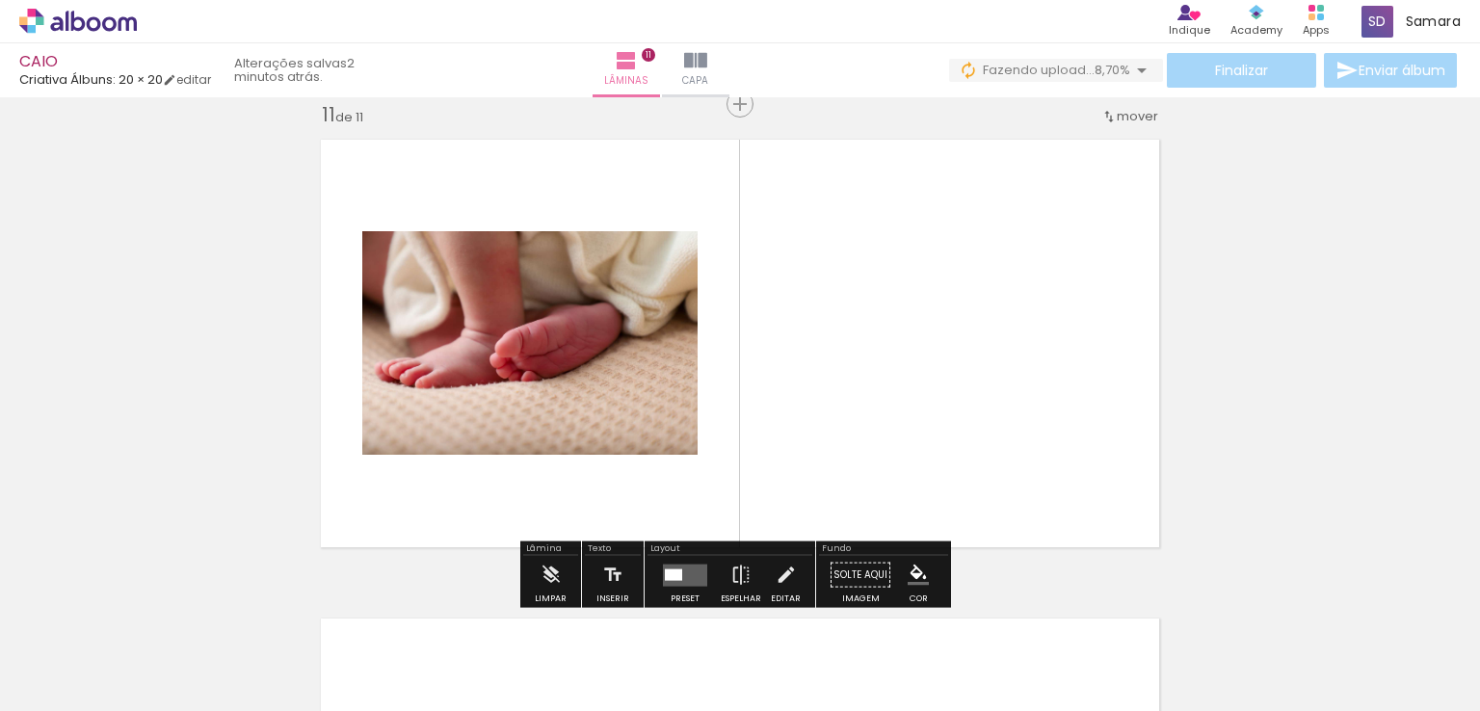
click at [675, 565] on quentale-layouter at bounding box center [685, 575] width 44 height 22
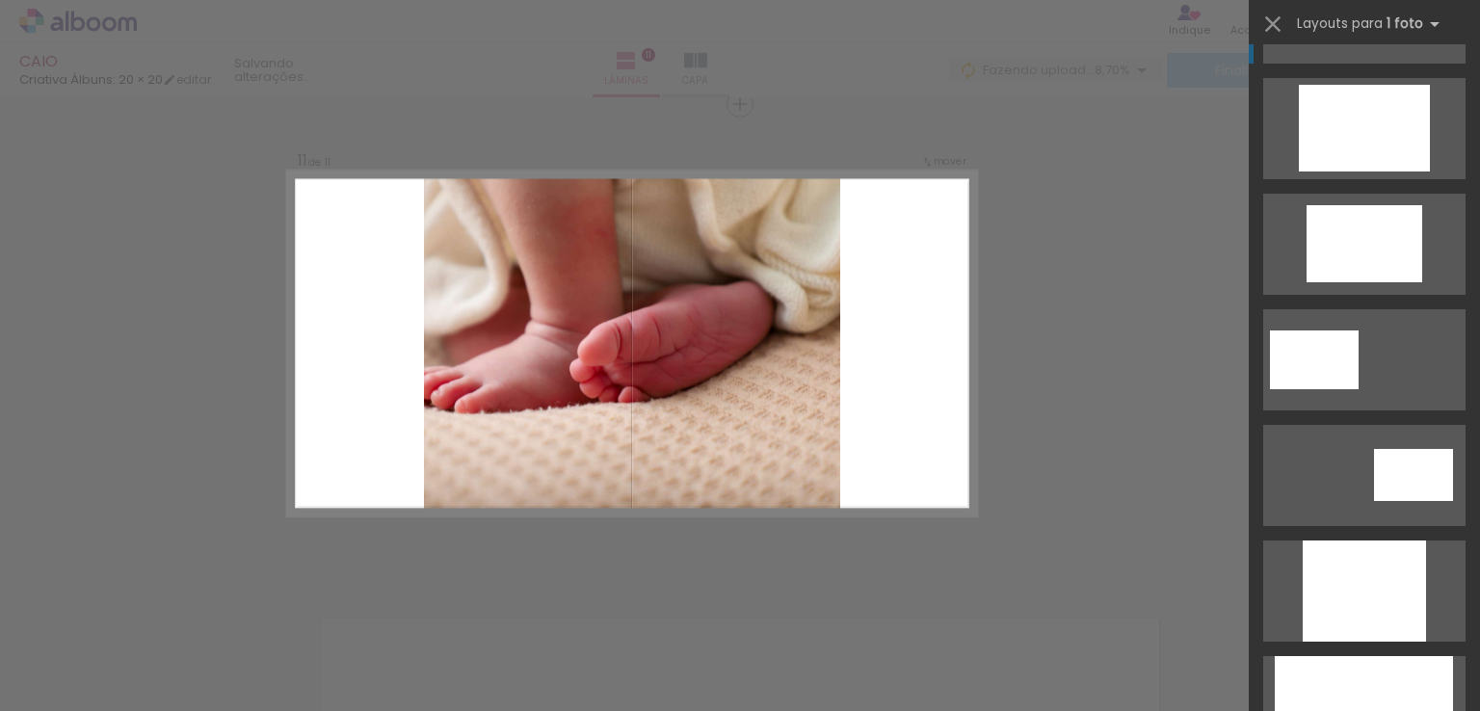
scroll to position [964, 0]
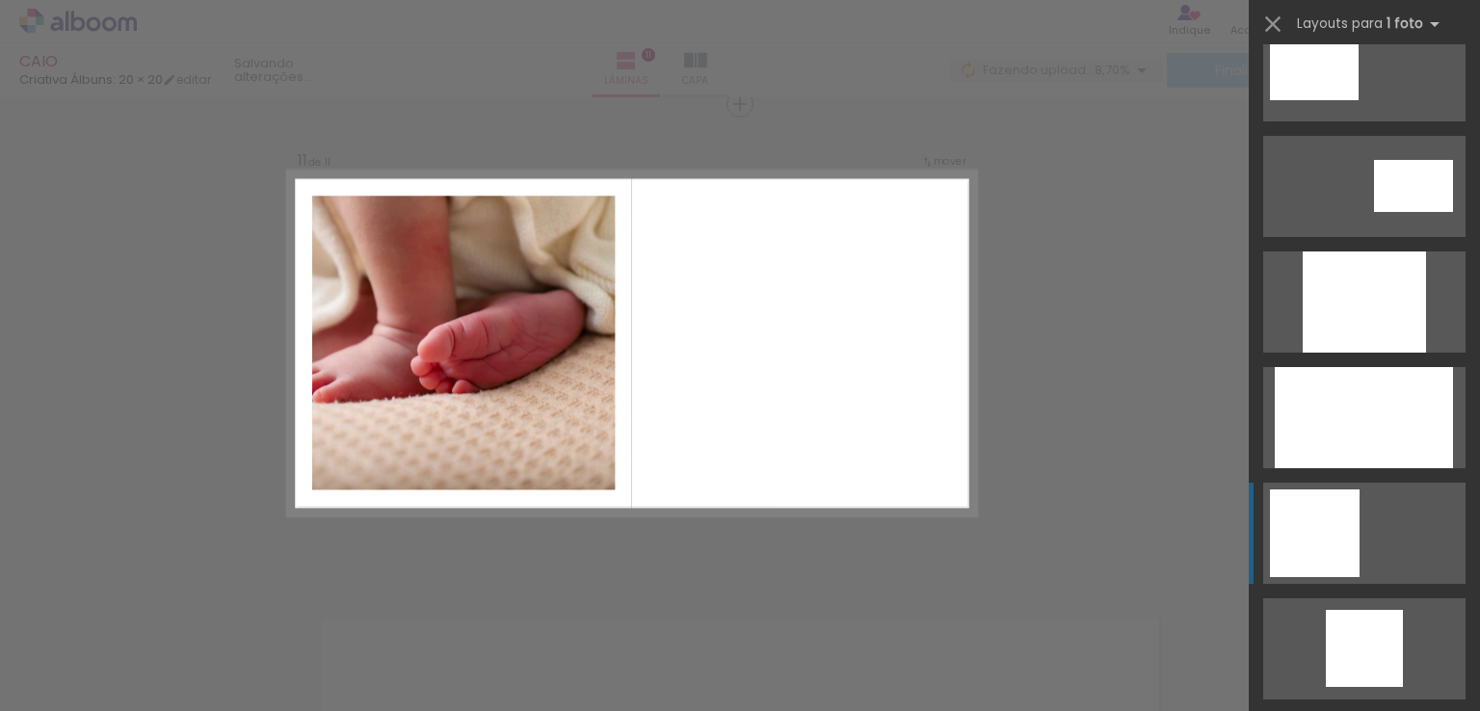
click at [1303, 511] on div at bounding box center [1315, 534] width 90 height 88
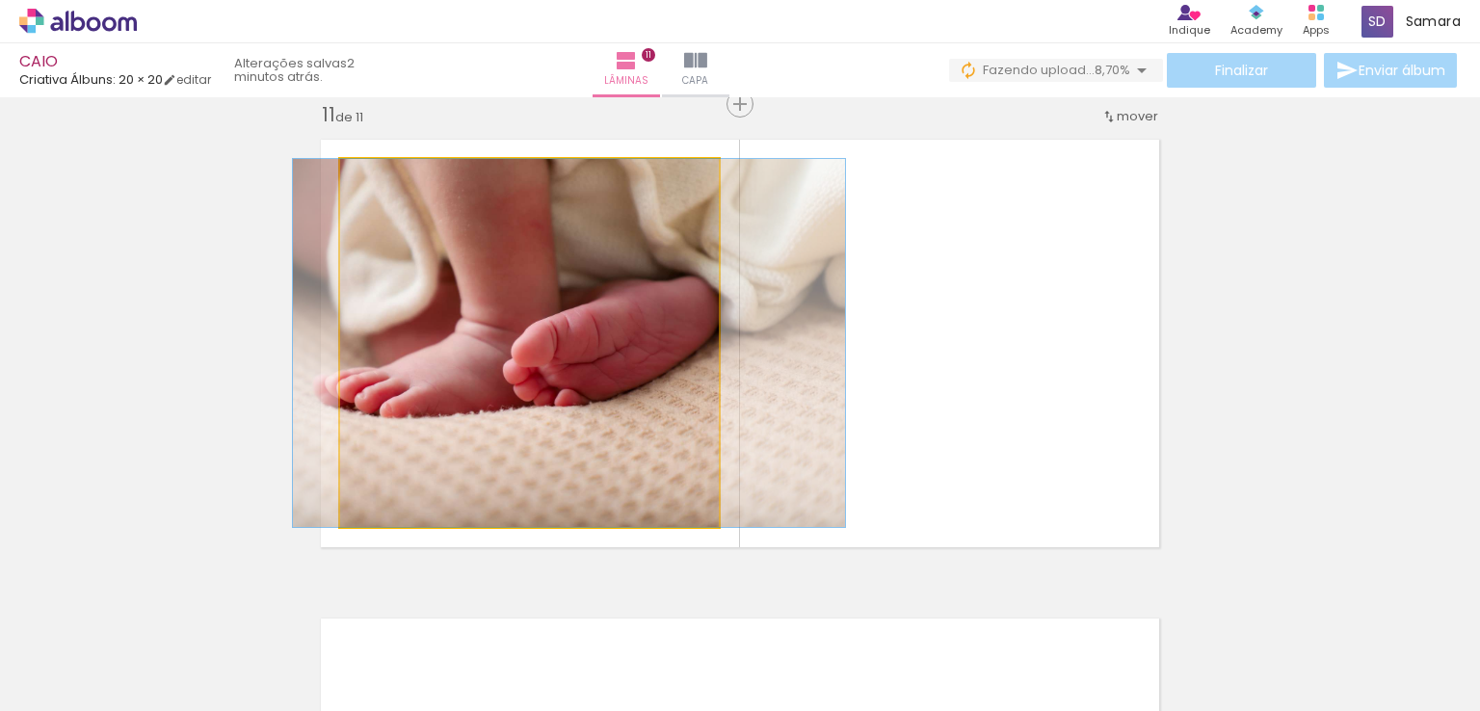
drag, startPoint x: 603, startPoint y: 320, endPoint x: 643, endPoint y: 321, distance: 39.5
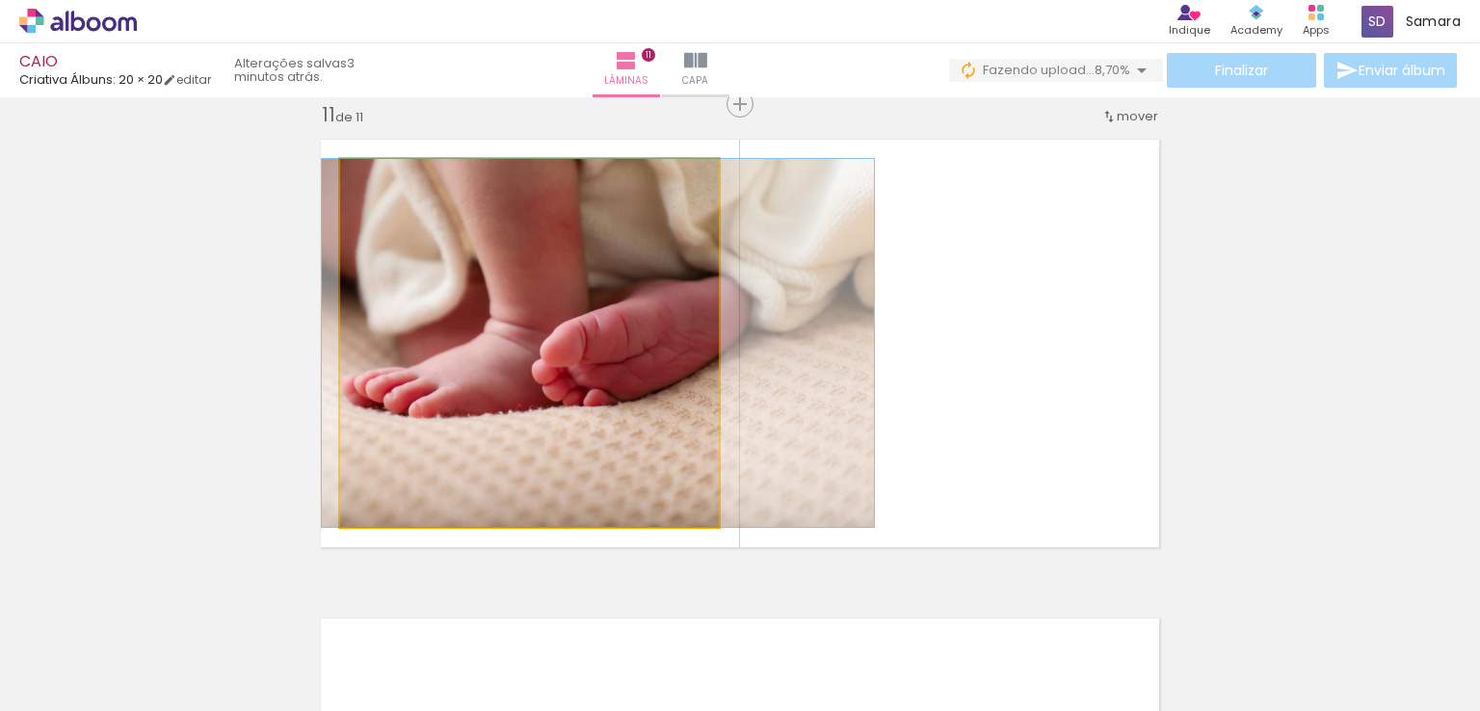
drag, startPoint x: 606, startPoint y: 394, endPoint x: 635, endPoint y: 394, distance: 28.9
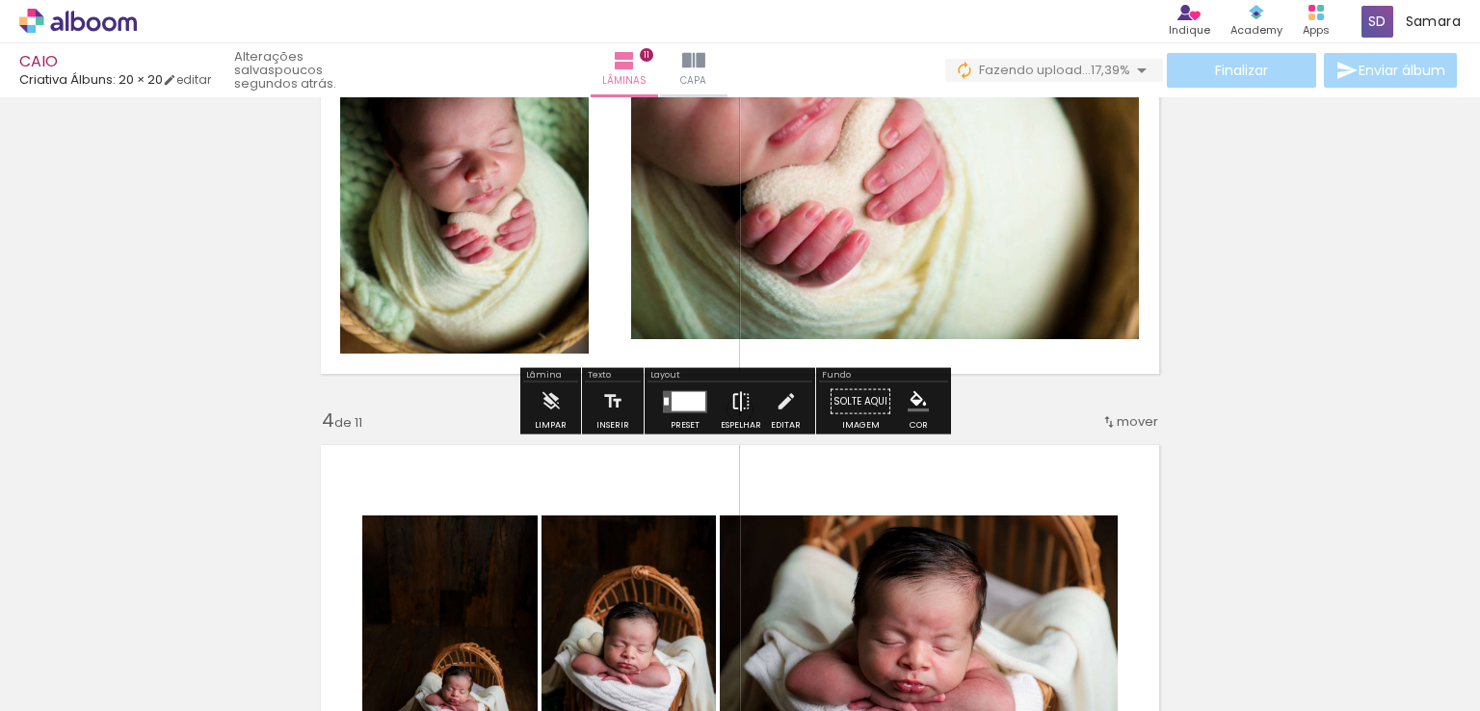
scroll to position [1060, 0]
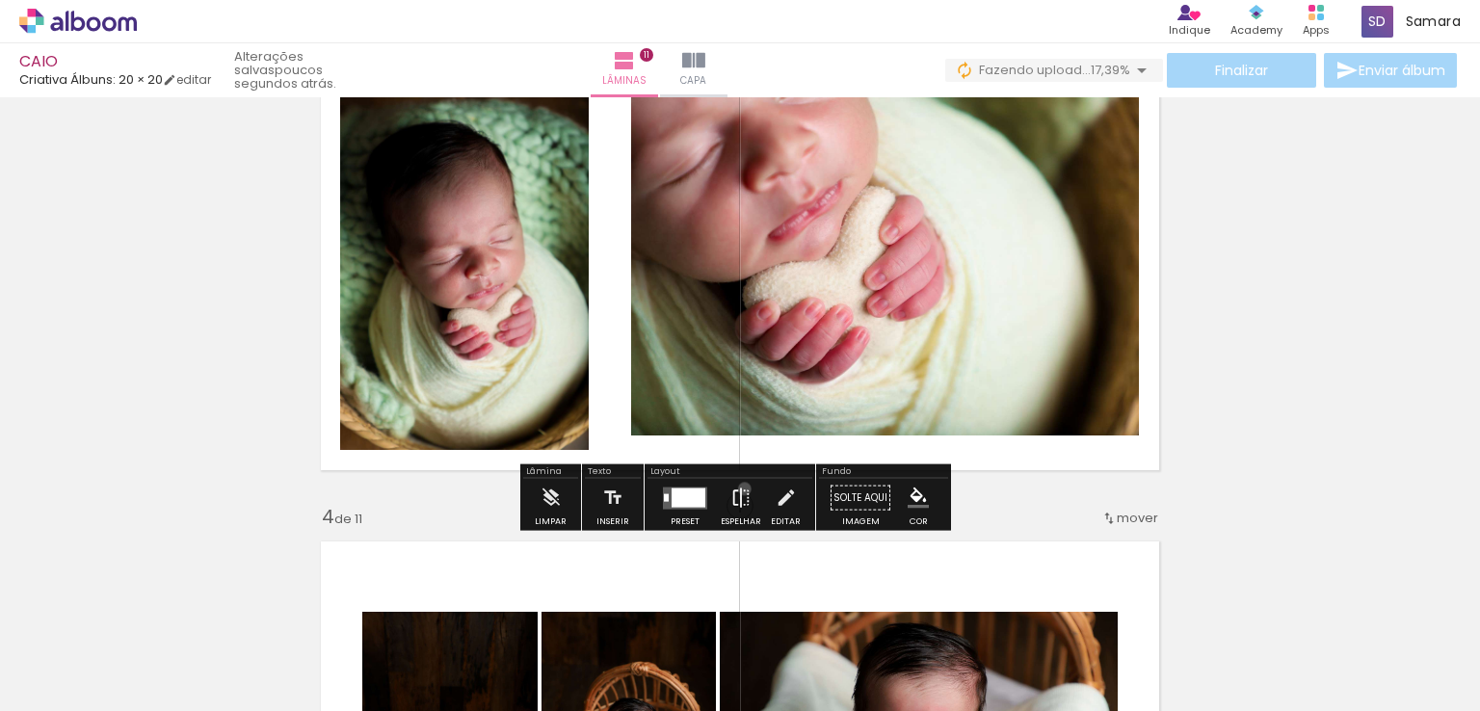
click at [740, 489] on iron-icon at bounding box center [741, 498] width 21 height 39
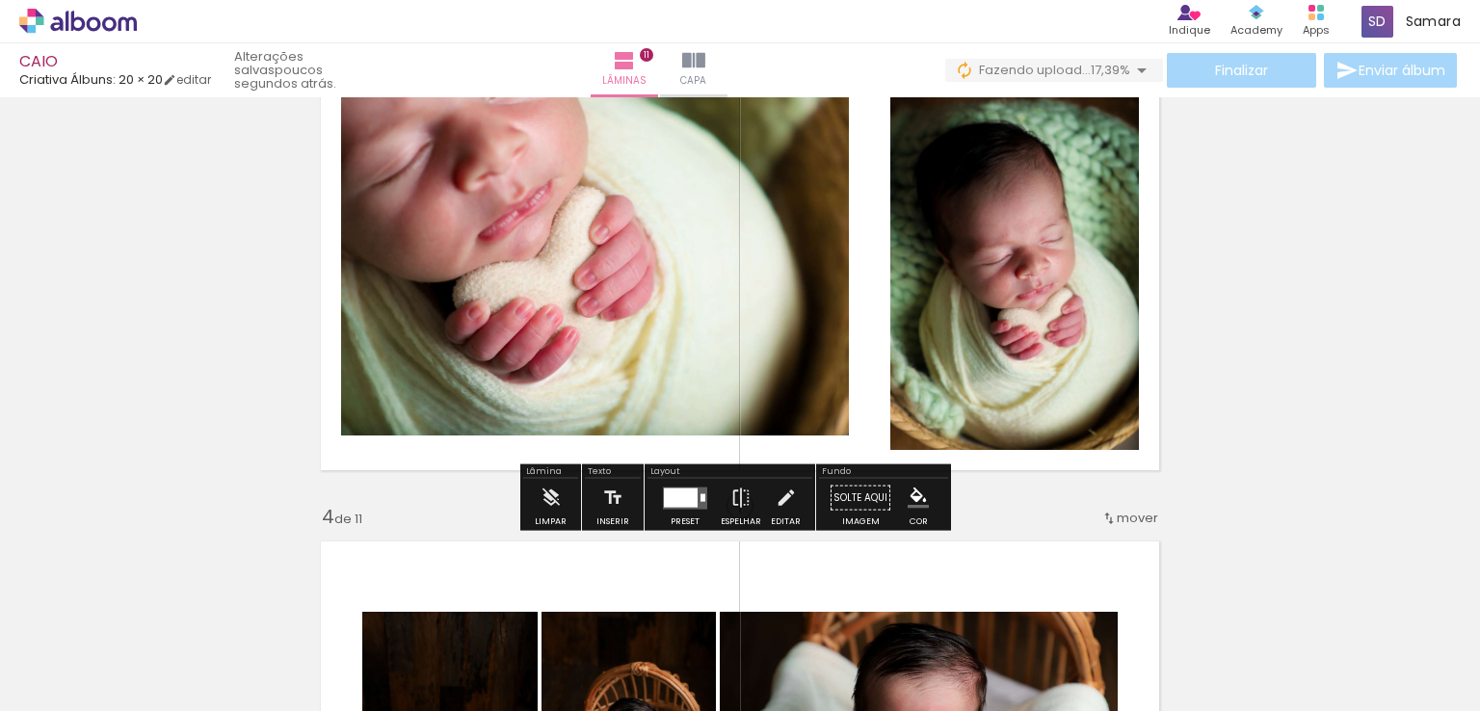
click at [681, 496] on div at bounding box center [681, 497] width 34 height 19
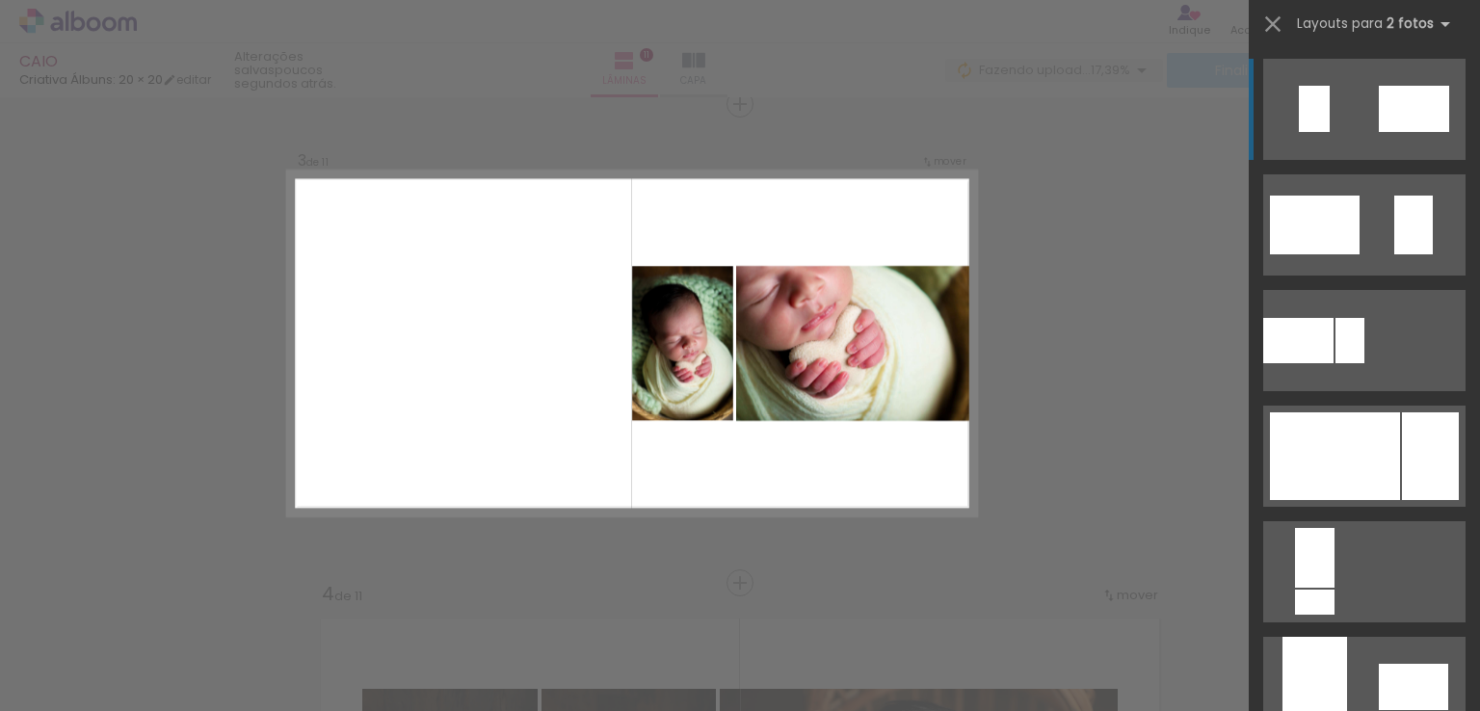
scroll to position [675, 0]
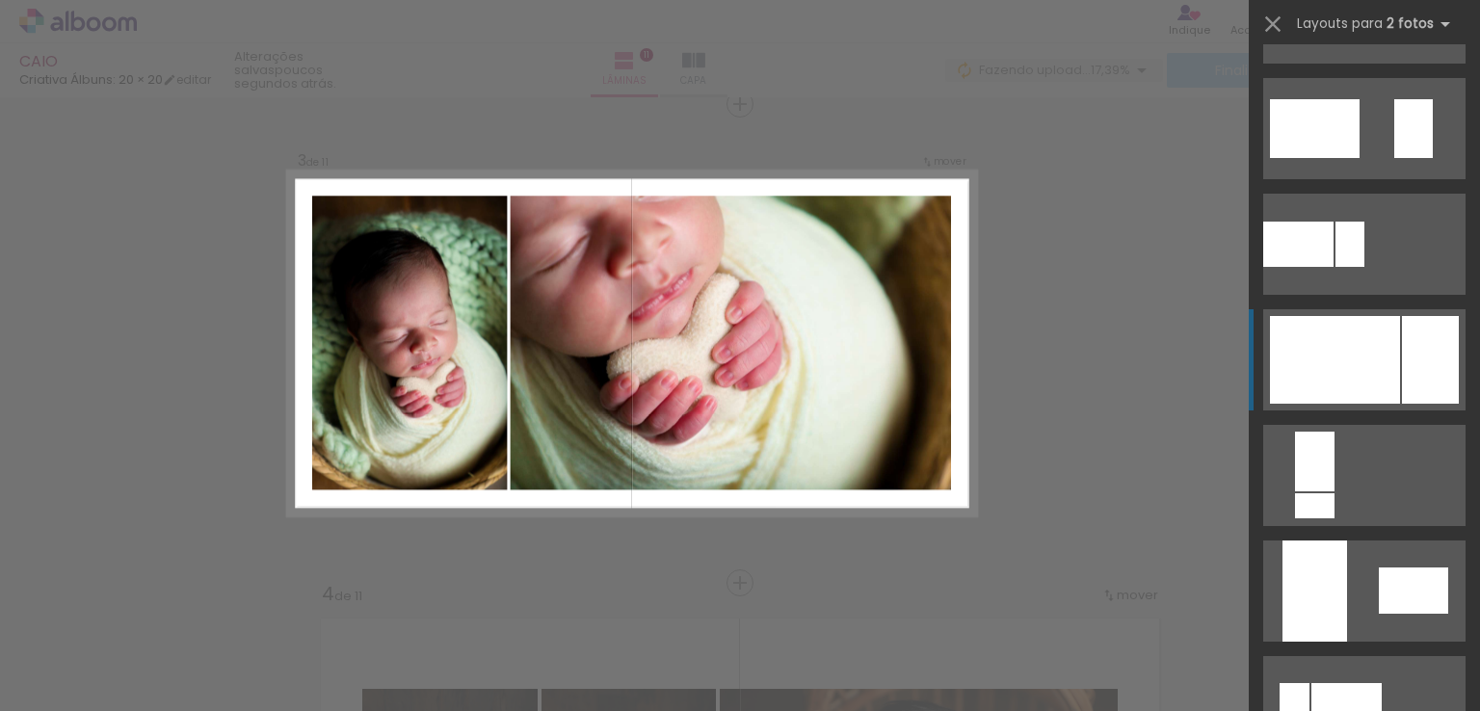
click at [1356, 358] on div at bounding box center [1335, 360] width 130 height 88
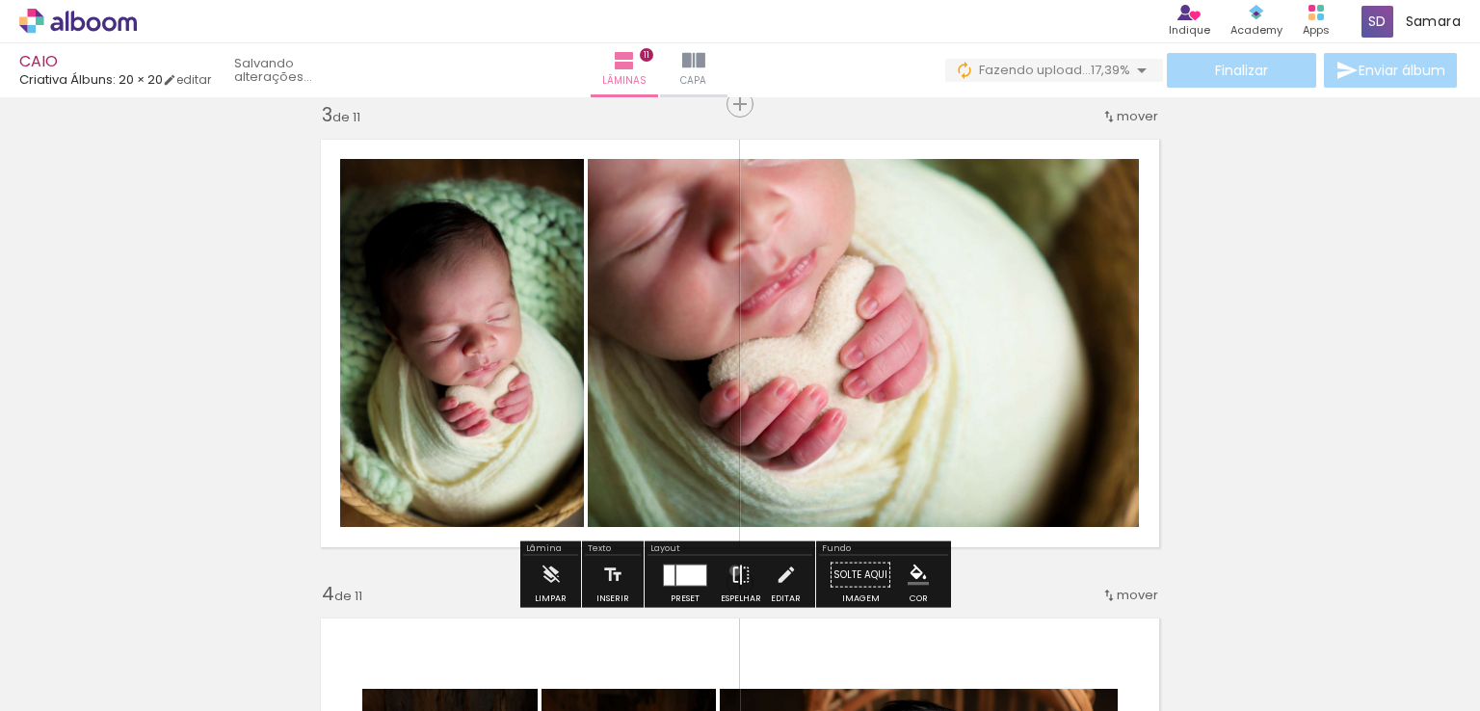
click at [731, 571] on iron-icon at bounding box center [741, 575] width 21 height 39
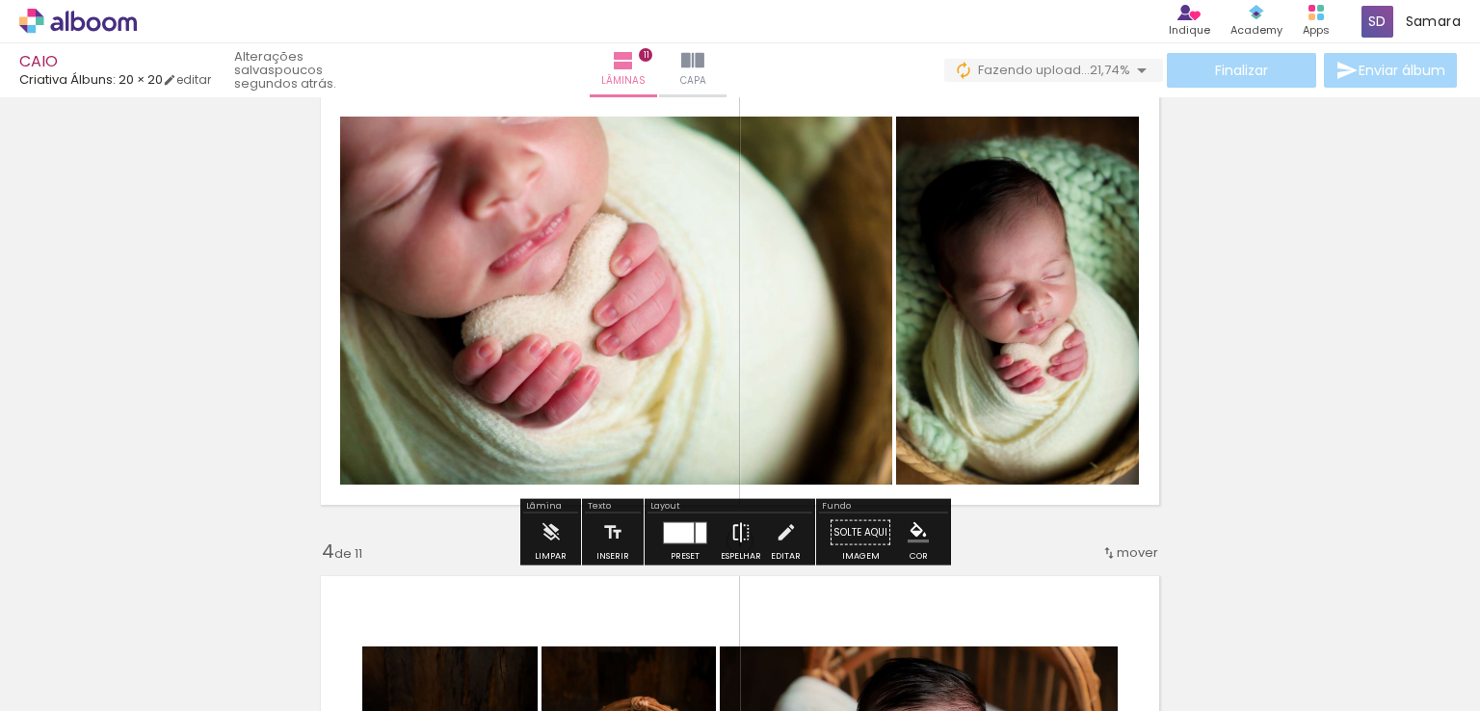
scroll to position [1176, 0]
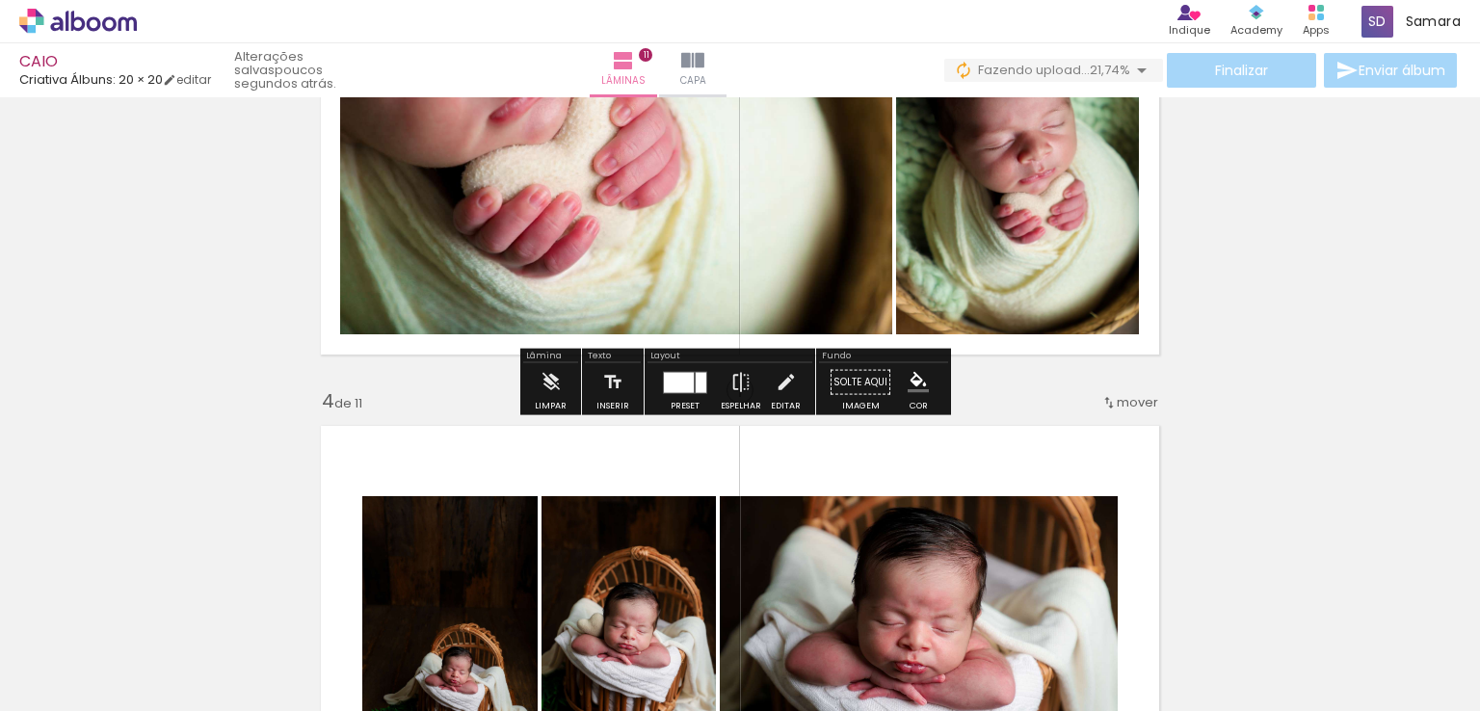
click at [684, 382] on div at bounding box center [679, 382] width 30 height 20
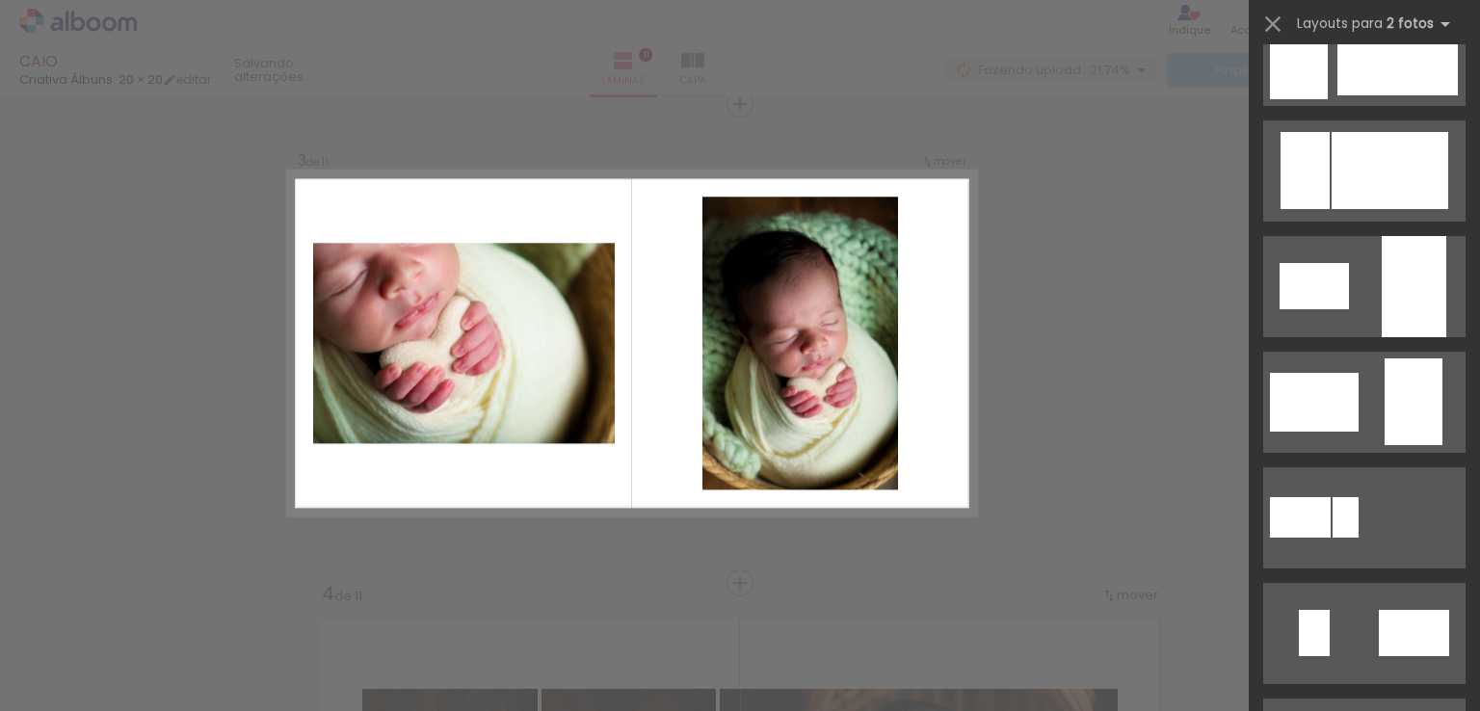
scroll to position [0, 0]
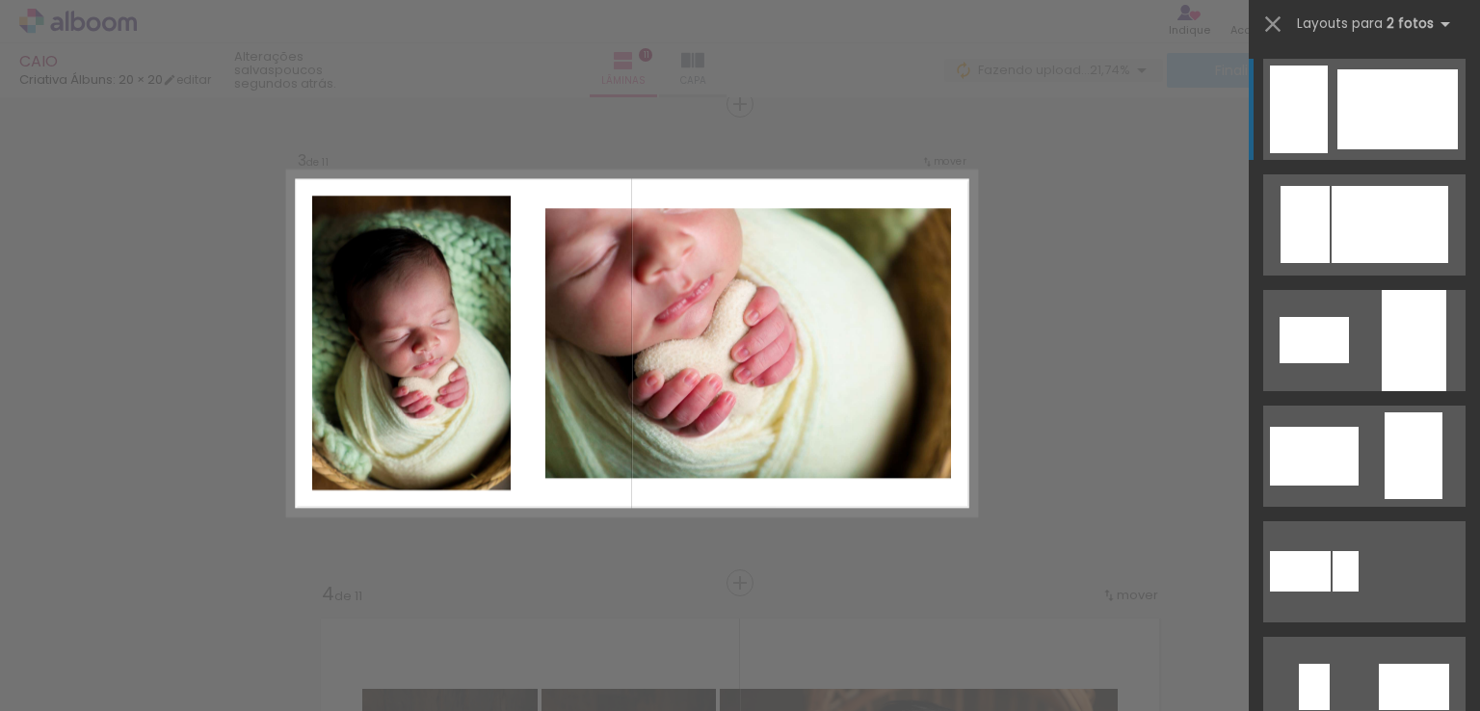
click at [1342, 116] on div at bounding box center [1398, 109] width 120 height 80
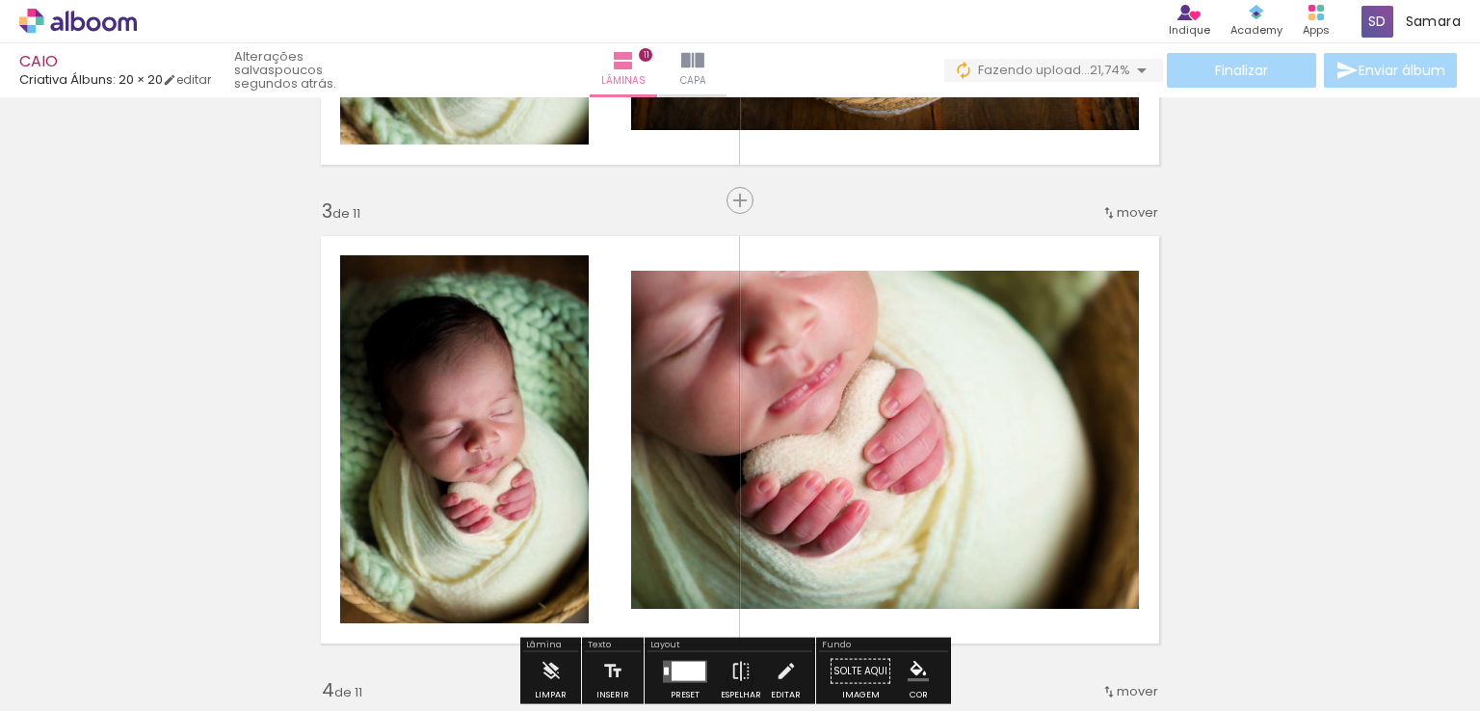
scroll to position [1176, 0]
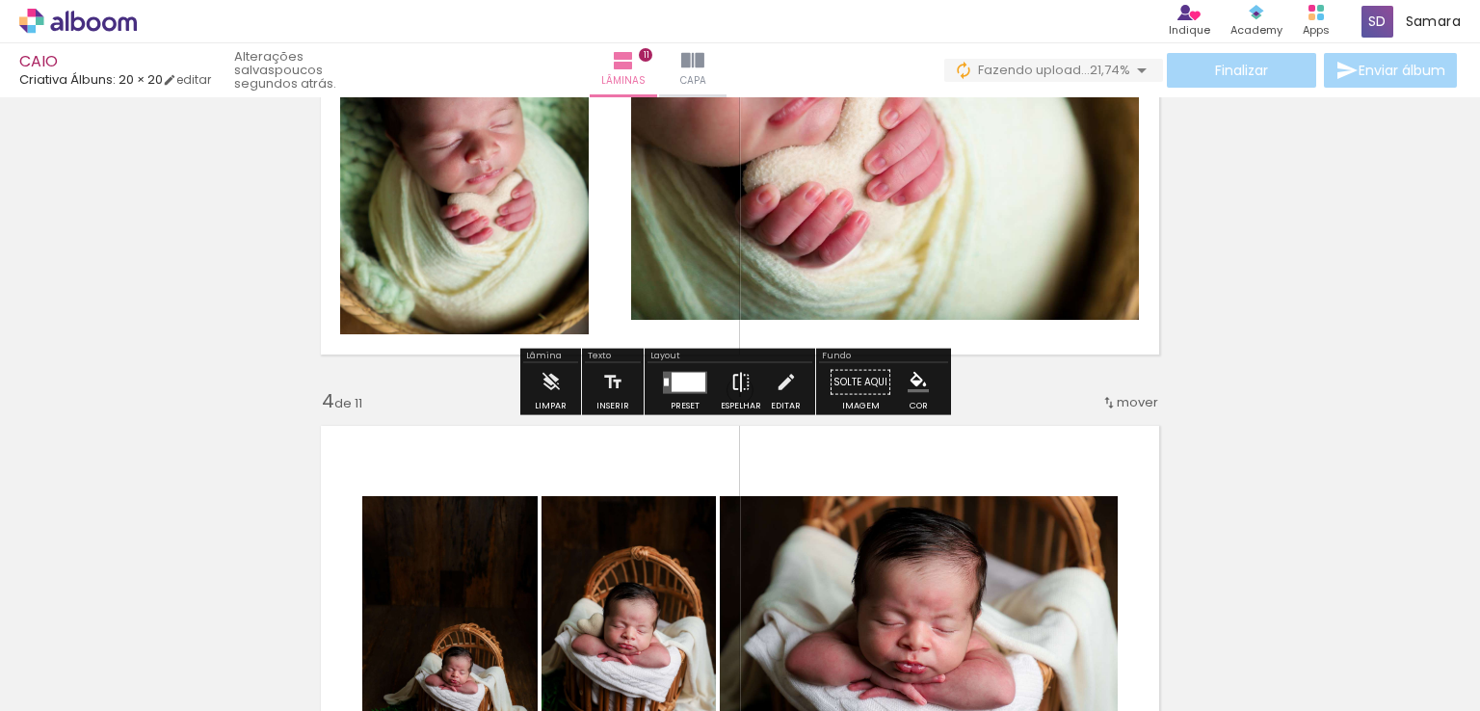
click at [731, 382] on iron-icon at bounding box center [741, 382] width 21 height 39
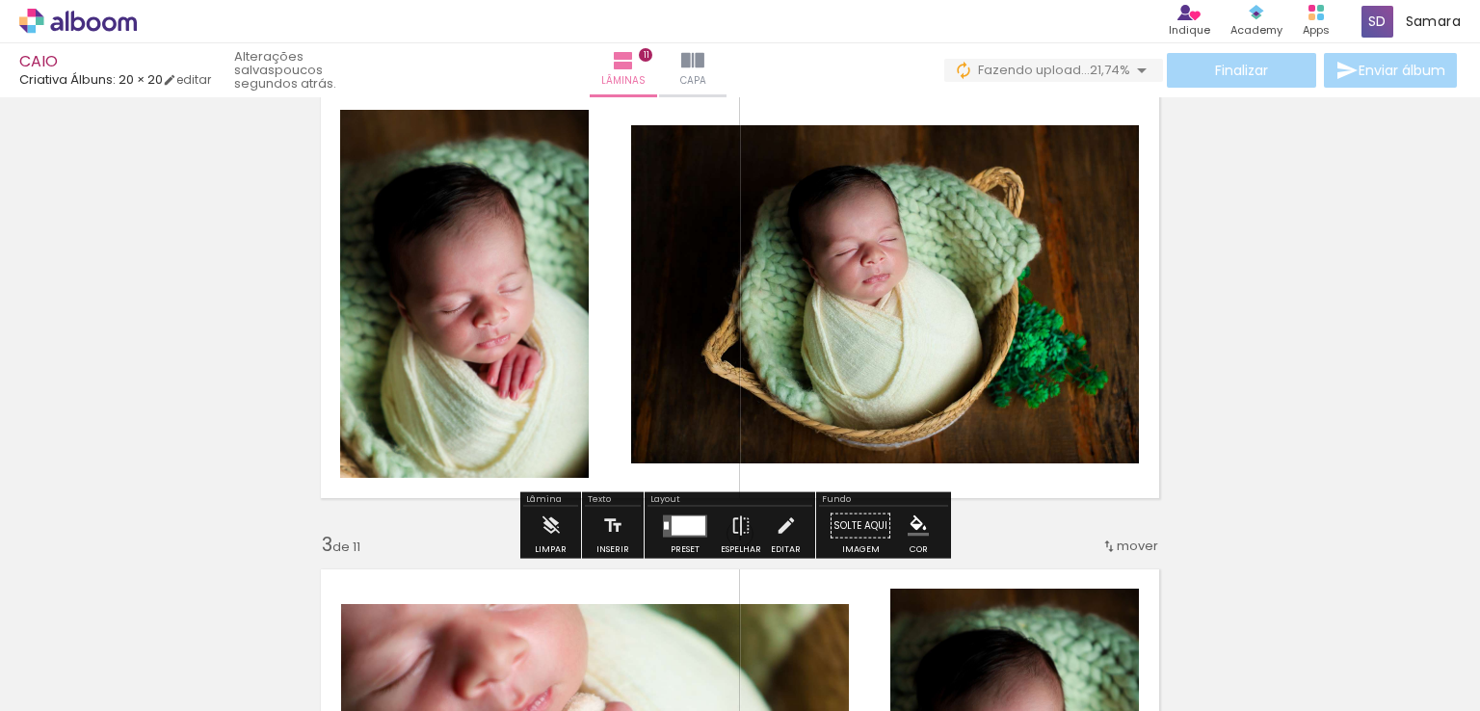
scroll to position [598, 0]
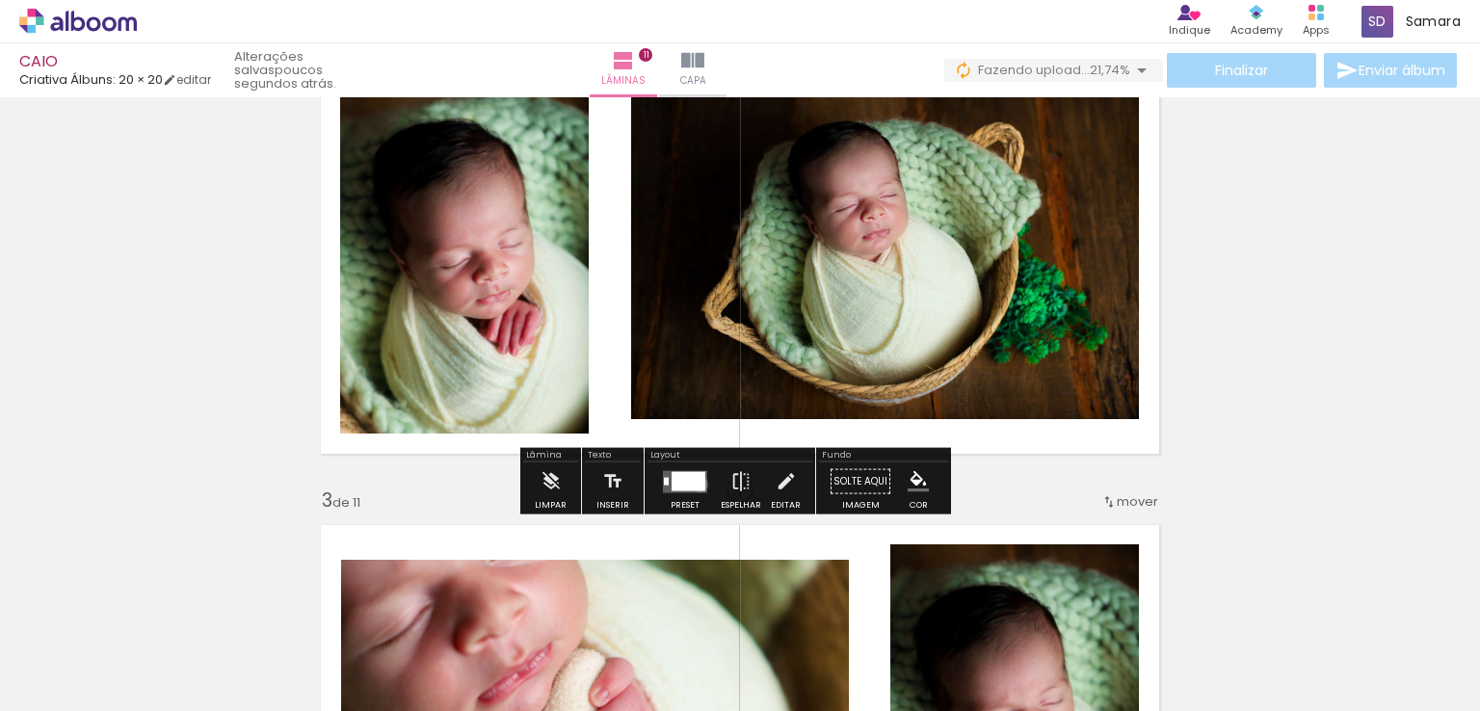
click at [696, 484] on div at bounding box center [689, 480] width 34 height 19
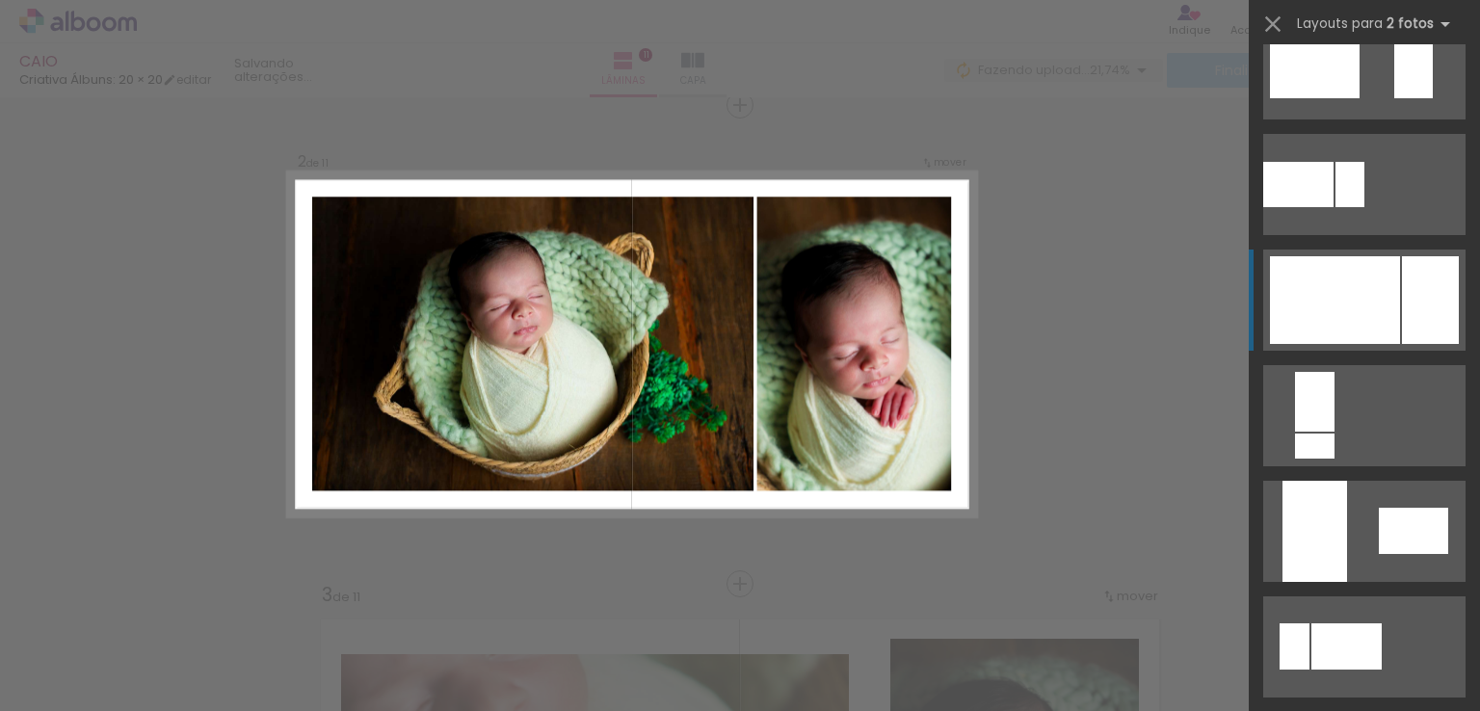
scroll to position [675, 0]
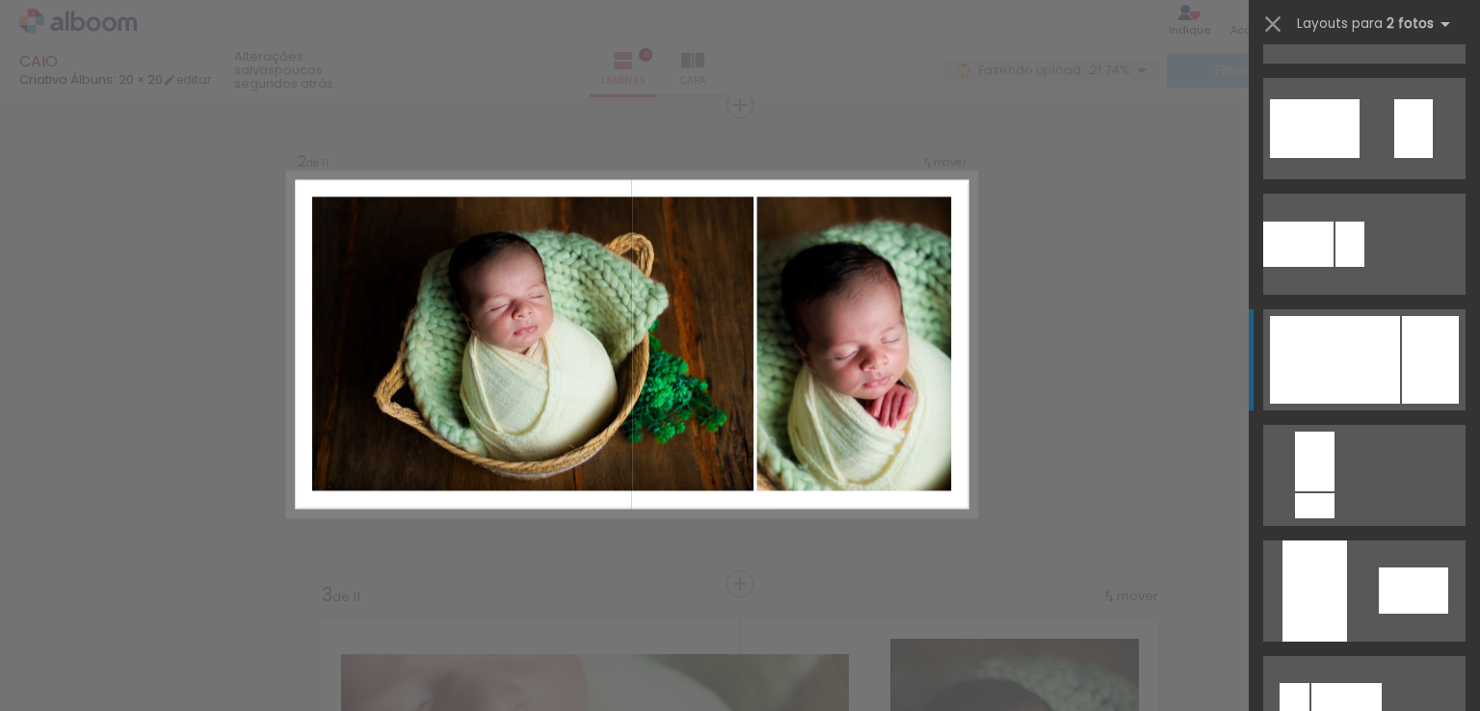
click at [1357, 357] on div at bounding box center [1335, 360] width 130 height 88
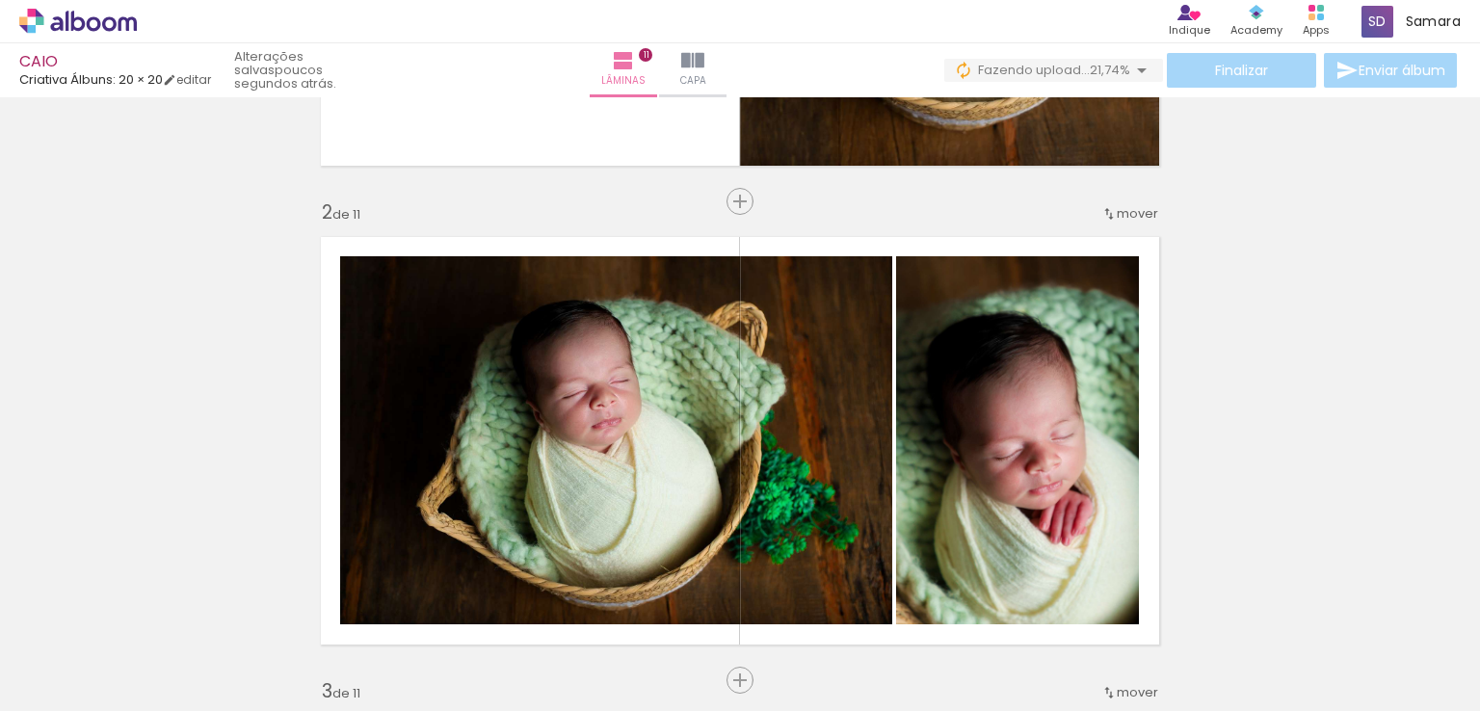
scroll to position [599, 0]
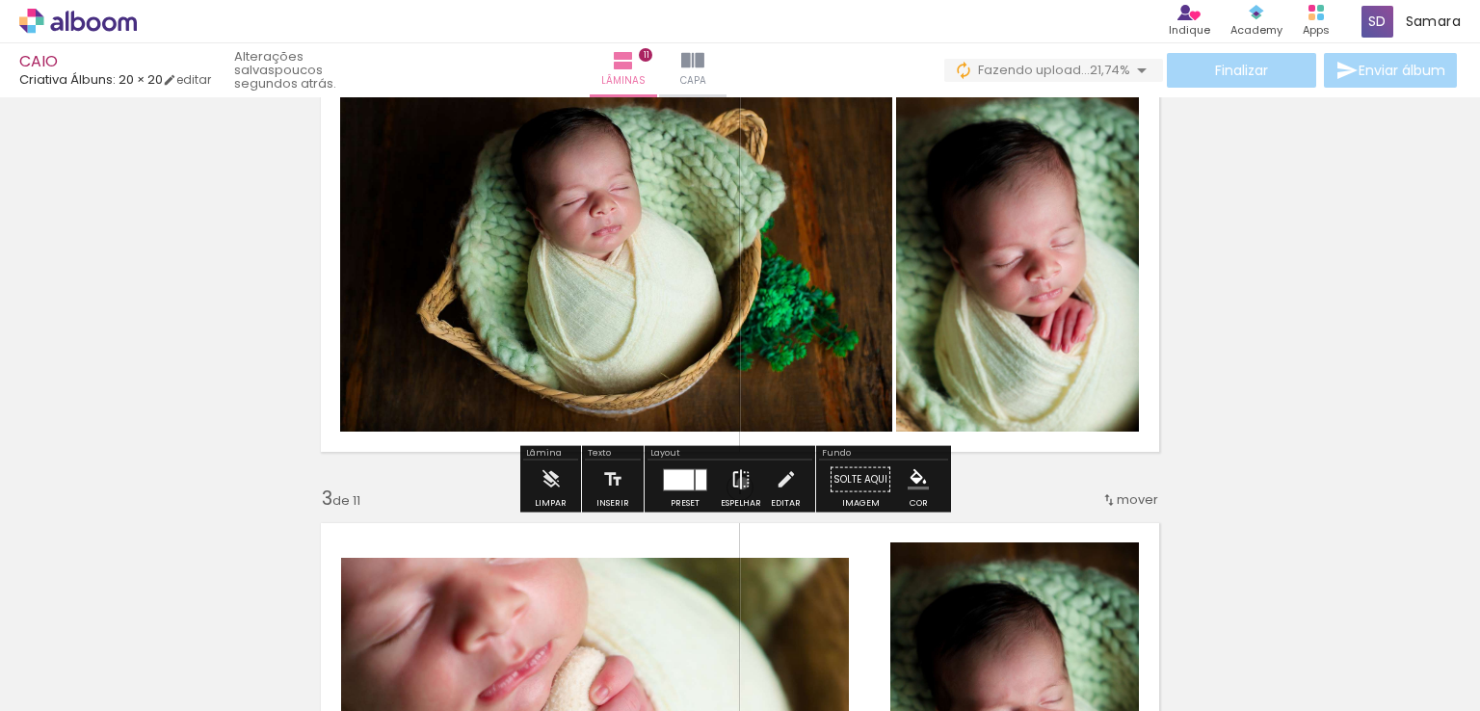
click at [738, 483] on iron-icon at bounding box center [741, 480] width 21 height 39
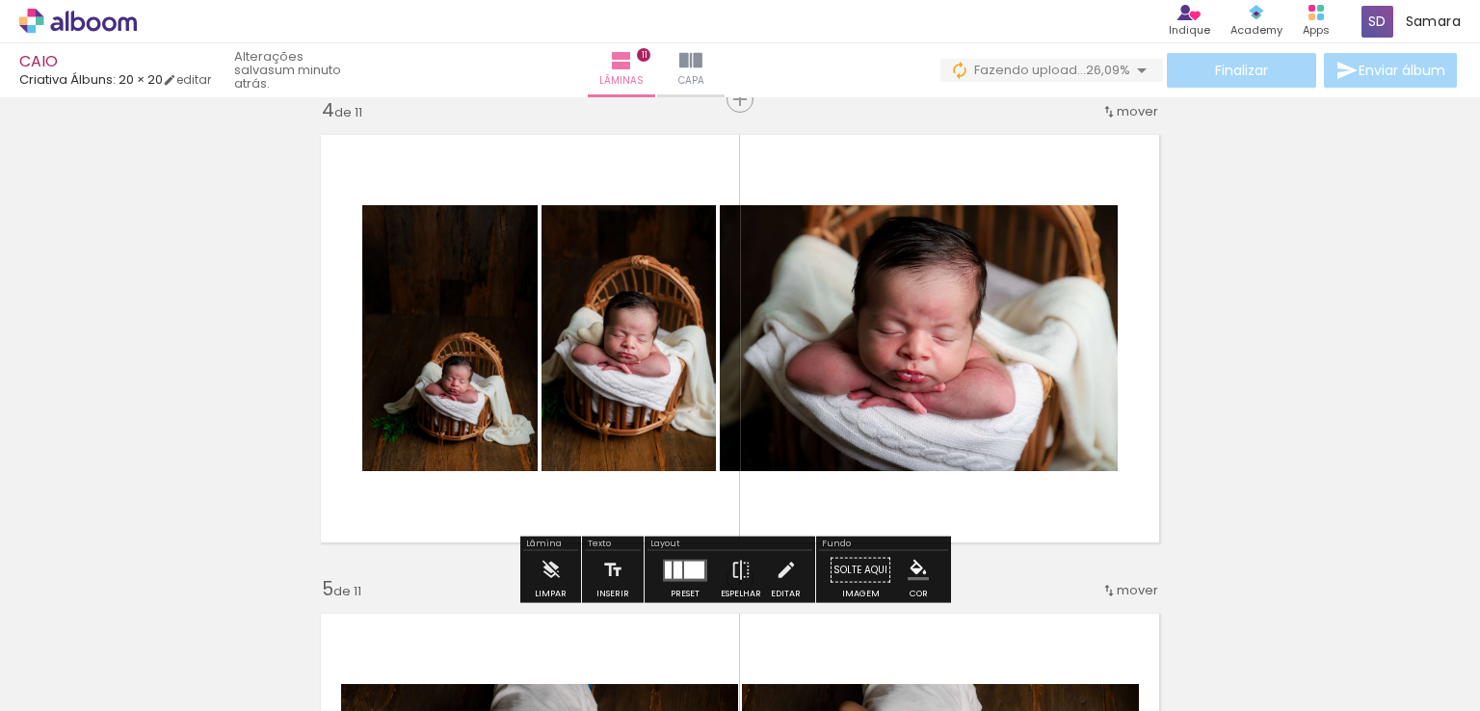
scroll to position [1563, 0]
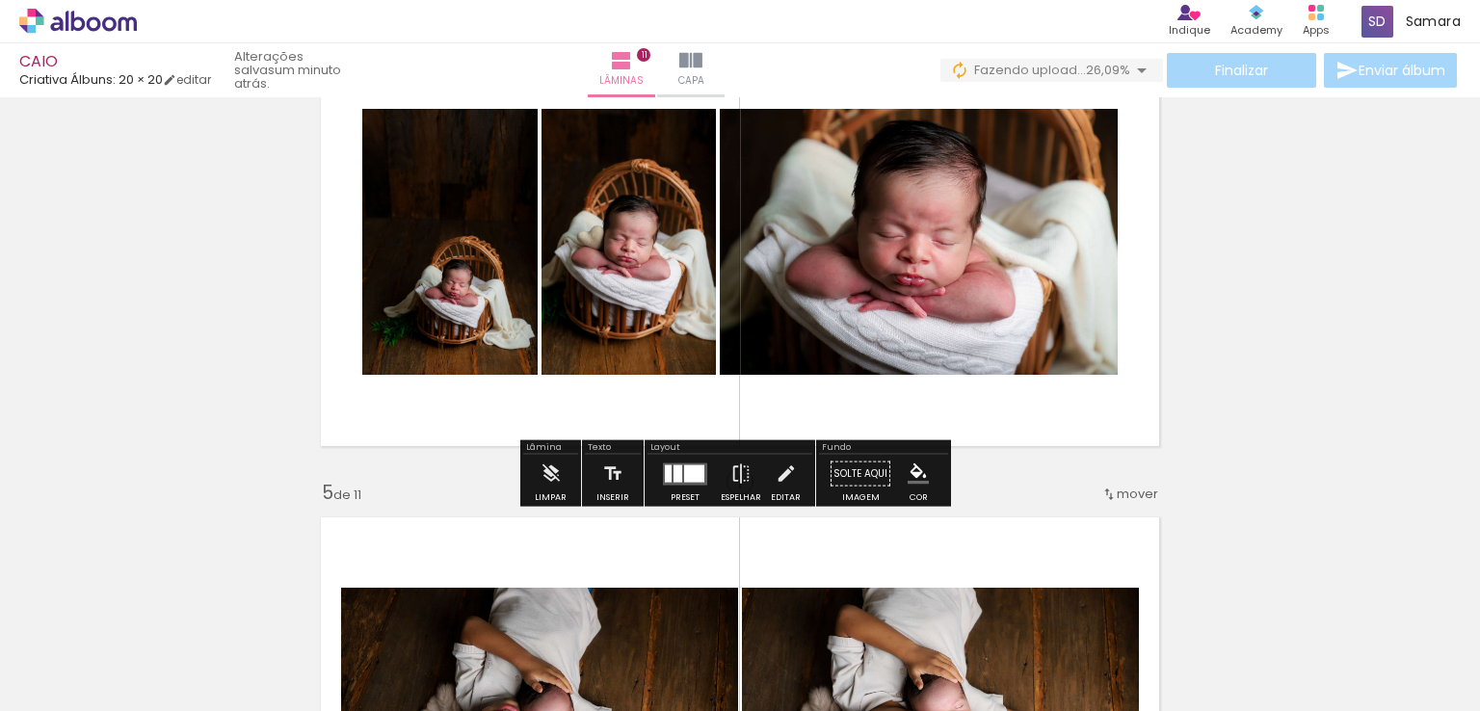
click at [674, 471] on div at bounding box center [678, 473] width 9 height 17
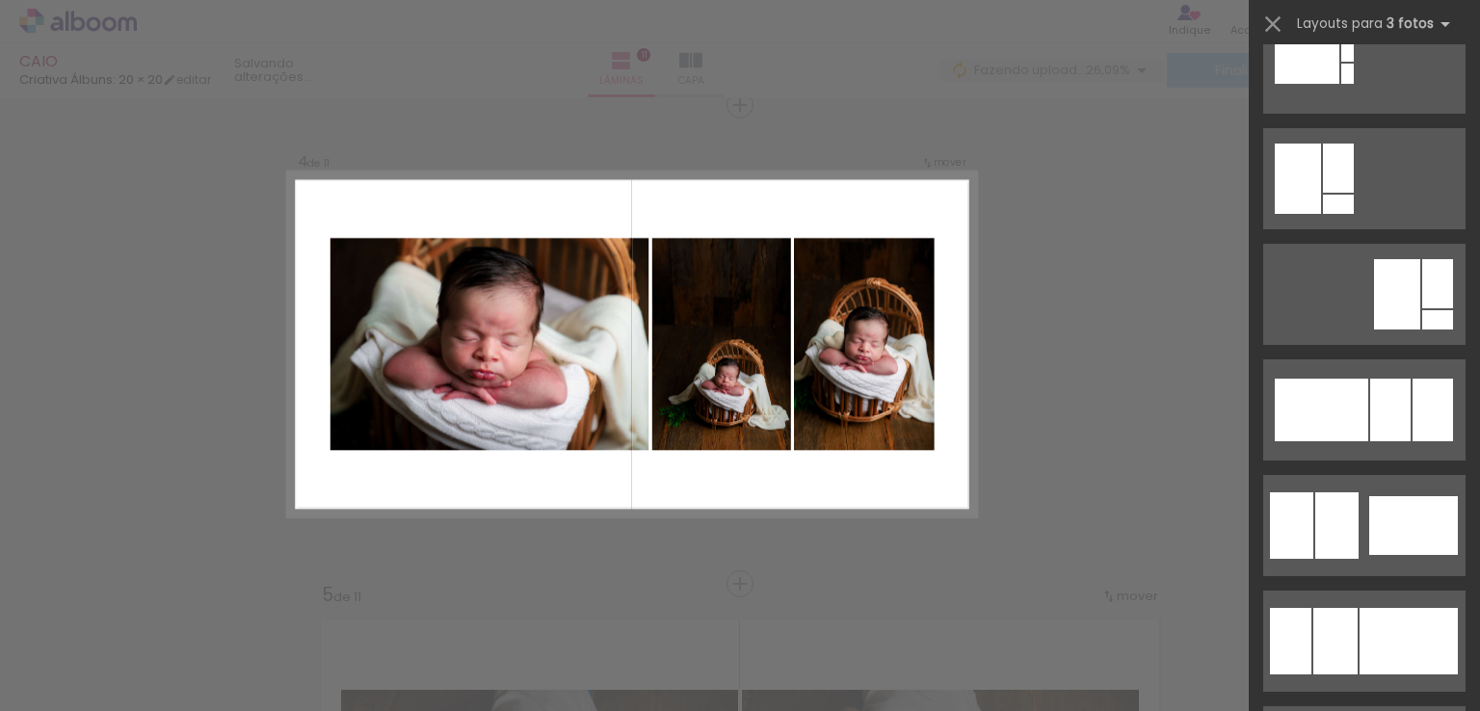
scroll to position [1060, 0]
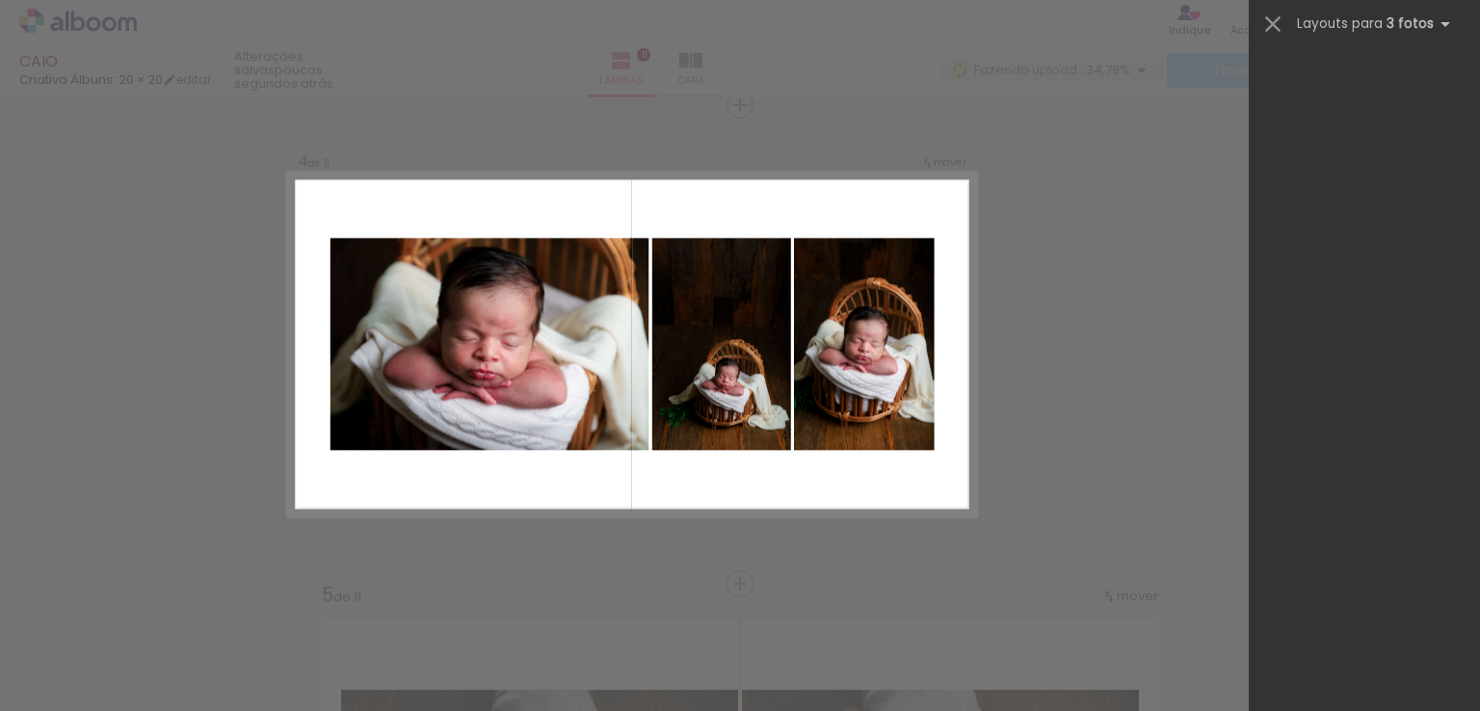
scroll to position [0, 1164]
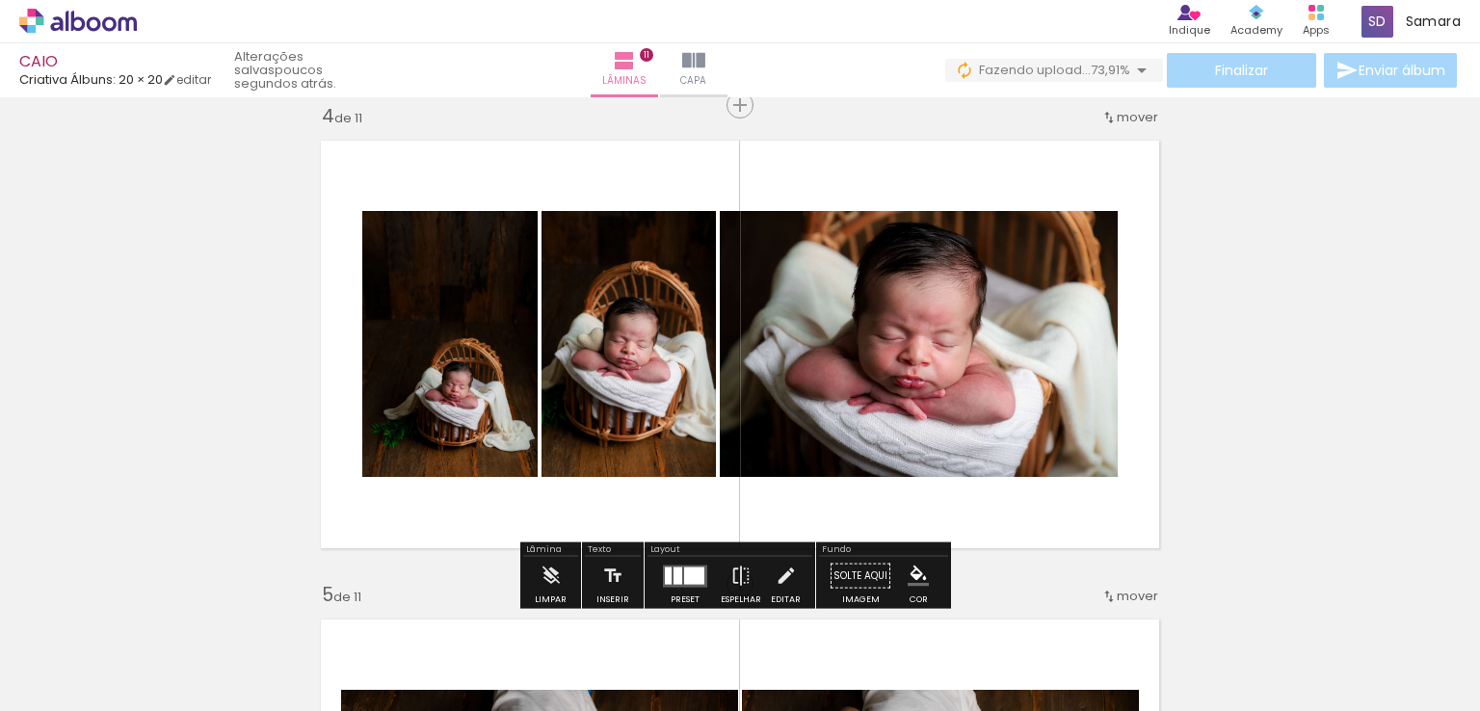
scroll to position [0, 1164]
click at [688, 575] on div at bounding box center [694, 575] width 20 height 17
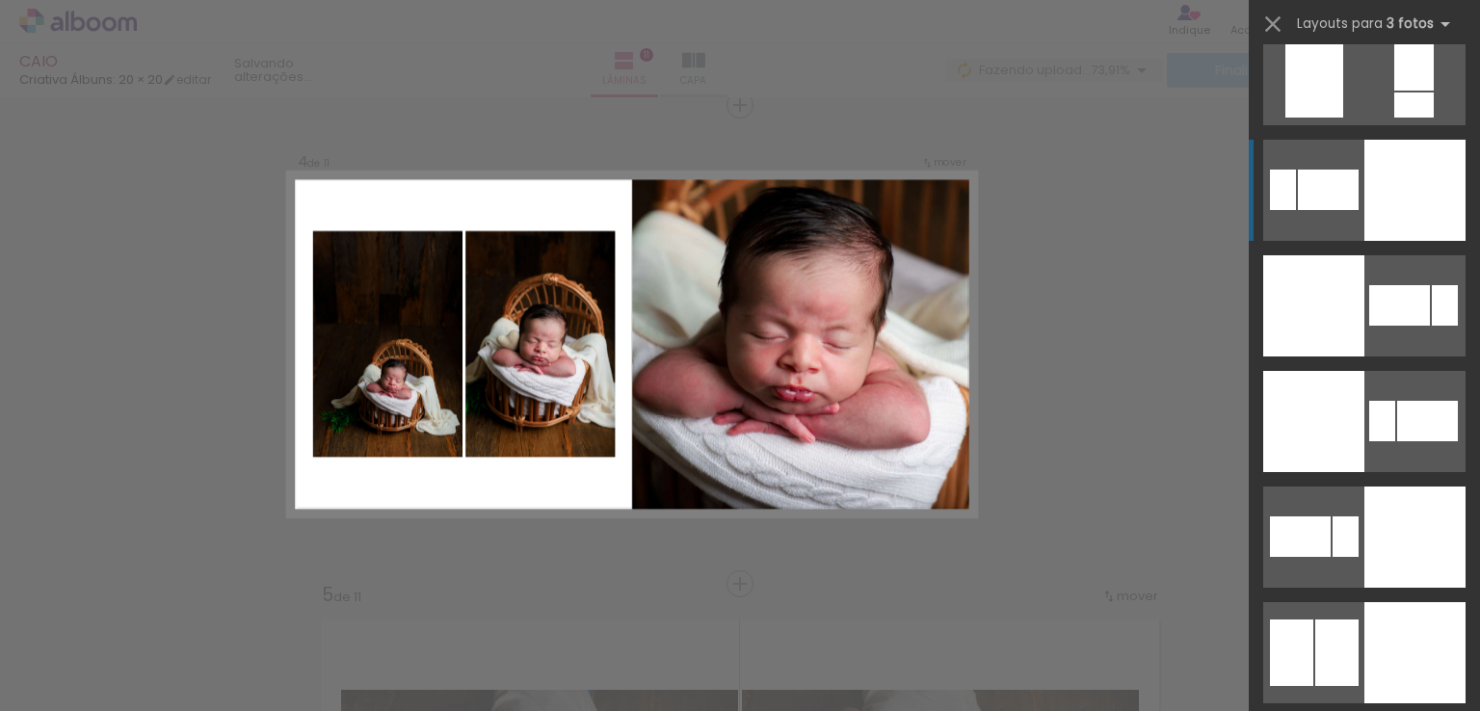
scroll to position [4337, 0]
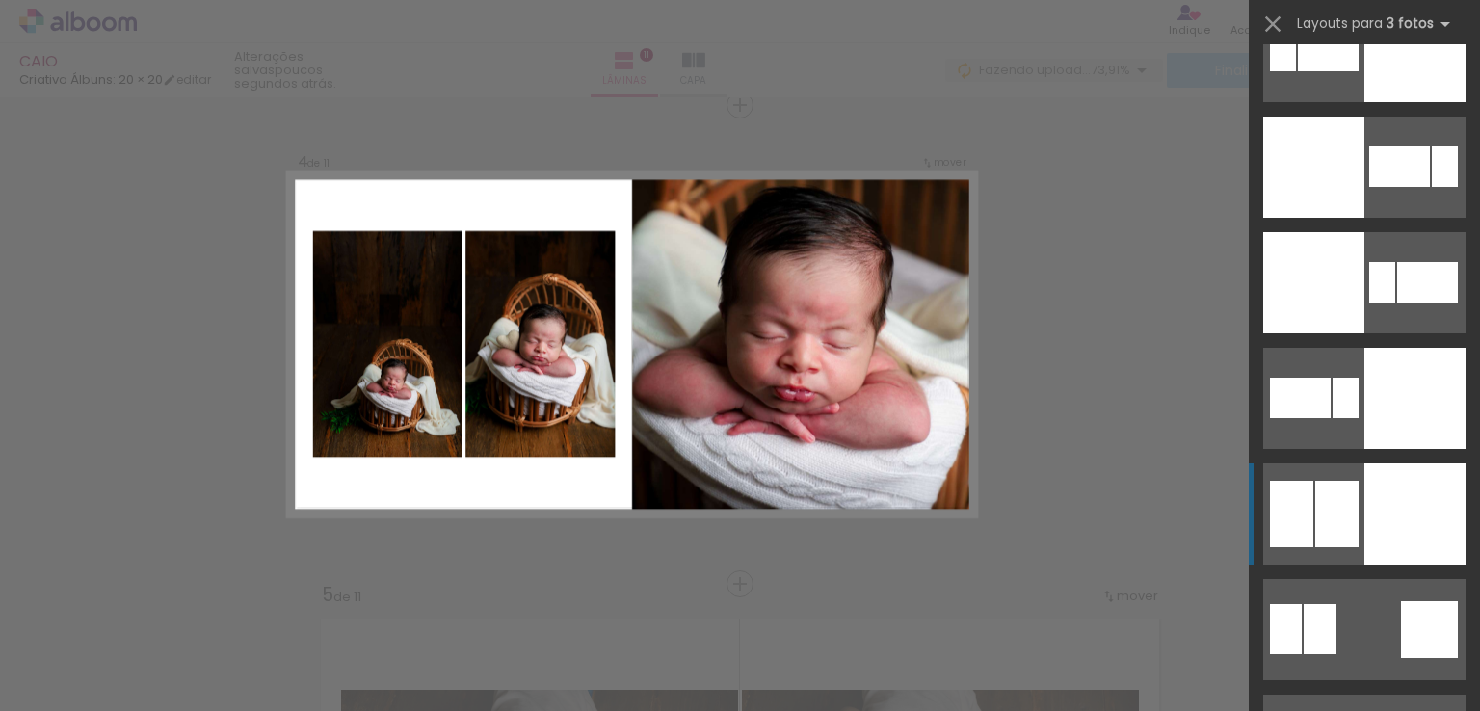
click at [1371, 514] on div at bounding box center [1415, 514] width 101 height 101
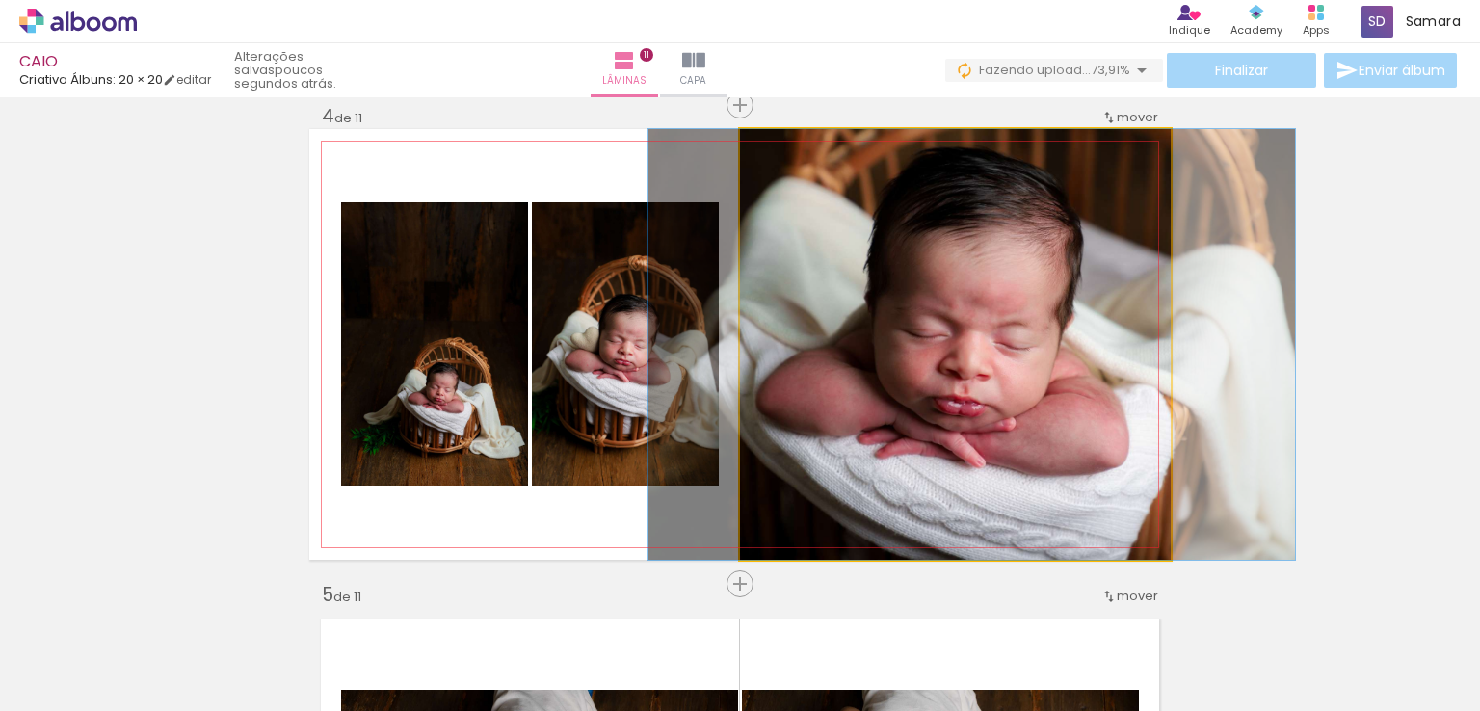
drag, startPoint x: 998, startPoint y: 381, endPoint x: 1015, endPoint y: 381, distance: 16.4
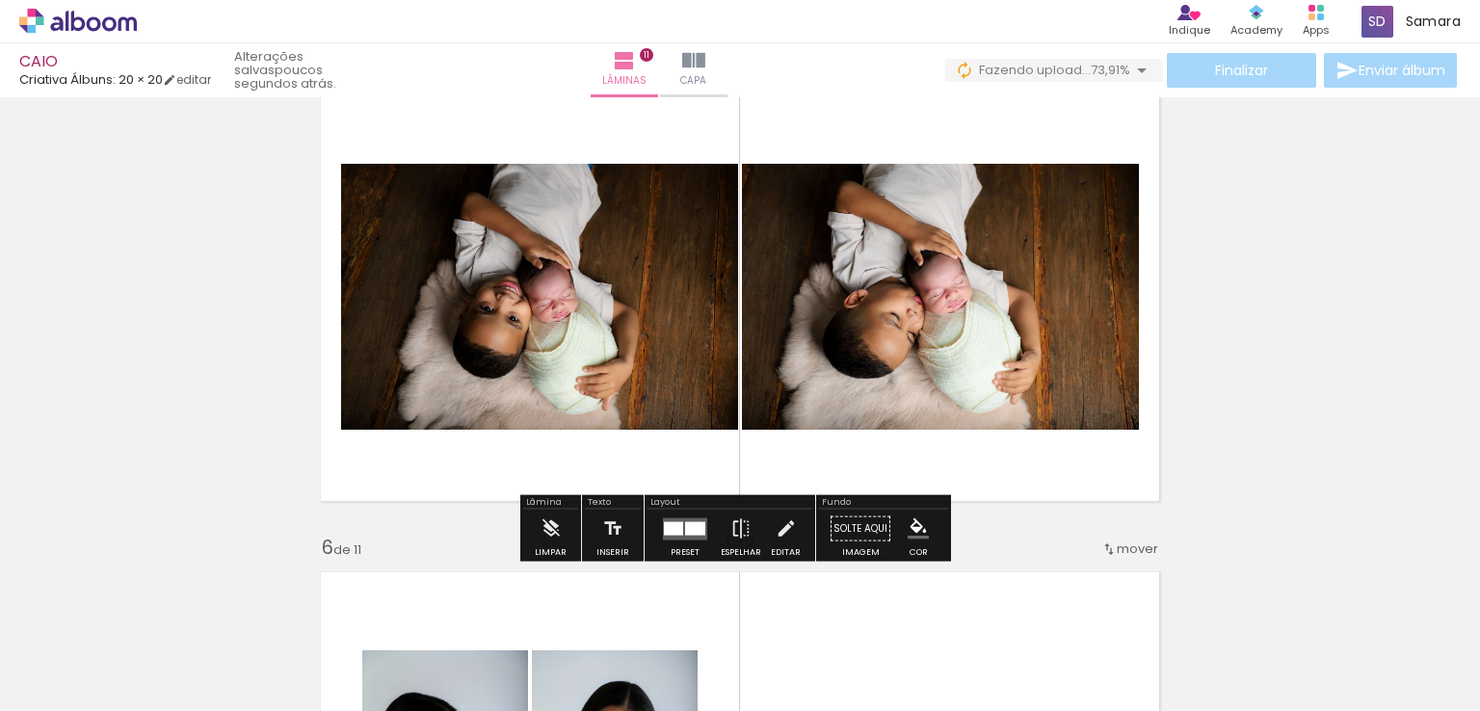
scroll to position [1943, 0]
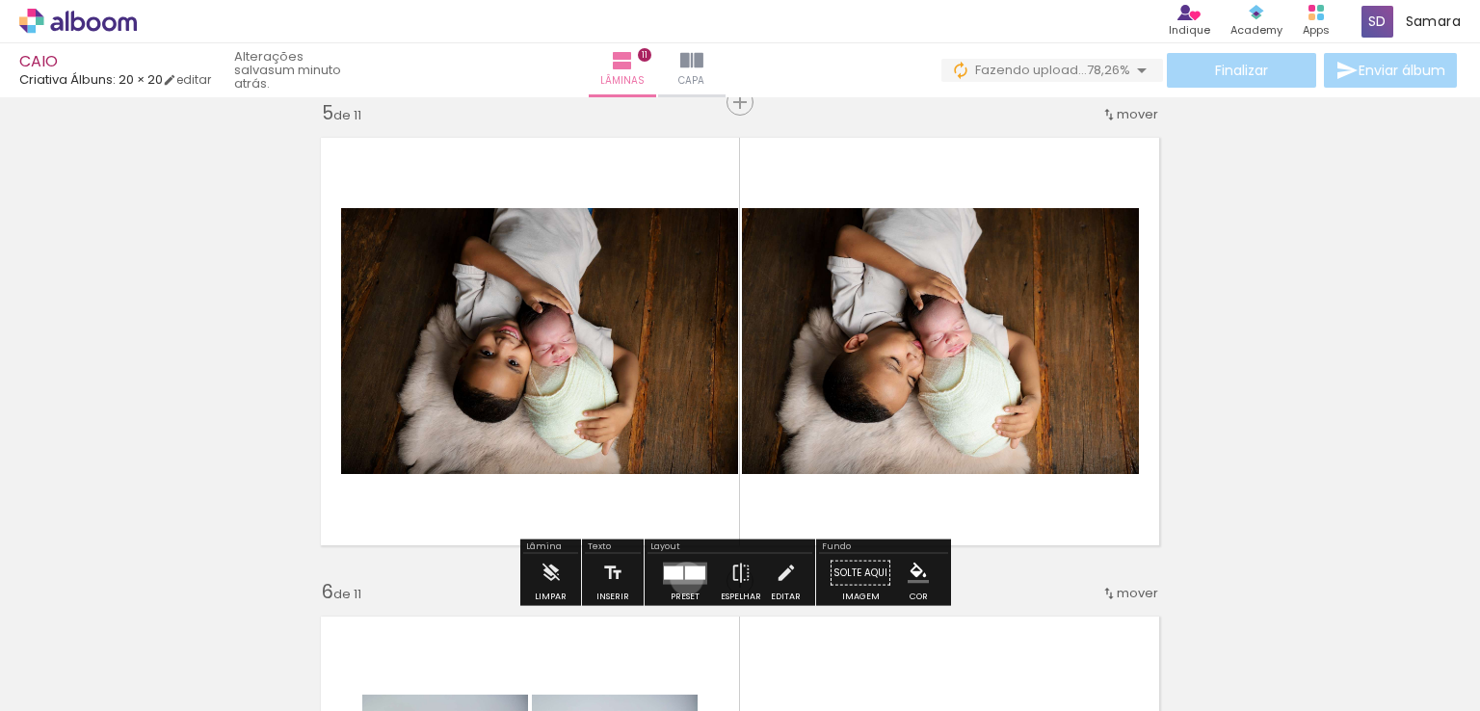
click at [685, 577] on div at bounding box center [695, 572] width 20 height 13
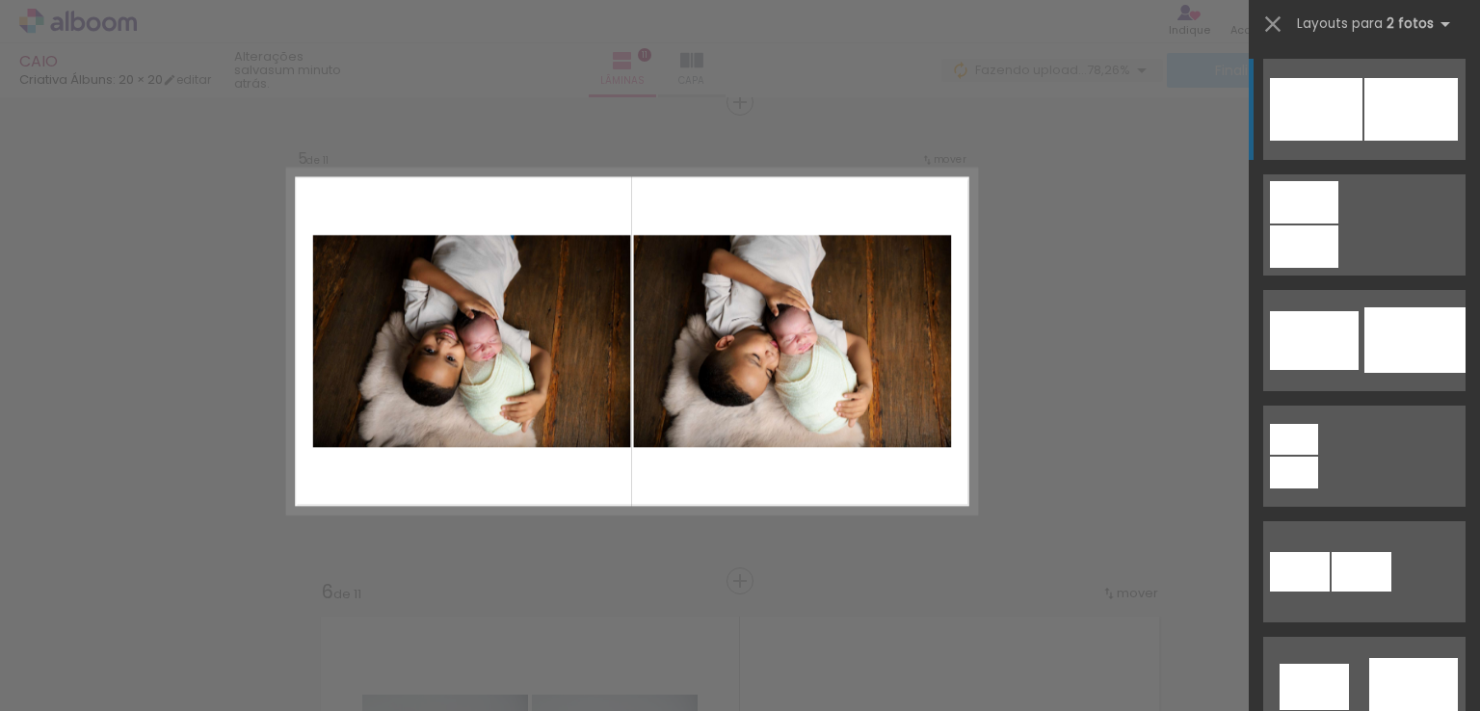
scroll to position [1940, 0]
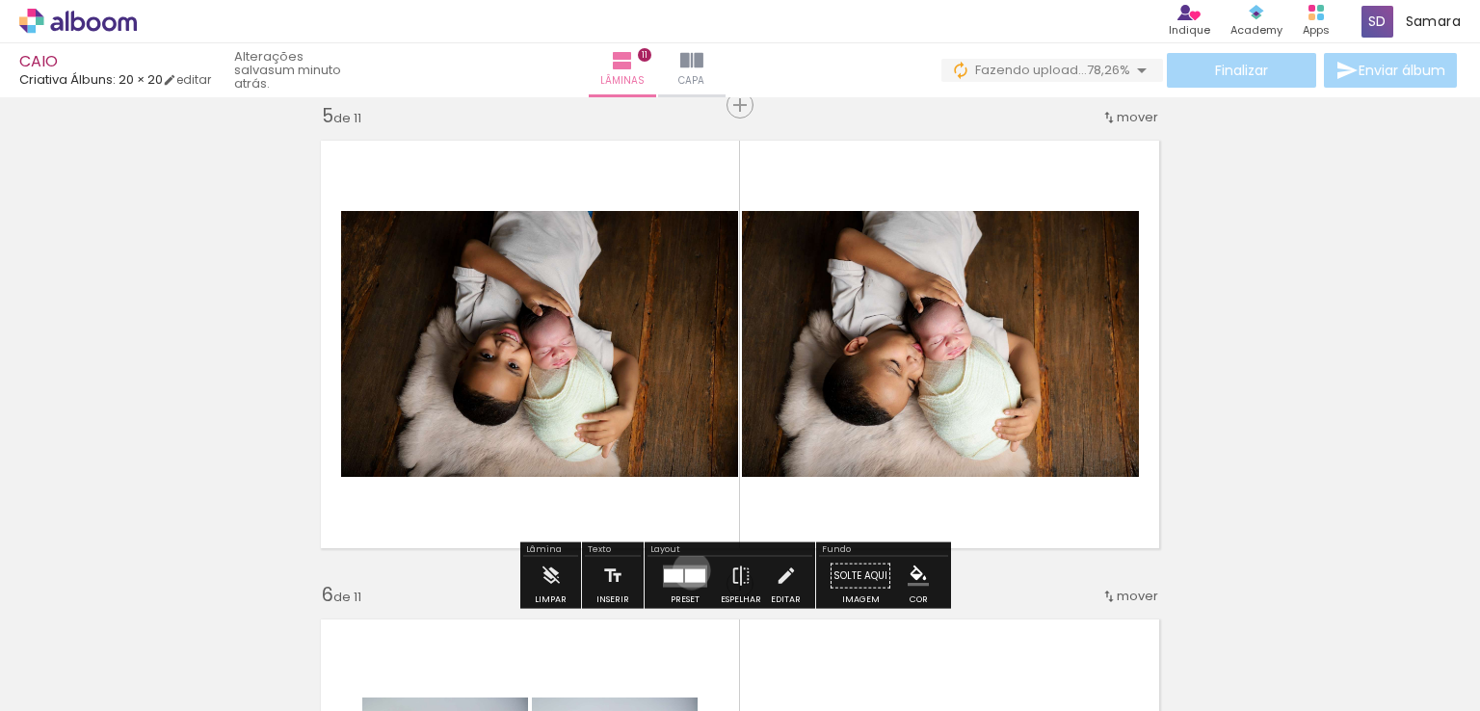
click at [687, 570] on div at bounding box center [695, 575] width 20 height 13
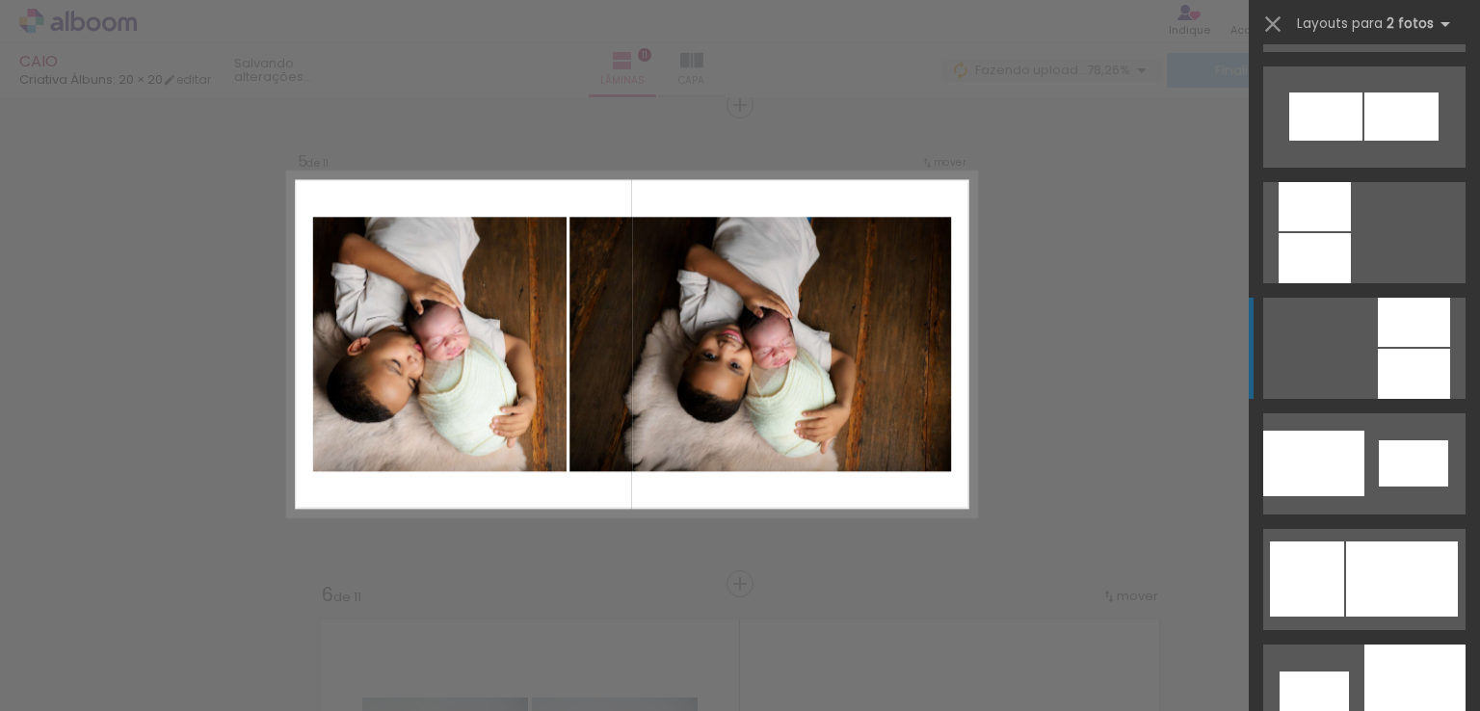
scroll to position [2217, 0]
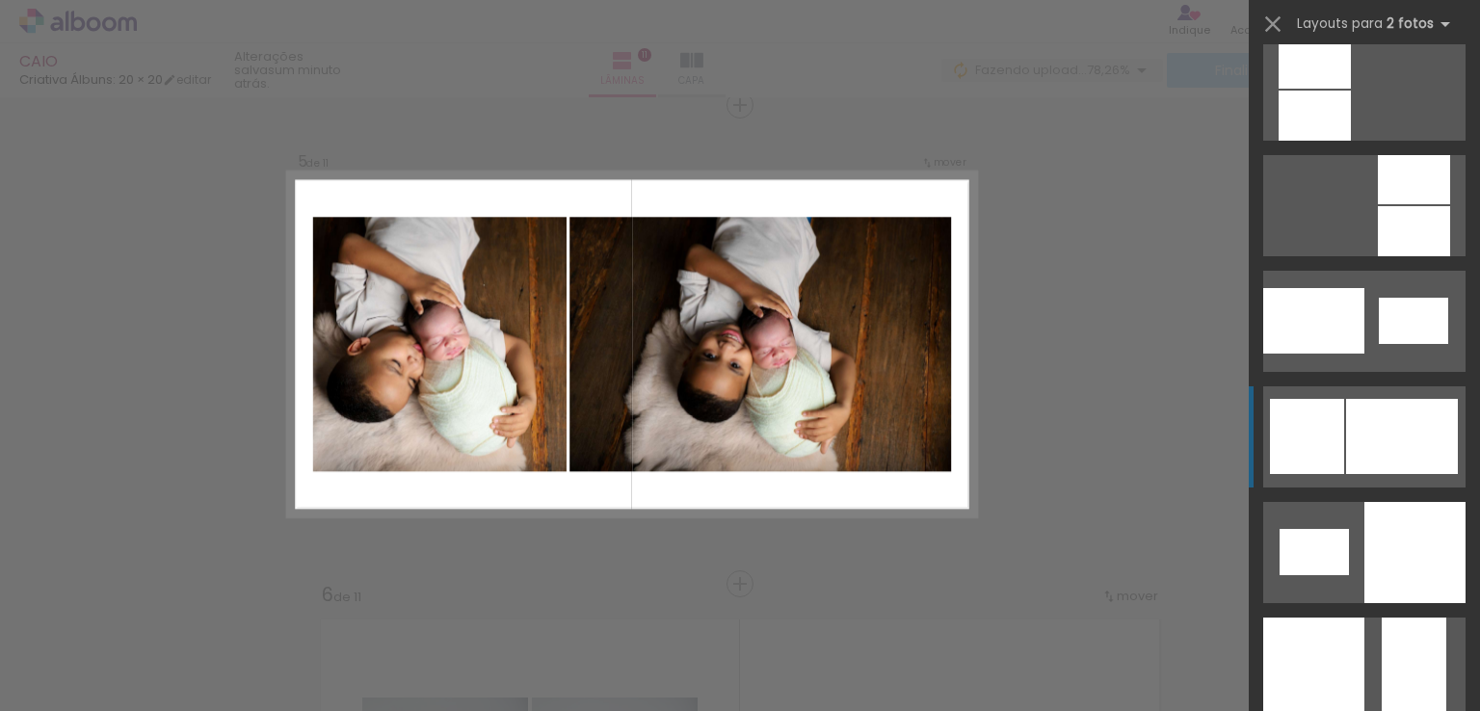
click at [1281, 444] on div at bounding box center [1307, 436] width 74 height 75
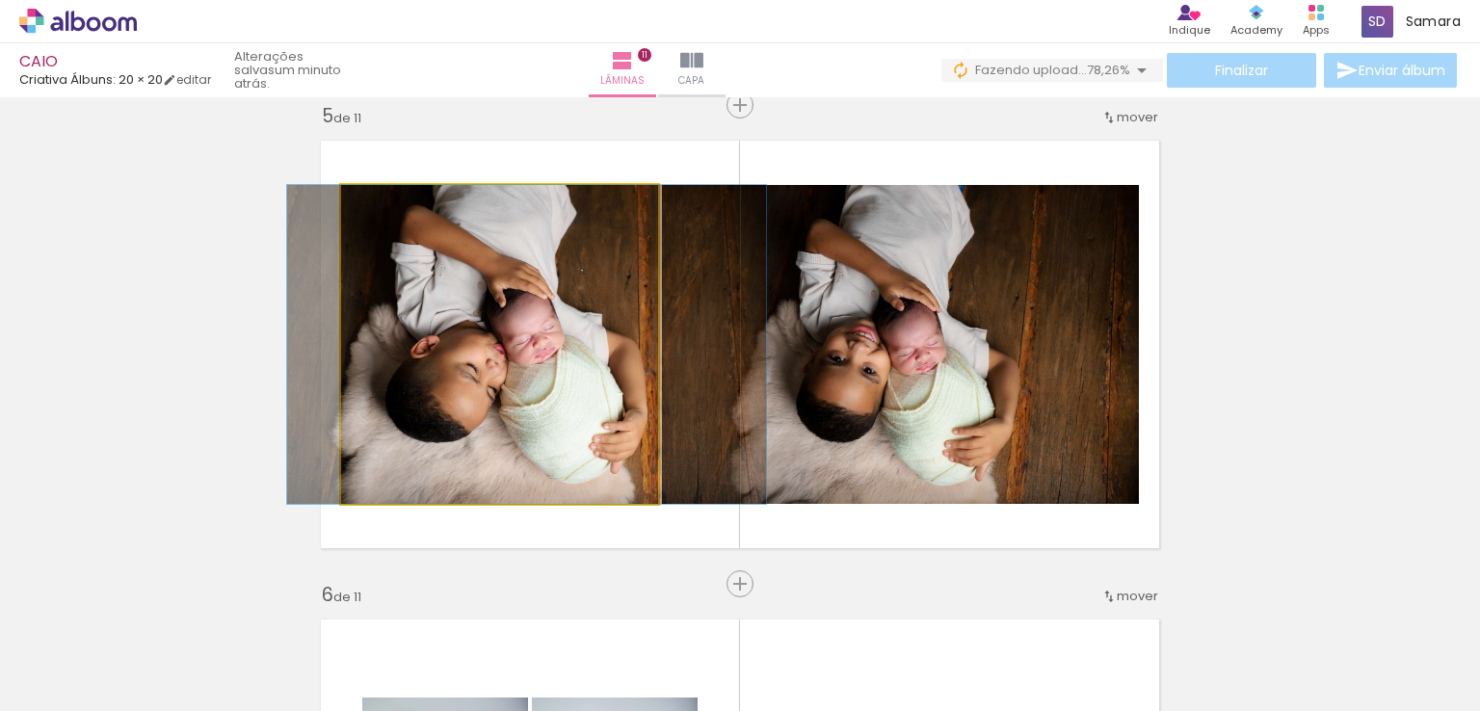
drag, startPoint x: 540, startPoint y: 368, endPoint x: 567, endPoint y: 367, distance: 27.0
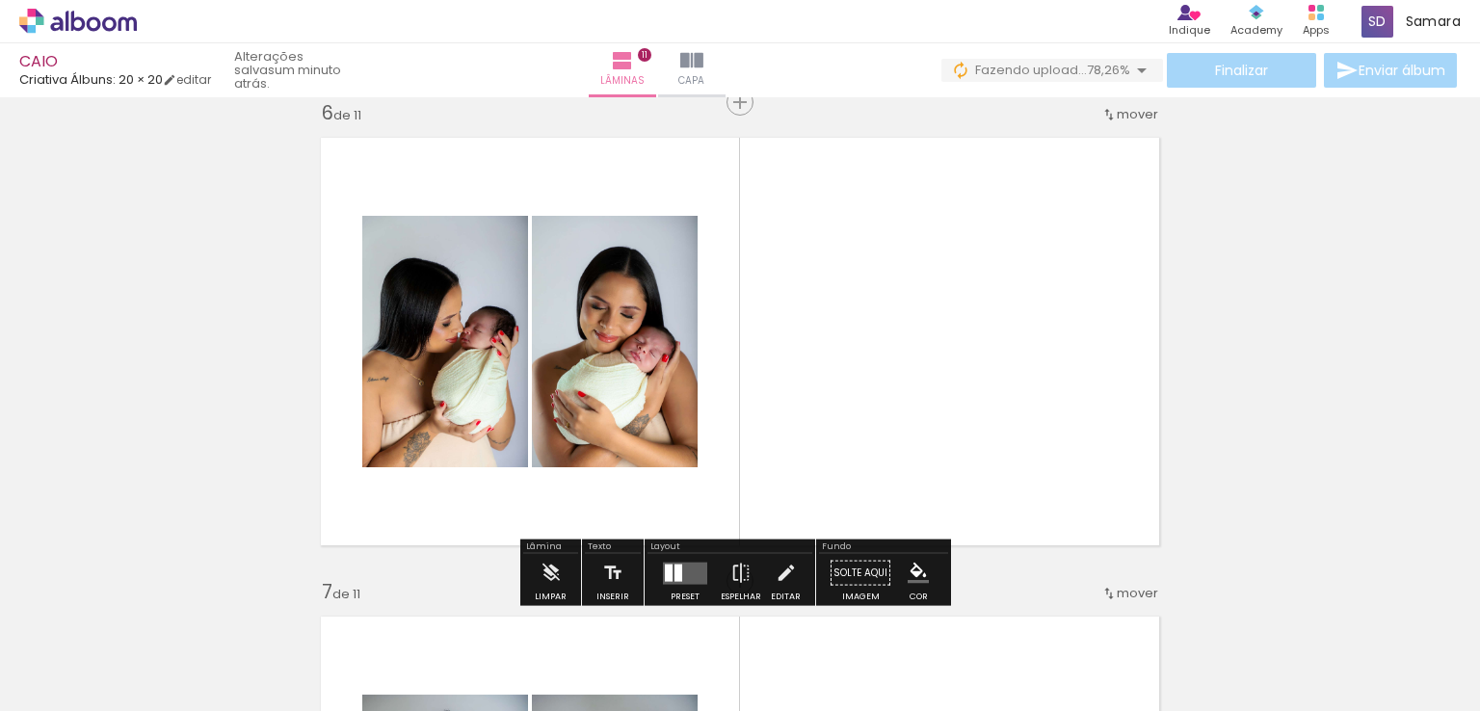
scroll to position [2615, 0]
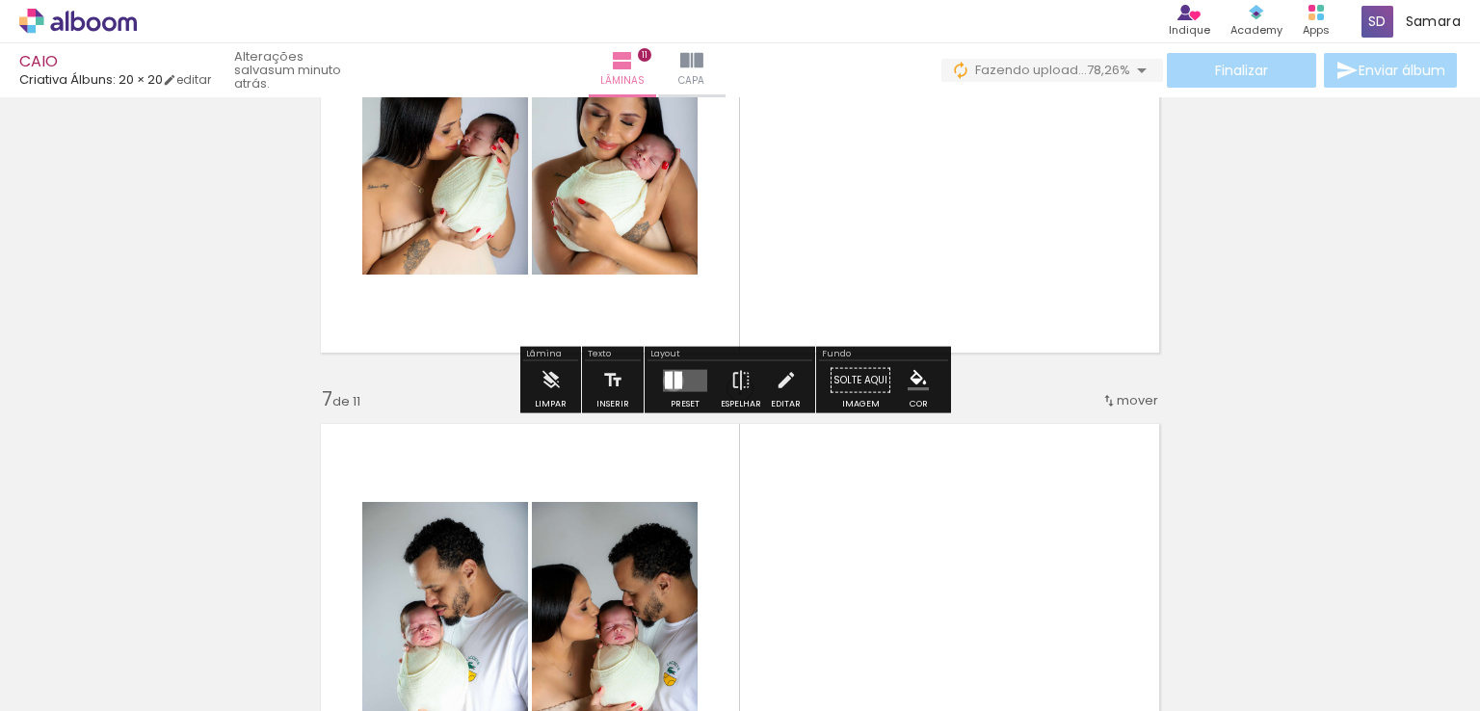
click at [669, 380] on quentale-layouter at bounding box center [685, 380] width 44 height 22
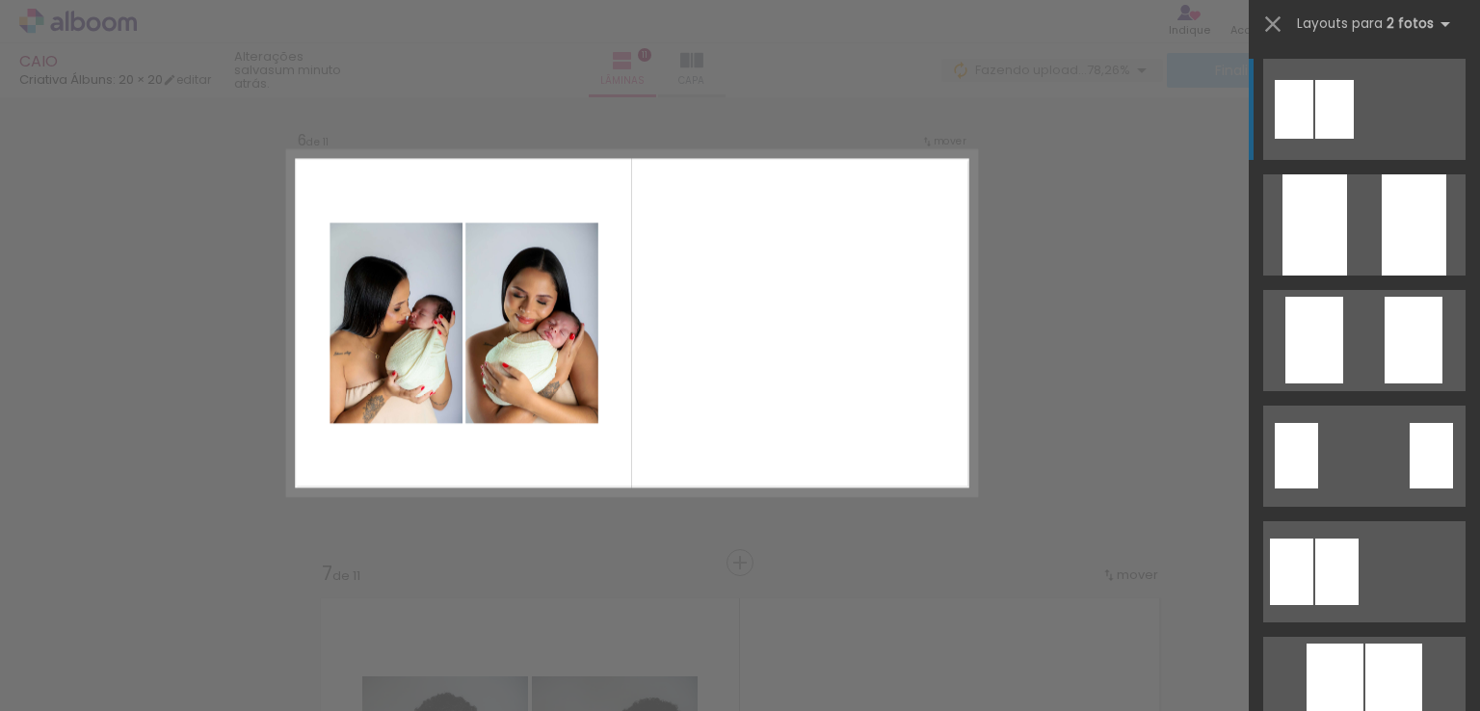
scroll to position [2419, 0]
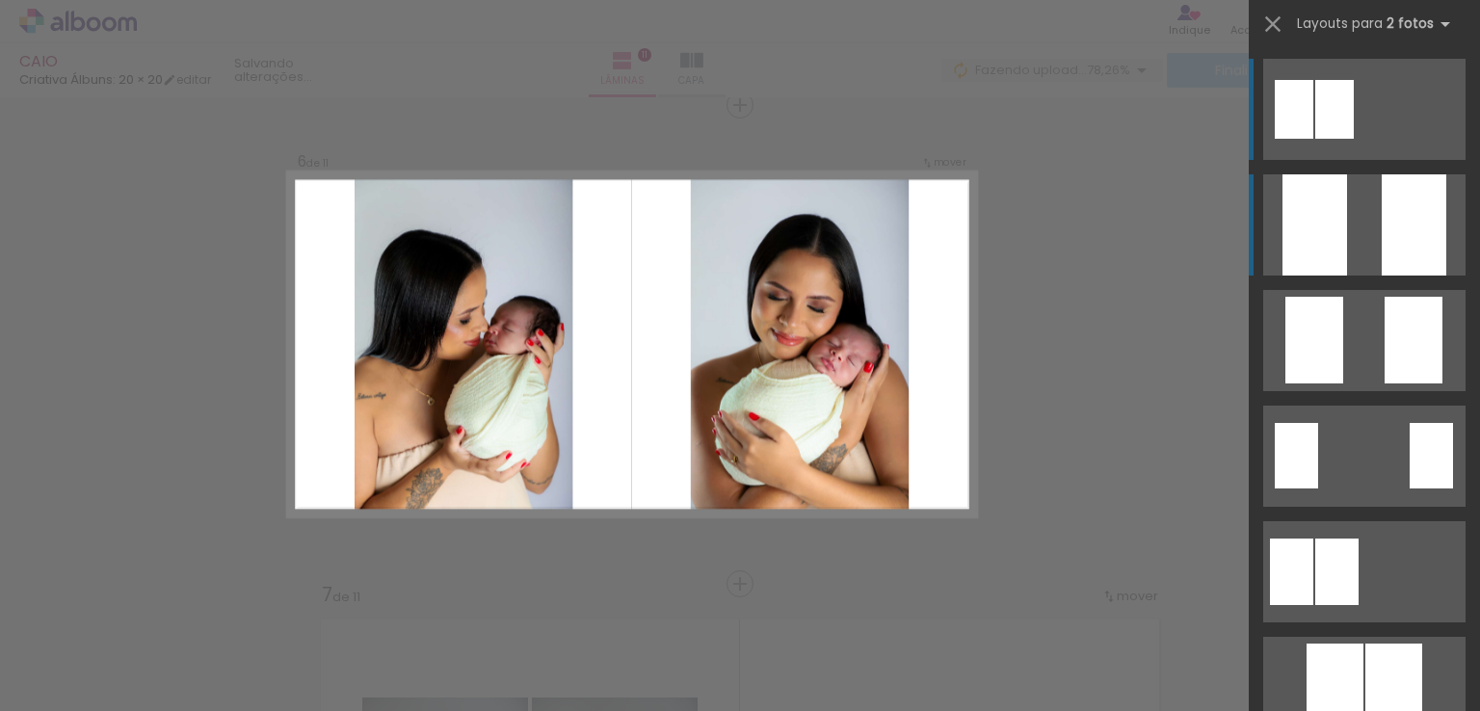
click at [1387, 248] on div at bounding box center [1414, 224] width 65 height 101
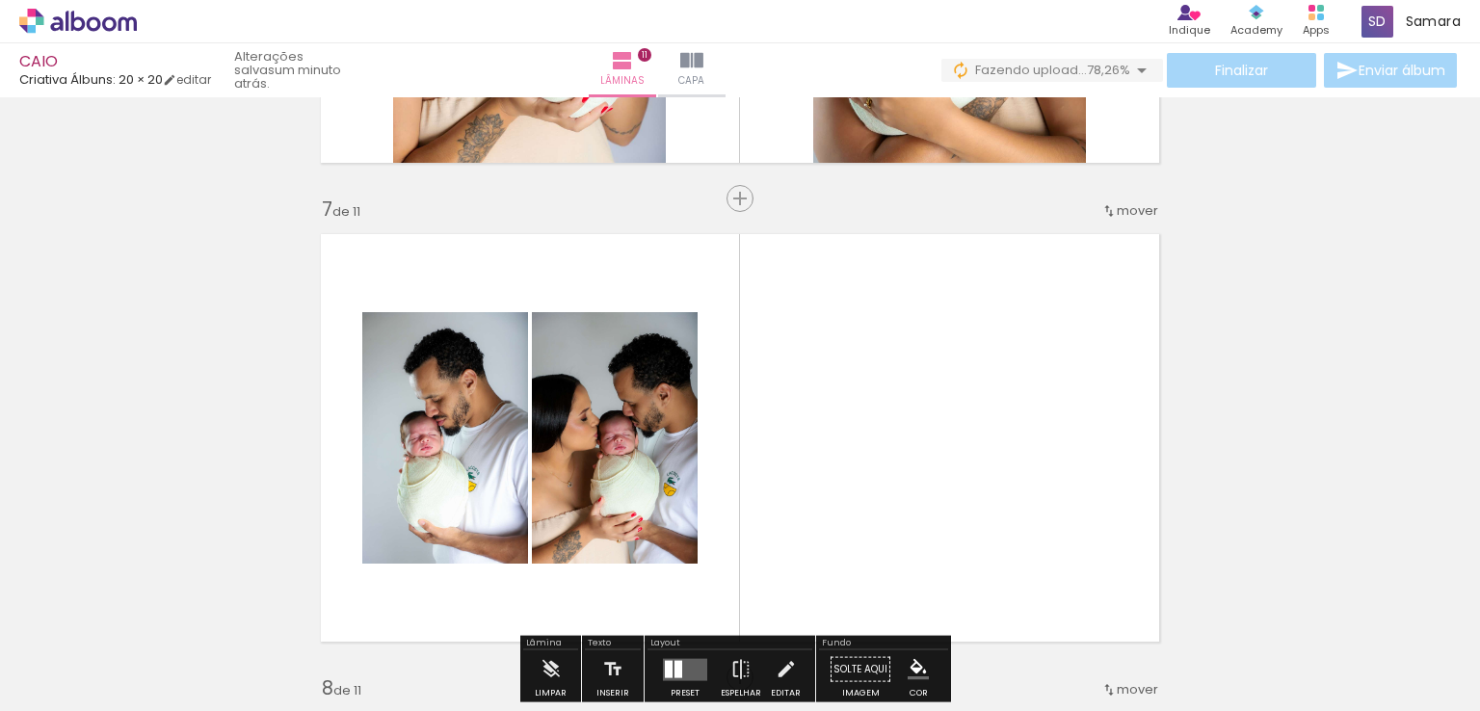
scroll to position [2901, 0]
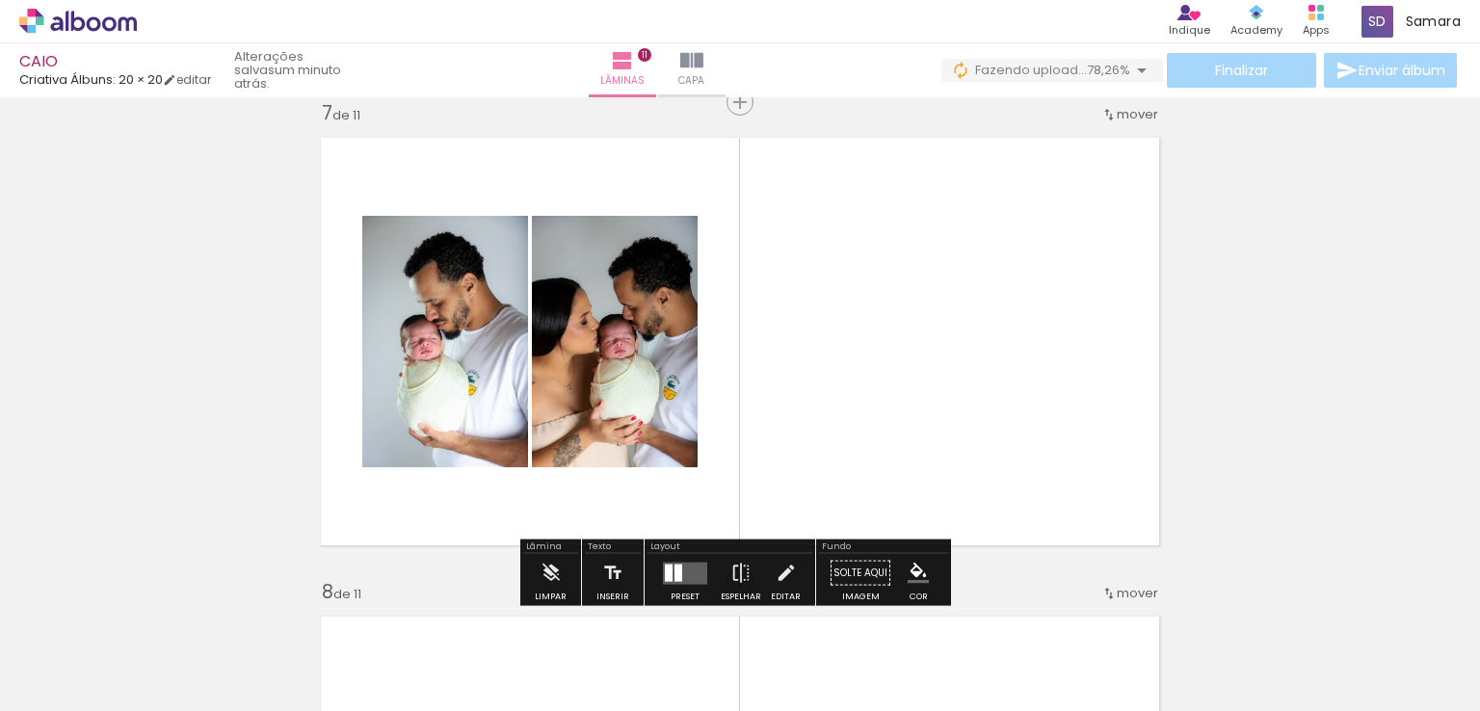
click at [666, 568] on div at bounding box center [669, 572] width 8 height 17
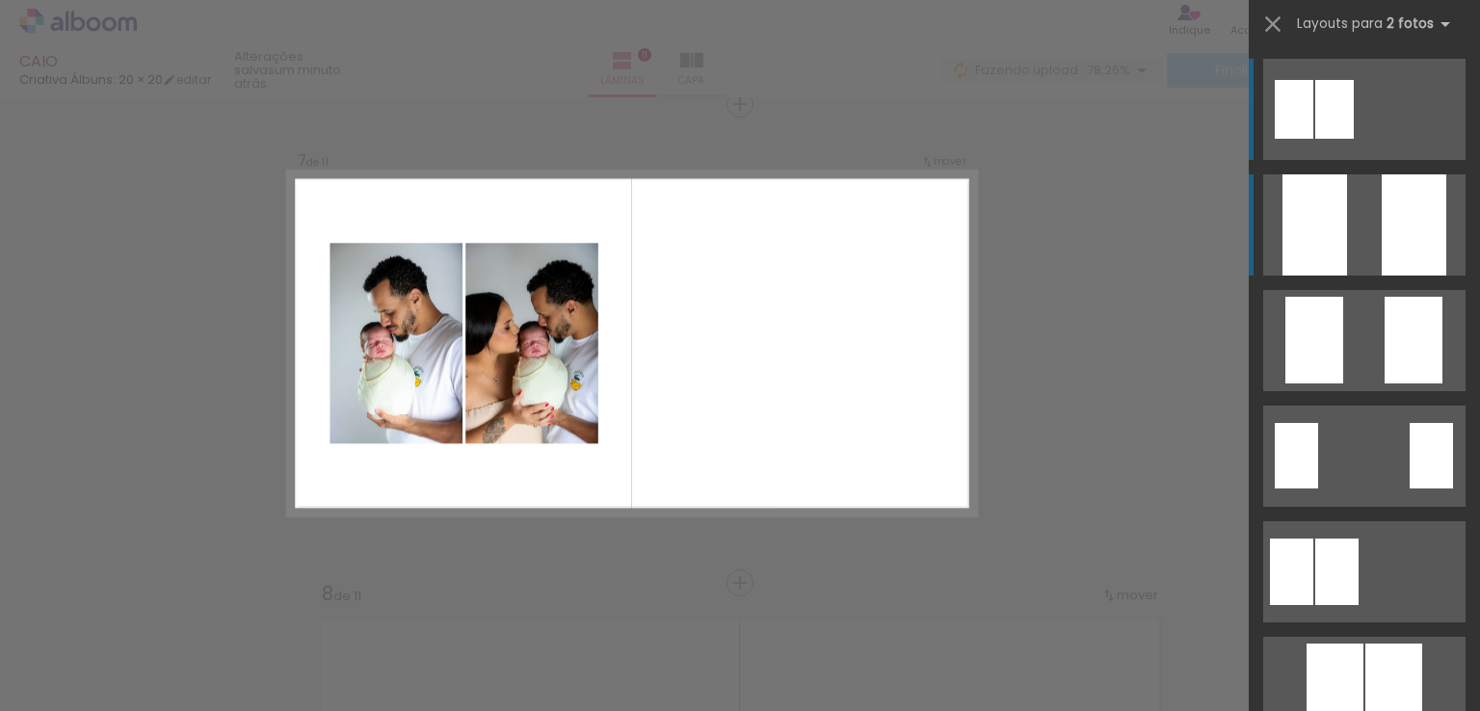
scroll to position [2899, 0]
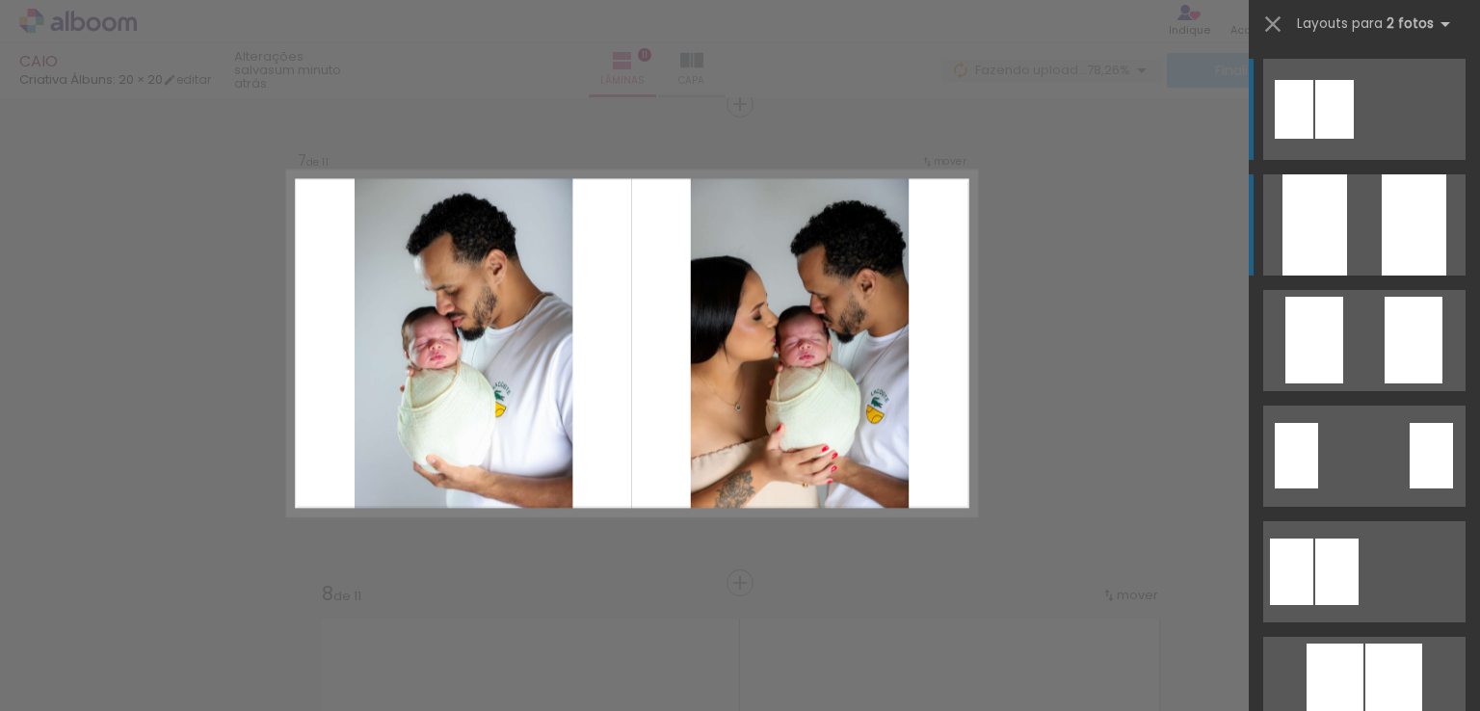
click at [1296, 216] on div at bounding box center [1315, 224] width 65 height 101
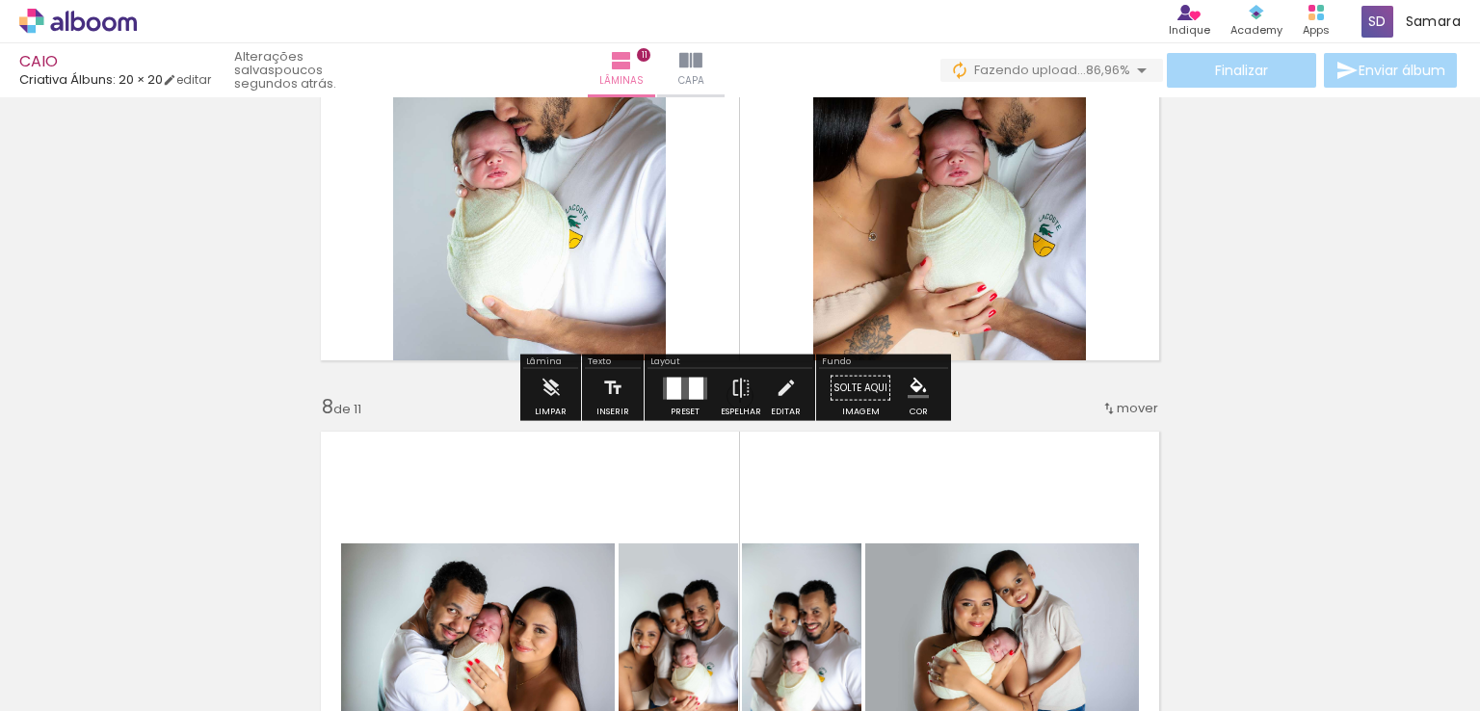
scroll to position [3188, 0]
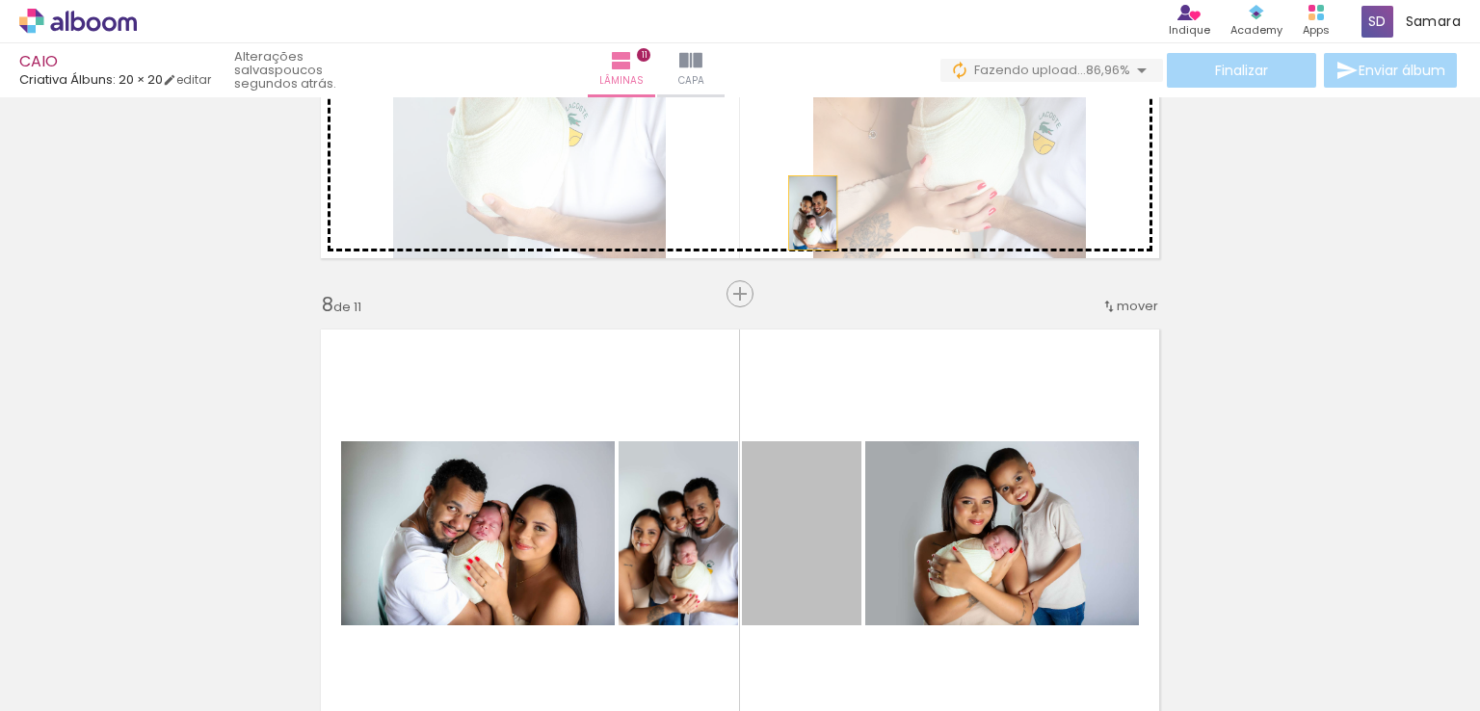
drag, startPoint x: 821, startPoint y: 518, endPoint x: 806, endPoint y: 187, distance: 330.9
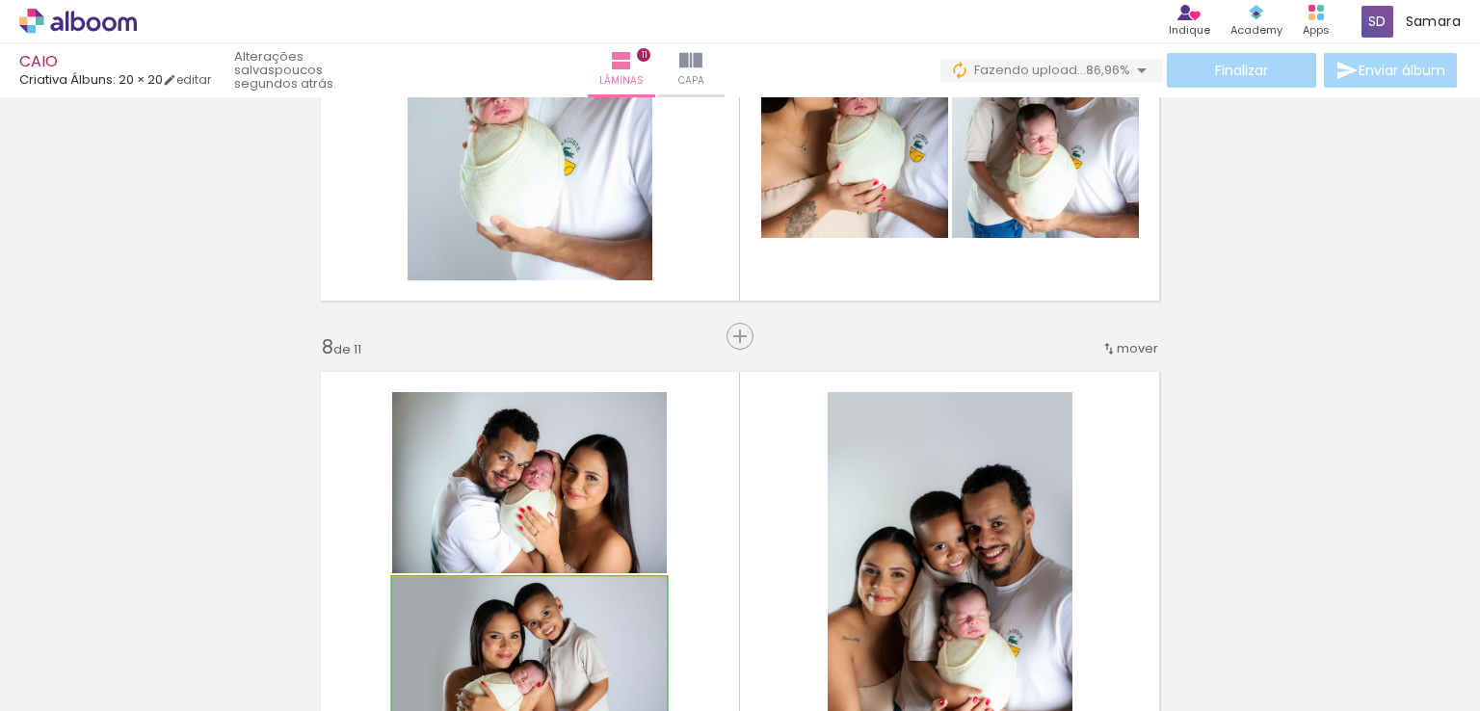
scroll to position [2995, 0]
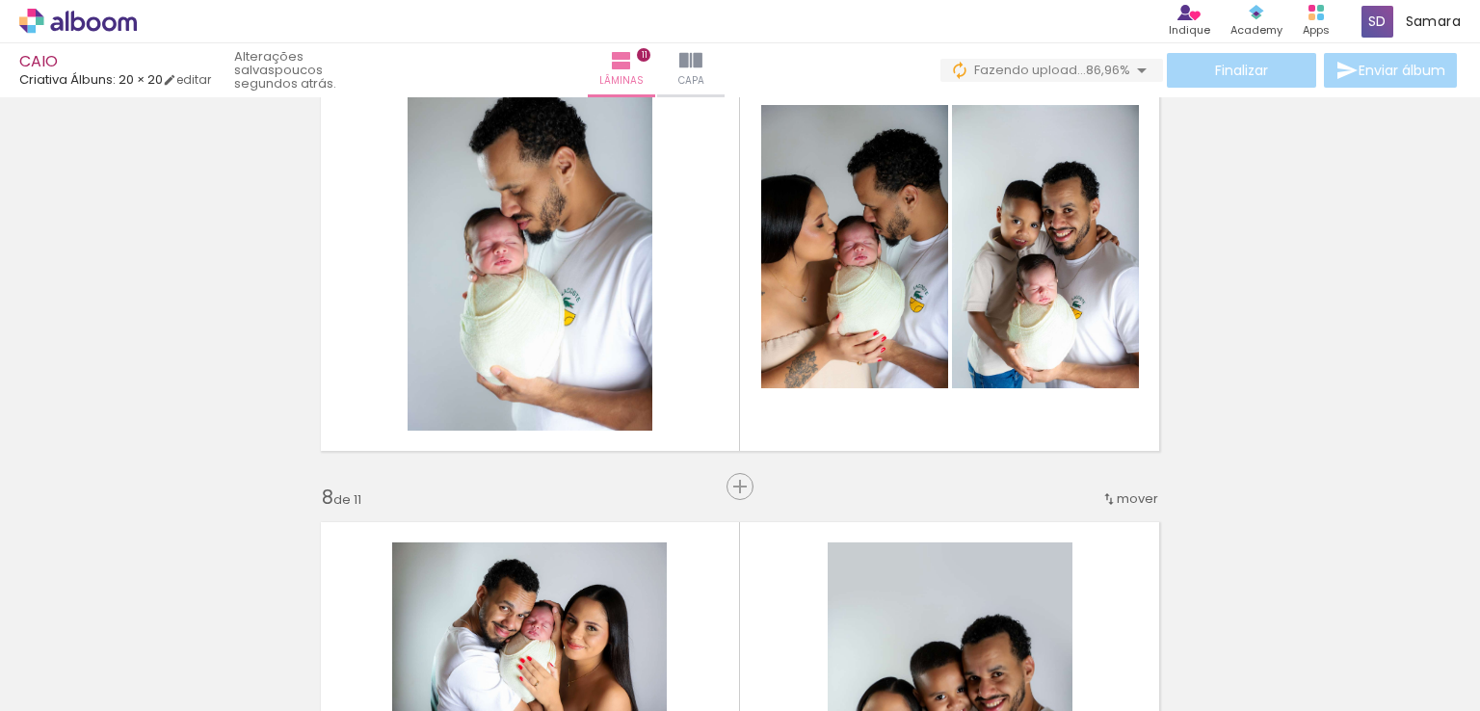
drag, startPoint x: 795, startPoint y: 359, endPoint x: 700, endPoint y: 359, distance: 95.4
click at [700, 359] on quentale-layouter at bounding box center [740, 247] width 862 height 431
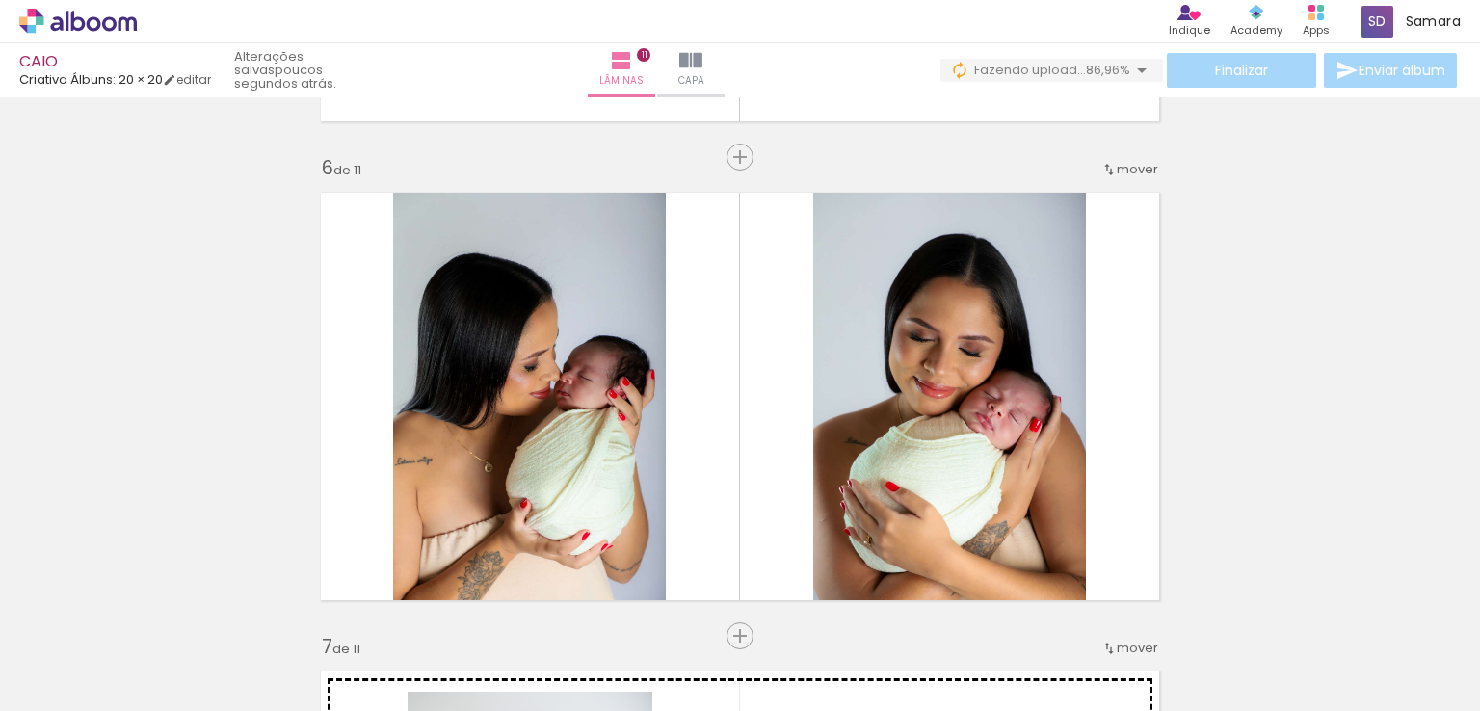
scroll to position [2321, 0]
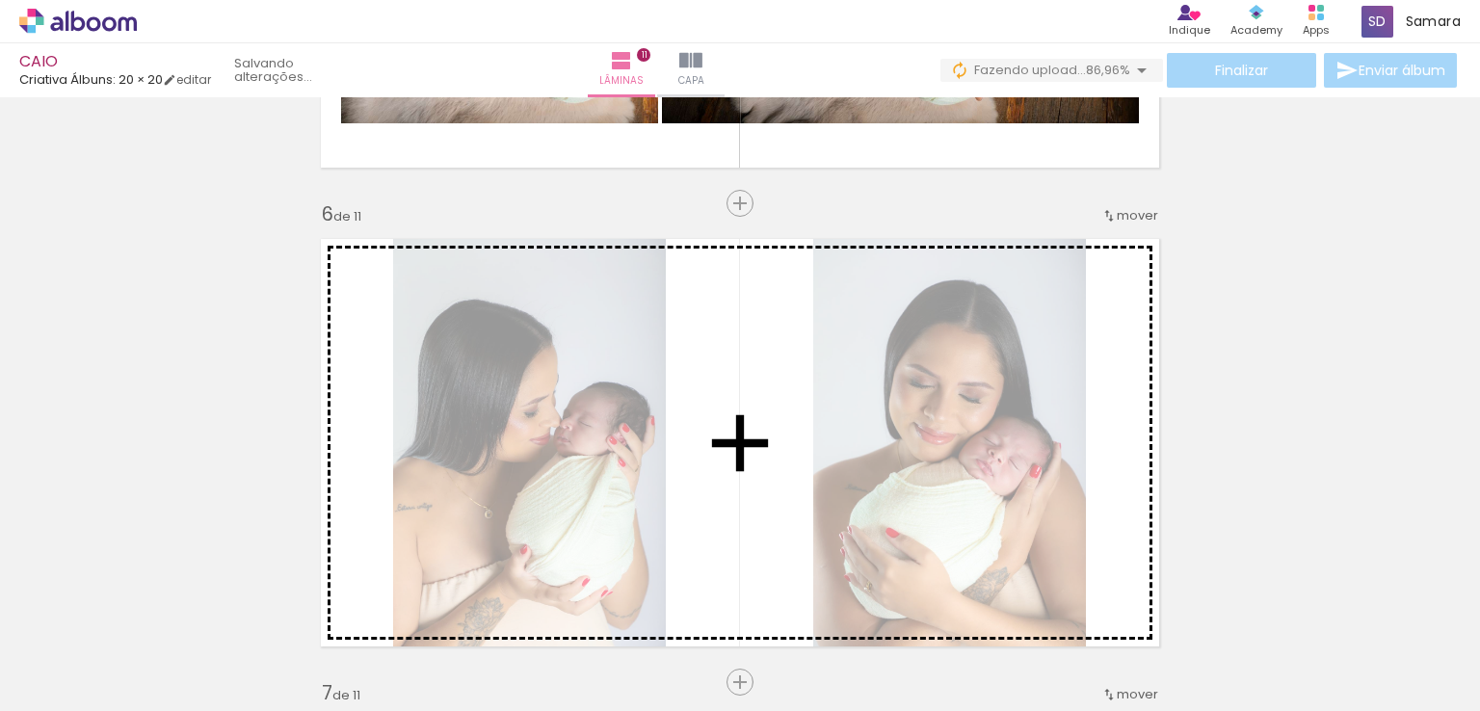
drag, startPoint x: 548, startPoint y: 505, endPoint x: 726, endPoint y: 342, distance: 240.8
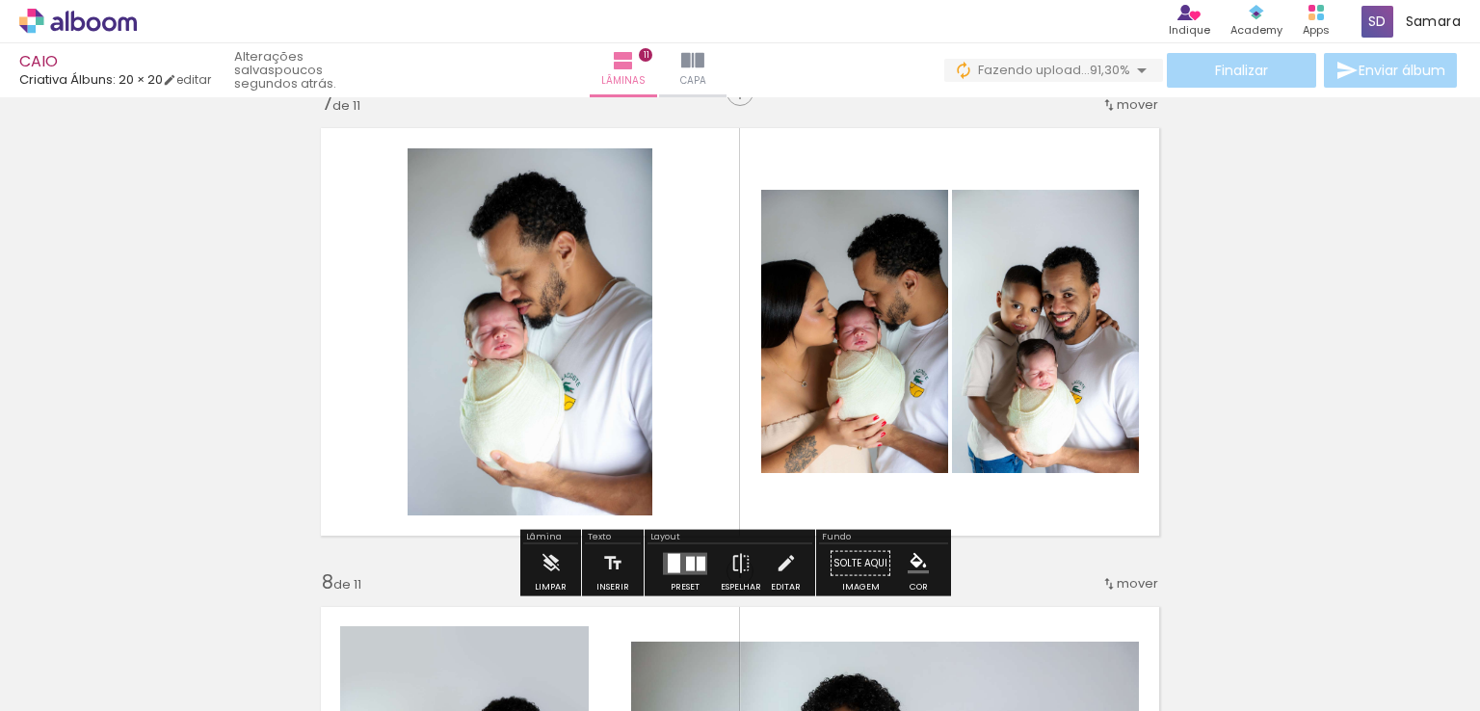
scroll to position [2899, 0]
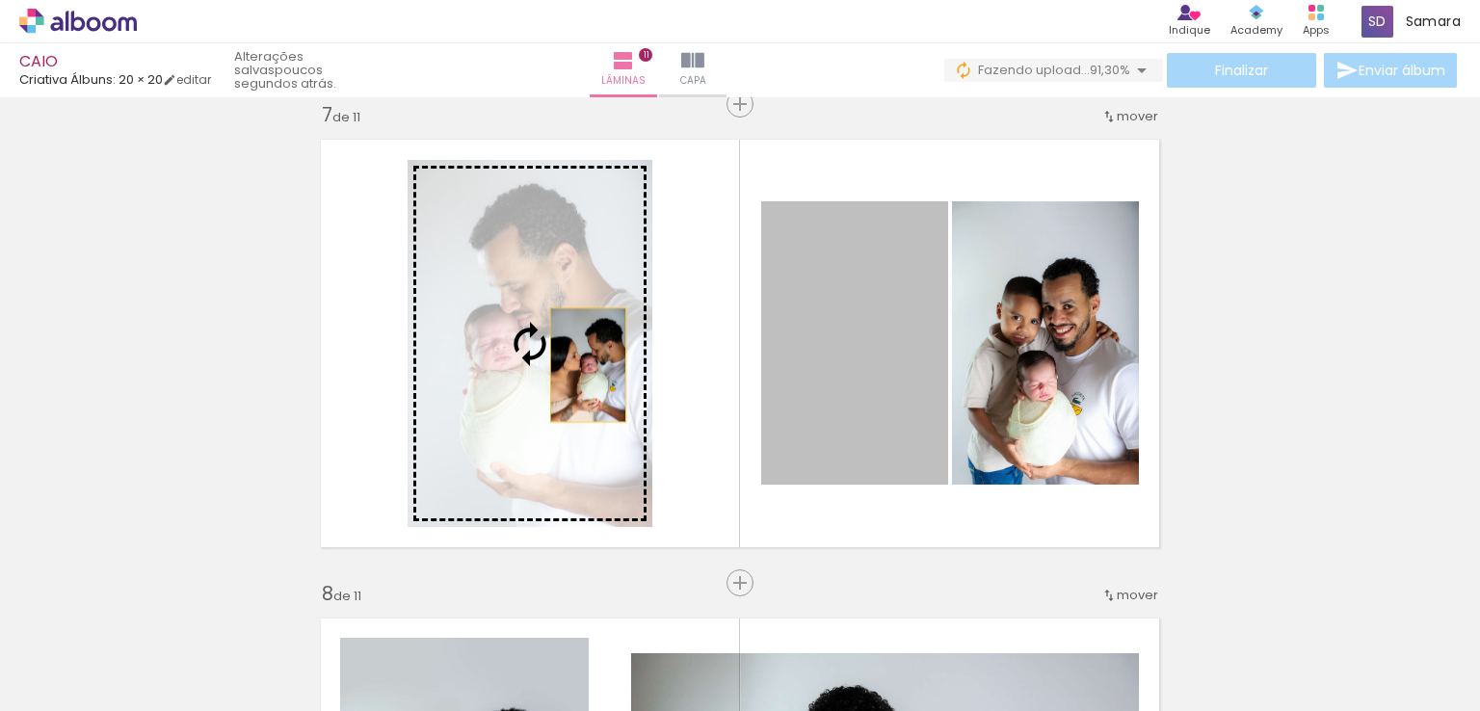
drag, startPoint x: 817, startPoint y: 378, endPoint x: 581, endPoint y: 365, distance: 236.5
click at [0, 0] on slot at bounding box center [0, 0] width 0 height 0
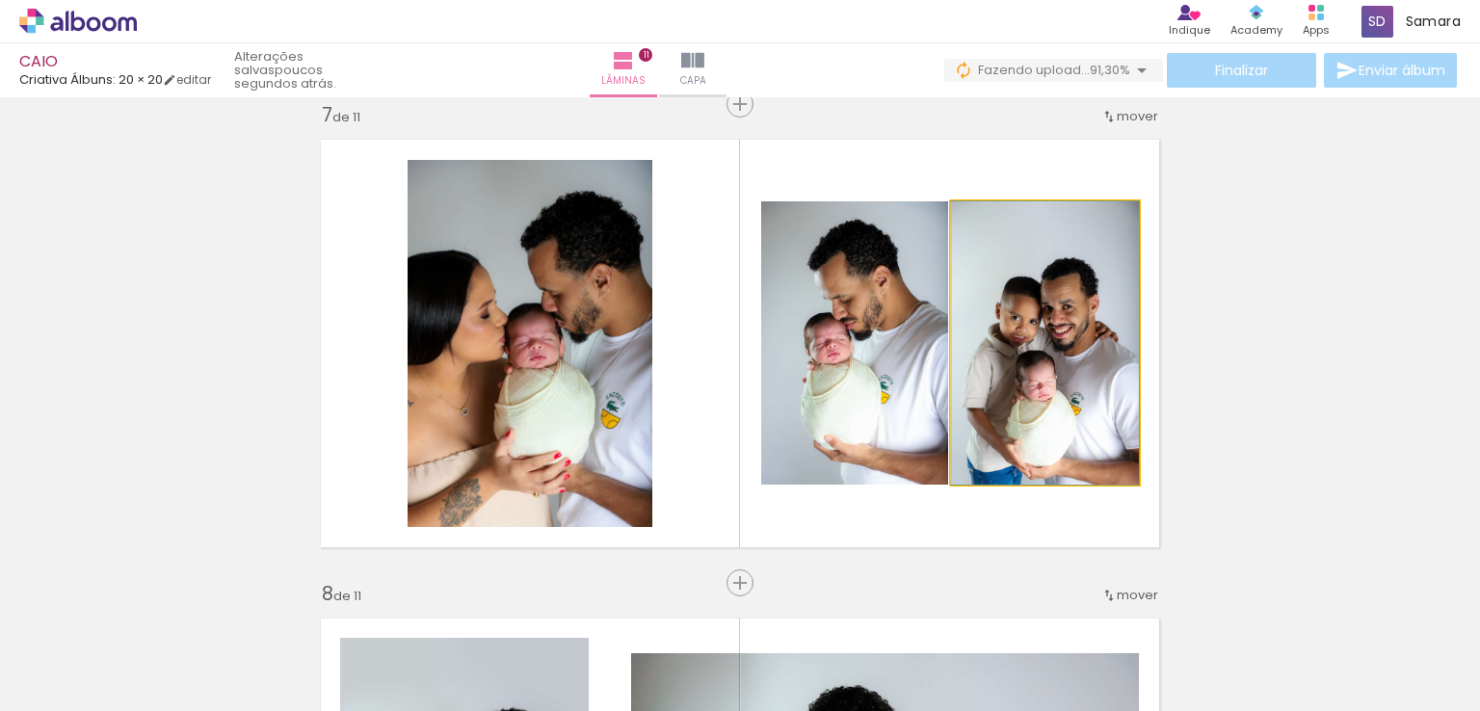
drag, startPoint x: 983, startPoint y: 407, endPoint x: 973, endPoint y: 381, distance: 27.7
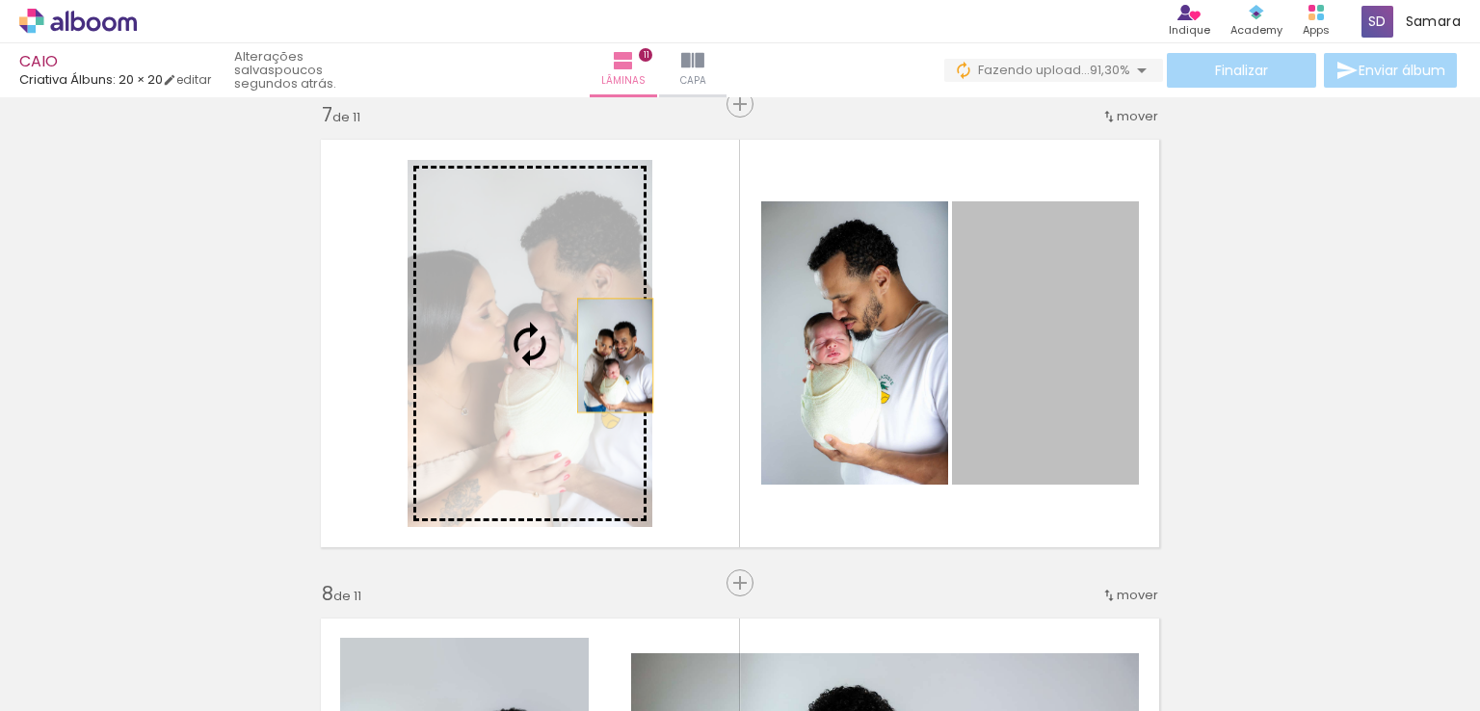
drag, startPoint x: 973, startPoint y: 381, endPoint x: 595, endPoint y: 356, distance: 379.6
click at [0, 0] on slot at bounding box center [0, 0] width 0 height 0
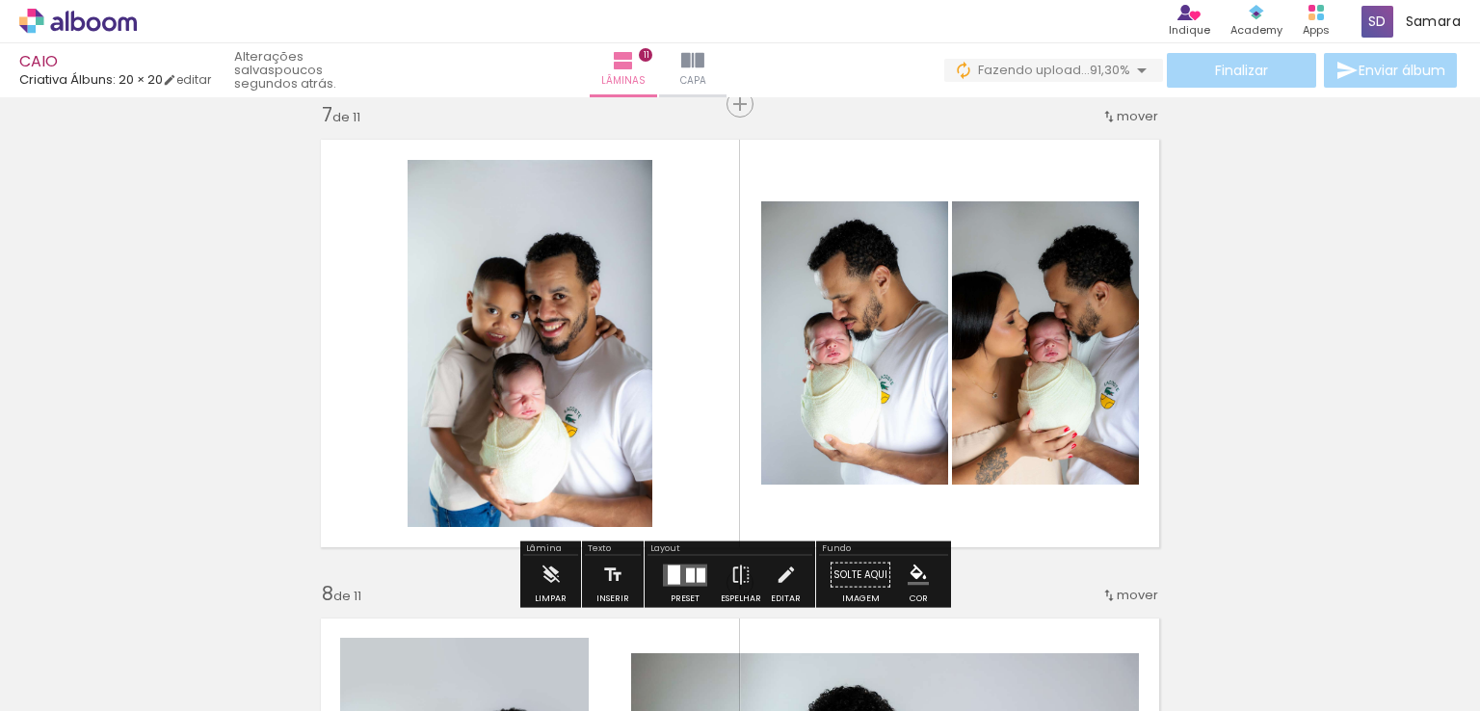
click at [668, 568] on div at bounding box center [674, 574] width 13 height 19
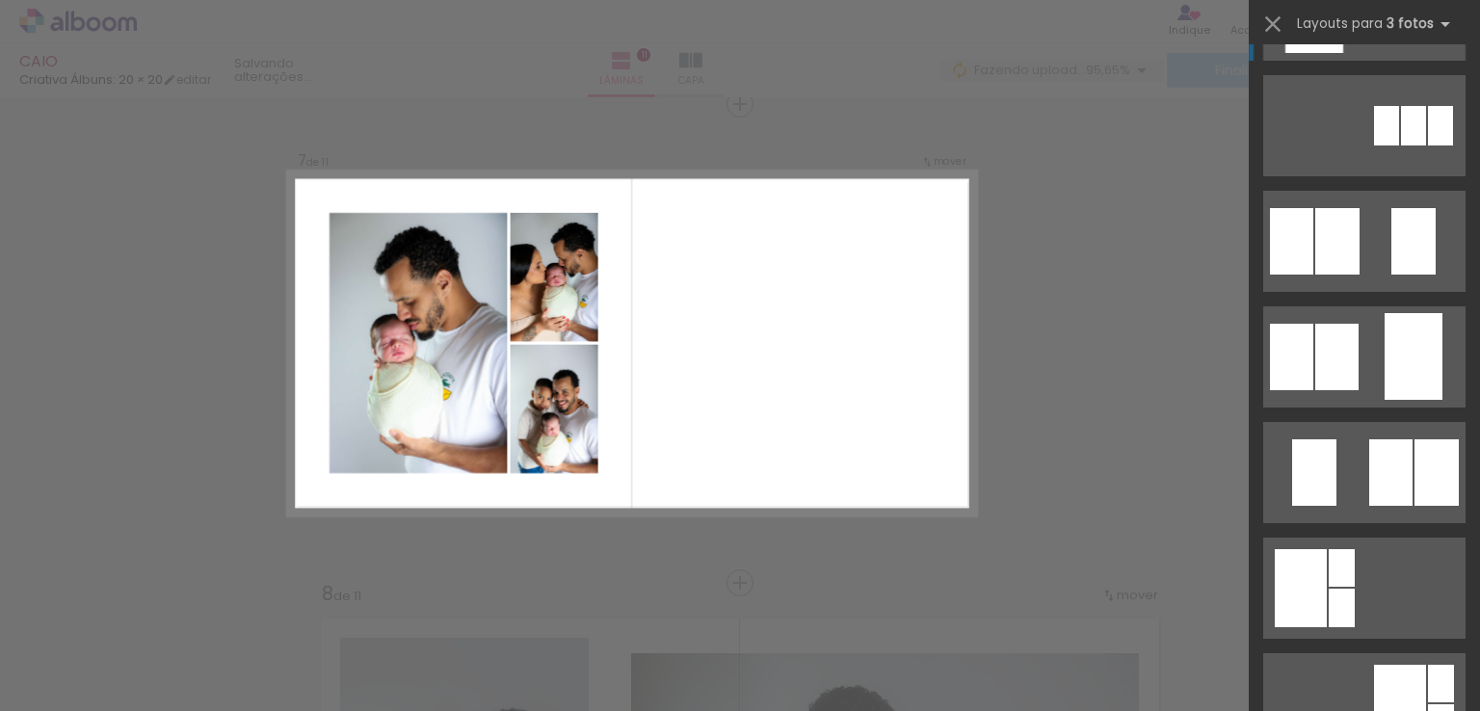
scroll to position [0, 0]
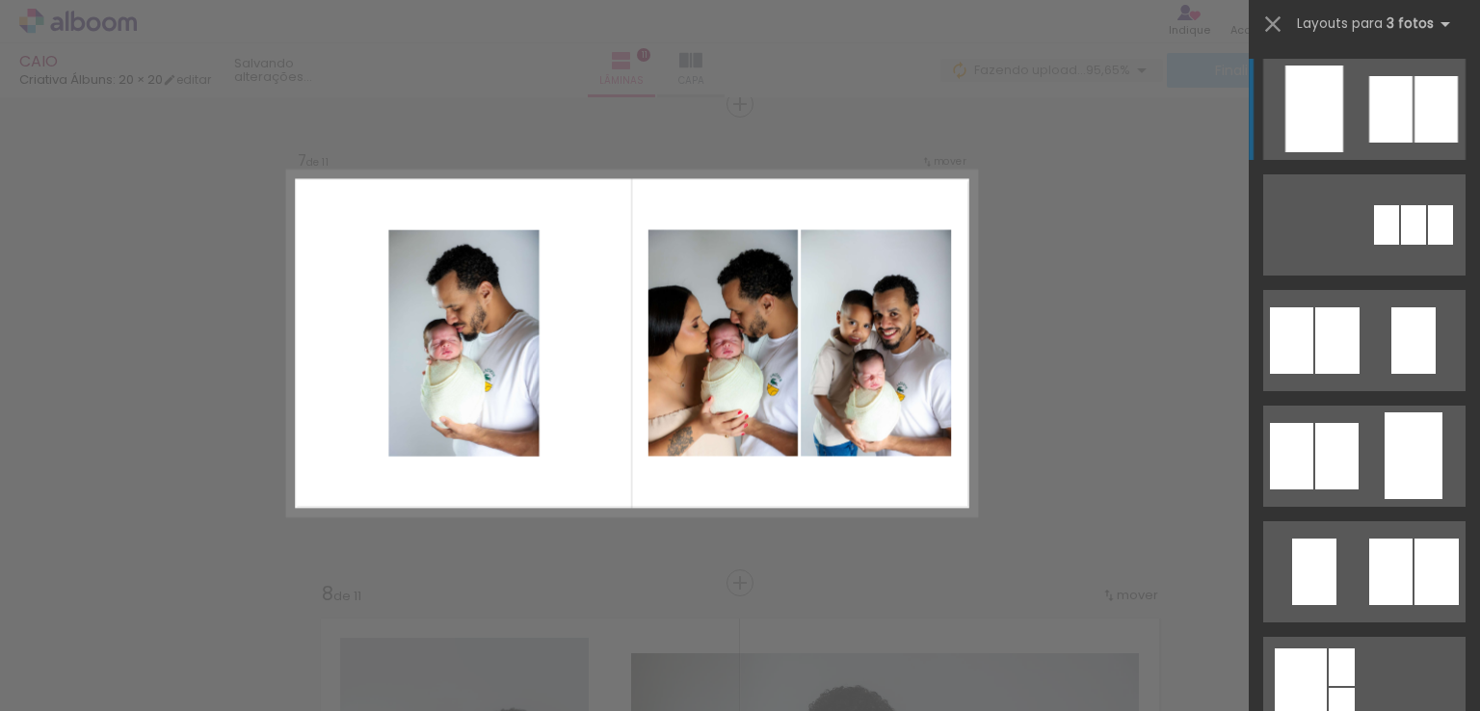
click at [1165, 459] on div "Confirmar Cancelar" at bounding box center [740, 95] width 1480 height 5794
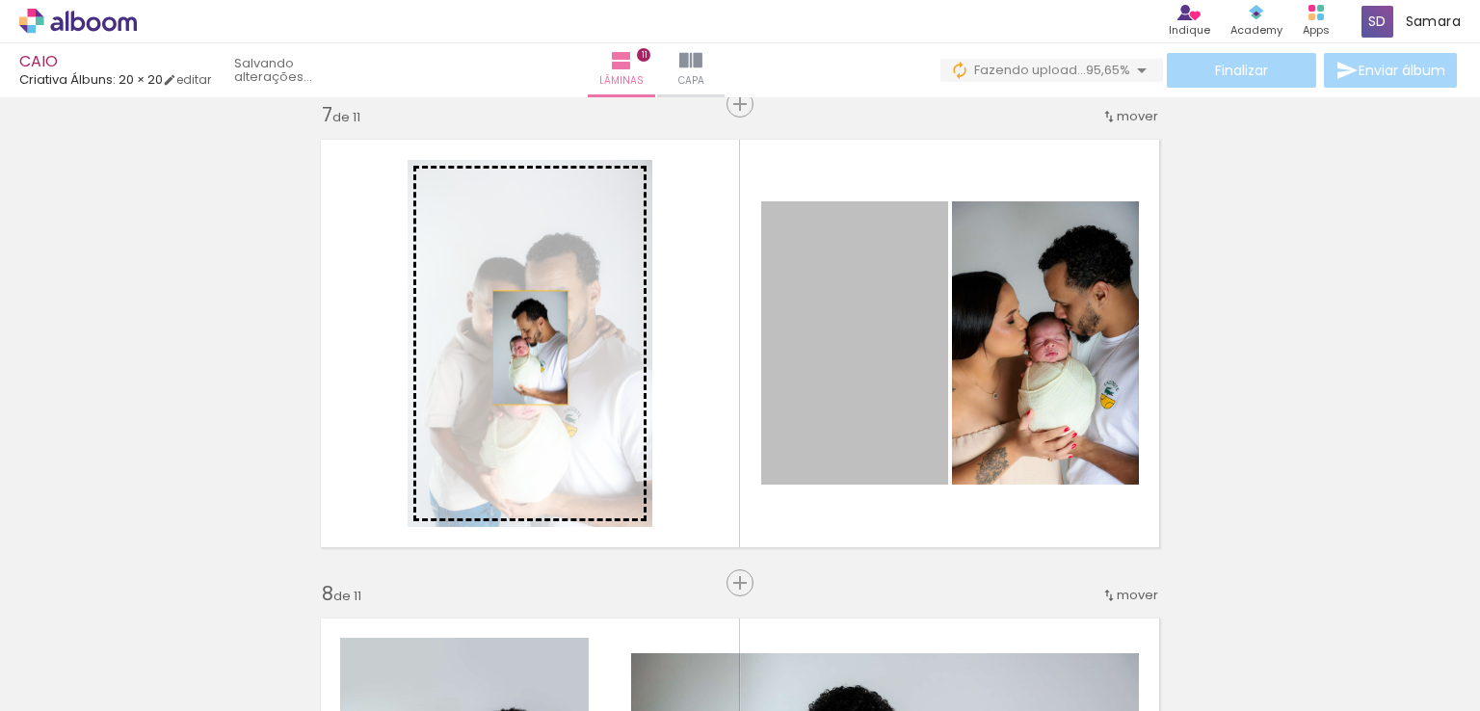
drag, startPoint x: 860, startPoint y: 387, endPoint x: 523, endPoint y: 348, distance: 338.7
click at [0, 0] on slot at bounding box center [0, 0] width 0 height 0
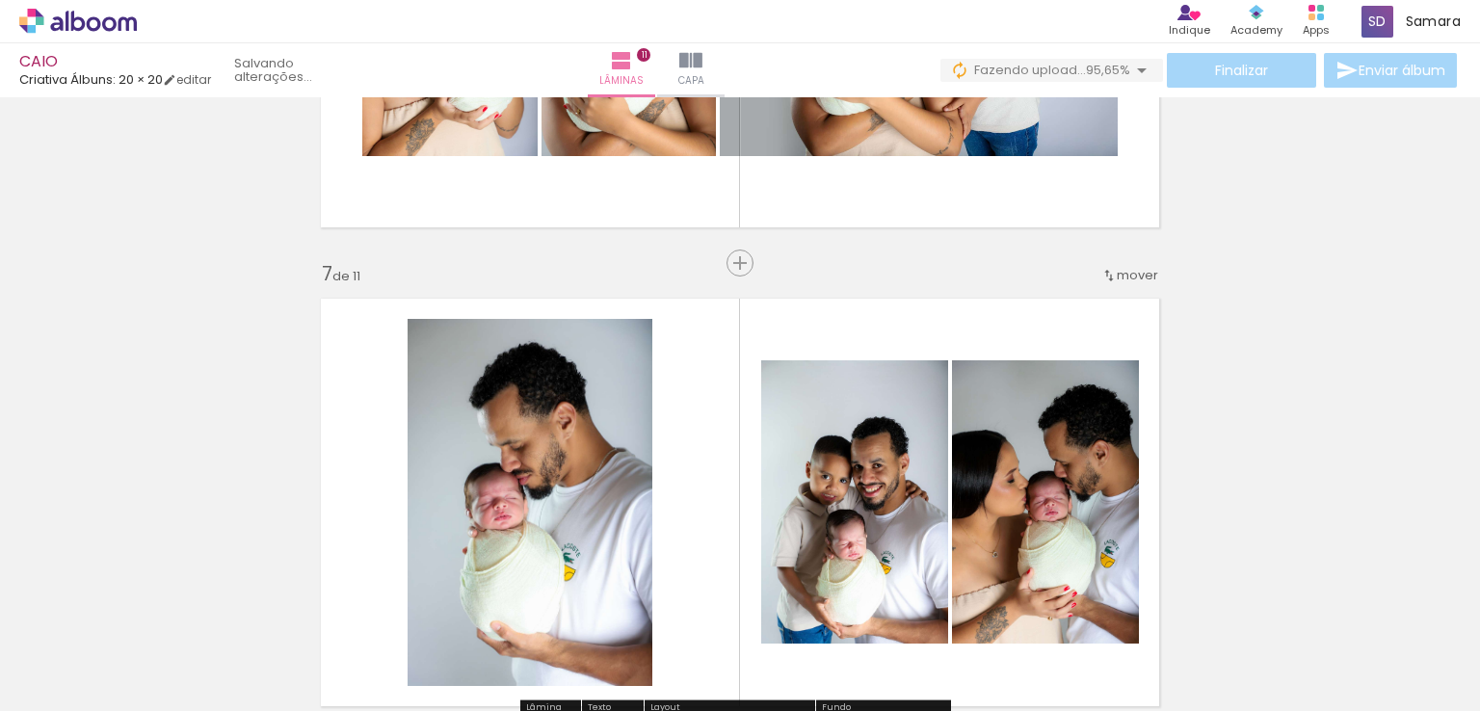
scroll to position [2417, 0]
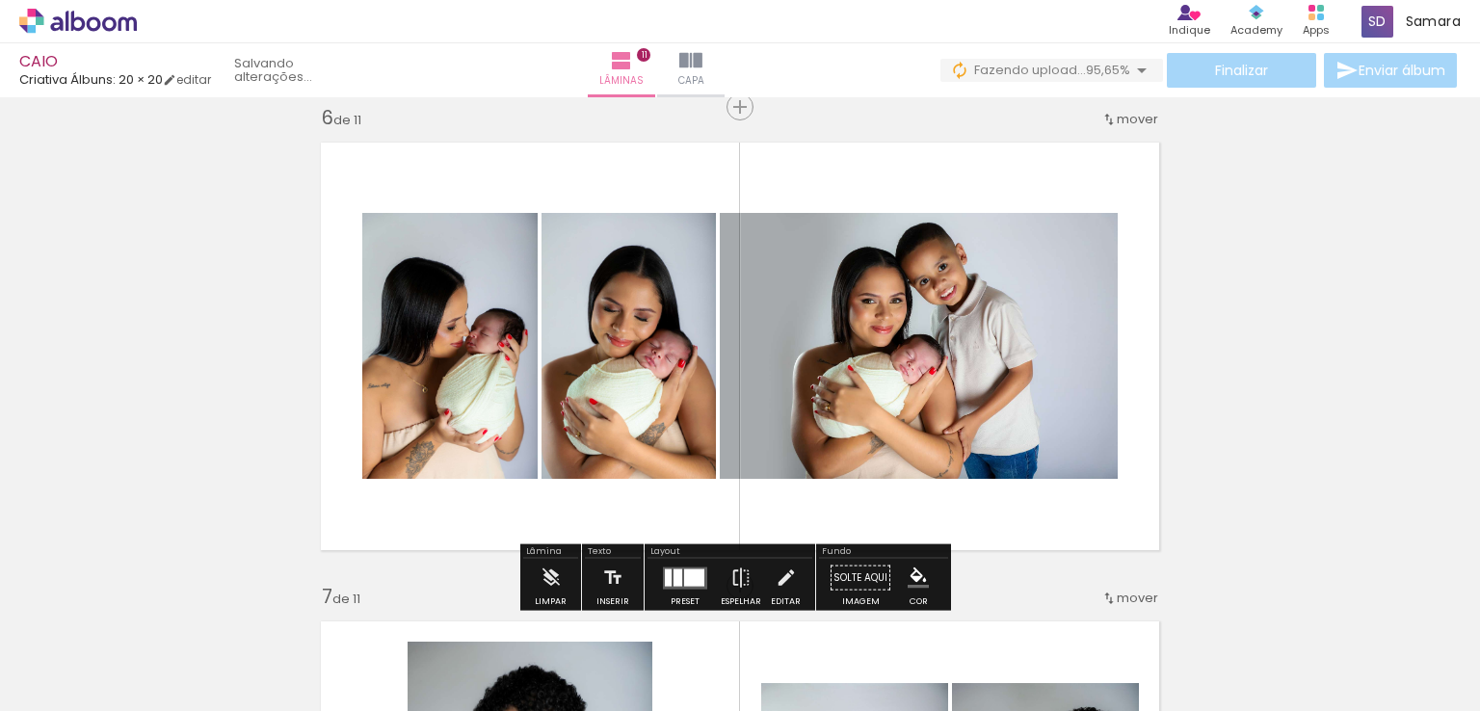
click at [678, 567] on quentale-layouter at bounding box center [685, 578] width 44 height 22
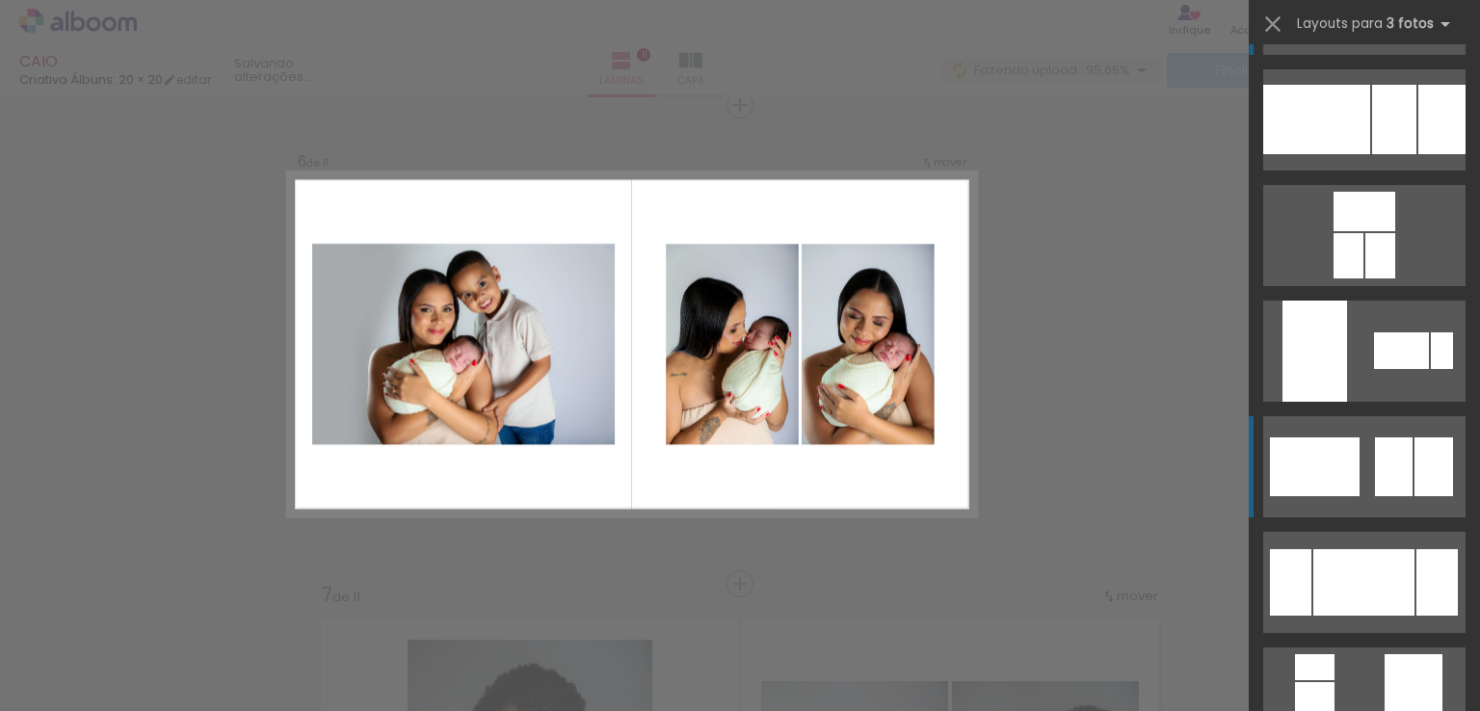
scroll to position [0, 0]
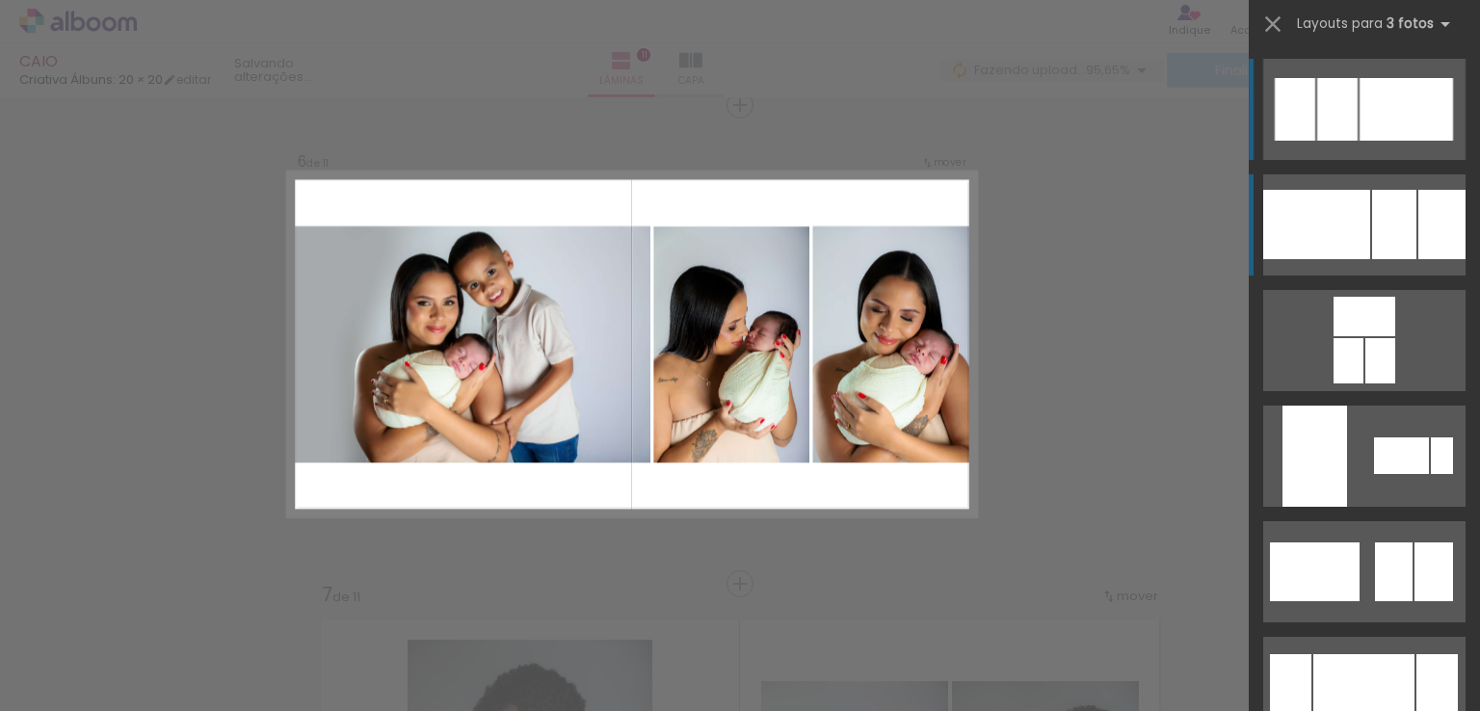
click at [1322, 248] on div at bounding box center [1317, 224] width 107 height 69
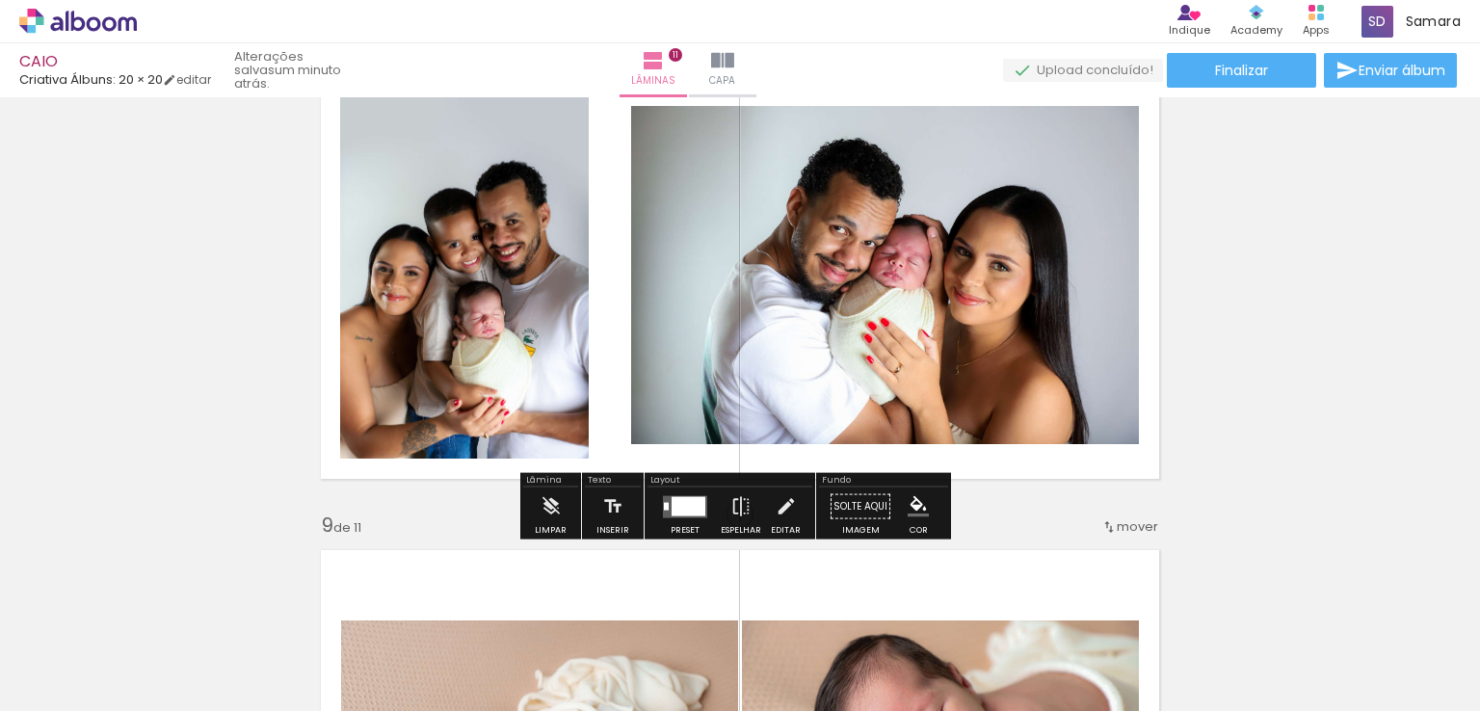
scroll to position [3479, 0]
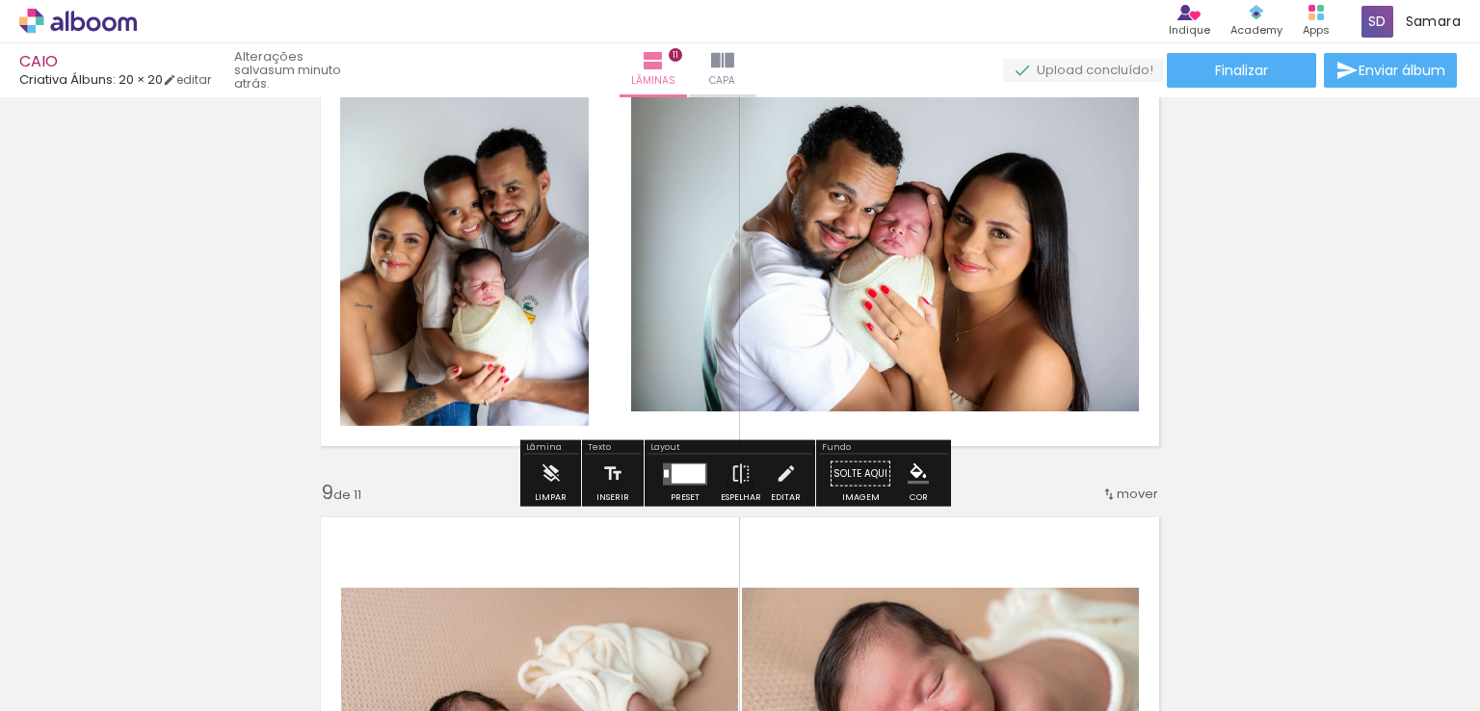
click at [665, 475] on quentale-layouter at bounding box center [685, 474] width 44 height 22
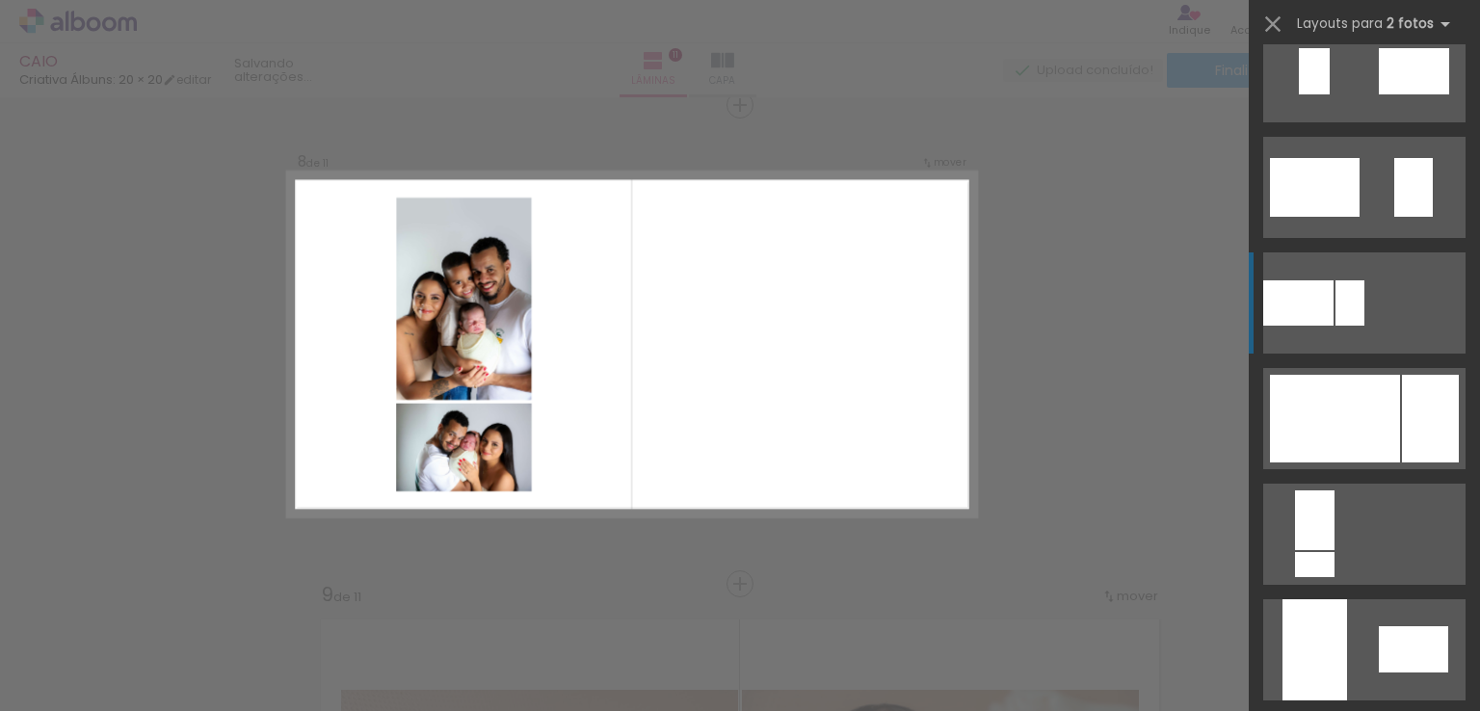
scroll to position [867, 0]
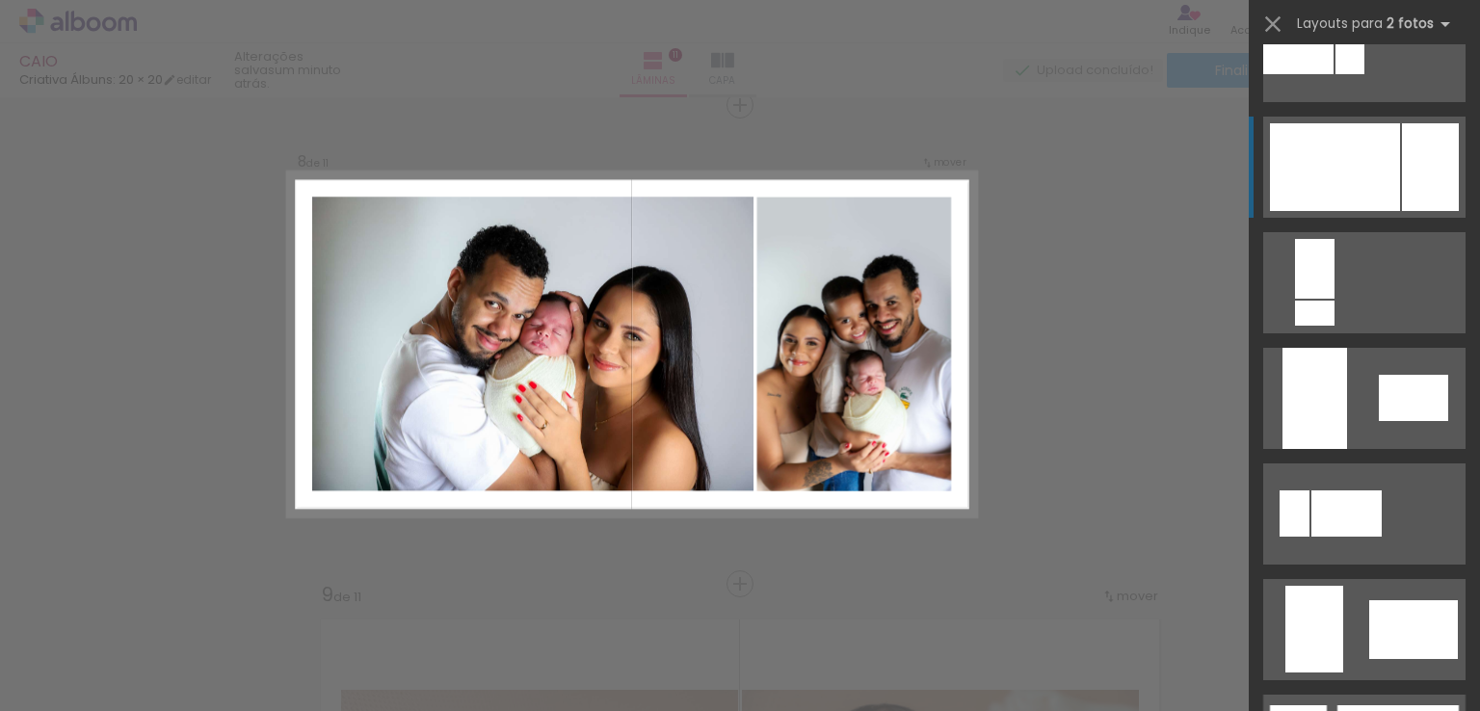
click at [1353, 187] on div at bounding box center [1335, 167] width 130 height 88
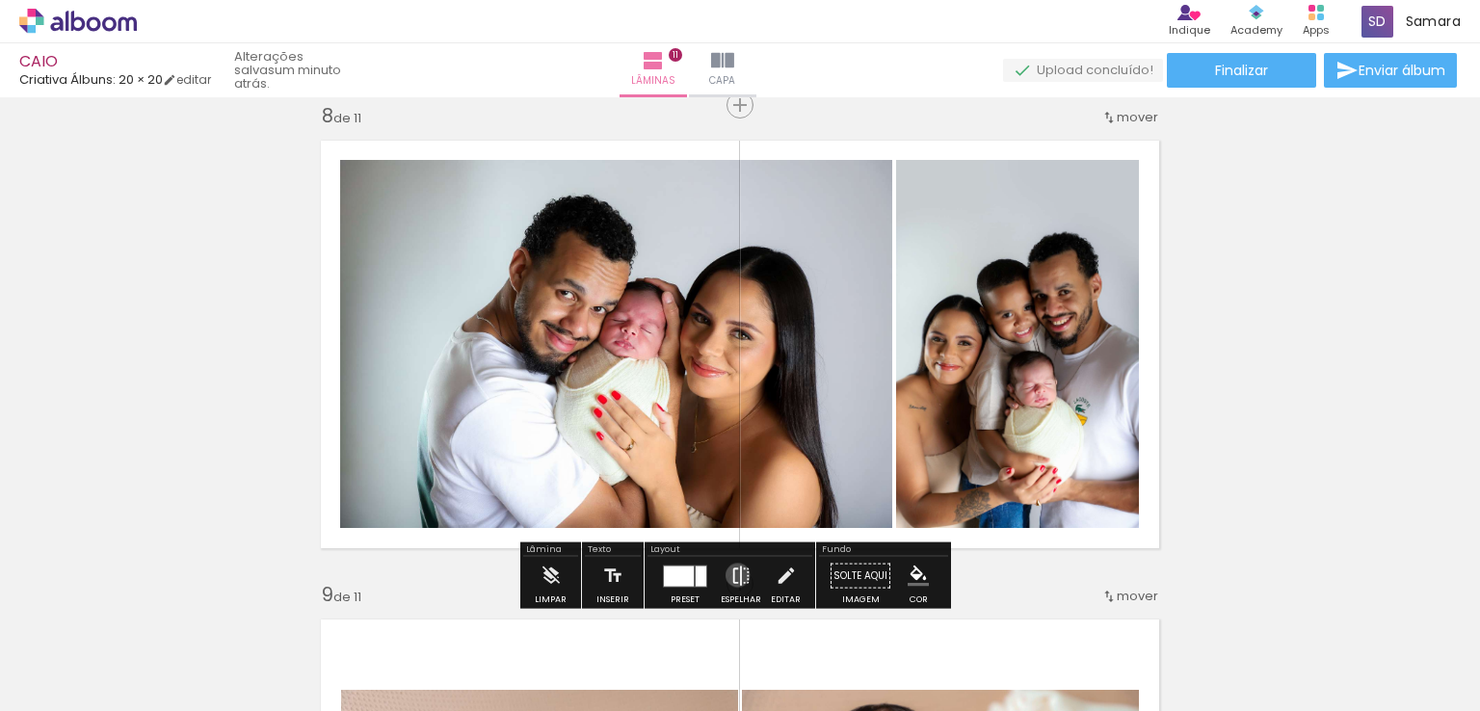
click at [733, 574] on iron-icon at bounding box center [741, 576] width 21 height 39
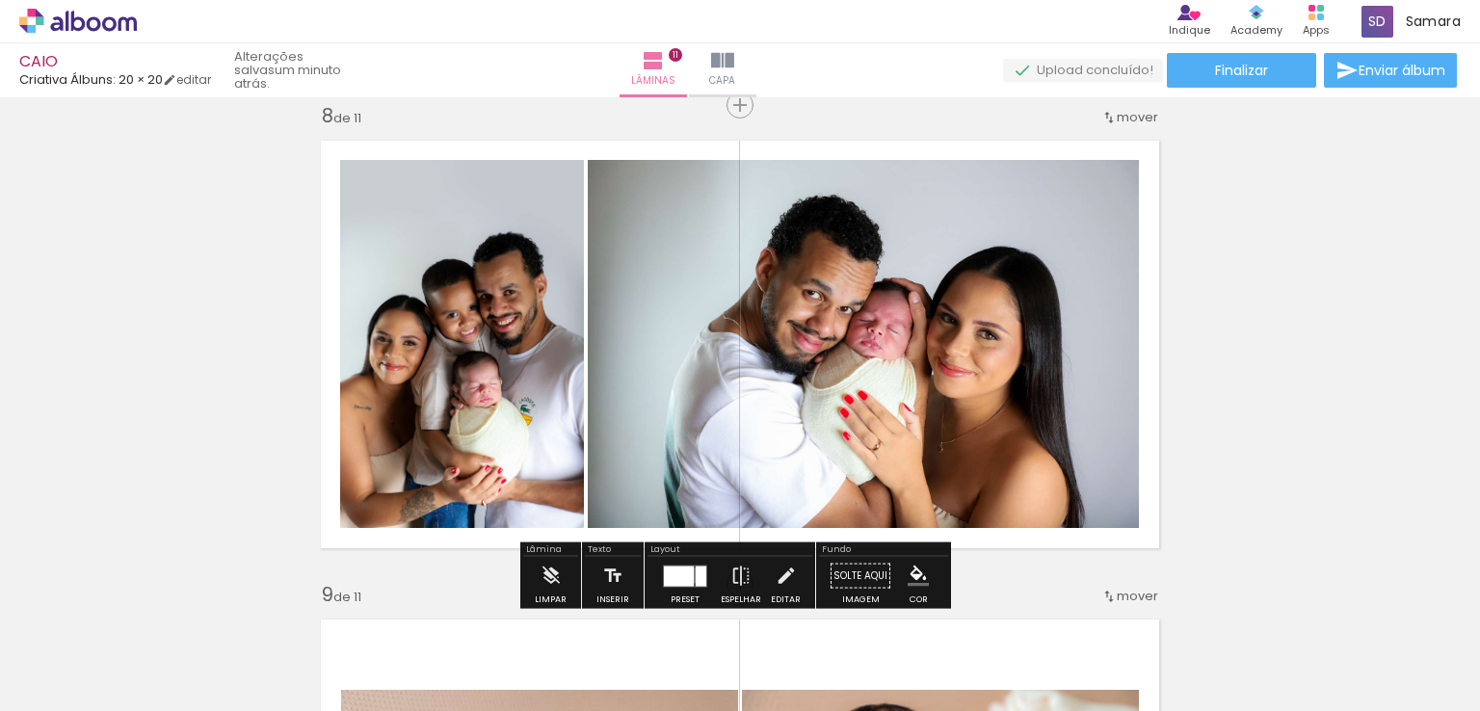
click at [696, 574] on div at bounding box center [701, 576] width 11 height 20
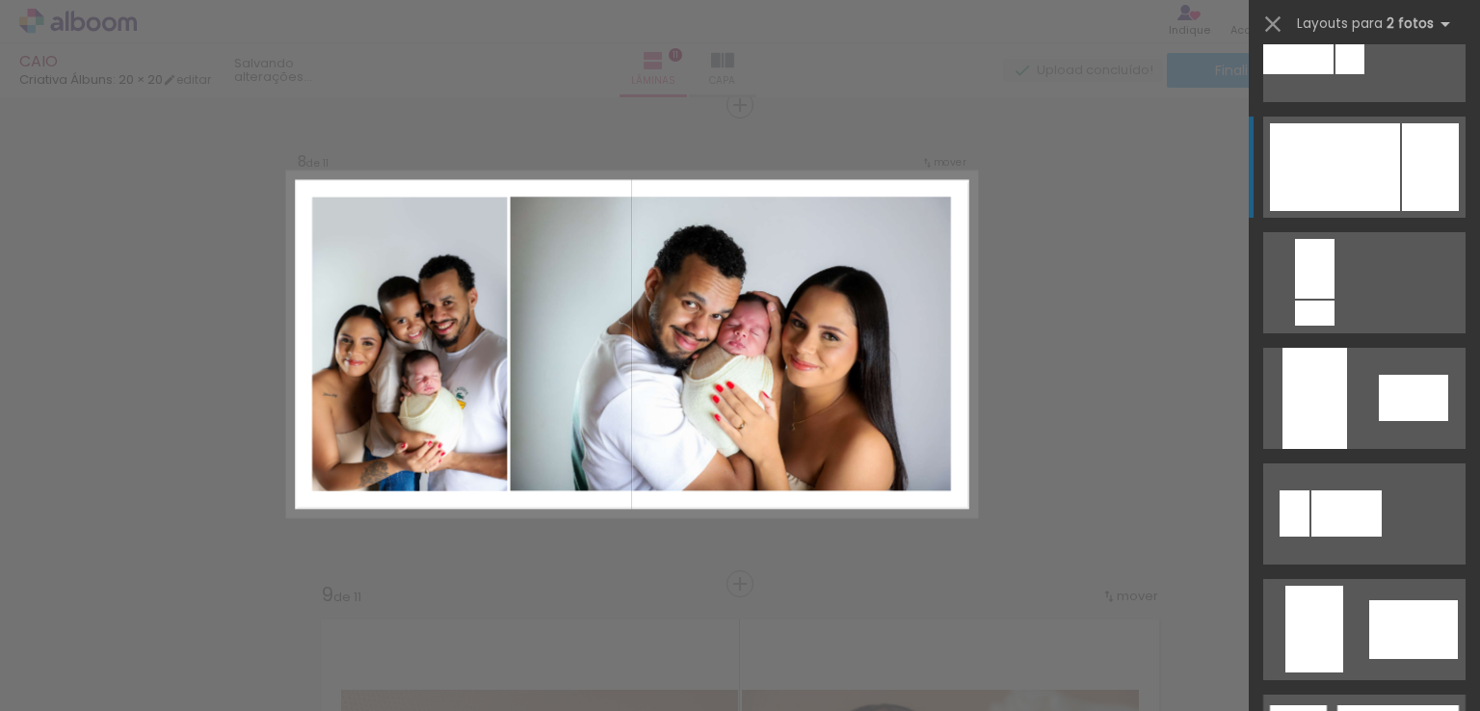
scroll to position [925, 0]
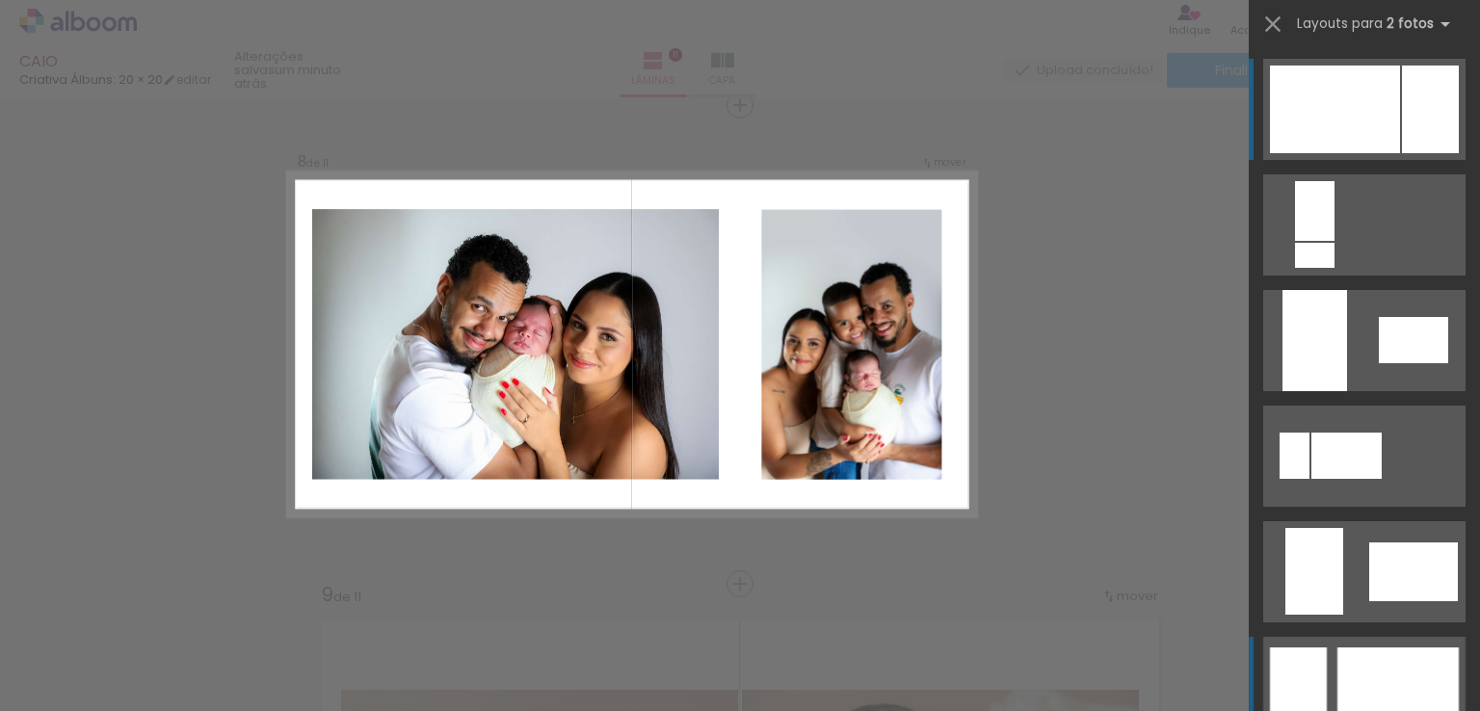
click at [1304, 654] on div at bounding box center [1298, 688] width 57 height 80
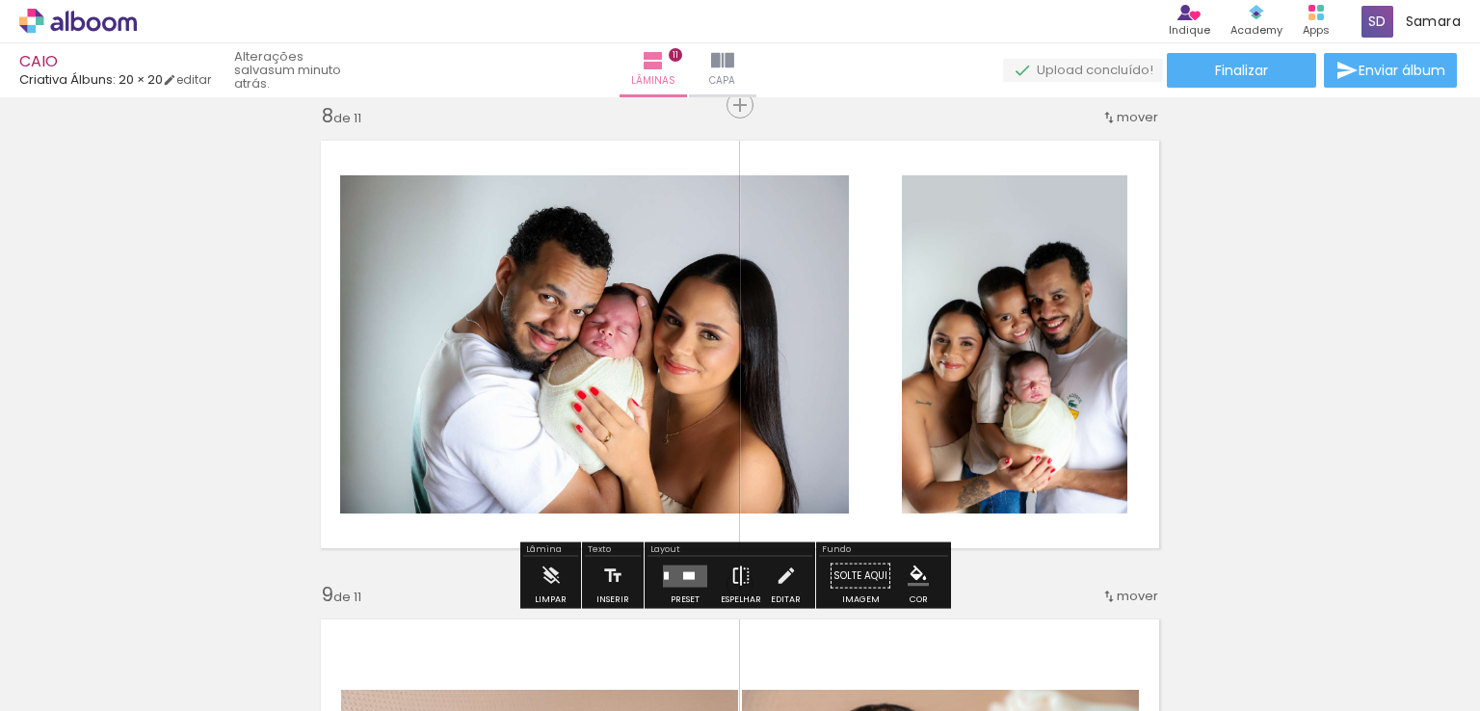
click at [731, 585] on iron-icon at bounding box center [741, 576] width 21 height 39
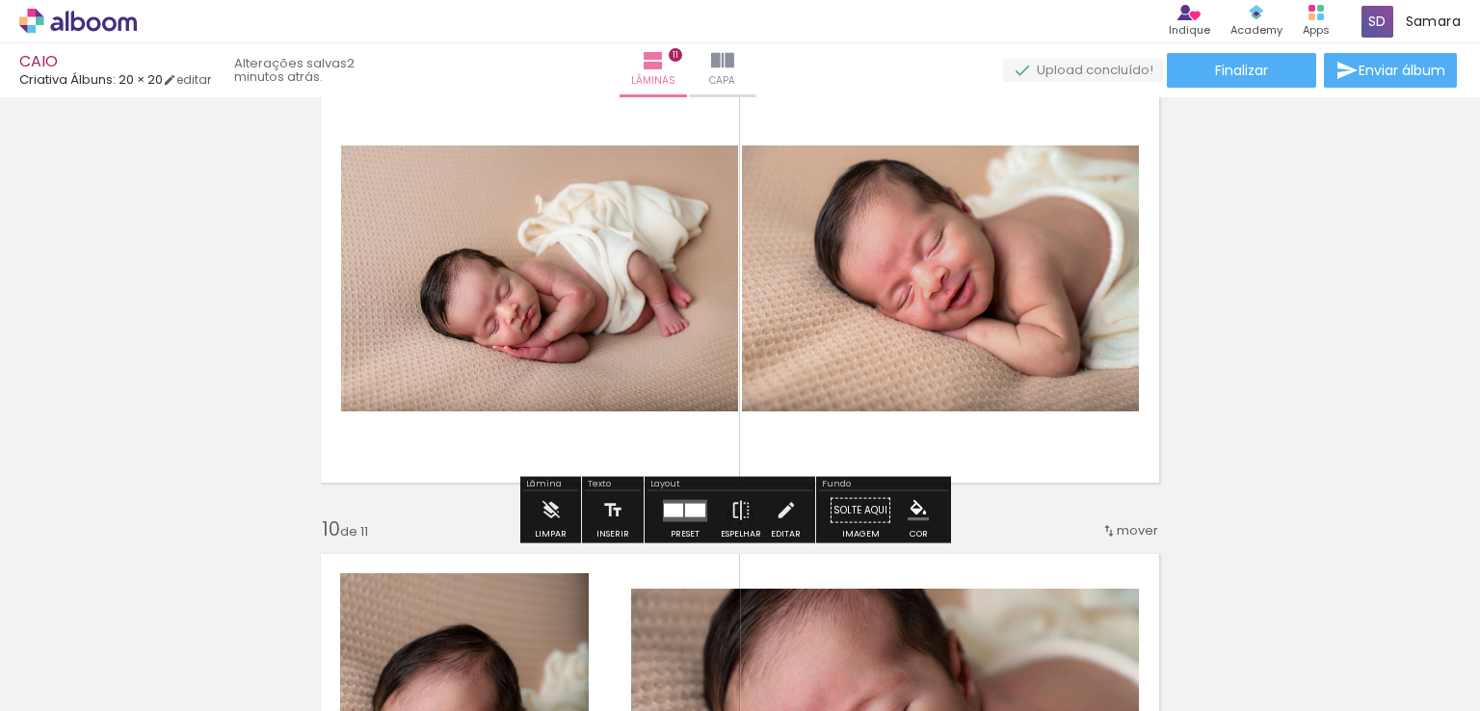
scroll to position [3955, 0]
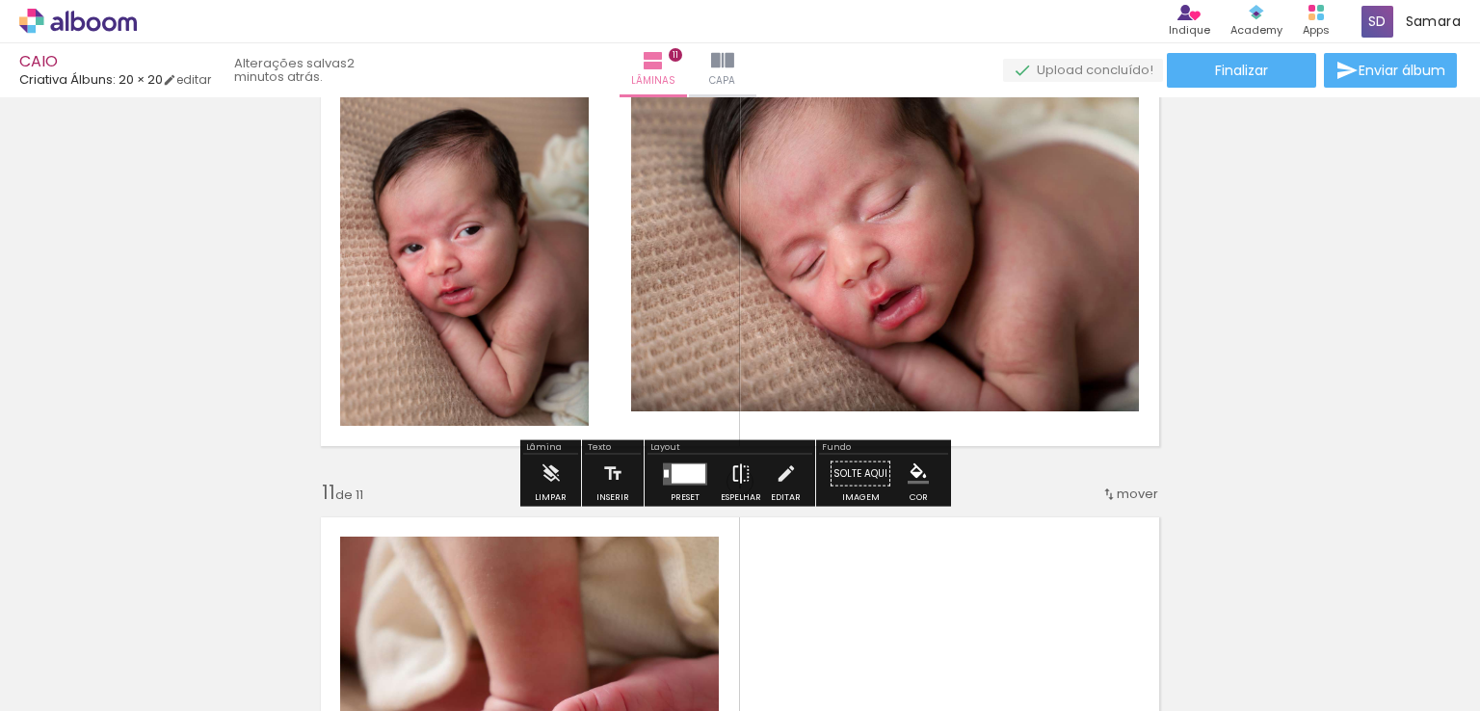
scroll to position [0, 1164]
click at [736, 473] on iron-icon at bounding box center [741, 474] width 21 height 39
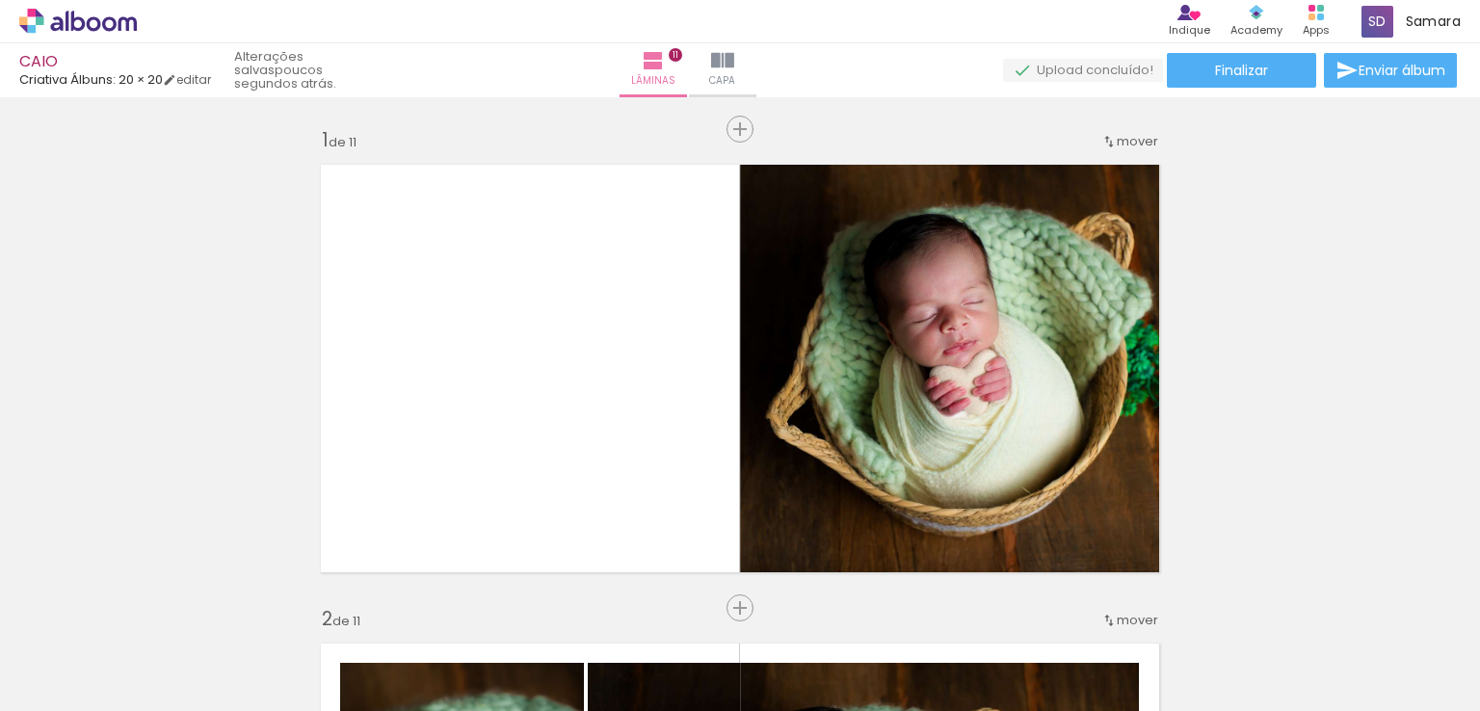
scroll to position [0, 0]
click at [1241, 67] on span "Finalizar" at bounding box center [1241, 70] width 53 height 13
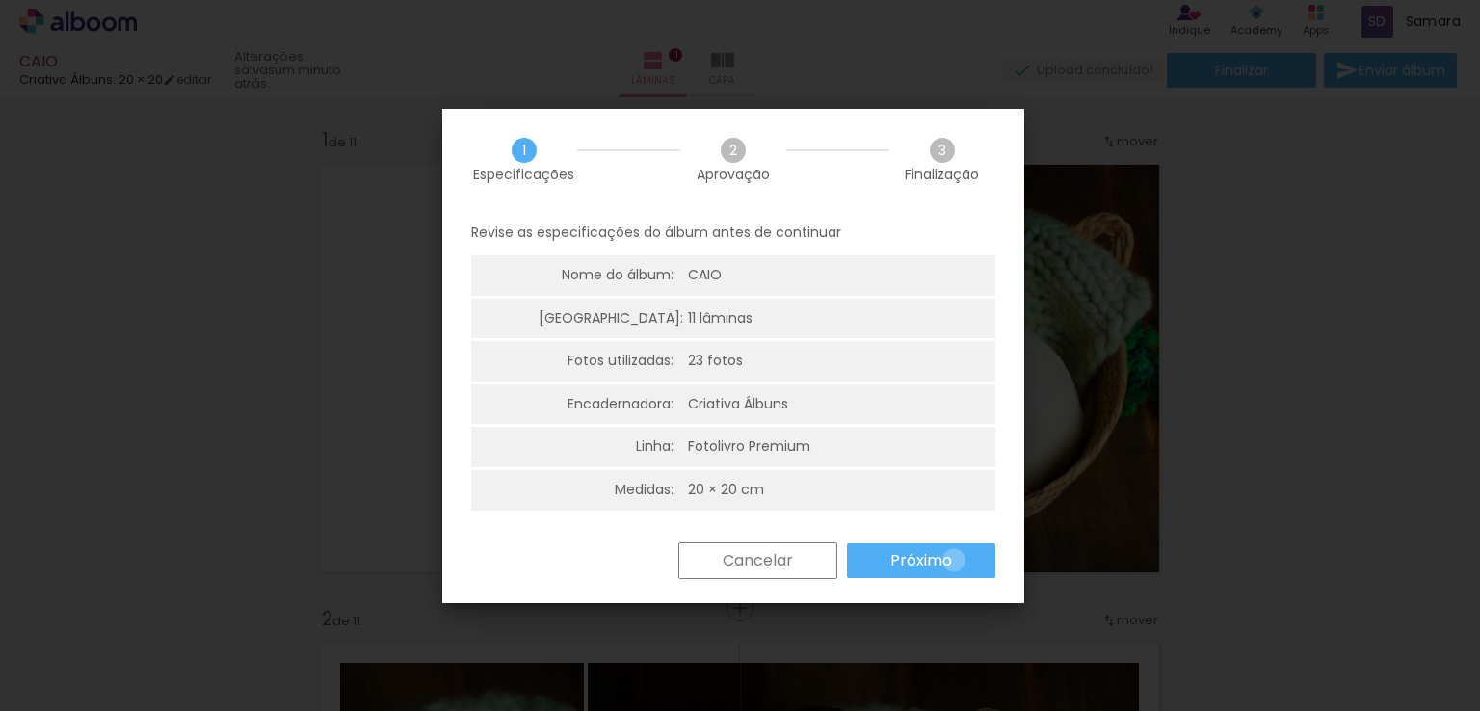
click at [953, 560] on paper-button "Próximo" at bounding box center [921, 561] width 148 height 35
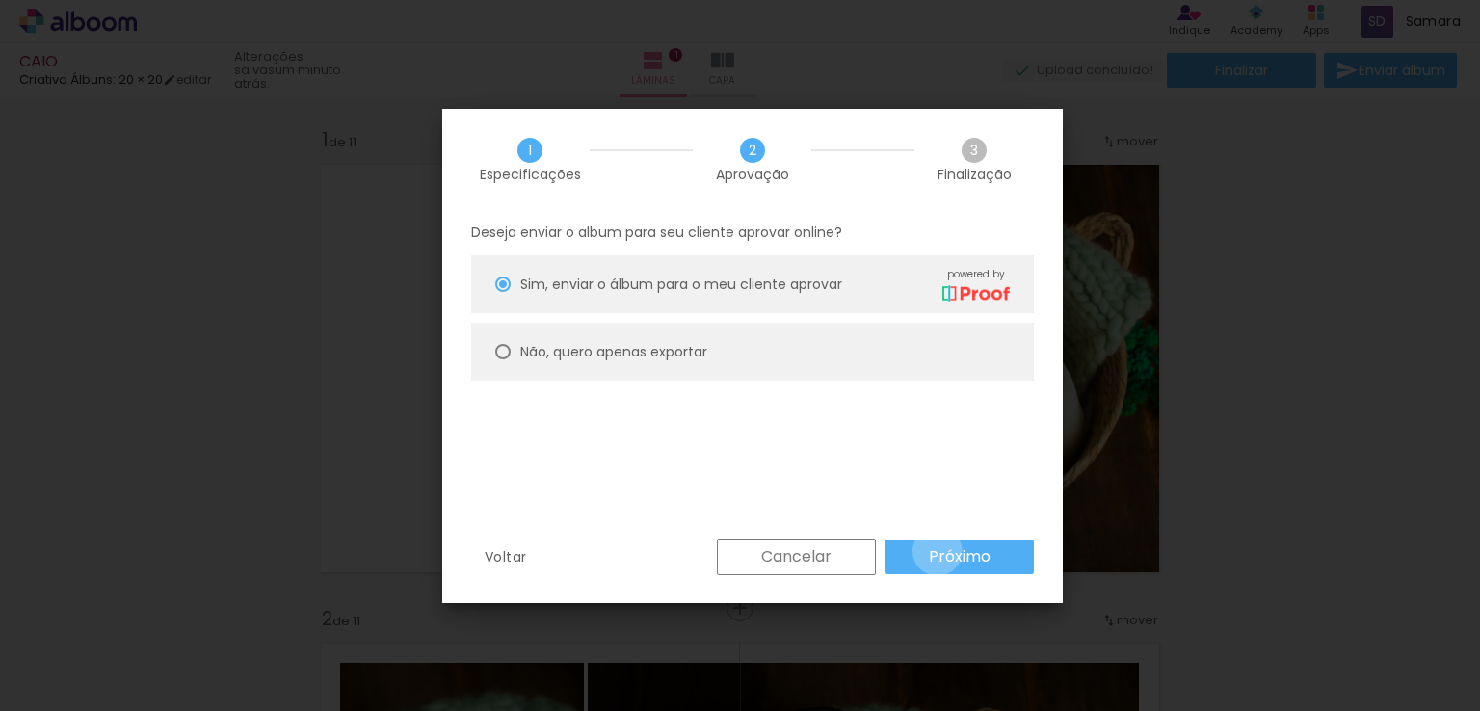
click at [0, 0] on slot "Próximo" at bounding box center [0, 0] width 0 height 0
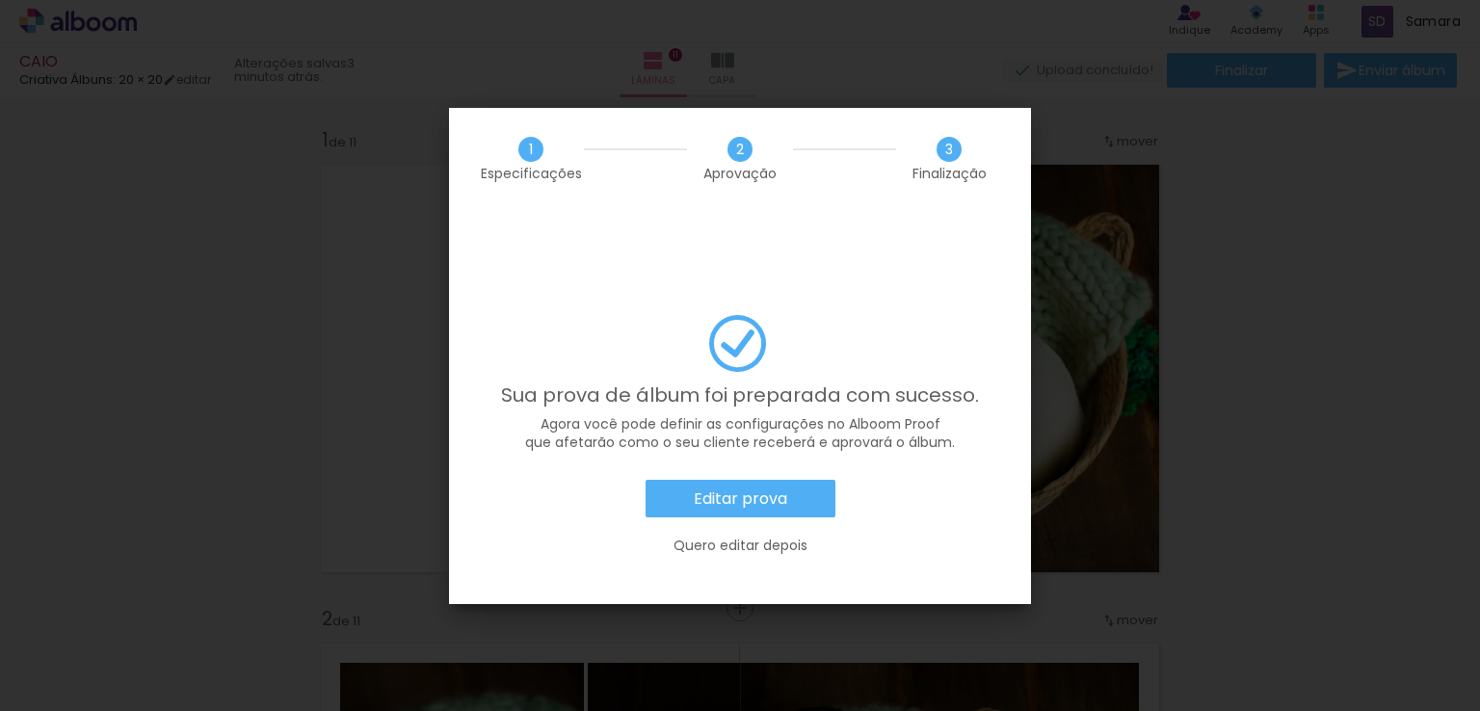
click at [0, 0] on slot "Editar prova" at bounding box center [0, 0] width 0 height 0
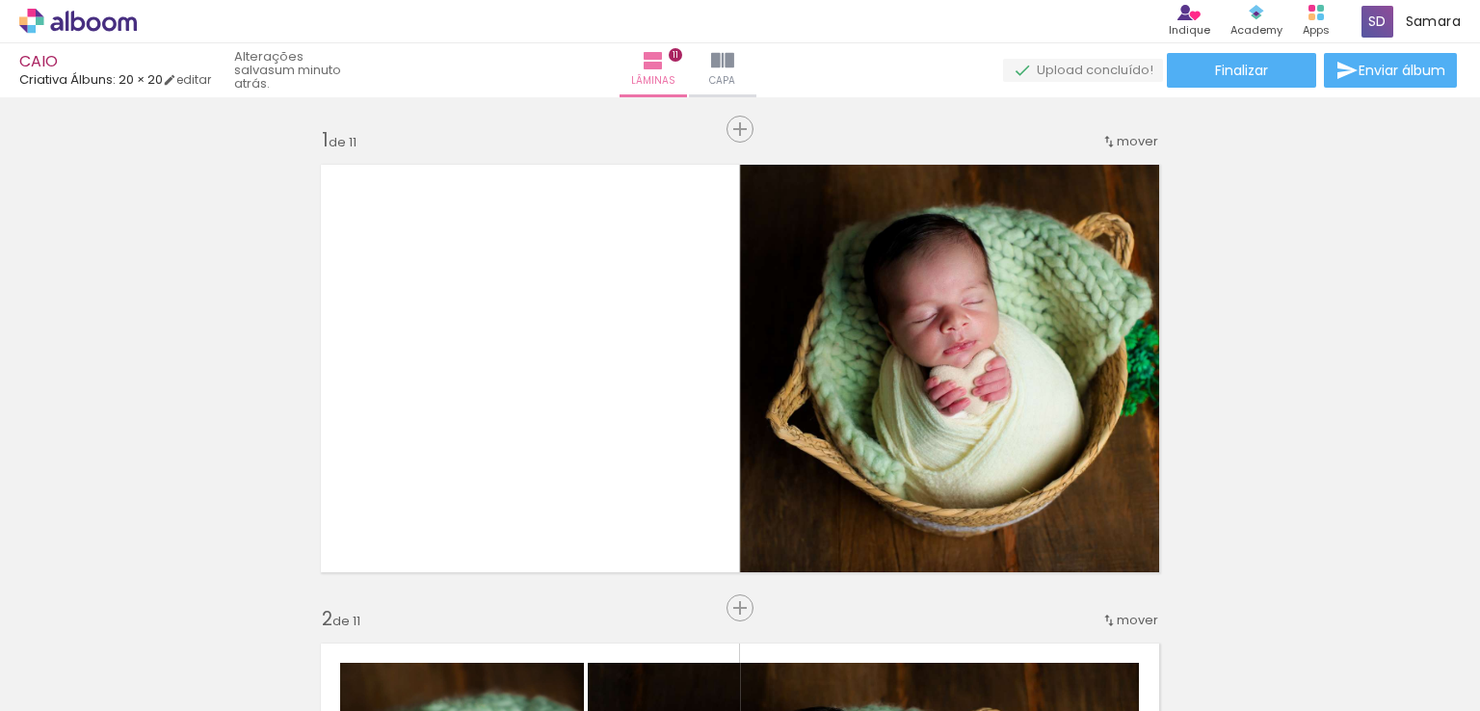
scroll to position [0, 1164]
